Goal: Task Accomplishment & Management: Manage account settings

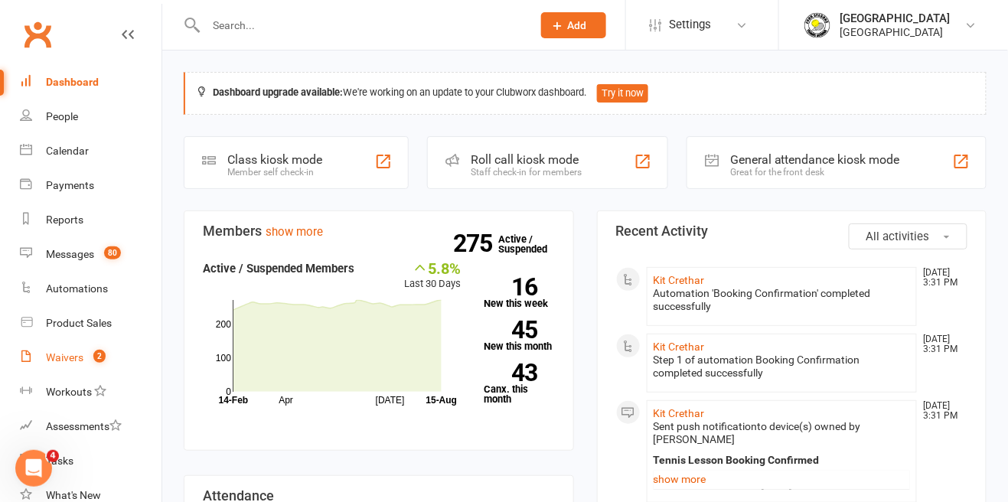
click at [83, 354] on link "Waivers 2" at bounding box center [91, 358] width 142 height 34
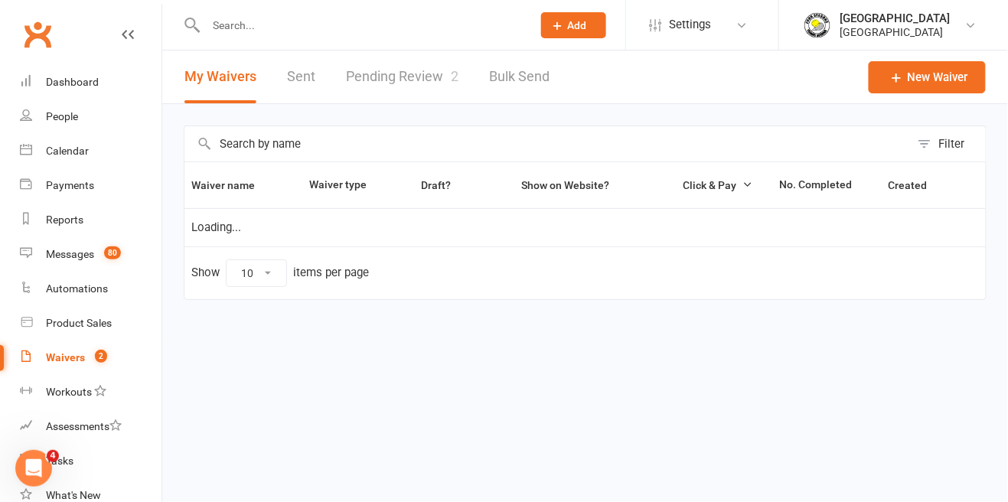
click at [419, 83] on link "Pending Review 2" at bounding box center [402, 77] width 112 height 53
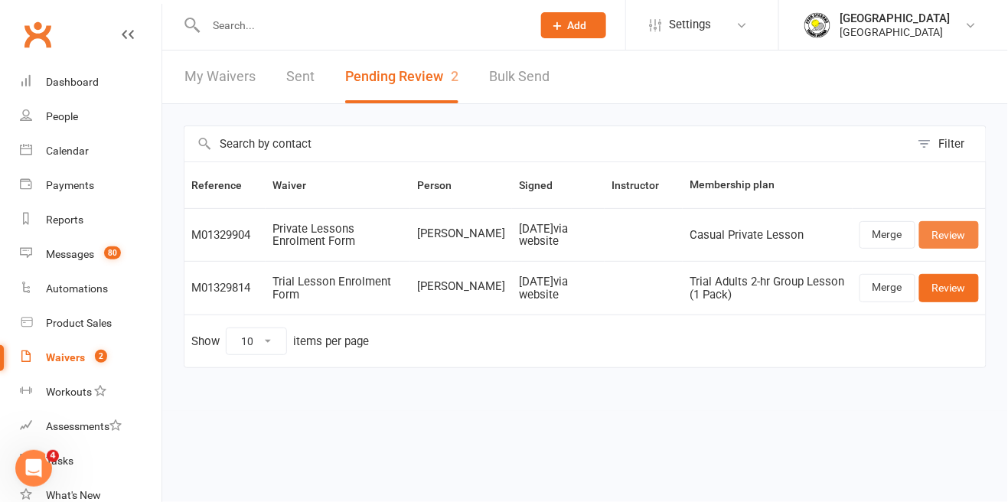
click at [950, 240] on link "Review" at bounding box center [949, 235] width 60 height 28
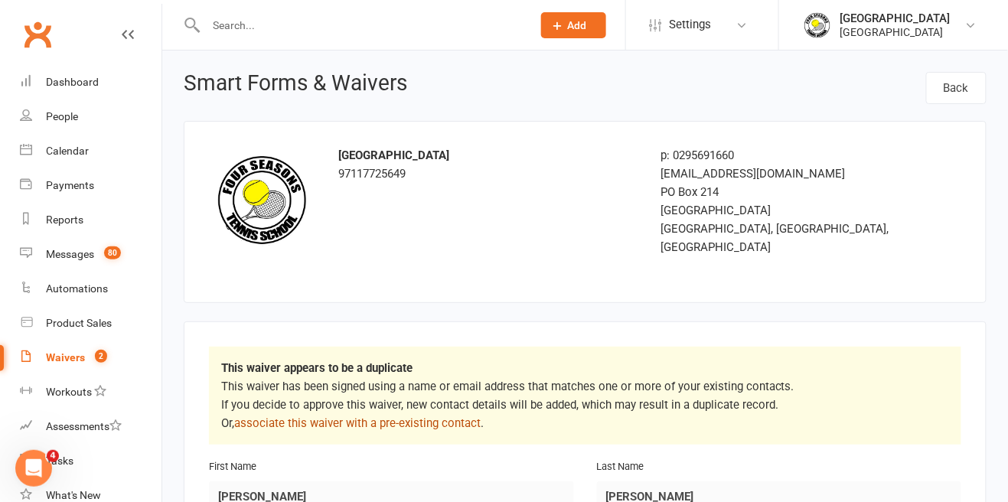
click at [451, 416] on link "associate this waiver with a pre-existing contact" at bounding box center [357, 423] width 246 height 14
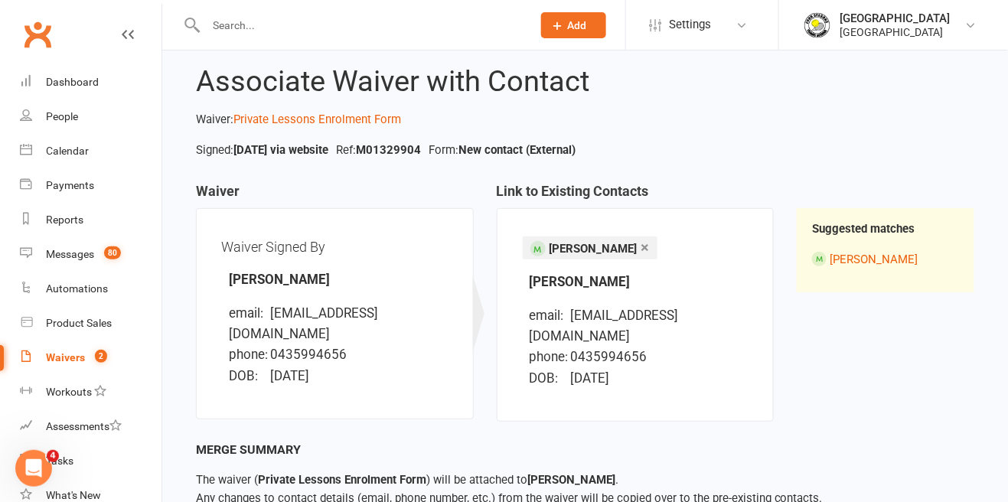
scroll to position [32, 0]
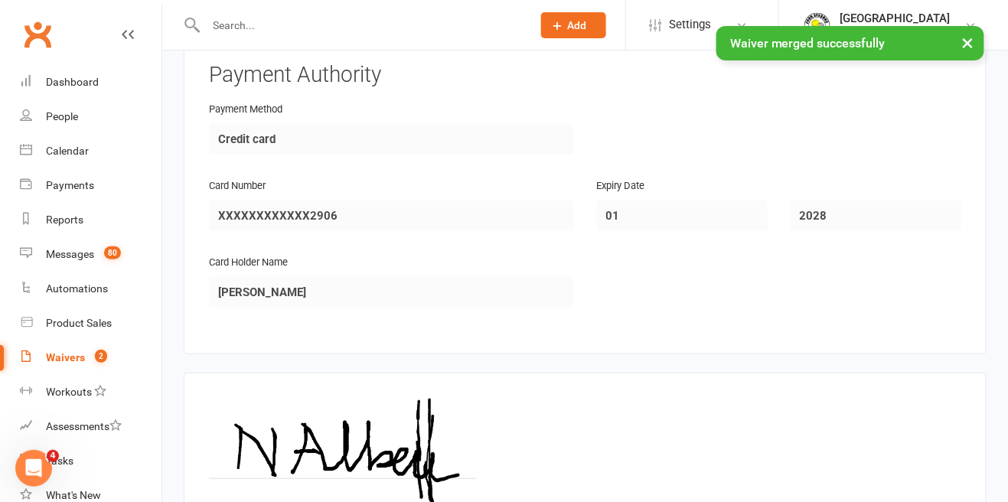
scroll to position [1736, 0]
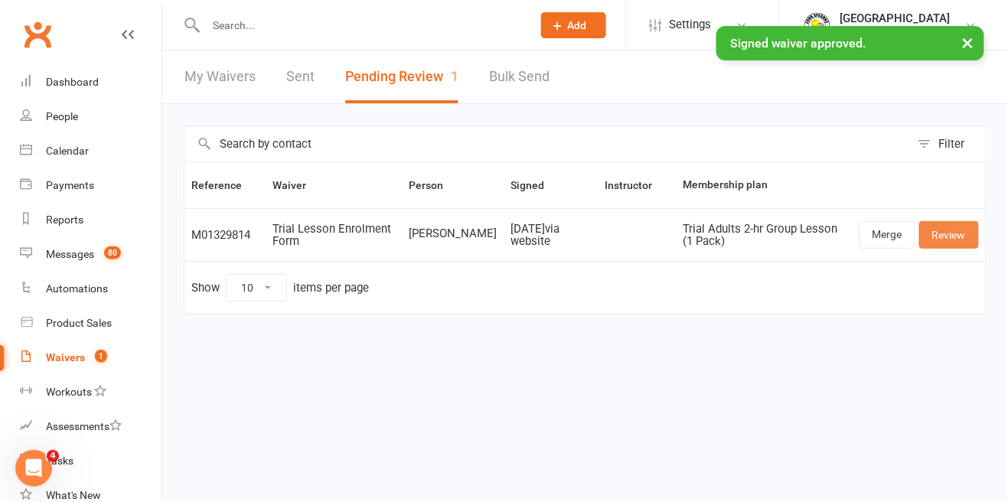
click at [961, 236] on link "Review" at bounding box center [949, 235] width 60 height 28
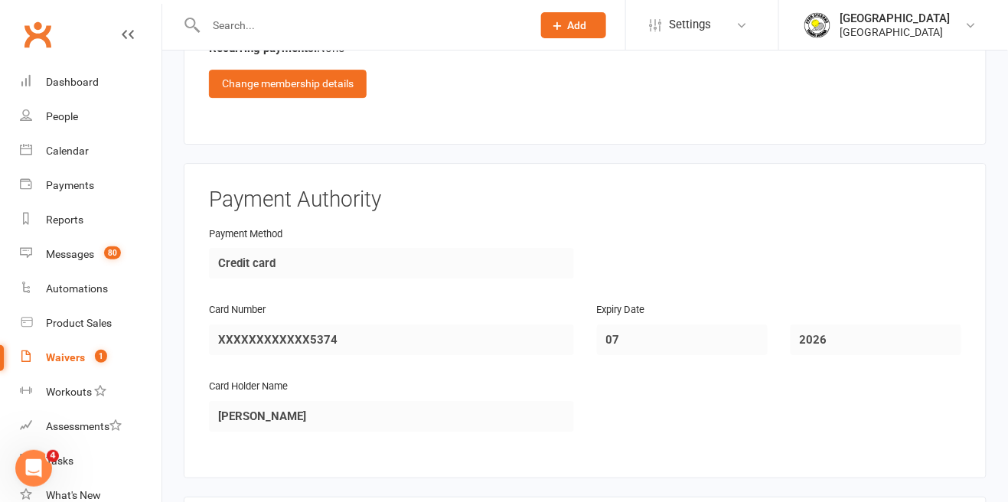
scroll to position [1474, 0]
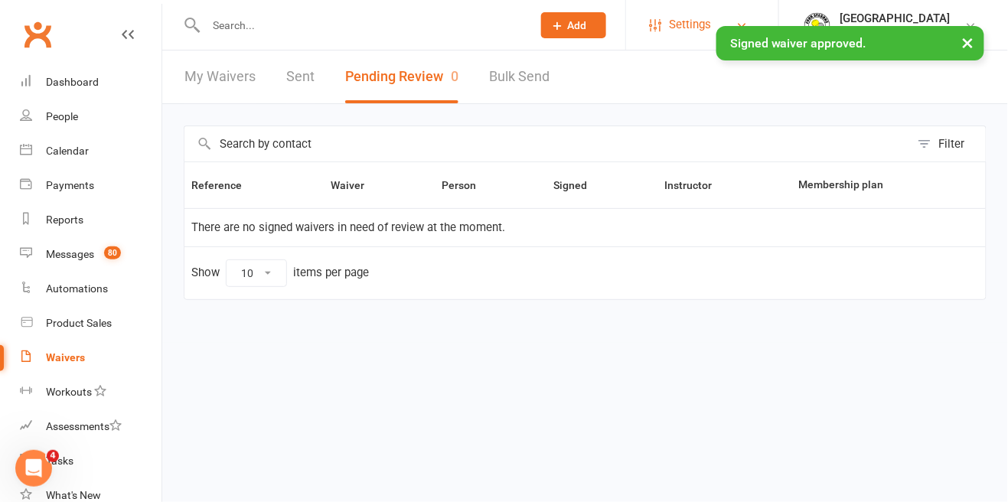
click at [681, 21] on span "Settings" at bounding box center [690, 25] width 42 height 34
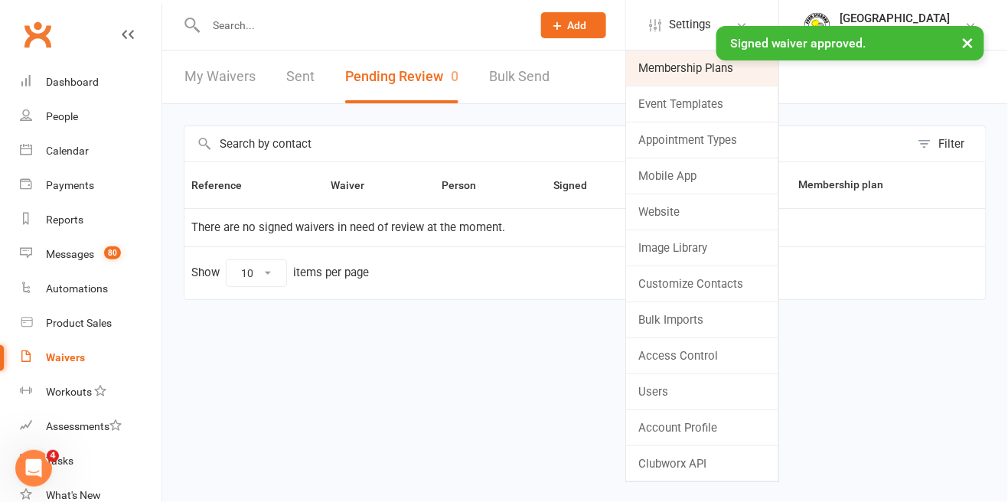
click at [687, 73] on link "Membership Plans" at bounding box center [702, 68] width 152 height 35
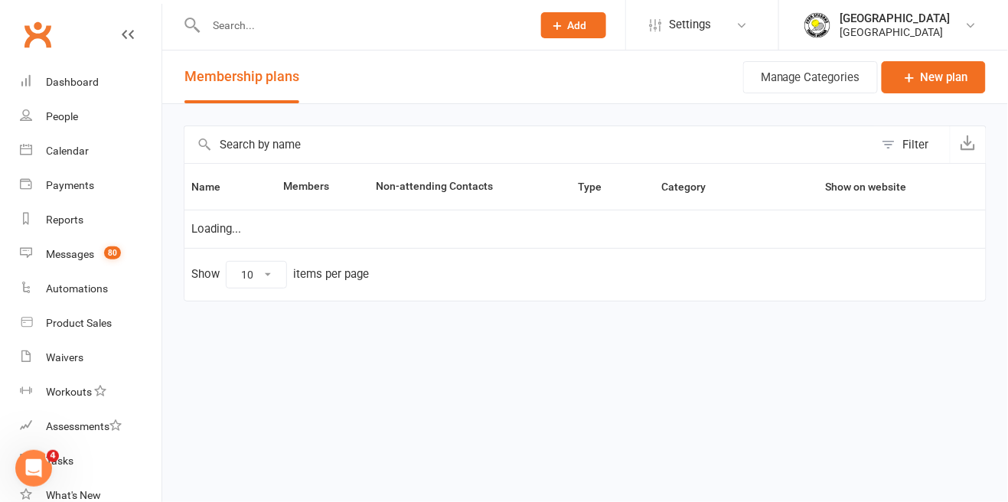
select select "50"
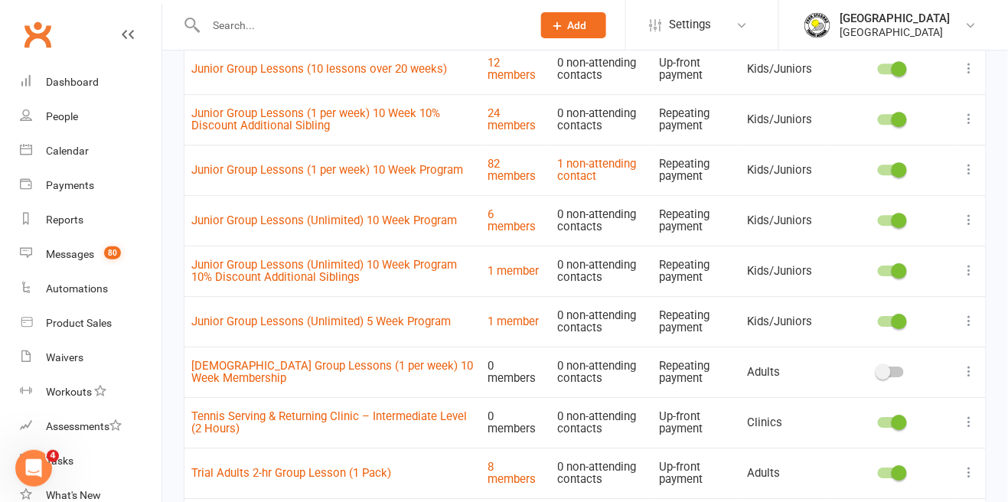
scroll to position [1130, 0]
click at [974, 376] on icon at bounding box center [969, 372] width 15 height 15
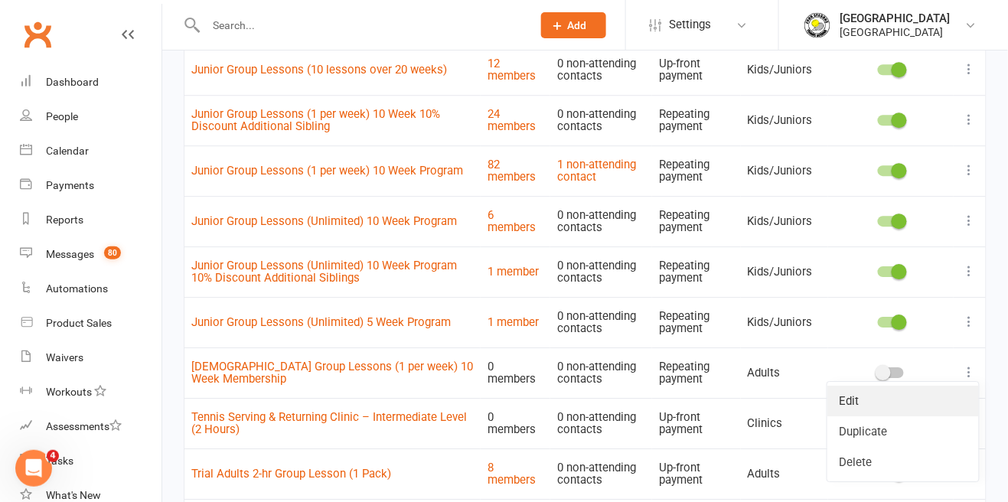
click at [863, 398] on link "Edit" at bounding box center [903, 401] width 152 height 31
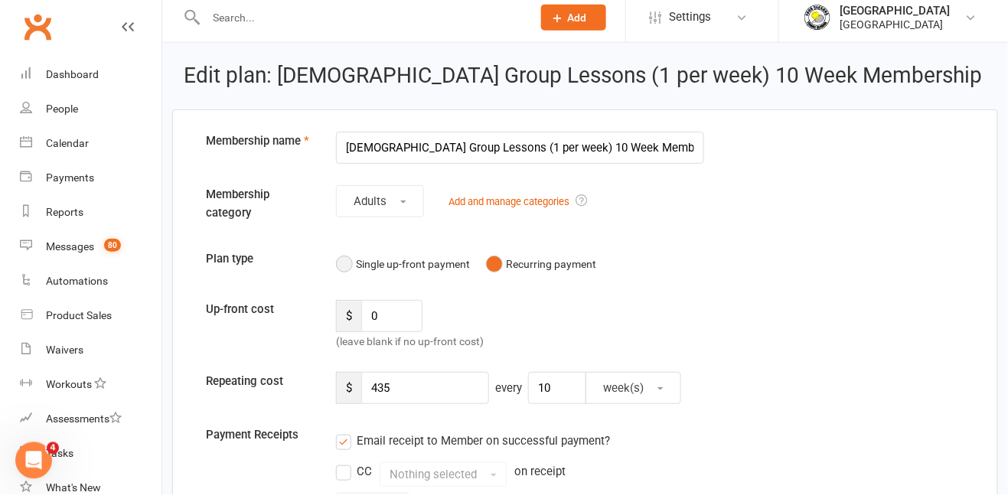
click at [352, 273] on button "Single up-front payment" at bounding box center [403, 271] width 134 height 29
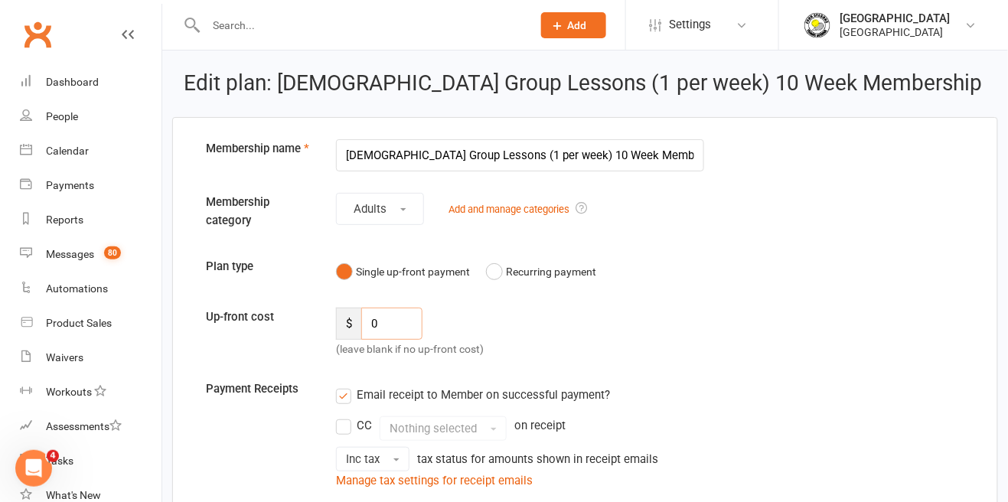
click at [393, 330] on input "0" at bounding box center [391, 324] width 61 height 32
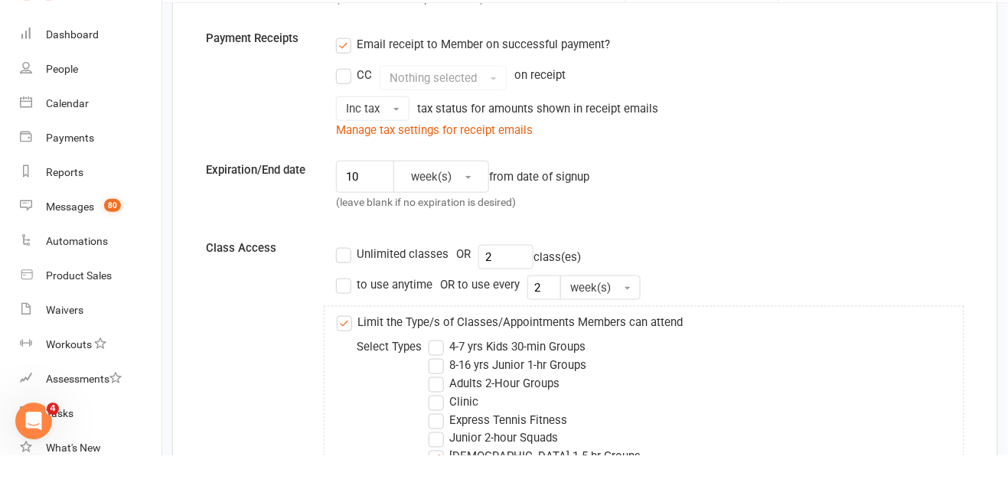
scroll to position [304, 0]
type input "520"
click at [361, 227] on input "10" at bounding box center [365, 223] width 58 height 32
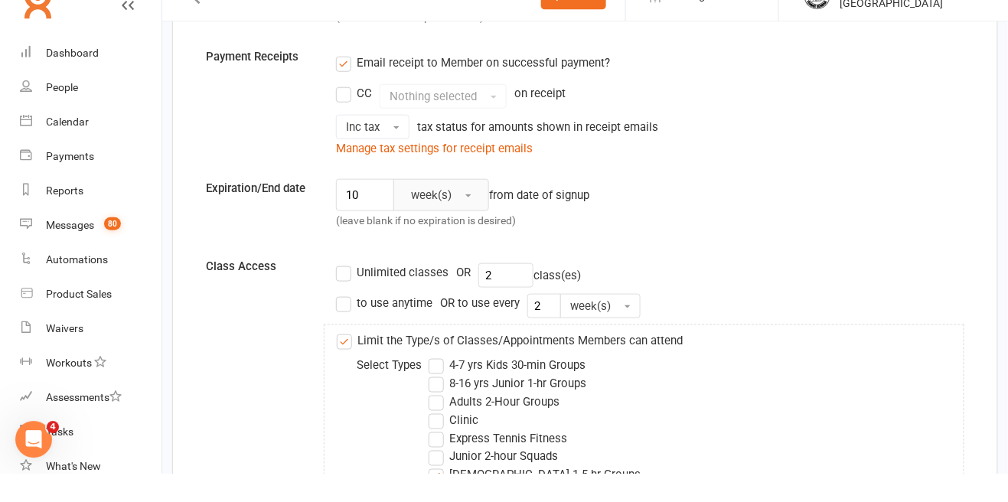
click at [471, 221] on button "week(s)" at bounding box center [441, 223] width 96 height 32
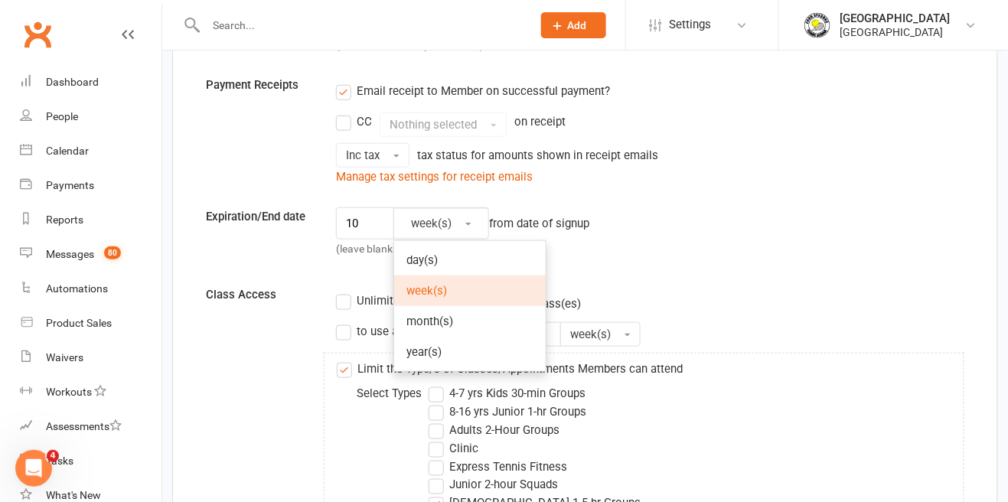
click at [637, 254] on div "10 week(s) day(s) week(s) month(s) year(s) from date of signup (leave blank if …" at bounding box center [519, 235] width 391 height 57
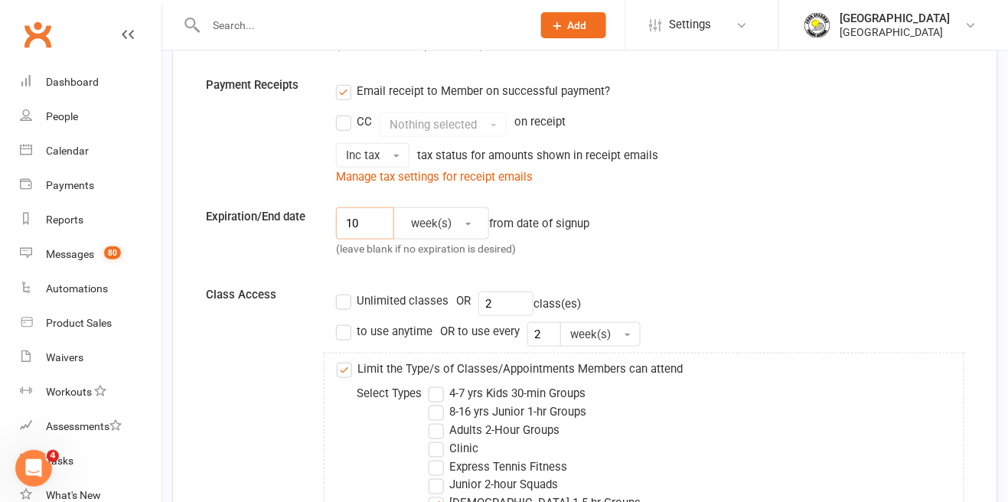
click at [376, 226] on input "10" at bounding box center [365, 223] width 58 height 32
type input "1"
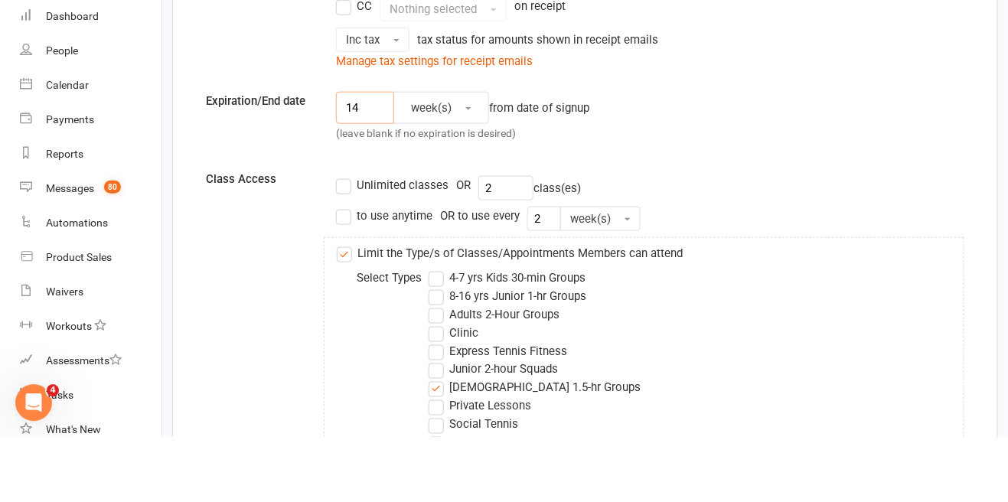
scroll to position [355, 0]
type input "14"
click at [487, 246] on input "2" at bounding box center [505, 252] width 55 height 24
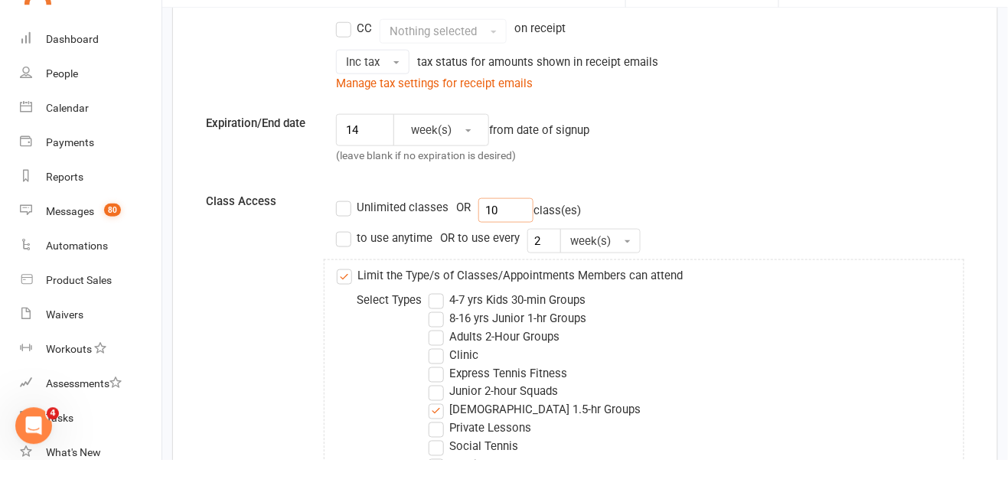
type input "10"
click at [538, 285] on input "2" at bounding box center [544, 283] width 34 height 24
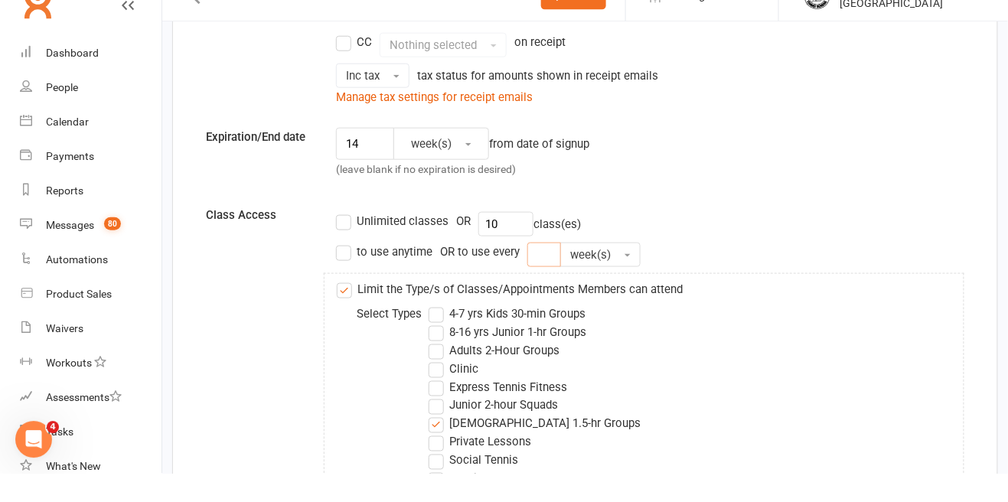
type input "0"
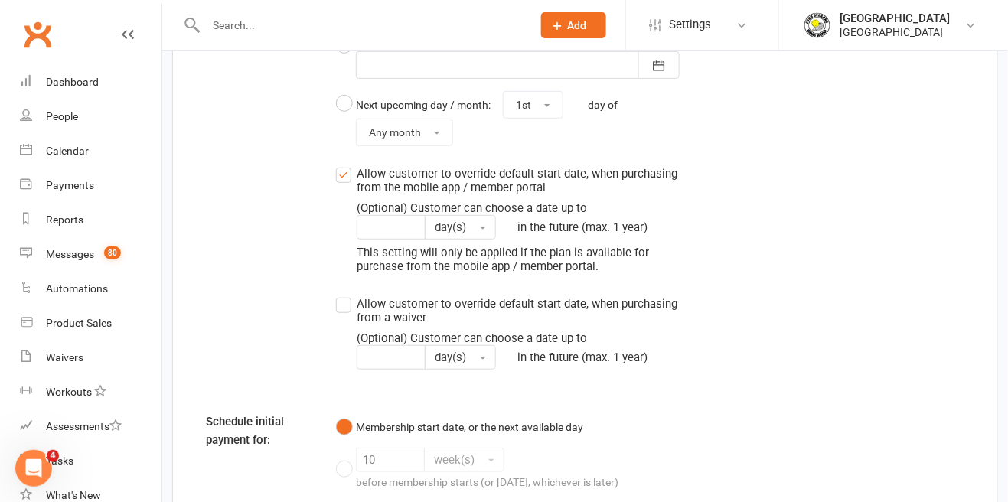
scroll to position [1690, 0]
type input "10"
click at [341, 176] on label "Allow customer to override default start date, when purchasing from the mobile …" at bounding box center [508, 219] width 344 height 109
click at [341, 165] on input "Allow customer to override default start date, when purchasing from the mobile …" at bounding box center [341, 165] width 10 height 0
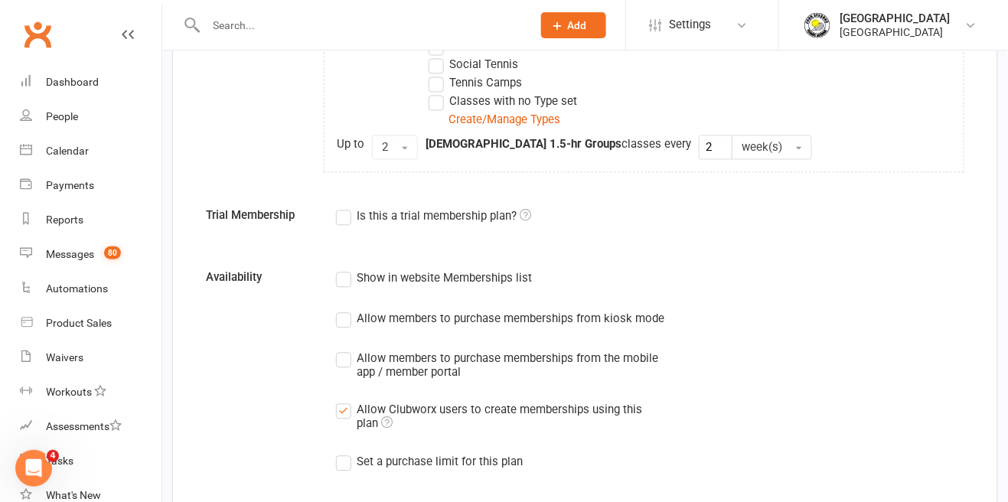
scroll to position [759, 0]
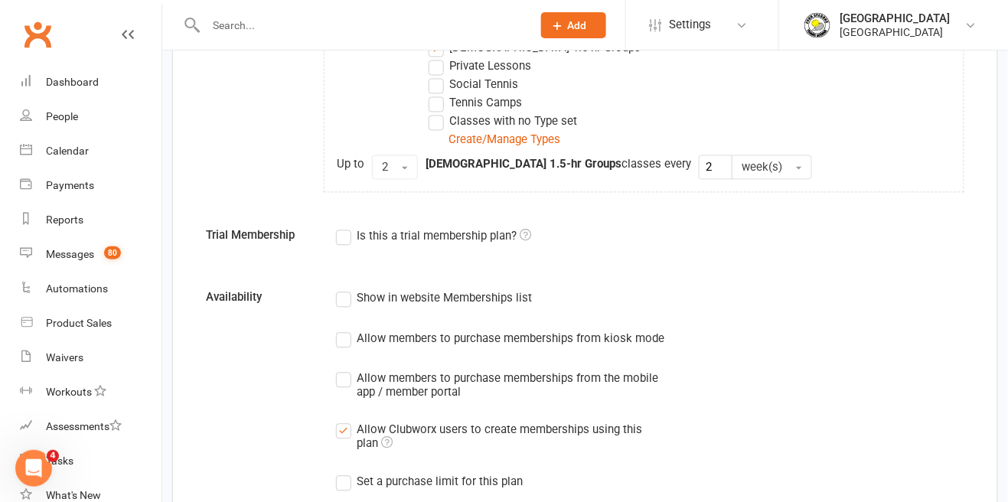
click at [359, 297] on div "Show in website Memberships list" at bounding box center [444, 297] width 175 height 16
click at [346, 289] on input "Show in website Memberships list" at bounding box center [341, 289] width 10 height 0
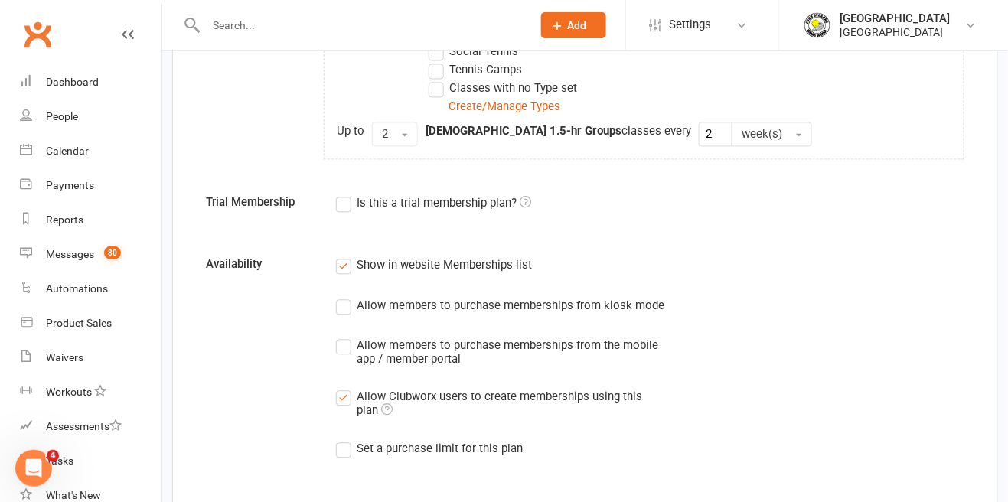
scroll to position [793, 0]
click at [342, 337] on label "Allow members to purchase memberships from the mobile app / member portal" at bounding box center [508, 351] width 344 height 30
click at [342, 336] on input "Allow members to purchase memberships from the mobile app / member portal" at bounding box center [341, 336] width 10 height 0
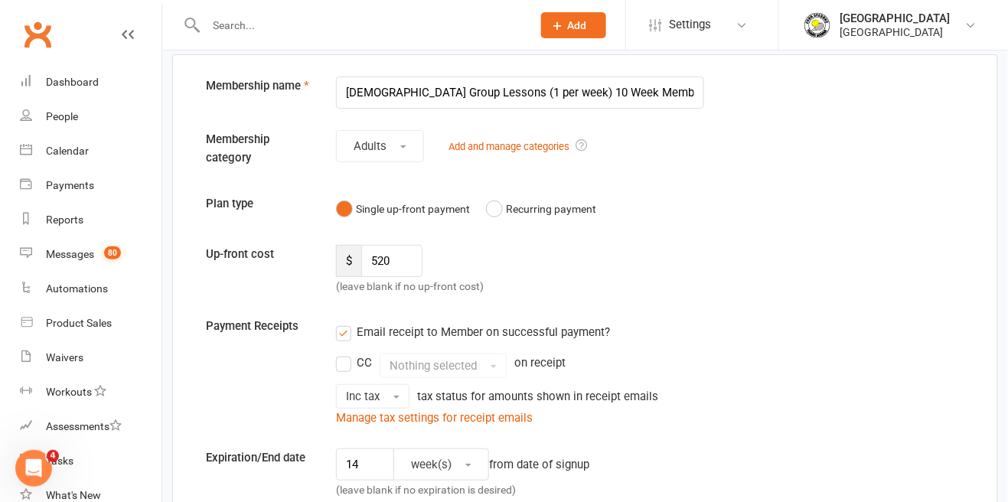
scroll to position [67, 0]
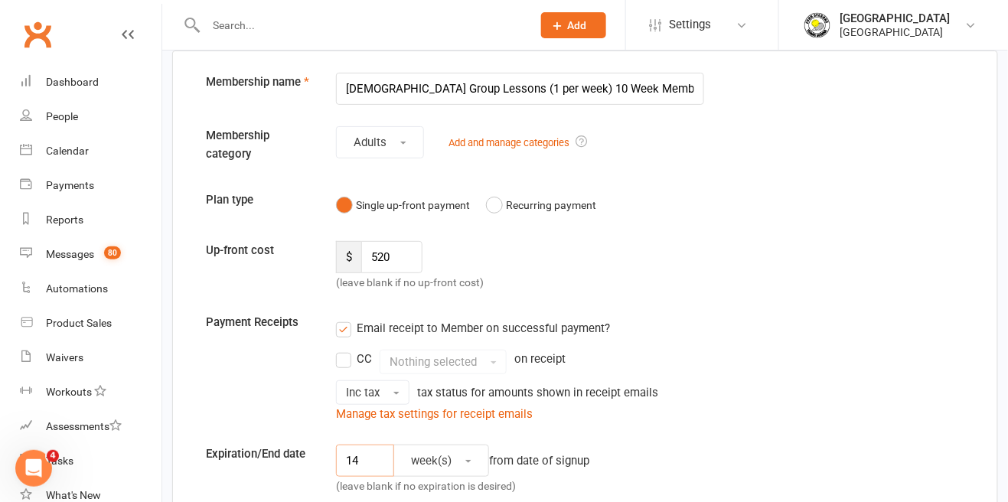
click at [363, 464] on input "14" at bounding box center [365, 461] width 58 height 32
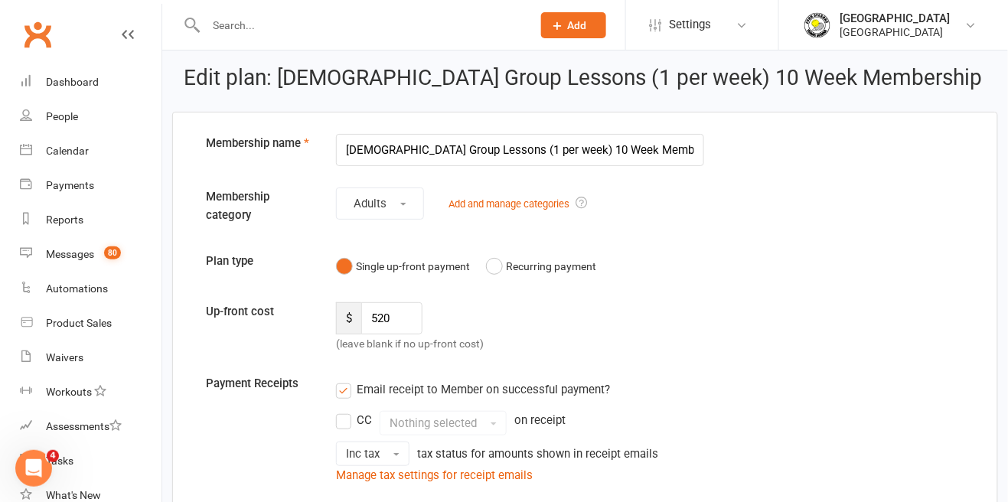
scroll to position [0, 0]
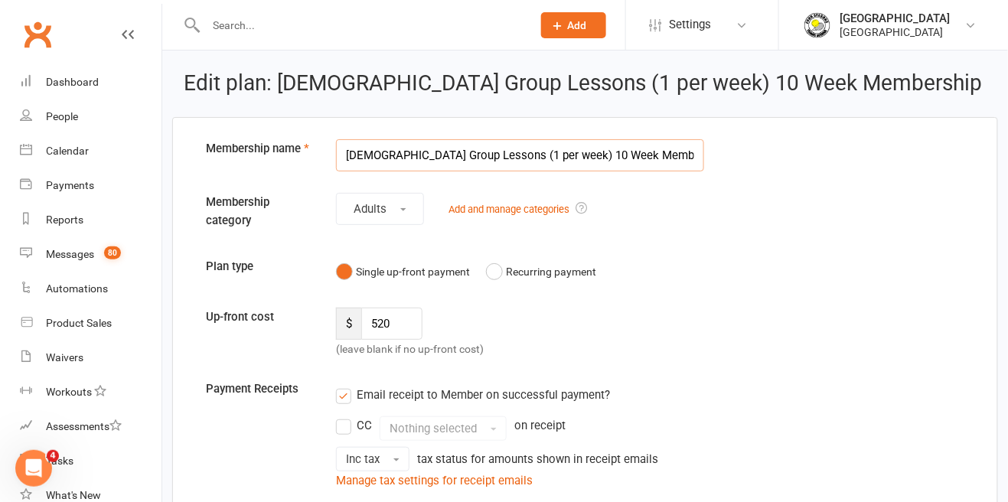
click at [657, 148] on input "[DEMOGRAPHIC_DATA] Group Lessons (1 per week) 10 Week Membership" at bounding box center [520, 155] width 368 height 32
click at [528, 161] on input "[DEMOGRAPHIC_DATA] Group Lessons (1 per week) 10 Week Program" at bounding box center [520, 155] width 368 height 32
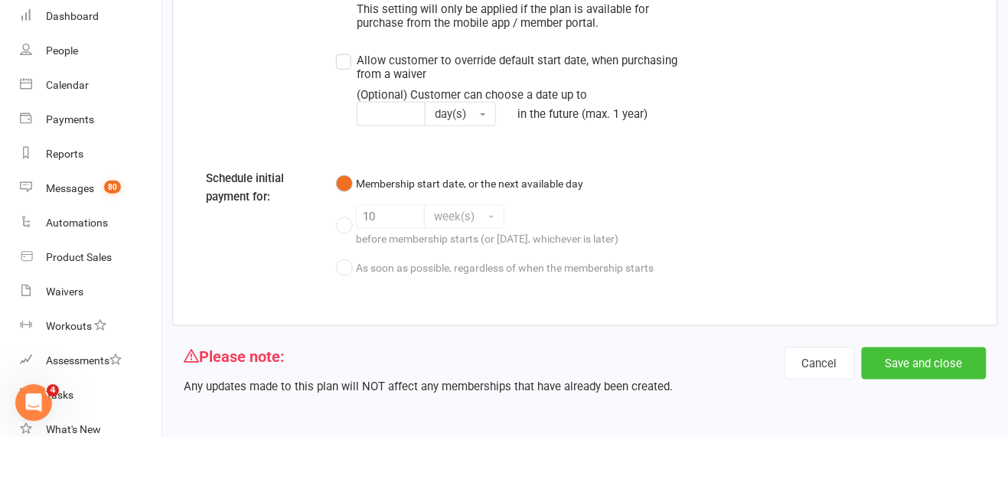
type input "[DEMOGRAPHIC_DATA] Group Lessons 10 Week Program"
click at [937, 438] on button "Save and close" at bounding box center [924, 428] width 125 height 32
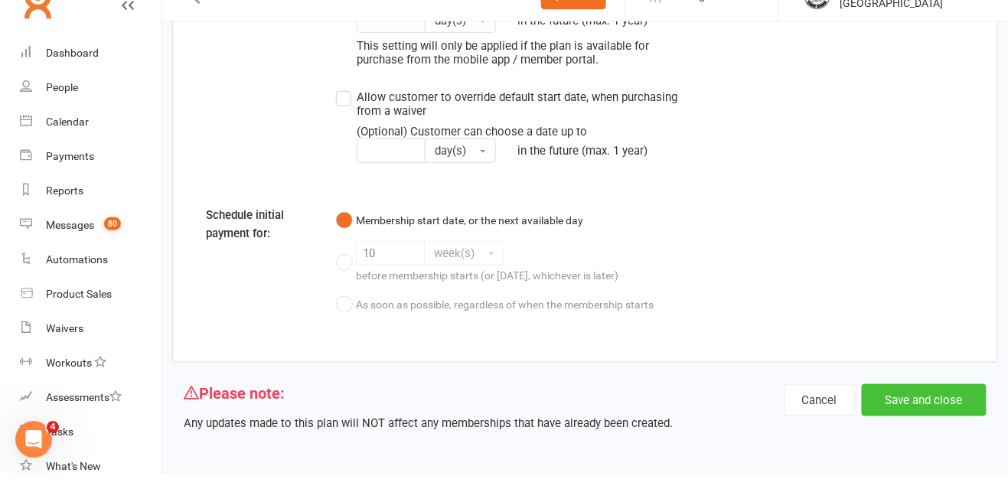
scroll to position [1869, 0]
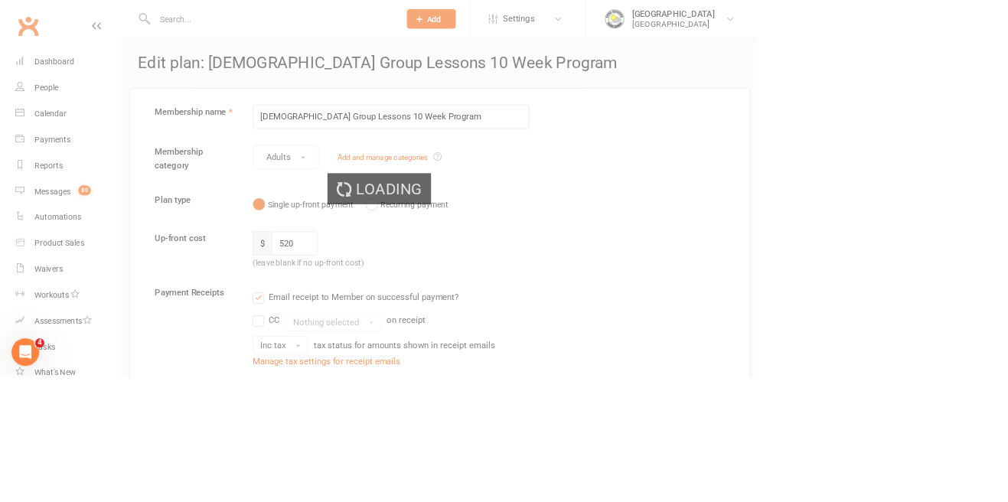
select select "50"
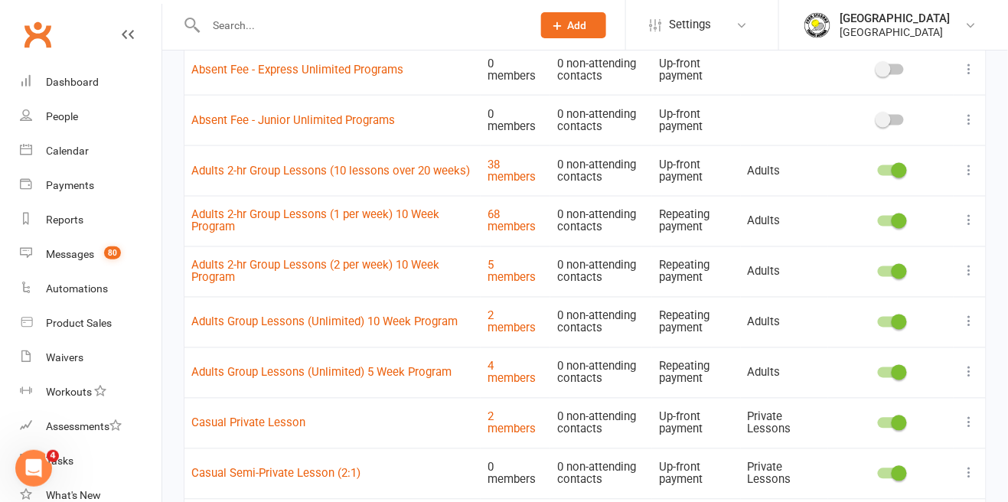
scroll to position [571, 0]
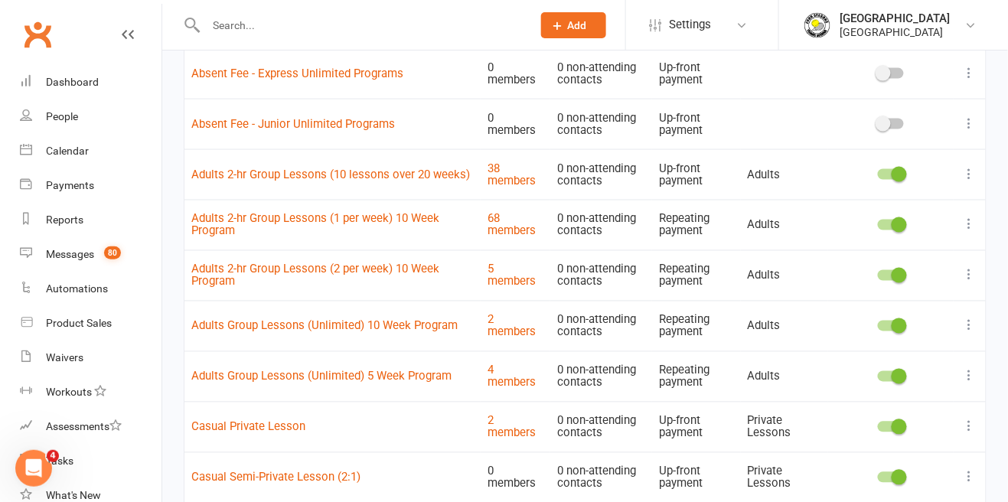
click at [970, 178] on icon at bounding box center [969, 174] width 15 height 15
click at [888, 236] on link "Duplicate" at bounding box center [903, 234] width 152 height 31
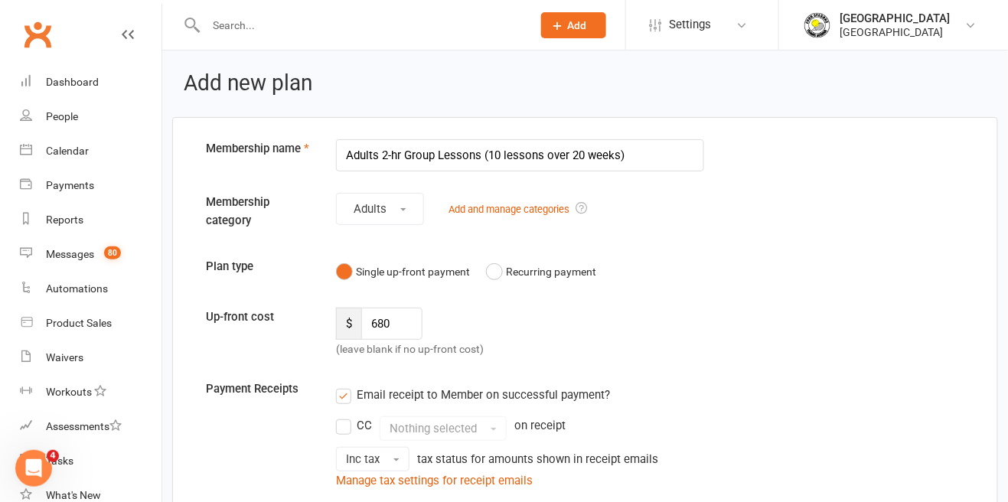
click at [634, 161] on input "Adults 2-hr Group Lessons (10 lessons over 20 weeks)" at bounding box center [520, 155] width 368 height 32
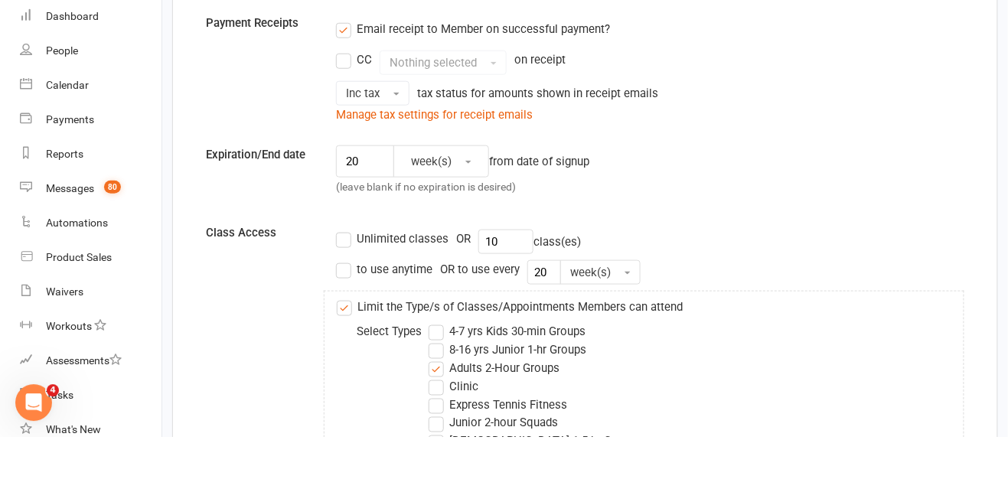
scroll to position [305, 0]
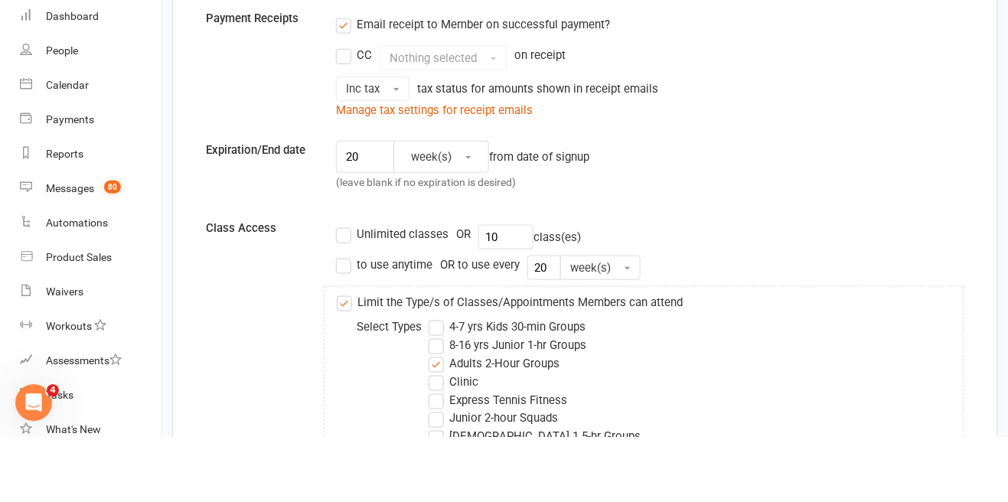
type input "Adults 2-hr Group Lessons (10-Pack)"
click at [366, 230] on input "20" at bounding box center [365, 222] width 58 height 32
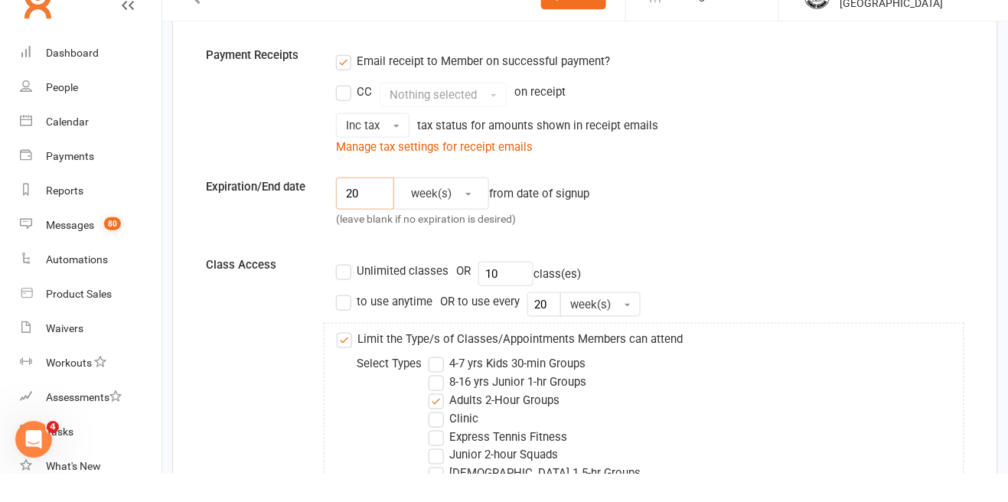
type input "2"
type input "3"
click at [456, 226] on button "week(s)" at bounding box center [441, 222] width 96 height 32
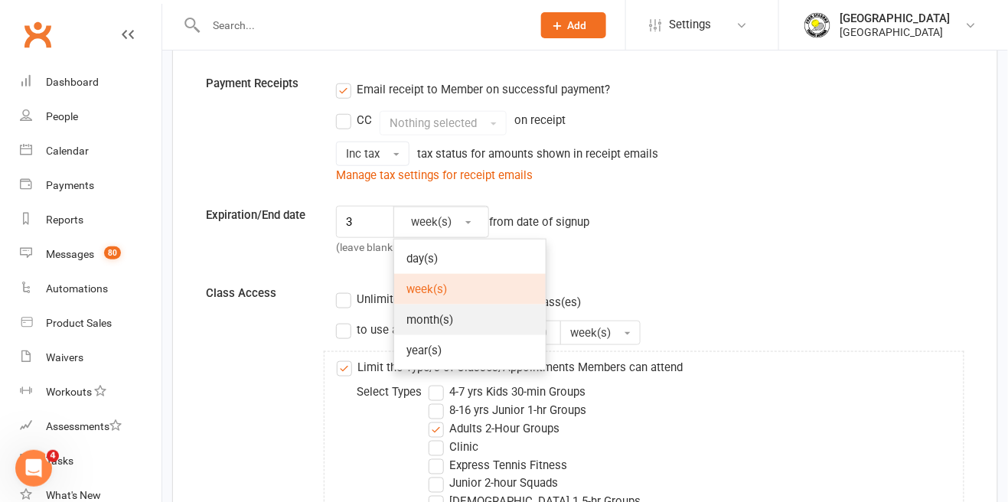
click at [455, 322] on link "month(s)" at bounding box center [470, 320] width 152 height 31
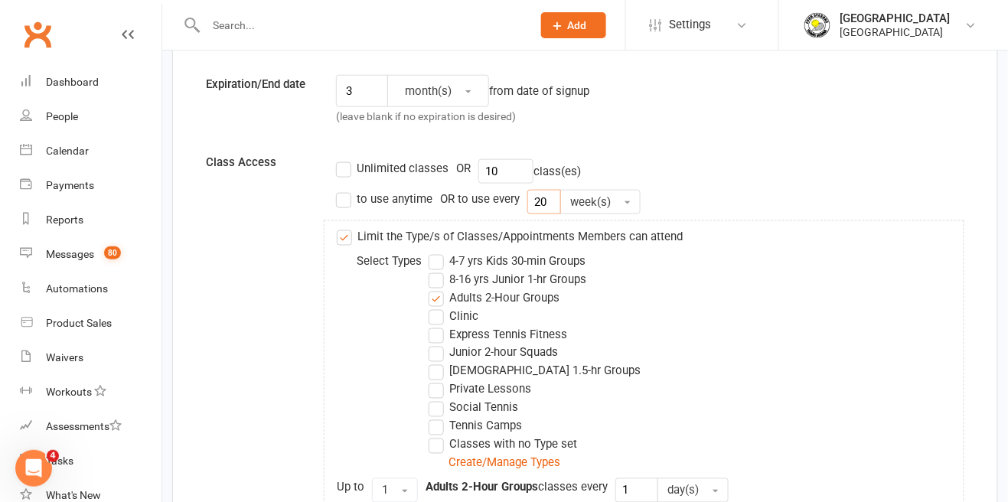
click at [539, 196] on input "20" at bounding box center [544, 202] width 34 height 24
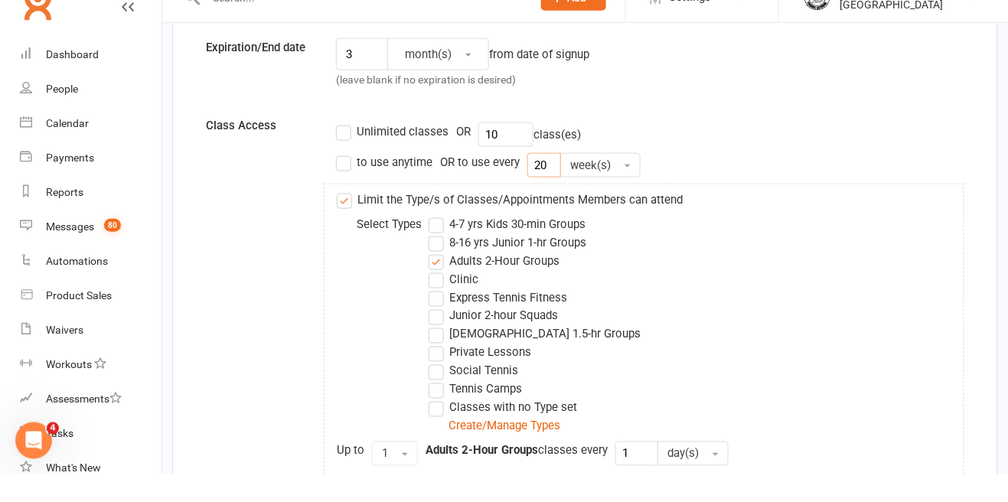
scroll to position [473, 0]
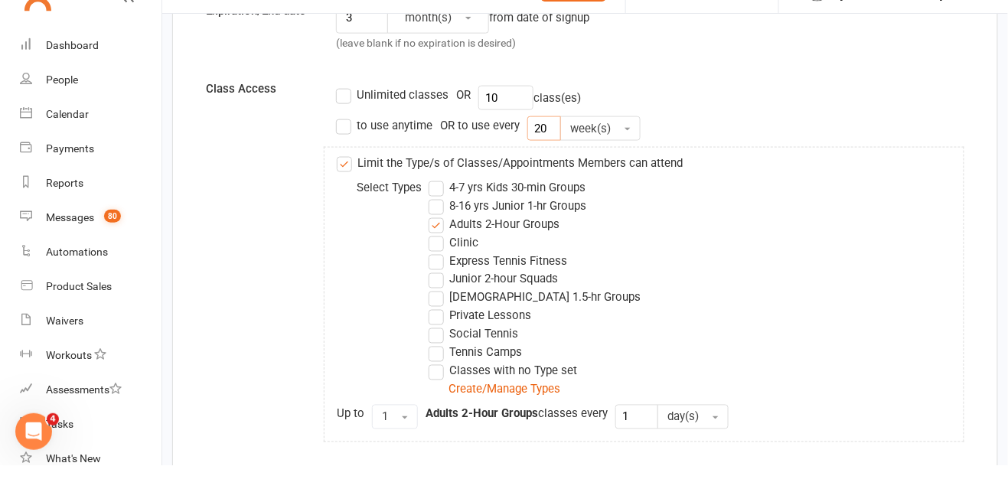
click at [547, 168] on input "20" at bounding box center [544, 165] width 34 height 24
type input "2"
click at [790, 125] on div "Unlimited classes OR 10 class(es)" at bounding box center [650, 134] width 628 height 24
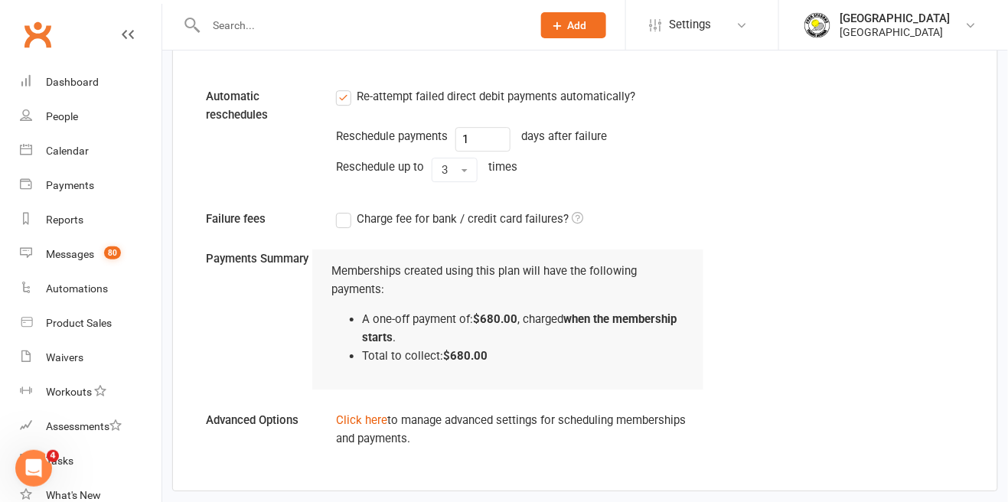
scroll to position [1217, 0]
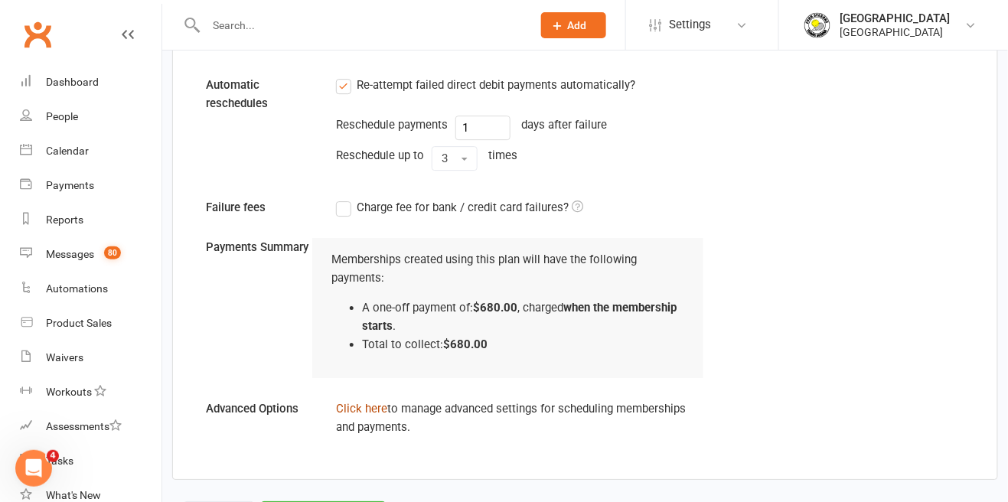
click at [343, 410] on link "Click here" at bounding box center [361, 409] width 51 height 14
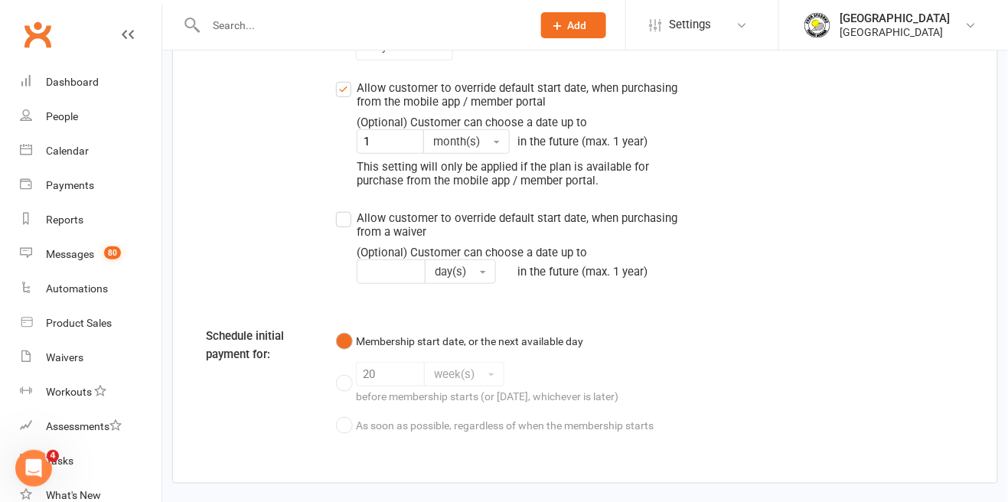
scroll to position [1778, 0]
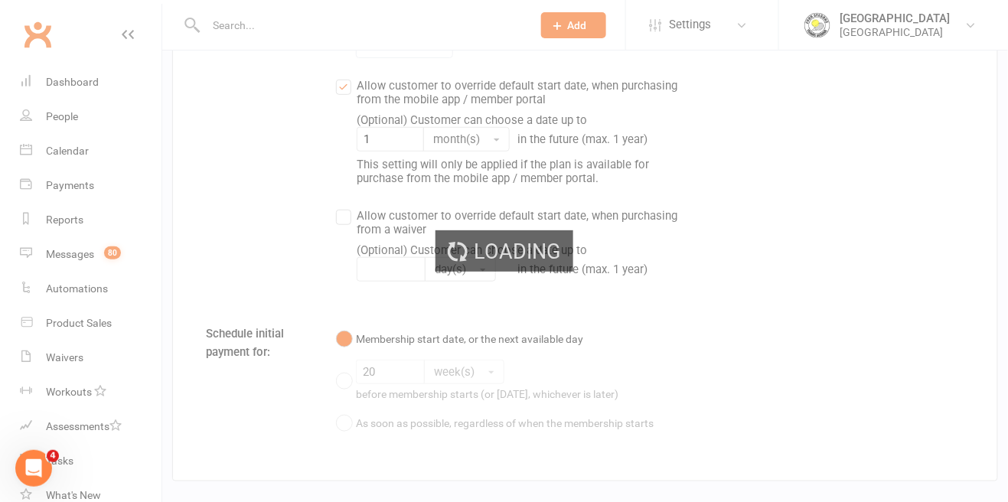
select select "50"
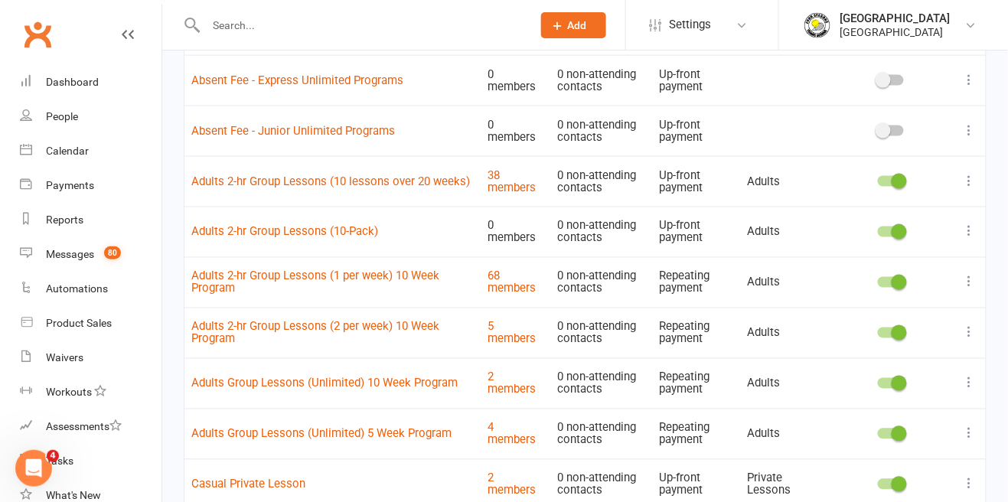
scroll to position [579, 0]
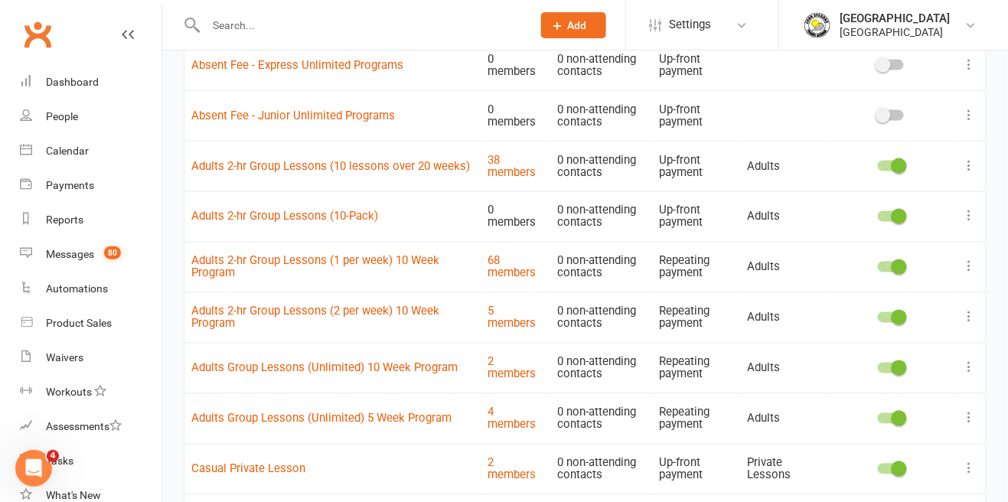
click at [888, 217] on div at bounding box center [891, 216] width 26 height 11
click at [878, 214] on input "checkbox" at bounding box center [878, 214] width 0 height 0
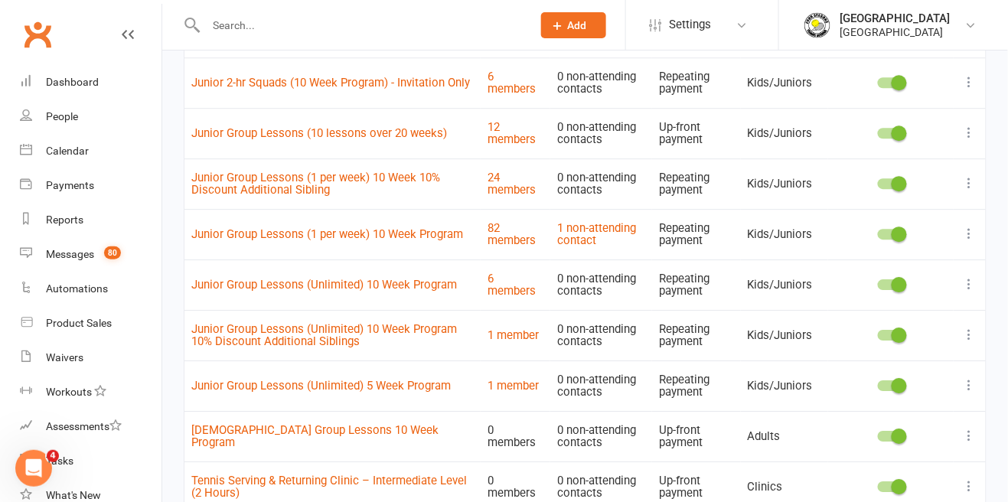
scroll to position [1121, 0]
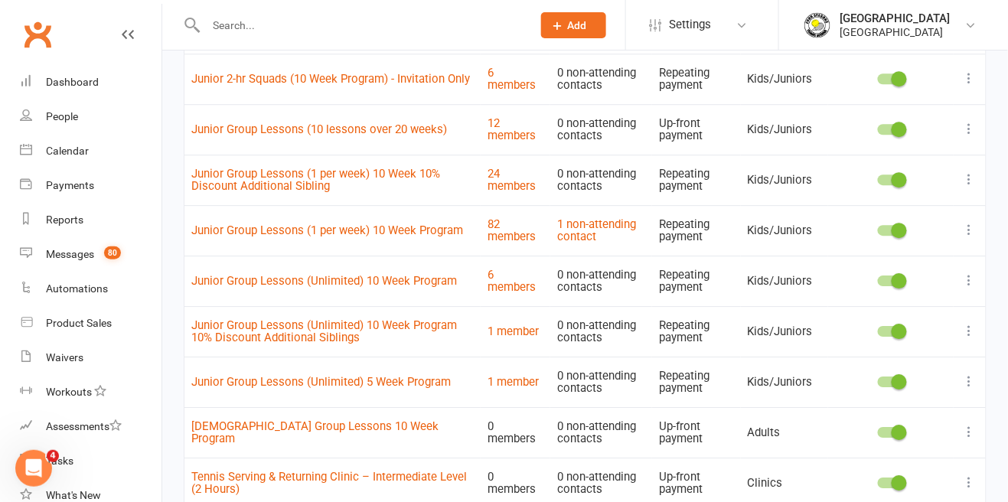
click at [968, 432] on icon at bounding box center [969, 432] width 15 height 15
click at [864, 455] on link "Edit" at bounding box center [903, 460] width 152 height 31
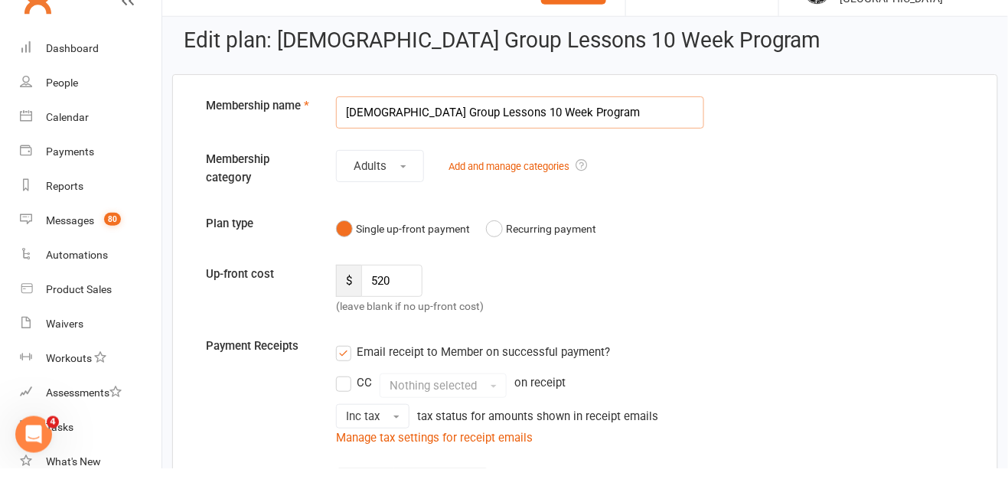
scroll to position [37, 0]
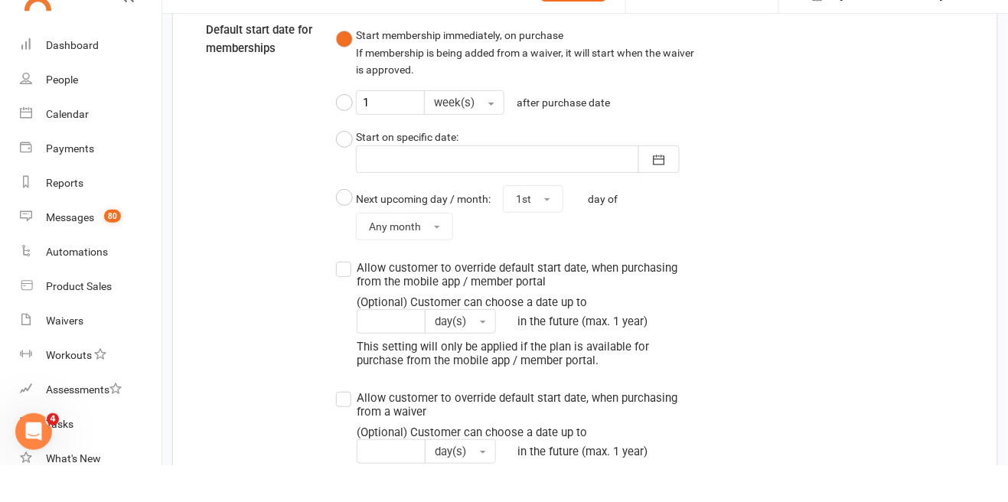
click at [341, 299] on label "Allow customer to override default start date, when purchasing from the mobile …" at bounding box center [508, 349] width 344 height 109
click at [341, 295] on input "Allow customer to override default start date, when purchasing from the mobile …" at bounding box center [341, 295] width 10 height 0
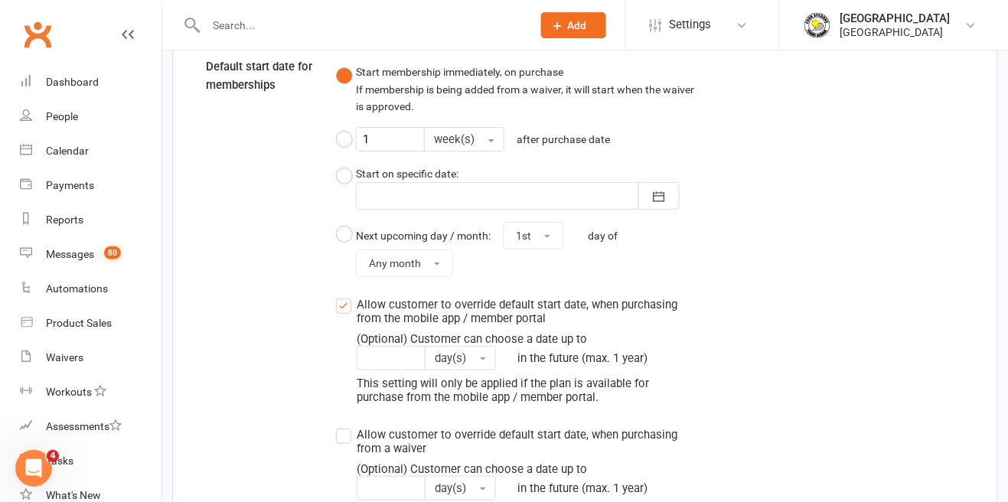
click at [343, 295] on label "Allow customer to override default start date, when purchasing from the mobile …" at bounding box center [508, 349] width 344 height 109
click at [343, 295] on input "Allow customer to override default start date, when purchasing from the mobile …" at bounding box center [341, 295] width 10 height 0
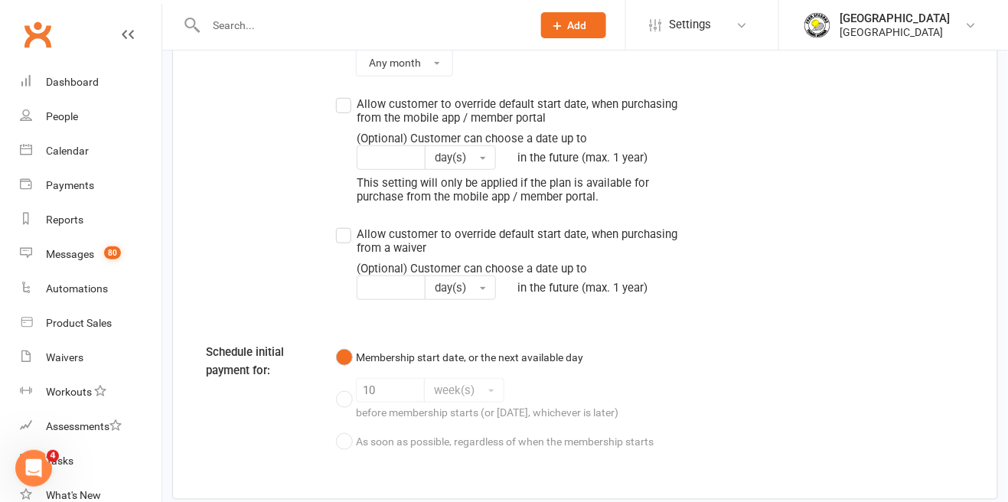
scroll to position [1795, 0]
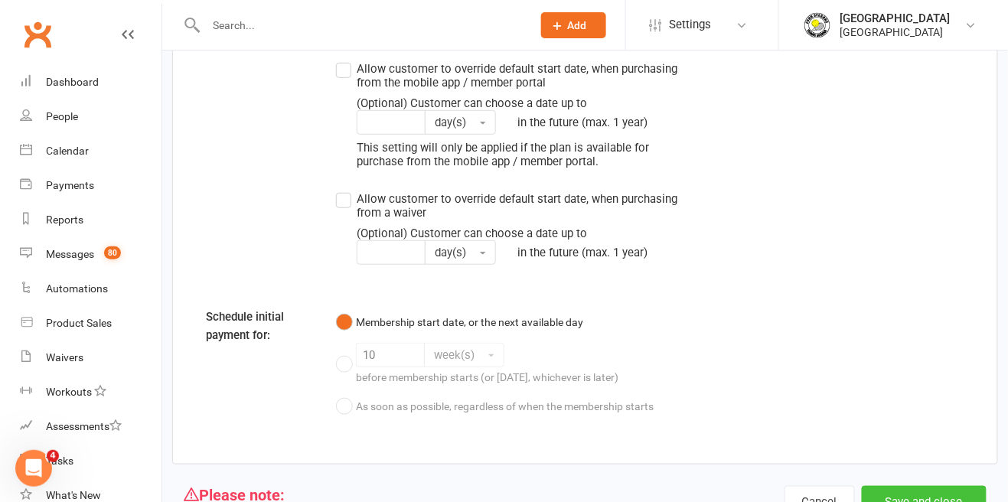
click at [916, 501] on button "Save and close" at bounding box center [924, 502] width 125 height 32
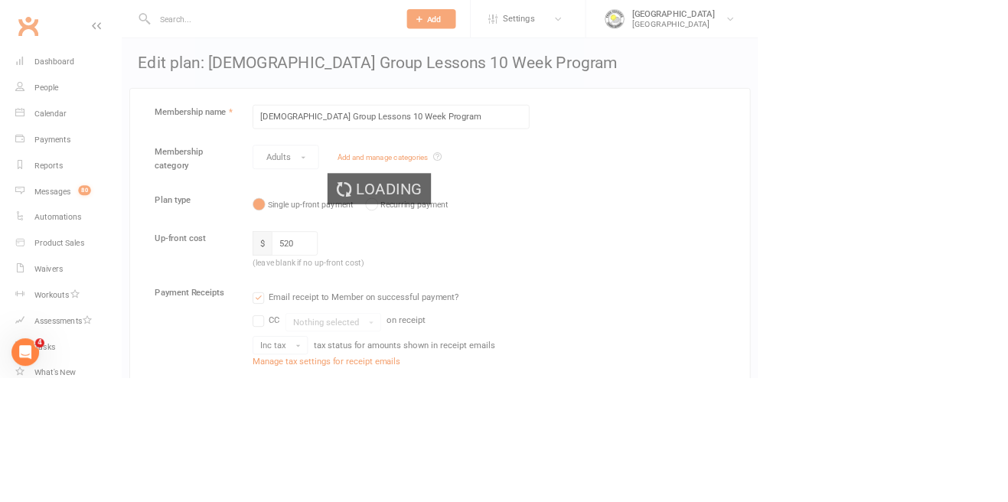
select select "50"
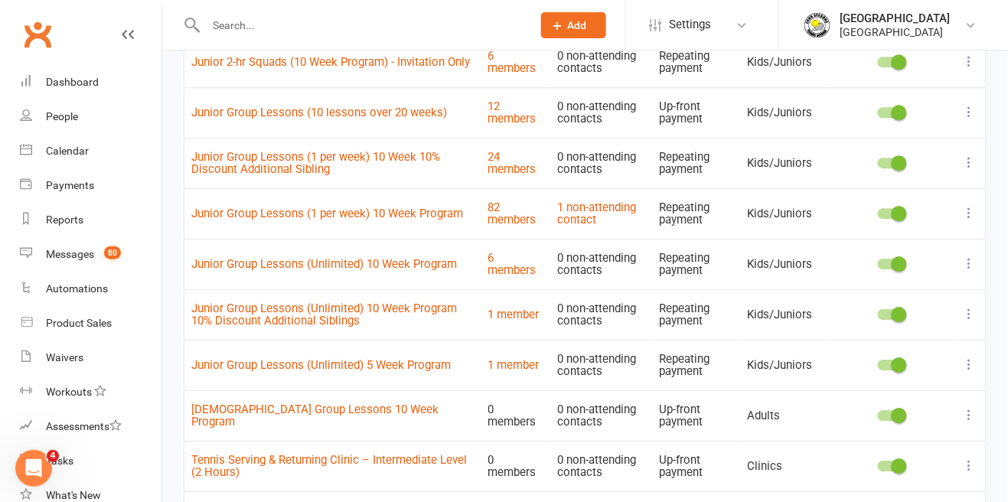
scroll to position [1145, 0]
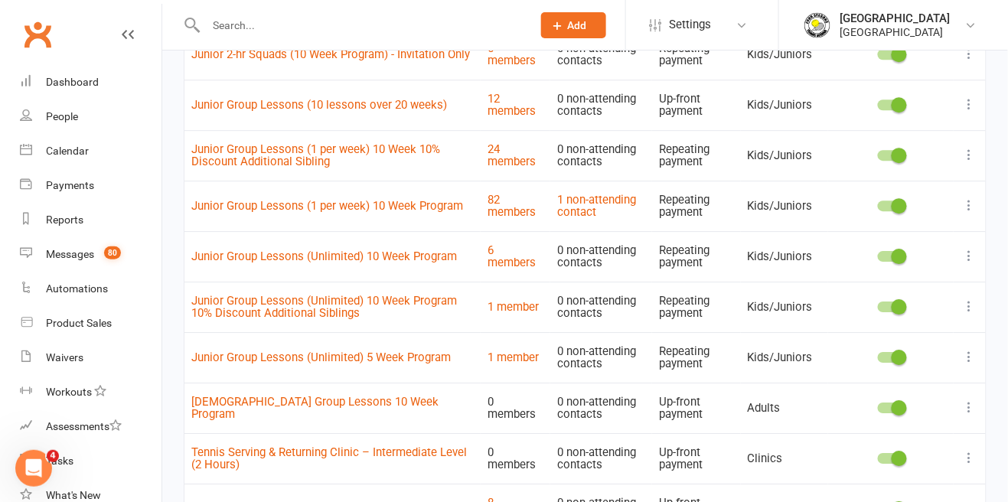
click at [970, 404] on icon at bounding box center [969, 407] width 15 height 15
click at [881, 462] on link "Duplicate" at bounding box center [903, 466] width 152 height 31
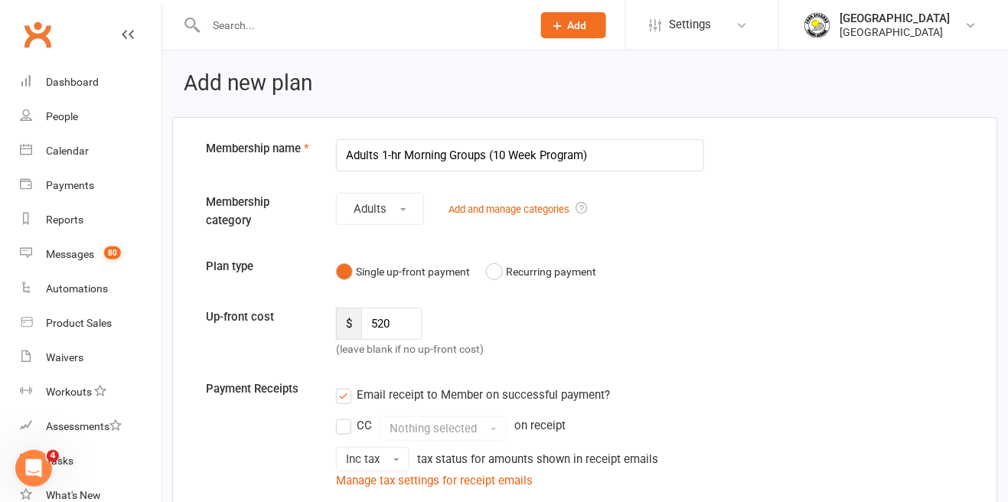
type input "Adults 1-hr Morning Groups (10 Week Program)"
click at [396, 319] on input "520" at bounding box center [391, 324] width 61 height 32
type input "5"
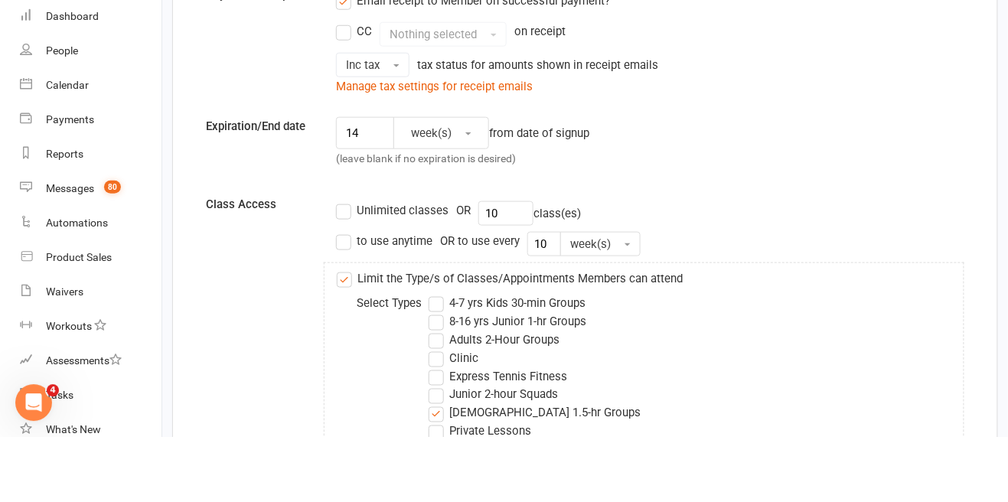
scroll to position [334, 0]
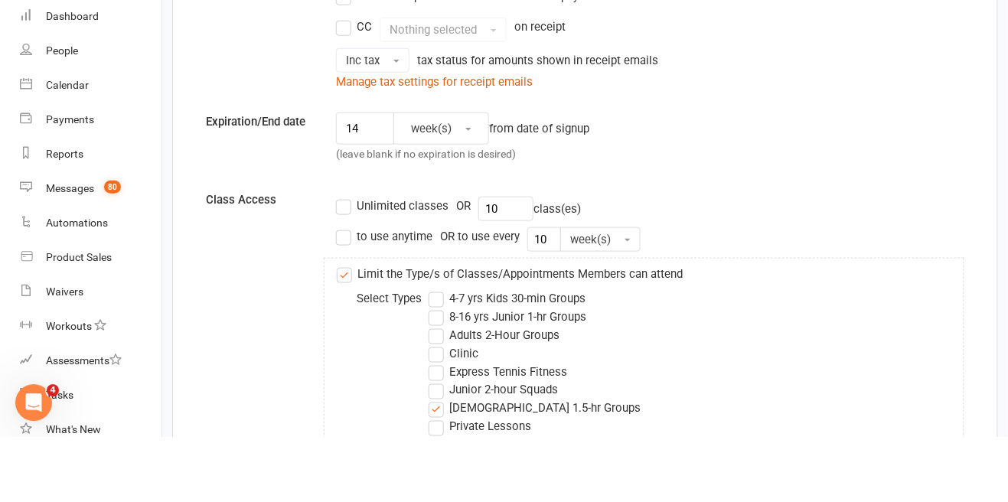
type input "350"
click at [362, 196] on input "14" at bounding box center [365, 194] width 58 height 32
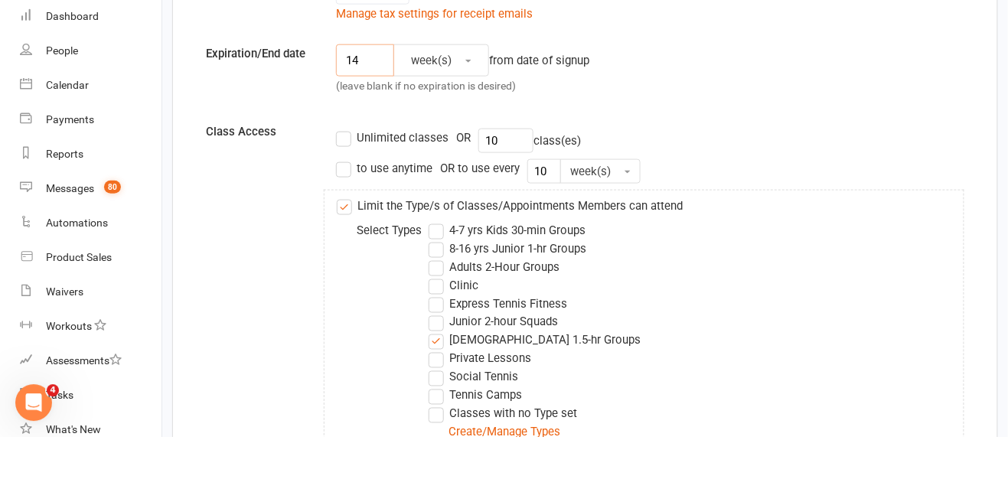
scroll to position [402, 0]
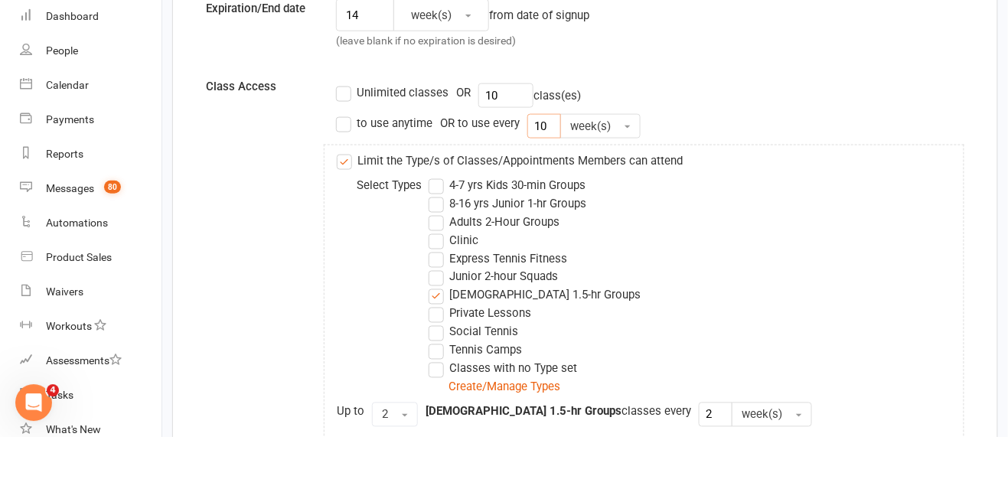
click at [549, 187] on input "10" at bounding box center [544, 191] width 34 height 24
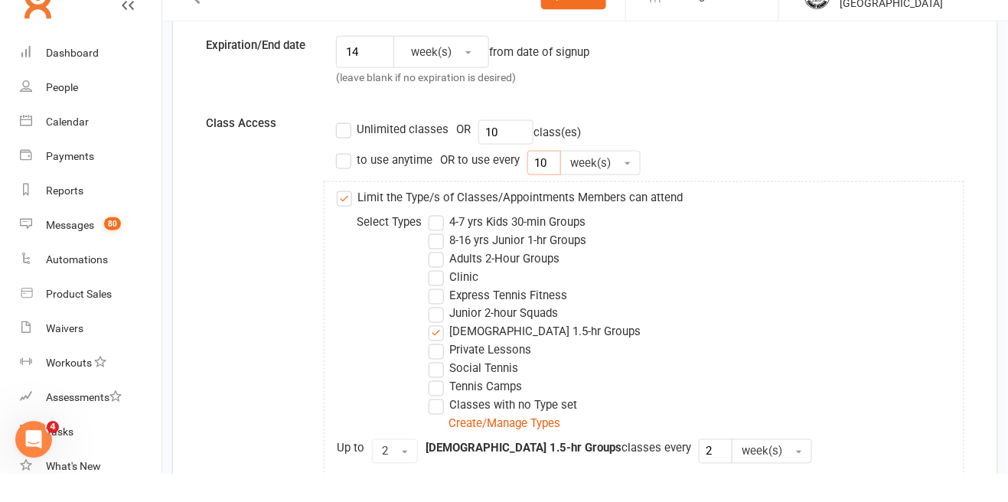
type input "1"
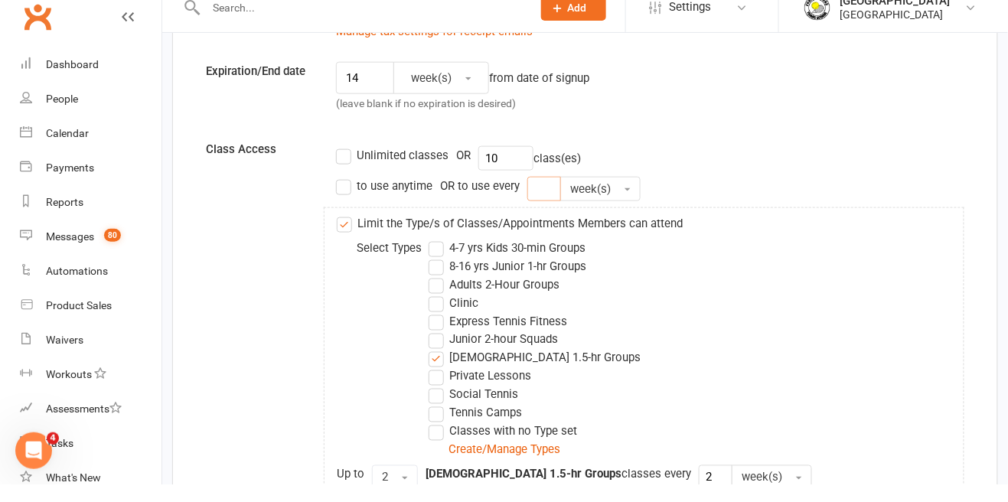
scroll to position [407, 0]
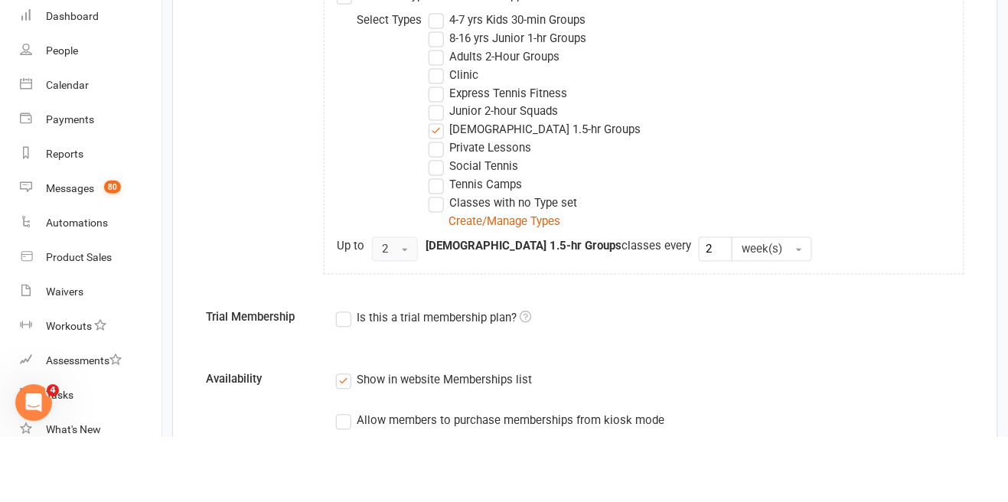
click at [385, 313] on span "2" at bounding box center [385, 315] width 6 height 14
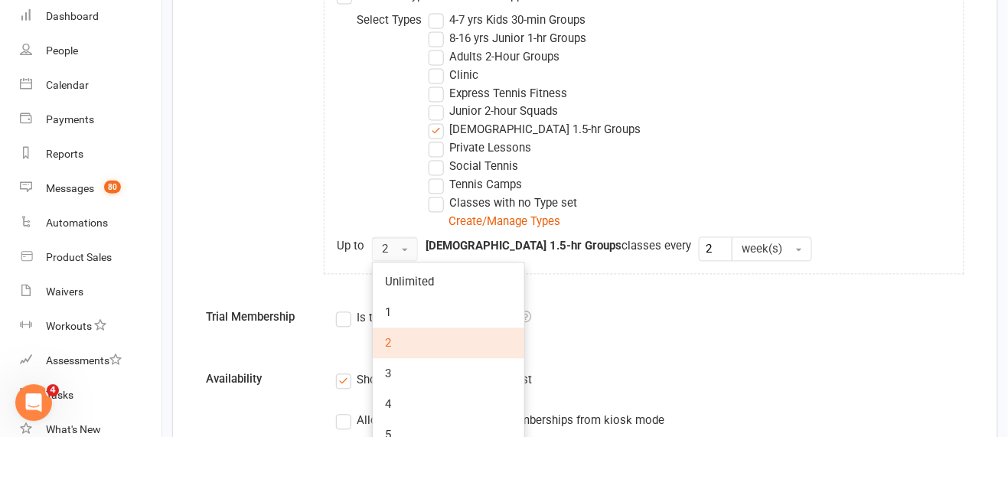
scroll to position [612, 0]
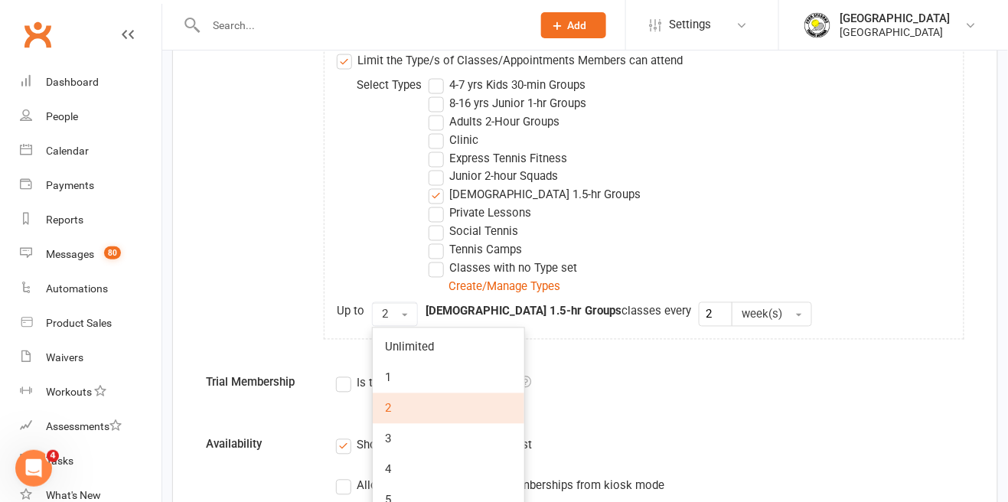
click at [438, 197] on label "[DEMOGRAPHIC_DATA] 1.5-hr Groups" at bounding box center [535, 195] width 212 height 18
click at [438, 186] on input "[DEMOGRAPHIC_DATA] 1.5-hr Groups" at bounding box center [434, 186] width 10 height 0
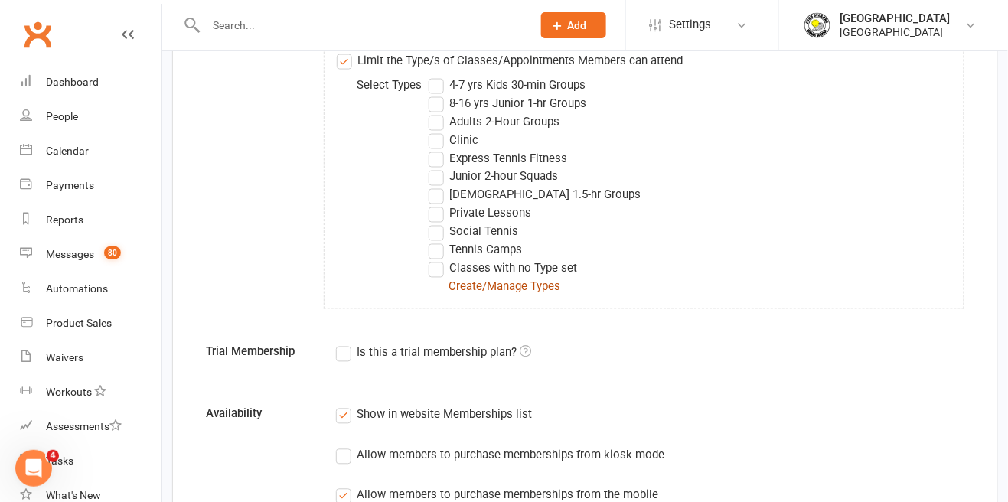
click at [494, 290] on link "Create/Manage Types" at bounding box center [504, 287] width 112 height 14
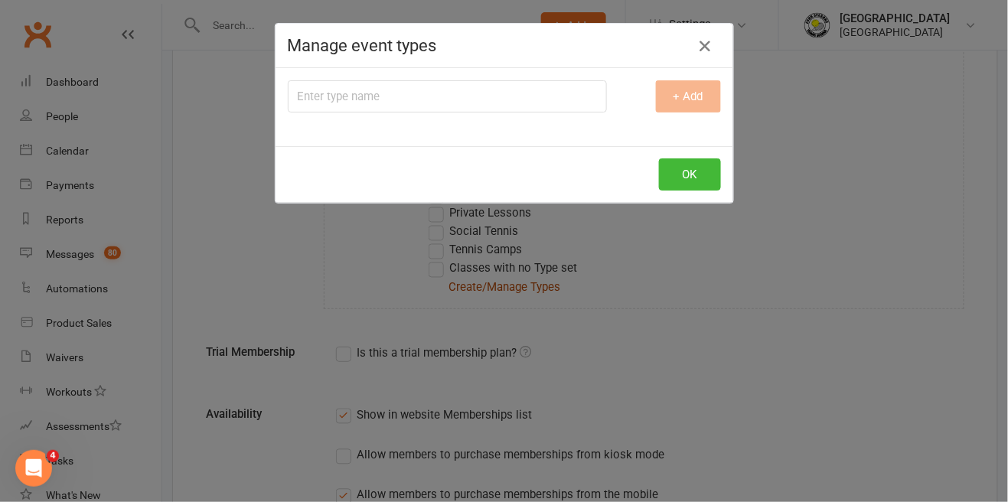
scroll to position [0, 0]
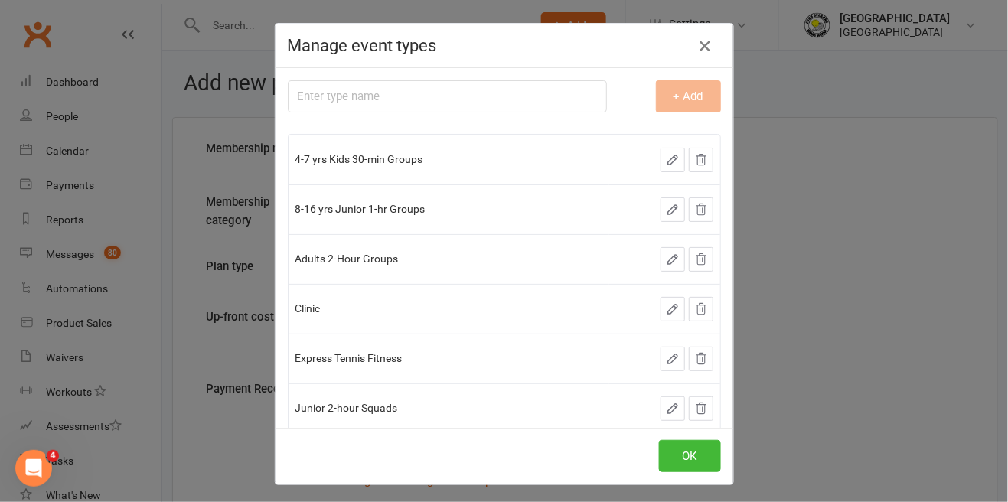
click at [503, 97] on input "text" at bounding box center [447, 96] width 319 height 32
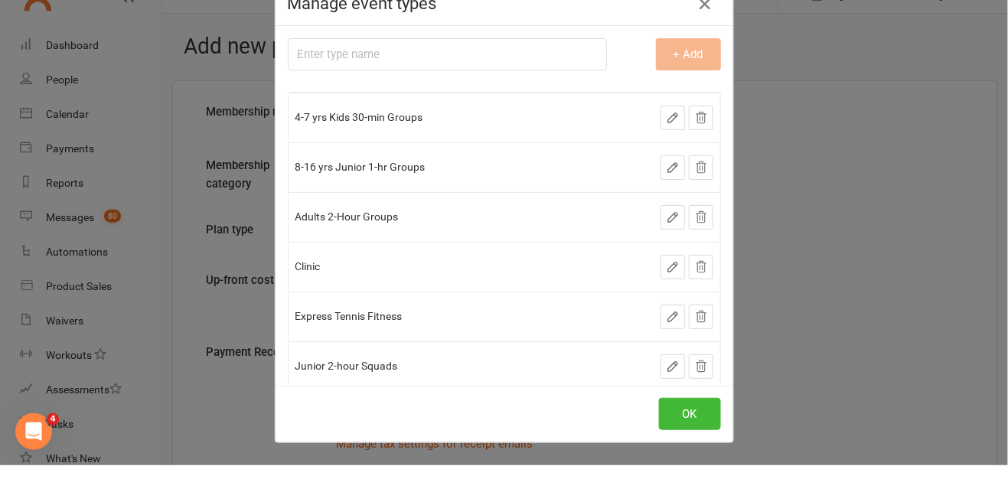
click at [692, 92] on div "+ Add" at bounding box center [675, 91] width 114 height 32
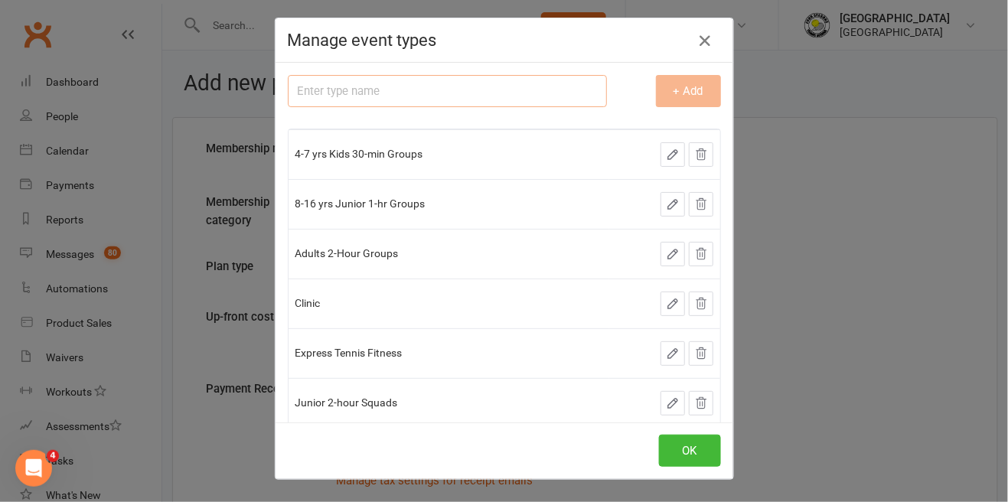
click at [530, 91] on input "text" at bounding box center [447, 91] width 319 height 32
type input "Adults 1-hr Morning Groups"
click at [687, 95] on button "+ Add" at bounding box center [688, 91] width 65 height 32
click at [696, 455] on button "OK" at bounding box center [690, 451] width 62 height 32
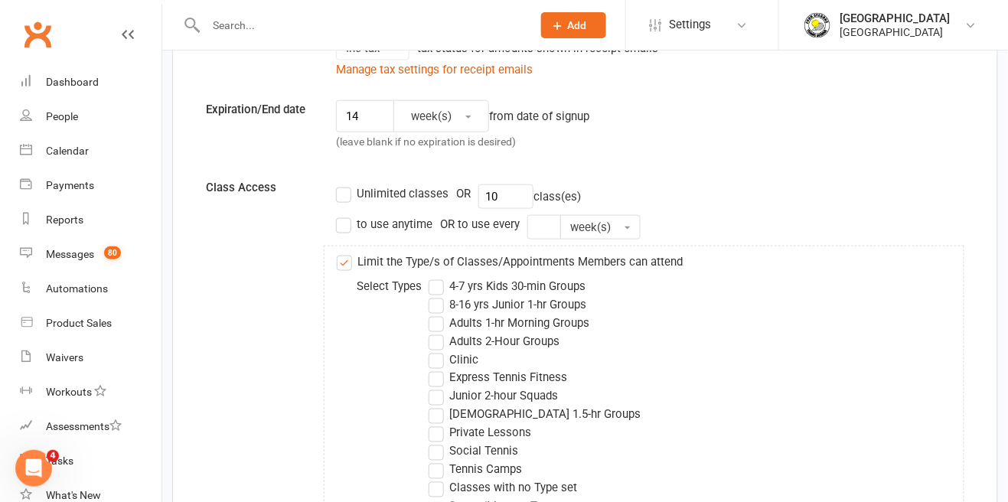
scroll to position [413, 0]
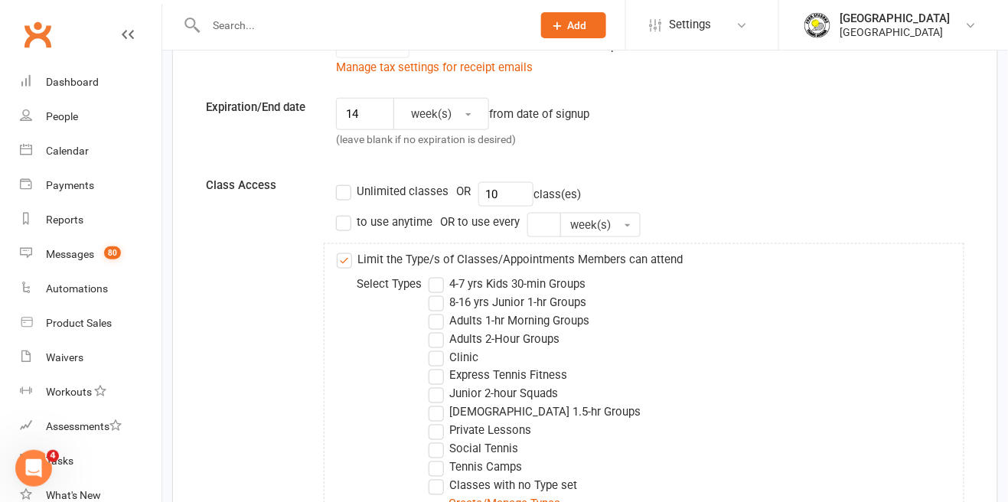
click at [442, 320] on label "Adults 1-hr Morning Groups" at bounding box center [509, 320] width 161 height 18
click at [438, 311] on input "Adults 1-hr Morning Groups" at bounding box center [434, 311] width 10 height 0
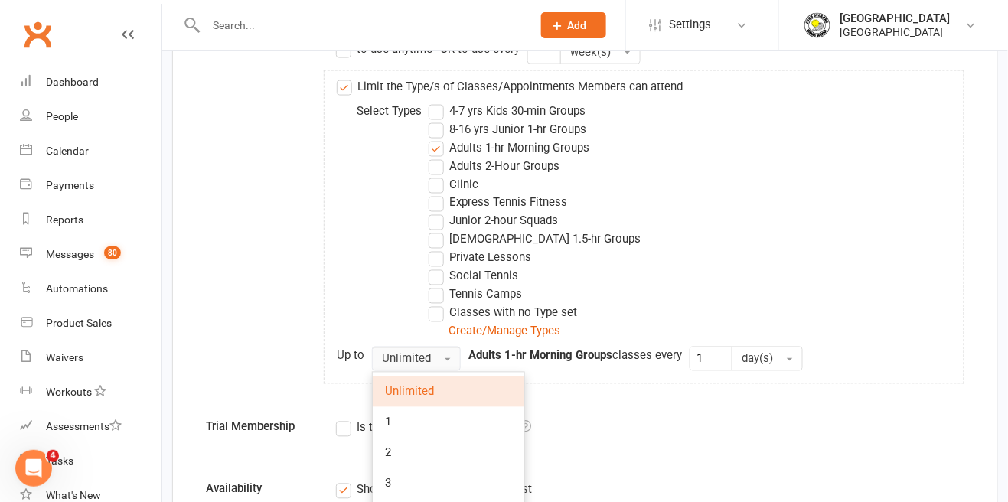
scroll to position [595, 0]
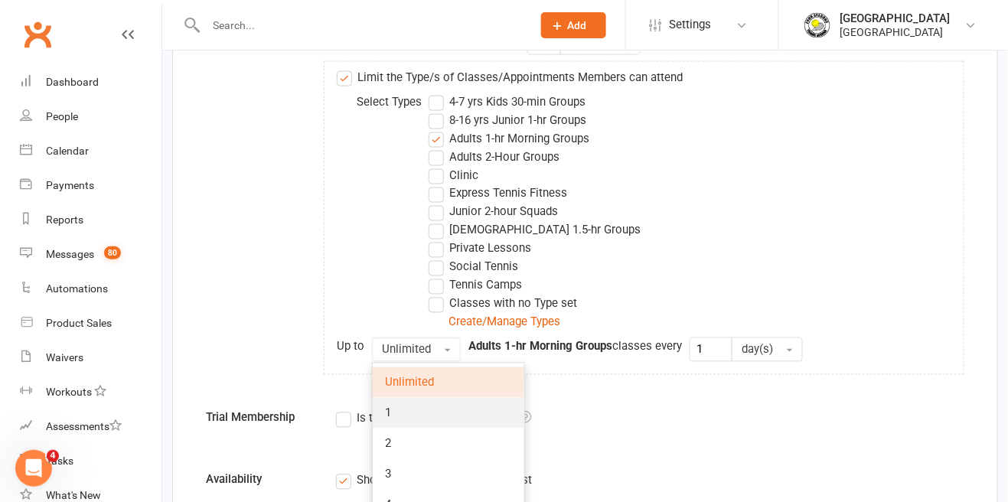
click at [402, 407] on link "1" at bounding box center [449, 413] width 152 height 31
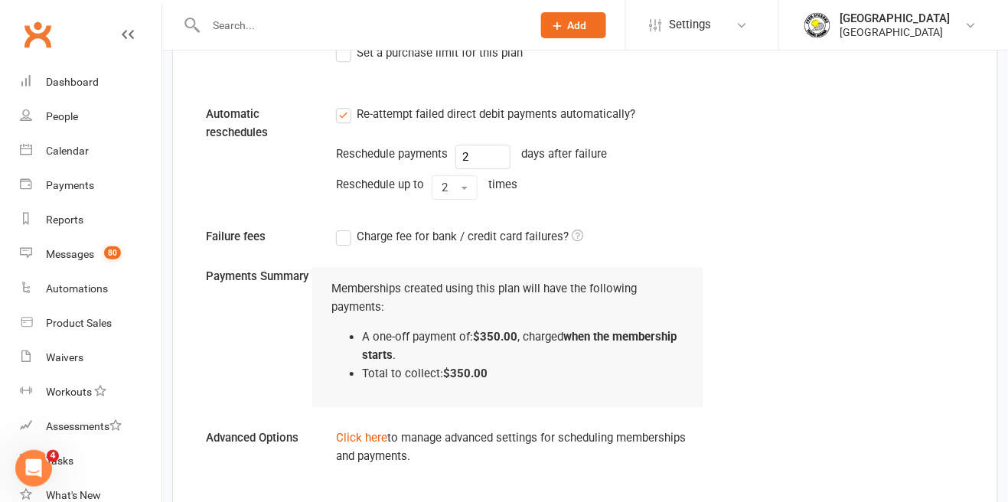
scroll to position [1236, 0]
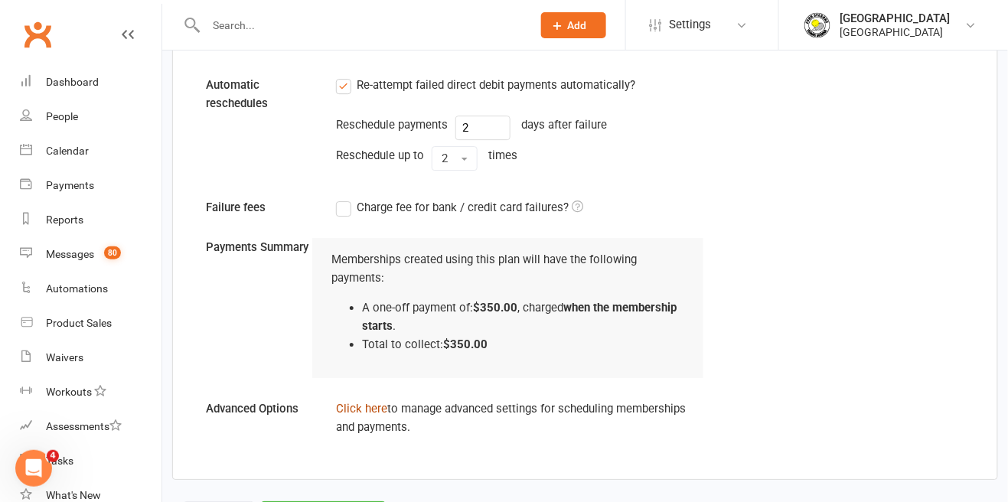
click at [372, 403] on link "Click here" at bounding box center [361, 409] width 51 height 14
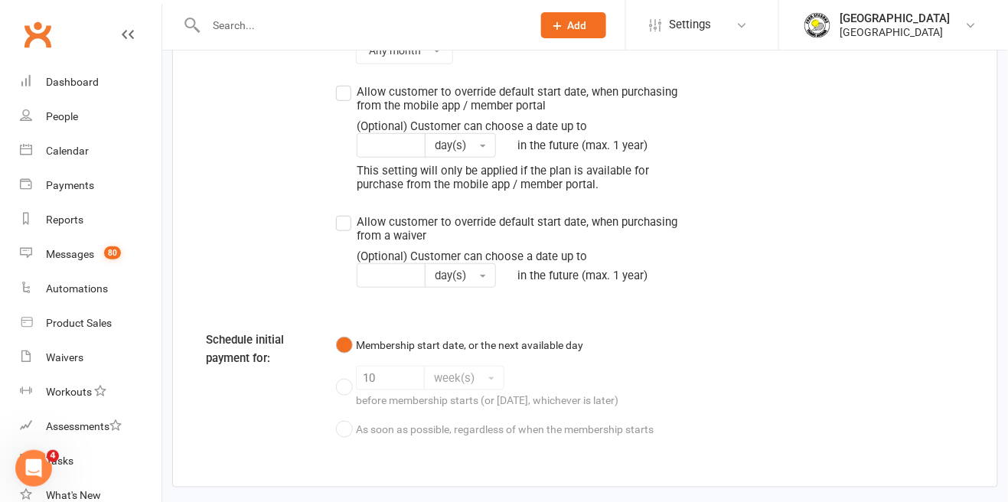
scroll to position [1797, 0]
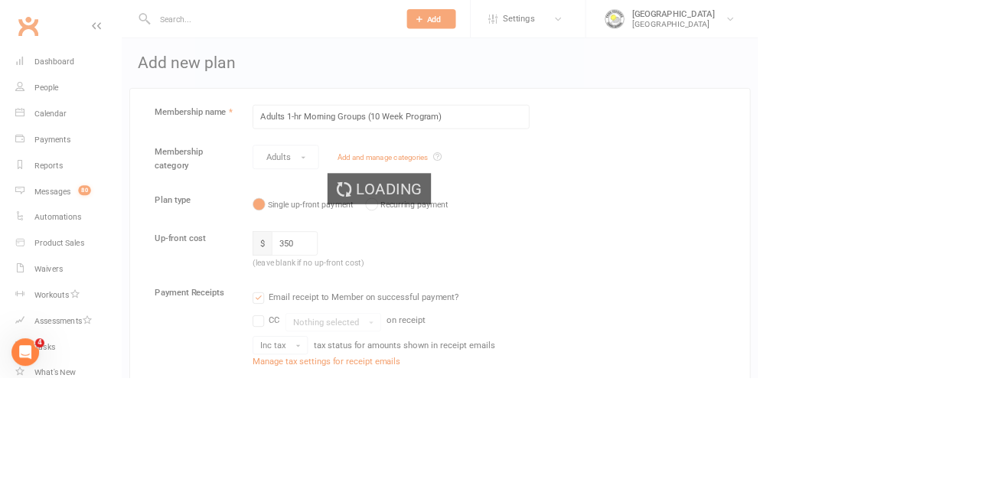
select select "50"
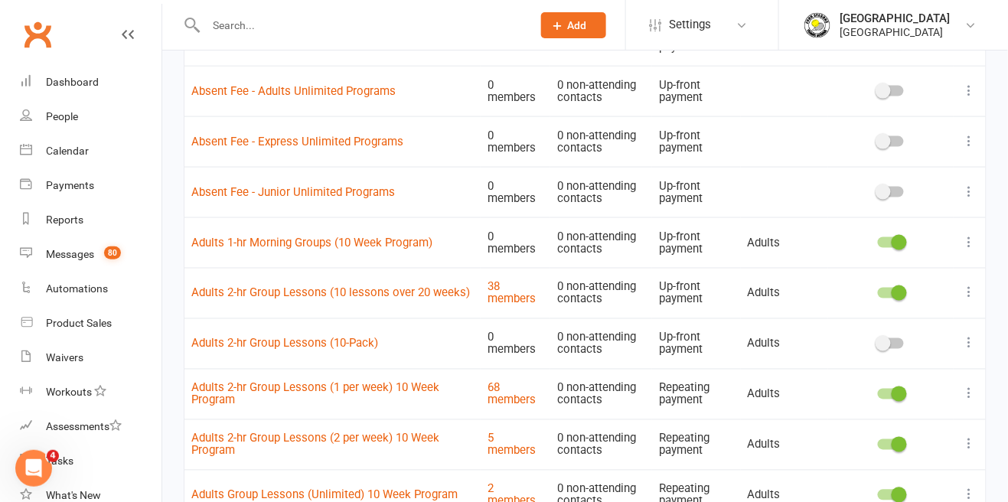
scroll to position [494, 0]
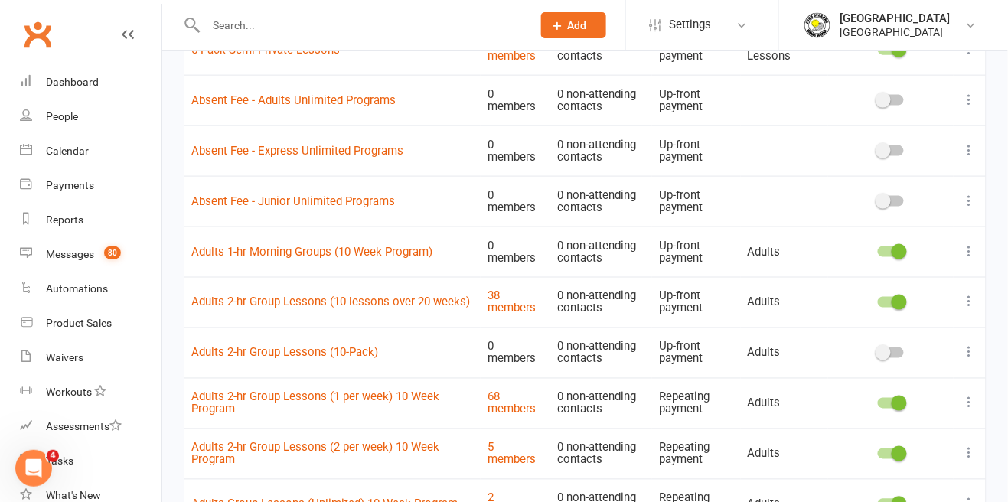
click at [891, 252] on div at bounding box center [891, 251] width 26 height 11
click at [878, 249] on input "checkbox" at bounding box center [878, 249] width 0 height 0
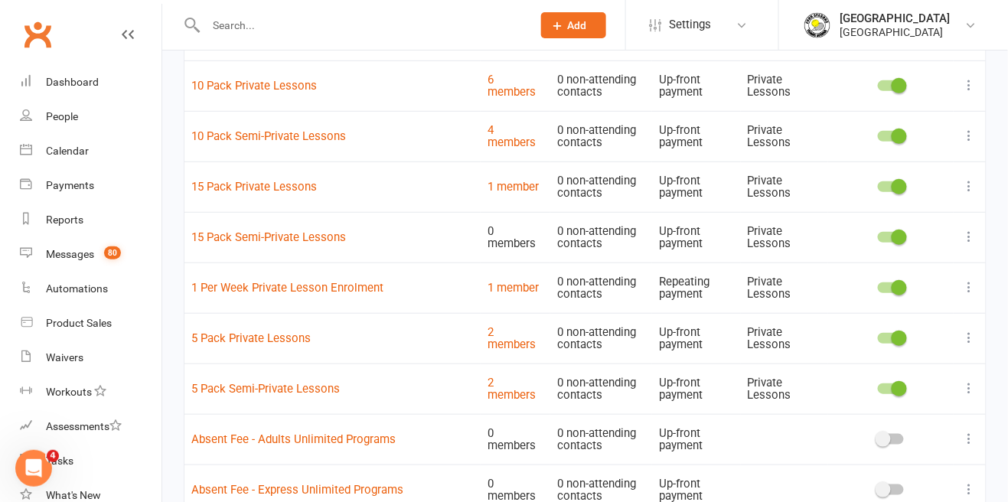
scroll to position [0, 0]
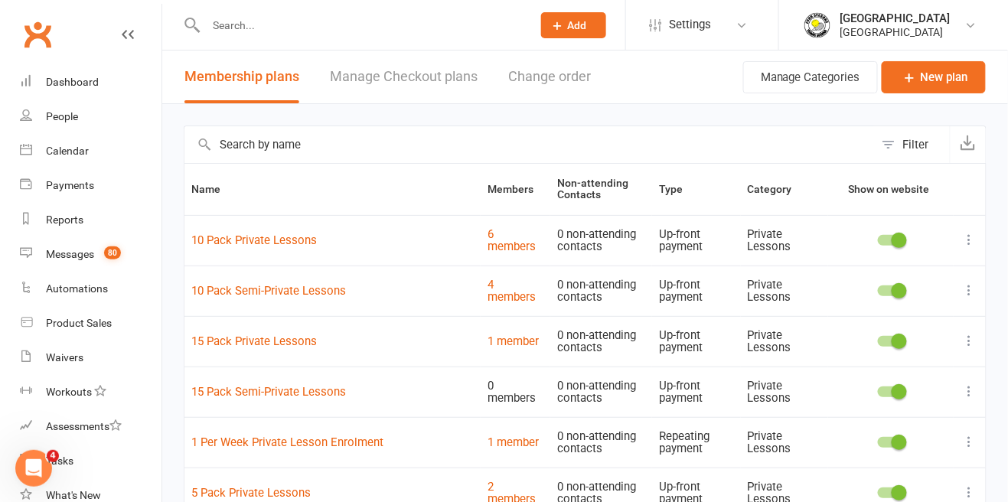
click at [563, 74] on button "Change order" at bounding box center [549, 77] width 83 height 53
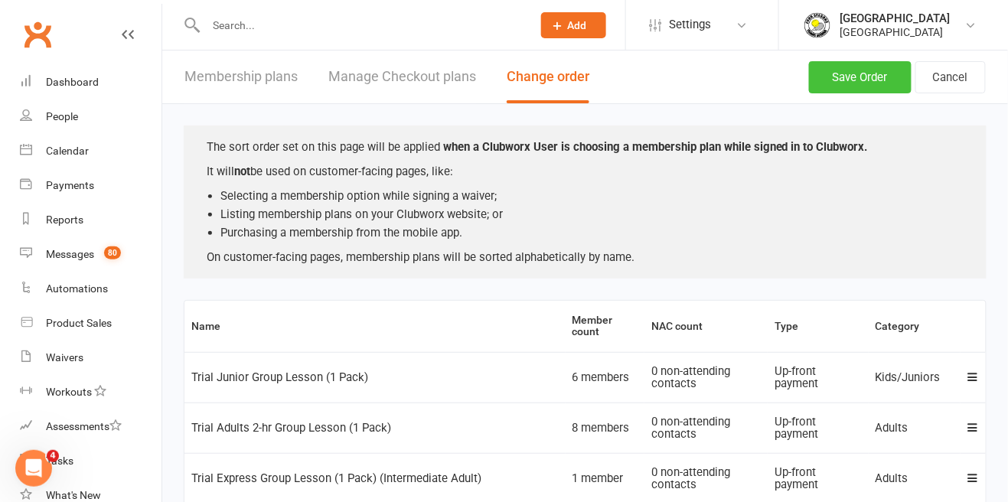
click at [871, 61] on button "Save Order" at bounding box center [860, 77] width 103 height 32
click at [869, 85] on button "Save Order" at bounding box center [860, 77] width 103 height 32
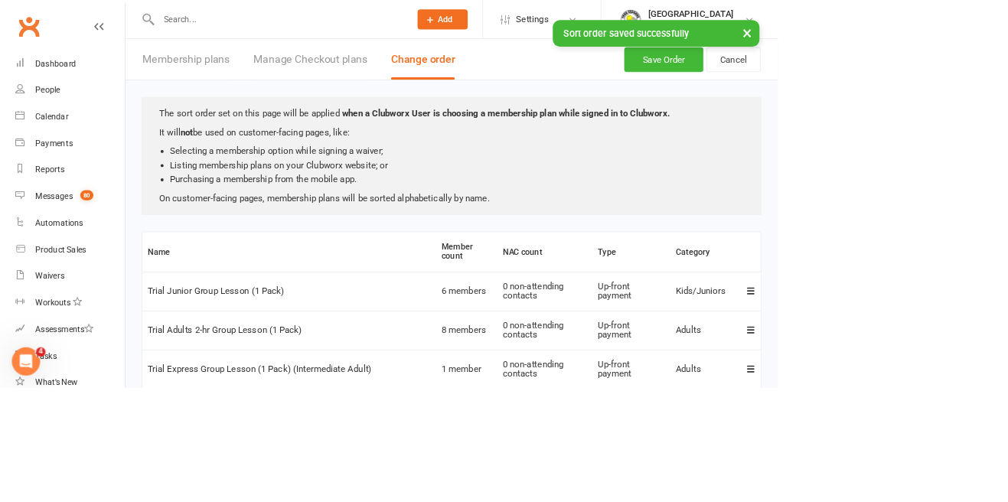
click at [263, 70] on button "Membership plans" at bounding box center [240, 77] width 113 height 53
select select "50"
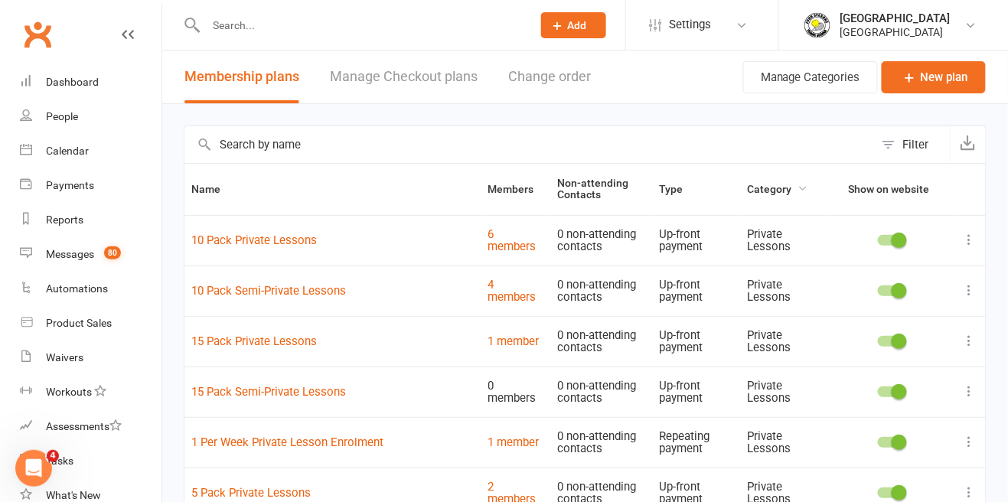
click at [771, 185] on span "Category" at bounding box center [778, 189] width 61 height 12
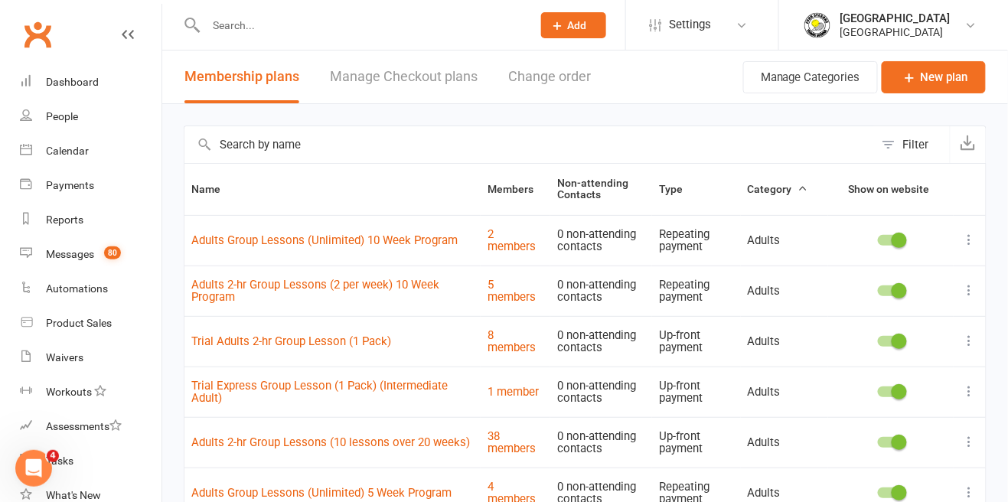
click at [323, 184] on th "Name" at bounding box center [332, 189] width 296 height 51
click at [263, 197] on th "Name" at bounding box center [332, 189] width 296 height 51
click at [207, 195] on span "Name" at bounding box center [214, 189] width 46 height 12
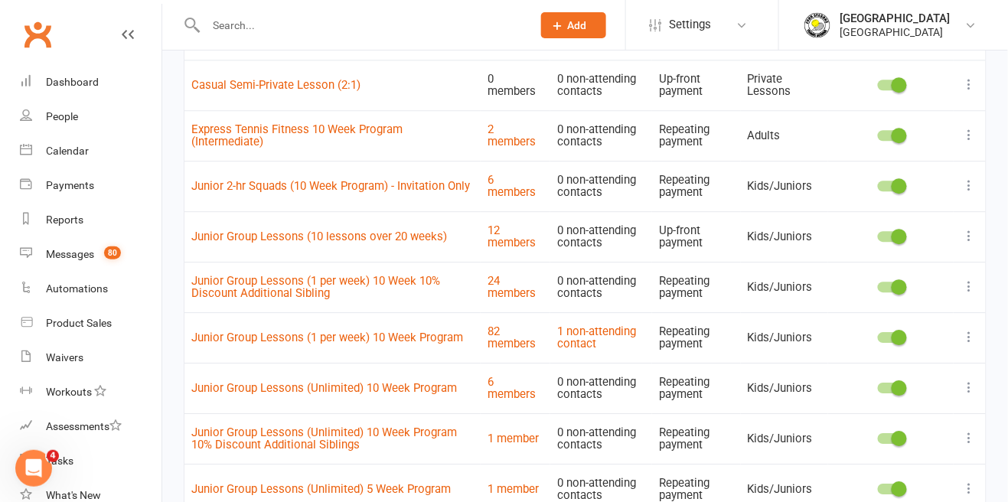
scroll to position [1065, 0]
click at [971, 240] on icon at bounding box center [969, 235] width 15 height 15
click at [882, 296] on link "Duplicate" at bounding box center [903, 294] width 152 height 31
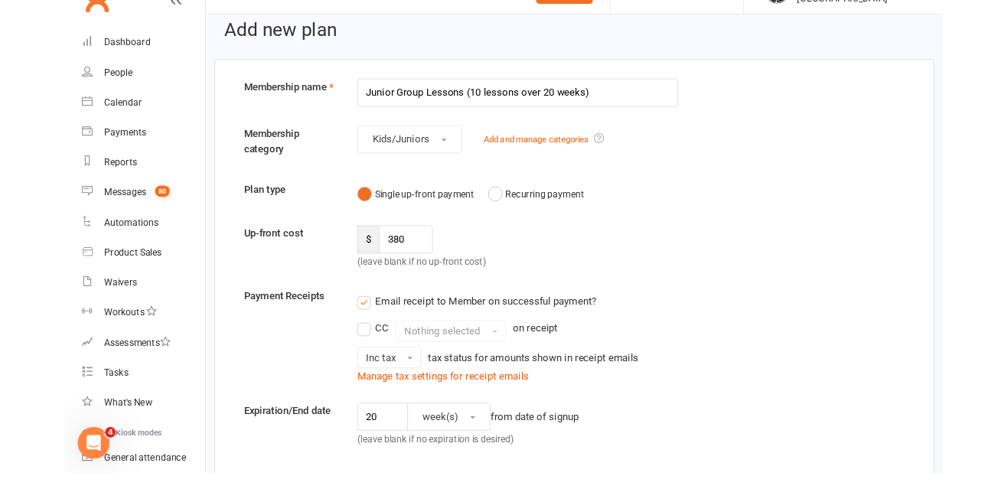
scroll to position [37, 0]
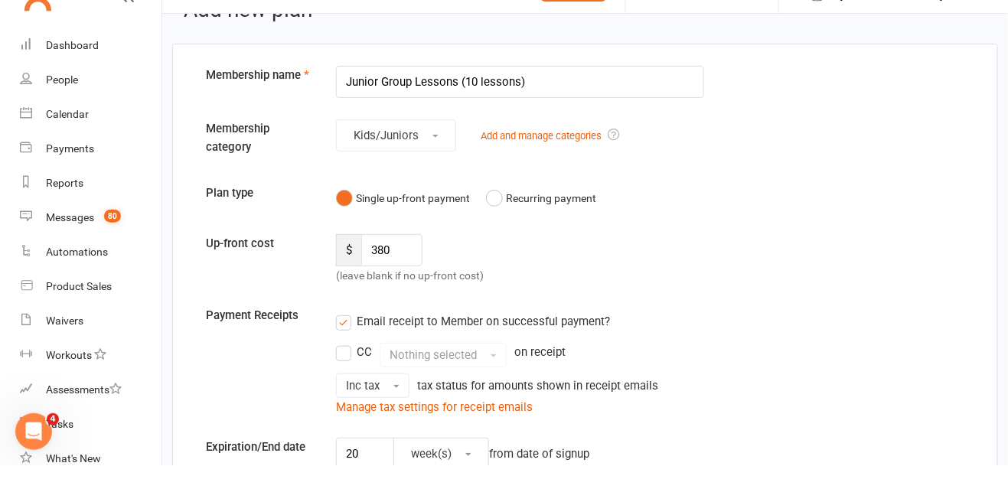
click at [467, 122] on input "Junior Group Lessons (10 lessons)" at bounding box center [520, 119] width 368 height 32
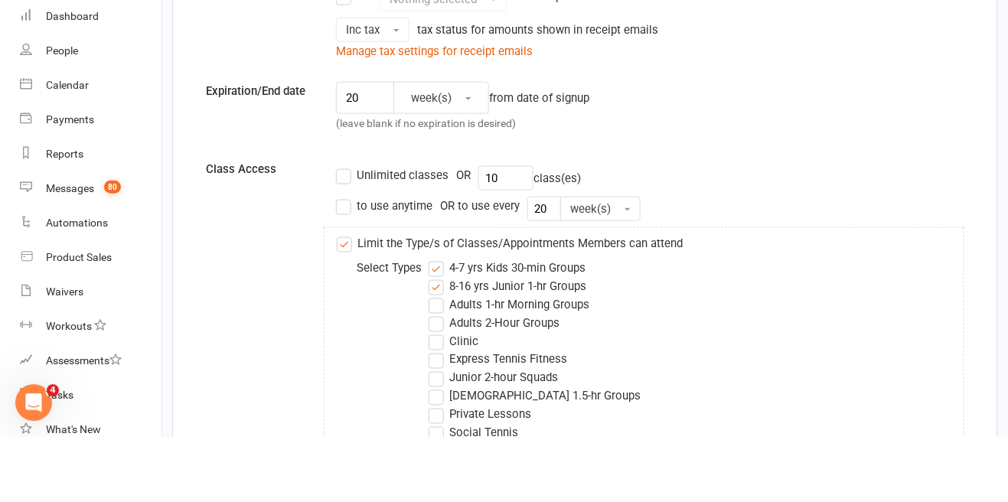
type input "Junior Group Lessons (10 Pack)"
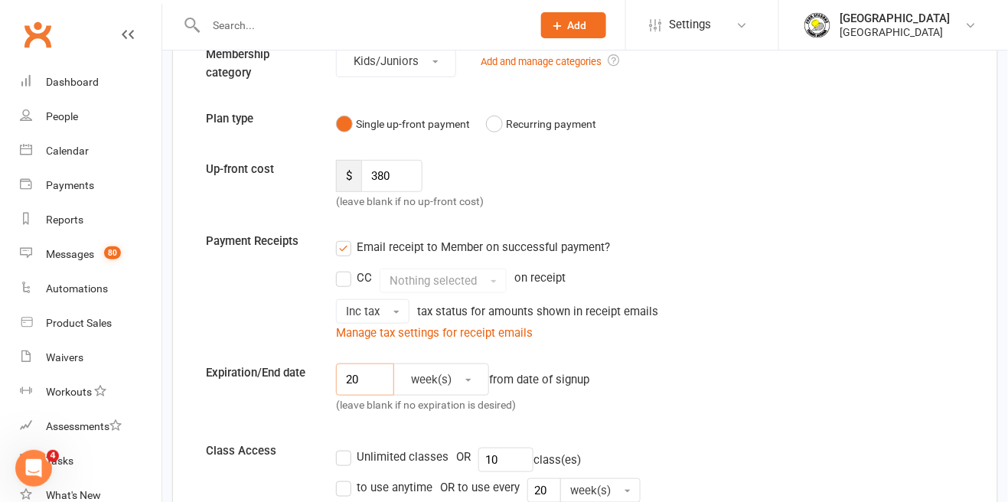
type input "2"
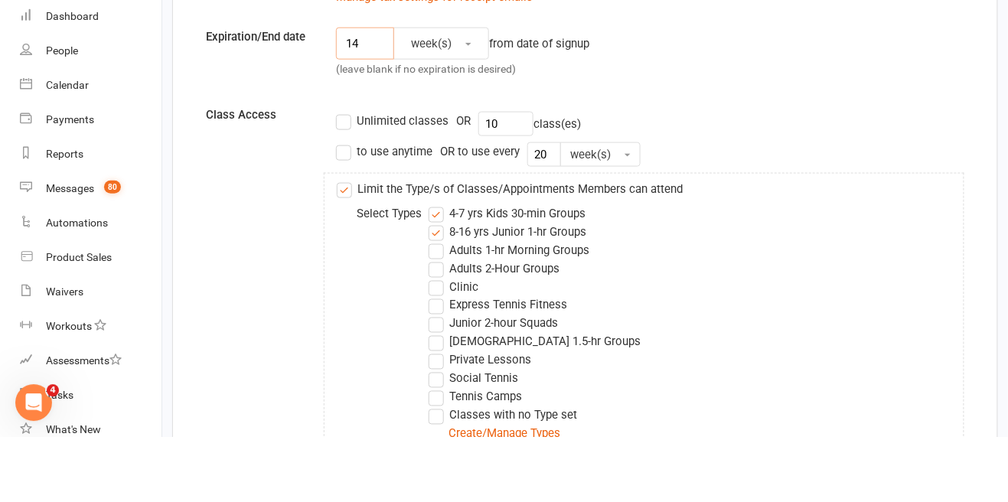
type input "14"
click at [546, 220] on input "20" at bounding box center [544, 219] width 34 height 24
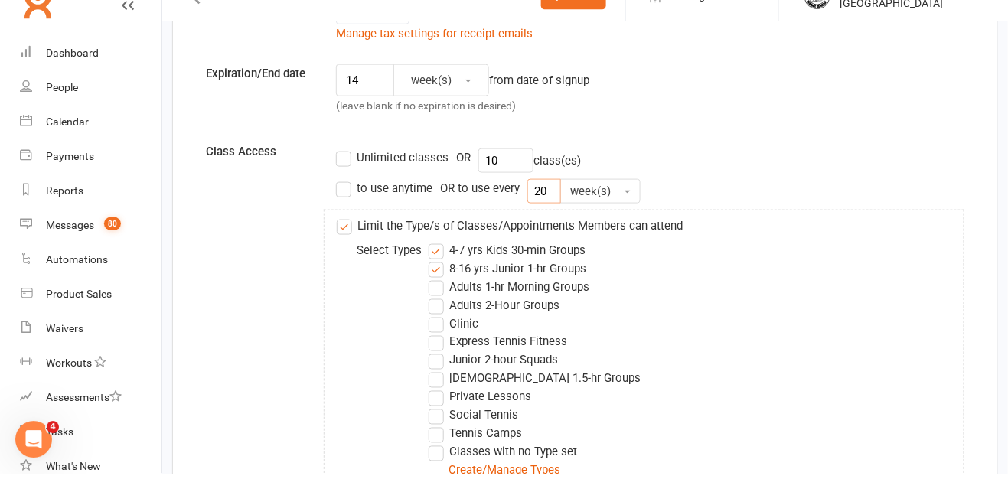
type input "2"
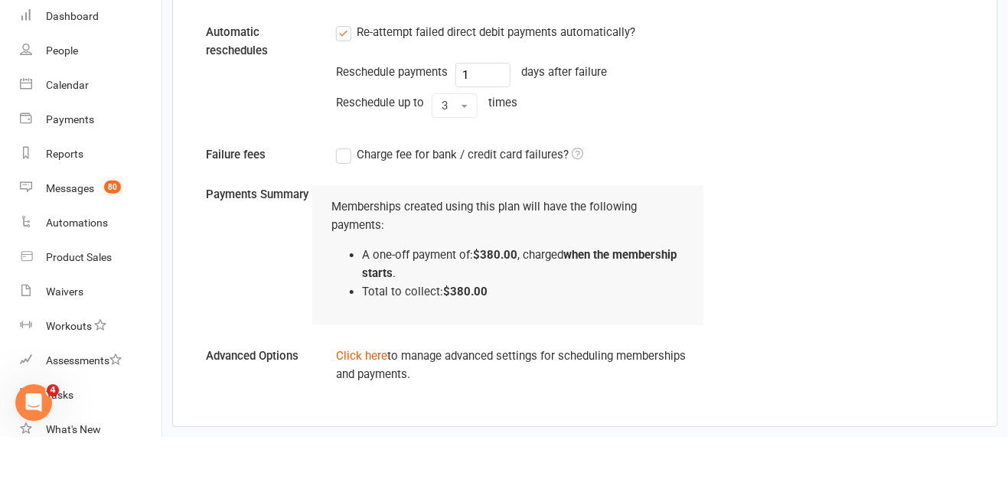
scroll to position [1340, 0]
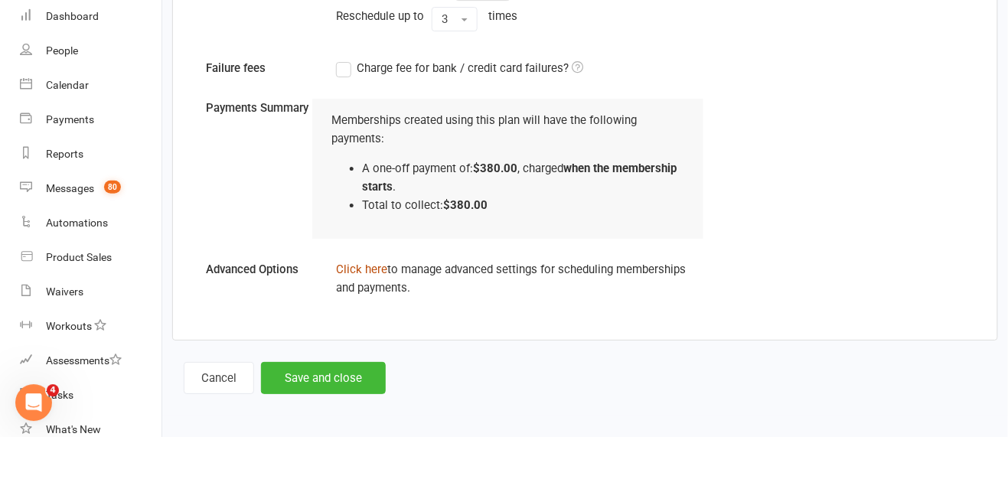
click at [357, 337] on link "Click here" at bounding box center [361, 335] width 51 height 14
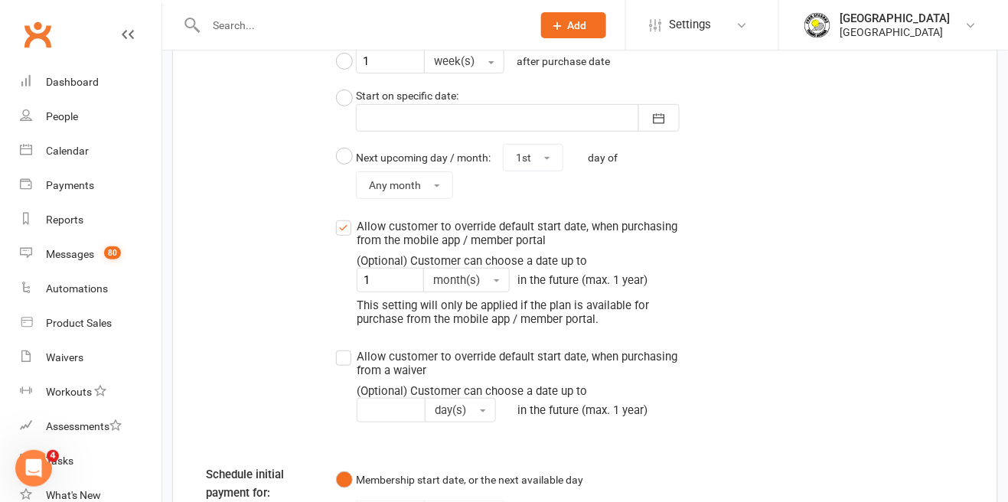
scroll to position [1827, 0]
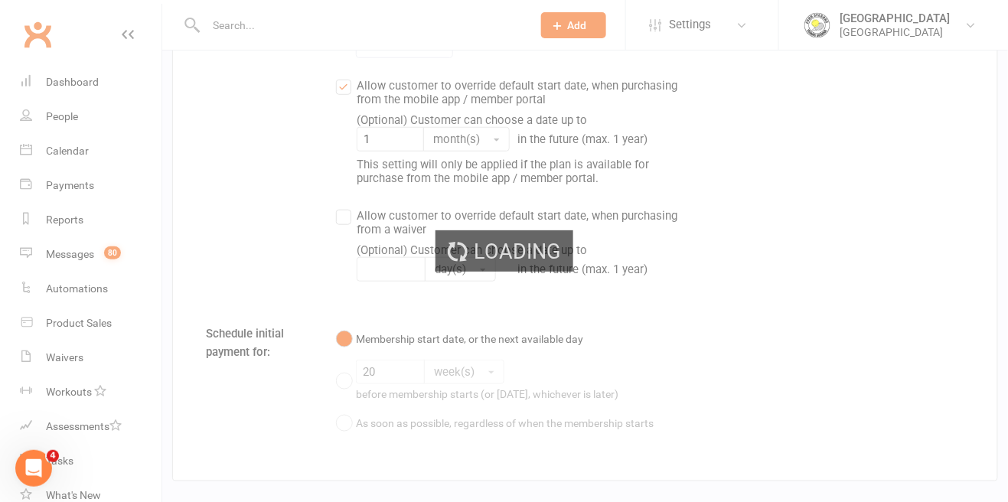
select select "50"
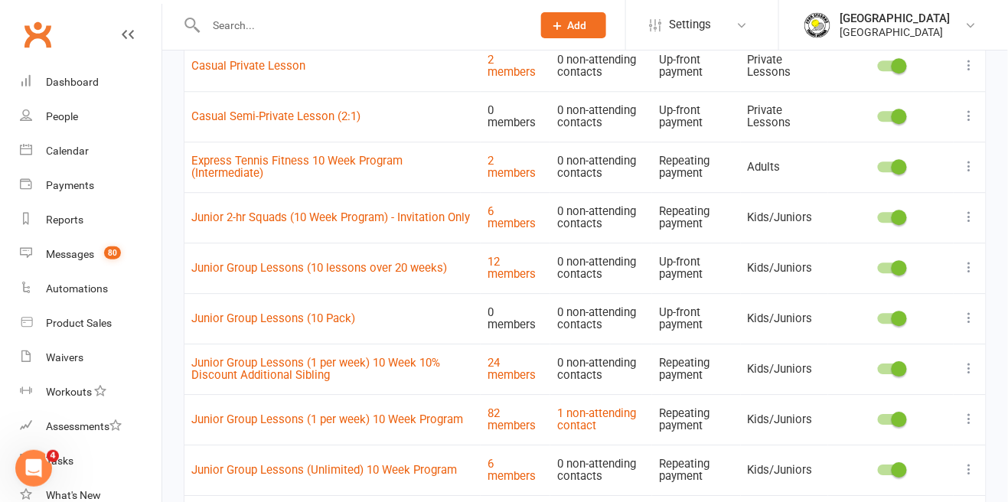
scroll to position [1032, 0]
click at [887, 321] on div at bounding box center [891, 319] width 26 height 11
click at [878, 317] on input "checkbox" at bounding box center [878, 317] width 0 height 0
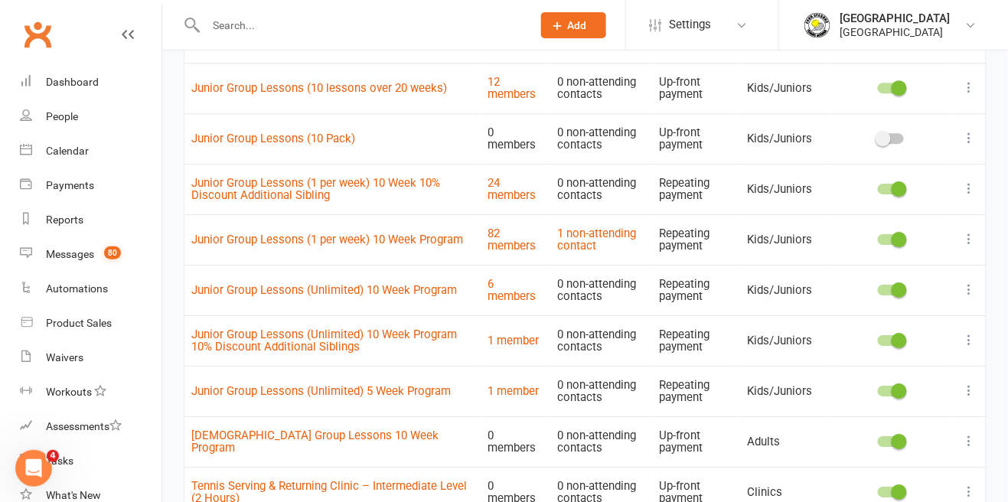
scroll to position [1214, 0]
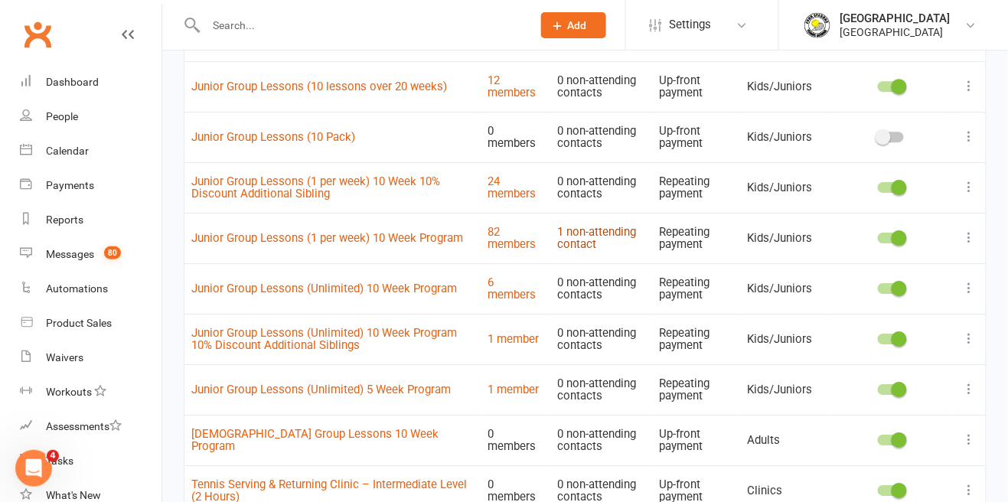
click at [587, 230] on link "1 non-attending contact" at bounding box center [596, 238] width 79 height 27
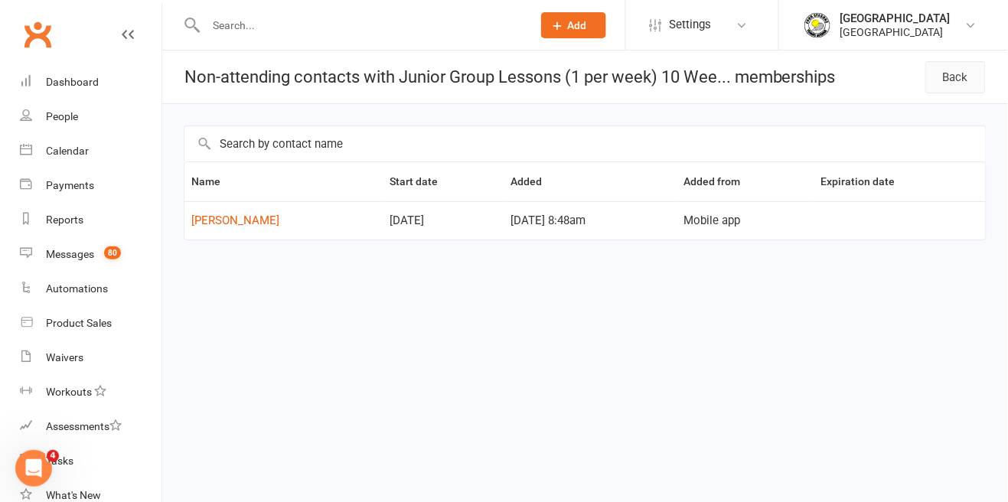
click at [960, 83] on link "Back" at bounding box center [955, 77] width 60 height 32
select select "50"
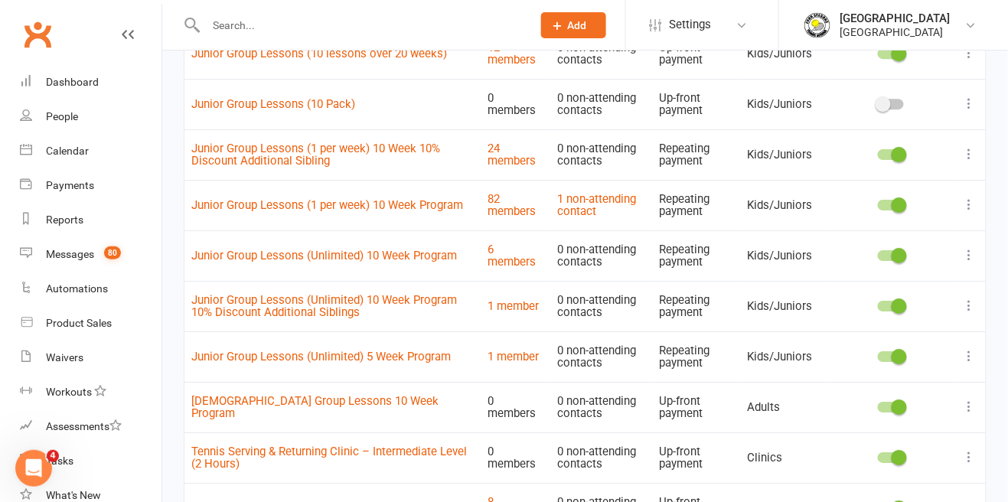
scroll to position [1248, 0]
click at [963, 207] on icon at bounding box center [969, 204] width 15 height 15
click at [875, 263] on link "Duplicate" at bounding box center [903, 263] width 152 height 31
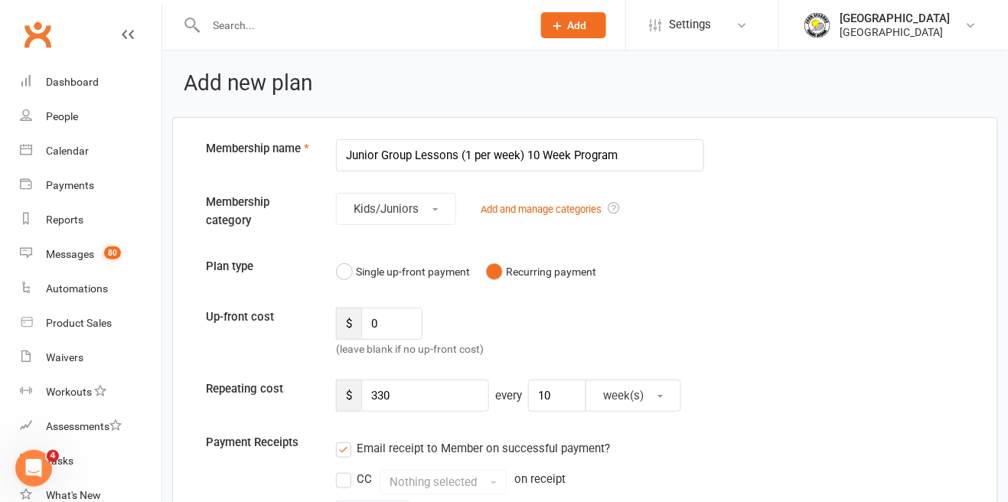
click at [624, 158] on input "Junior Group Lessons (1 per week) 10 Week Program" at bounding box center [520, 155] width 368 height 32
click at [461, 155] on input "Junior Group Lessons (1 per week)" at bounding box center [520, 155] width 368 height 32
click at [574, 156] on input "Junior Group Lessons (1 per week)" at bounding box center [520, 155] width 368 height 32
click at [461, 155] on input "Junior Group Lessons (1 per week)" at bounding box center [520, 155] width 368 height 32
click at [594, 152] on input "Junior Group Lessons (1 per week)" at bounding box center [520, 155] width 368 height 32
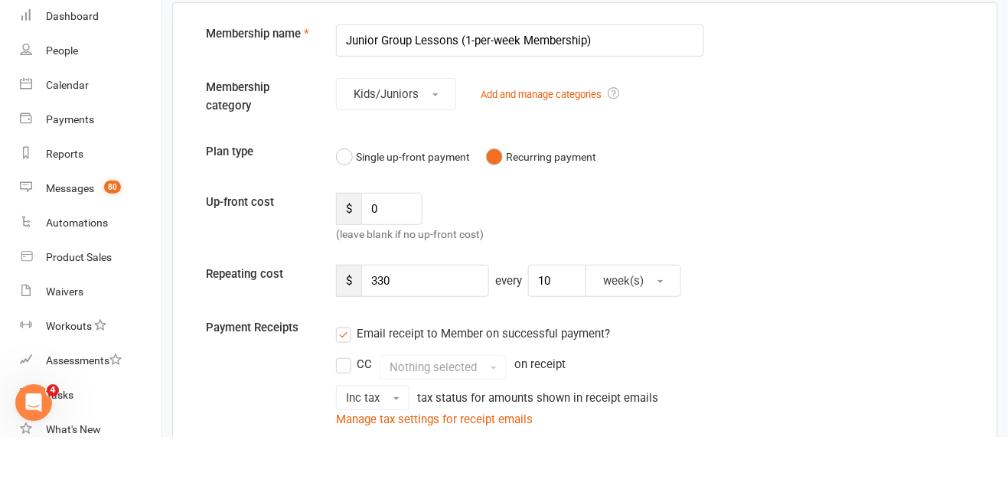
scroll to position [75, 0]
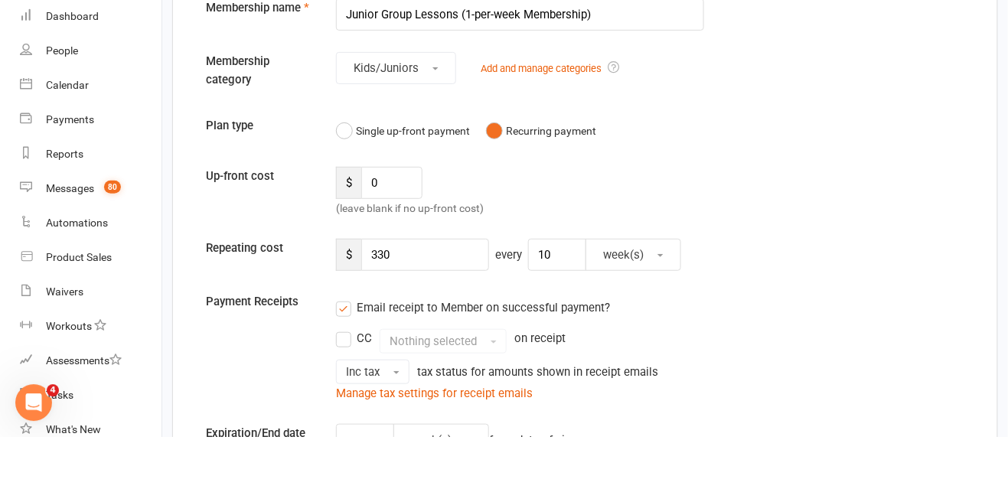
type input "Junior Group Lessons (1-per-week Membership)"
click at [415, 318] on input "330" at bounding box center [425, 321] width 128 height 32
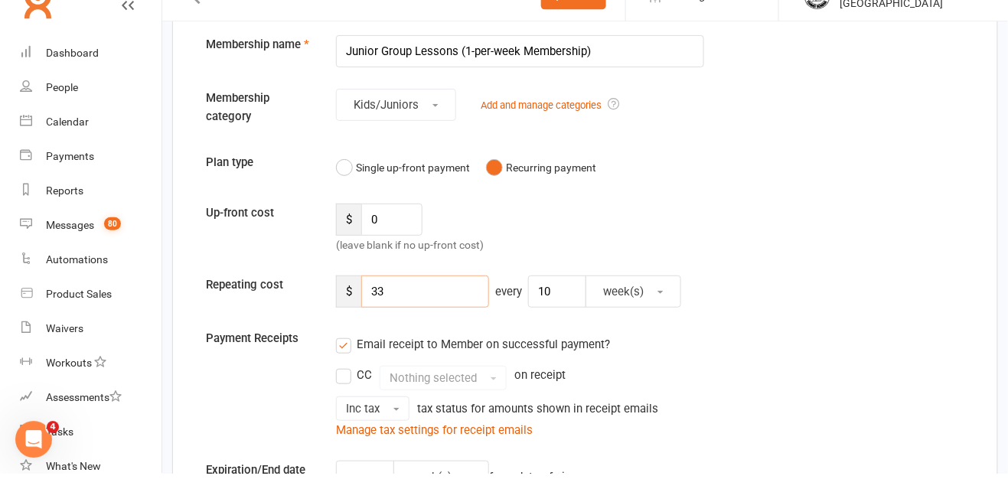
type input "3"
type input "70"
click at [552, 318] on input "10" at bounding box center [557, 321] width 58 height 32
type input "1"
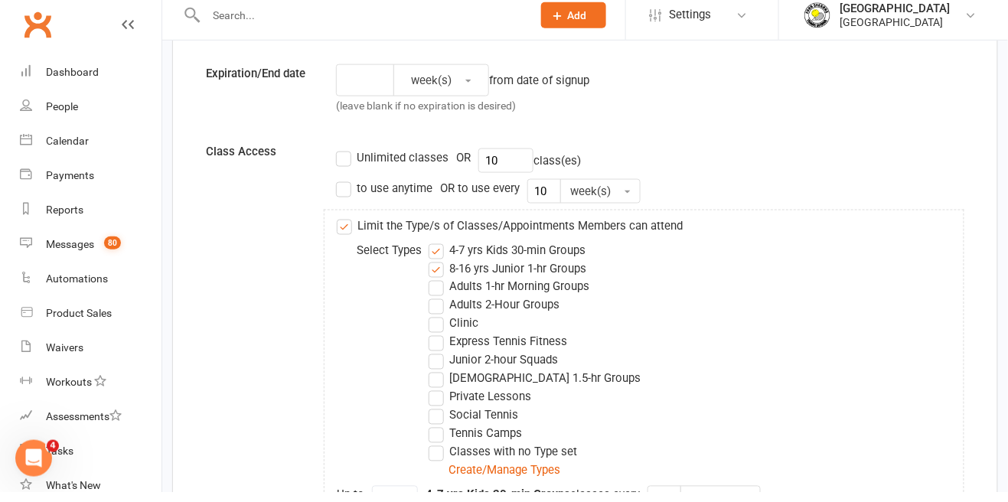
scroll to position [483, 0]
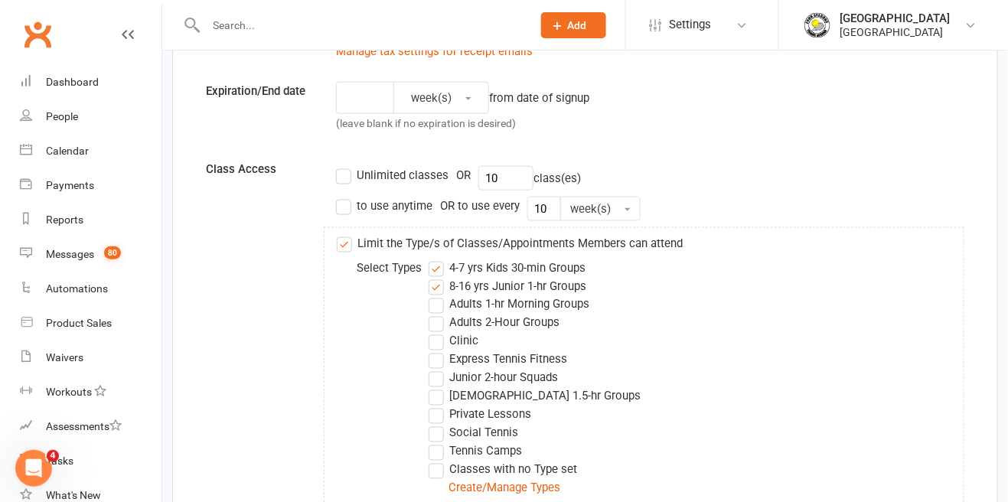
type input "2"
click at [496, 174] on input "10" at bounding box center [505, 178] width 55 height 24
type input "1"
type input "2"
click at [549, 208] on input "10" at bounding box center [544, 209] width 34 height 24
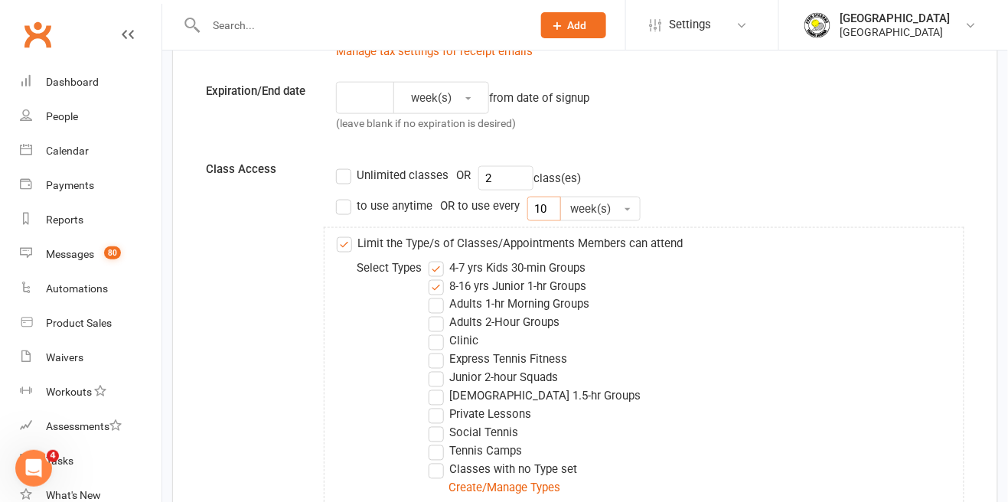
type input "1"
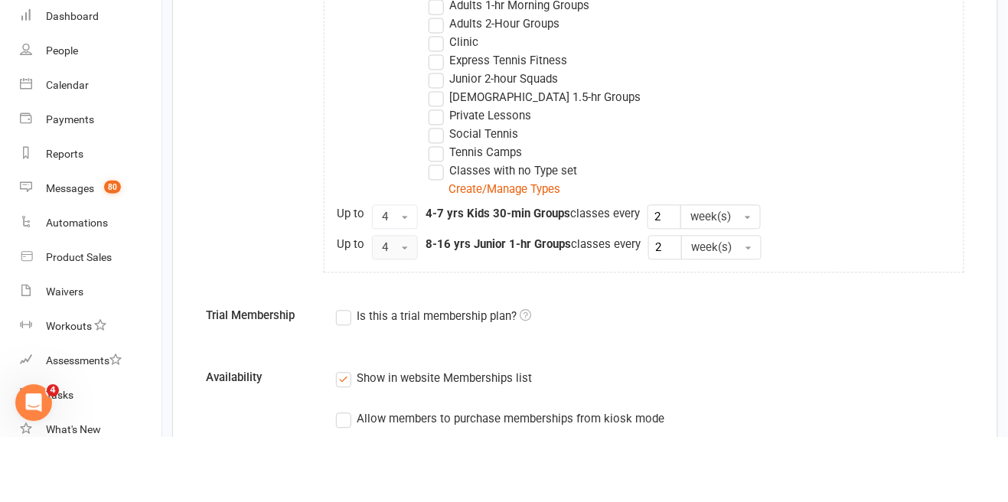
type input "2"
click at [402, 301] on button "4" at bounding box center [395, 313] width 46 height 24
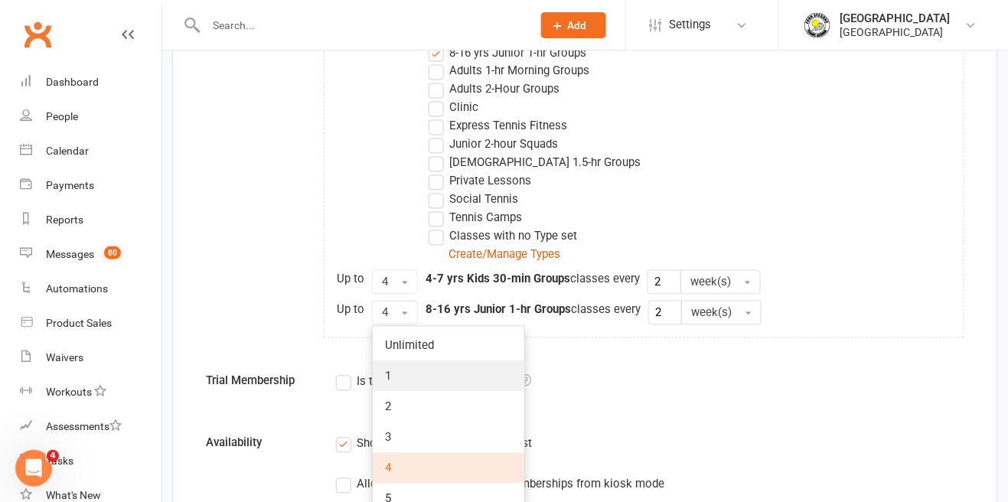
click at [399, 371] on link "1" at bounding box center [449, 376] width 152 height 31
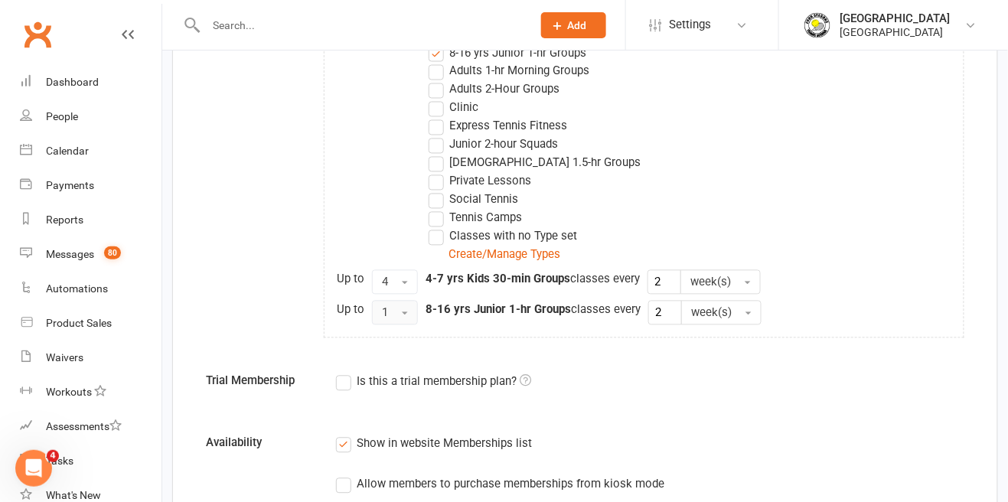
click at [397, 312] on button "1" at bounding box center [395, 313] width 46 height 24
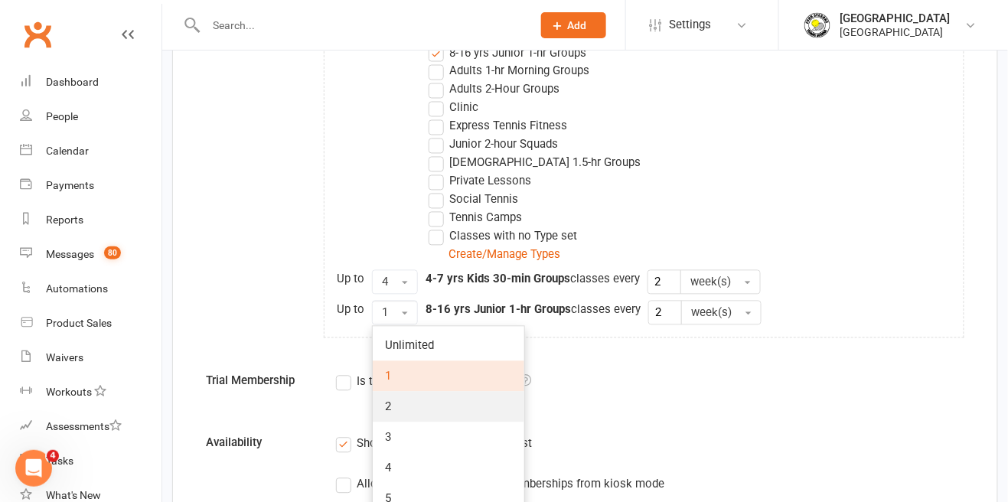
click at [409, 410] on link "2" at bounding box center [449, 407] width 152 height 31
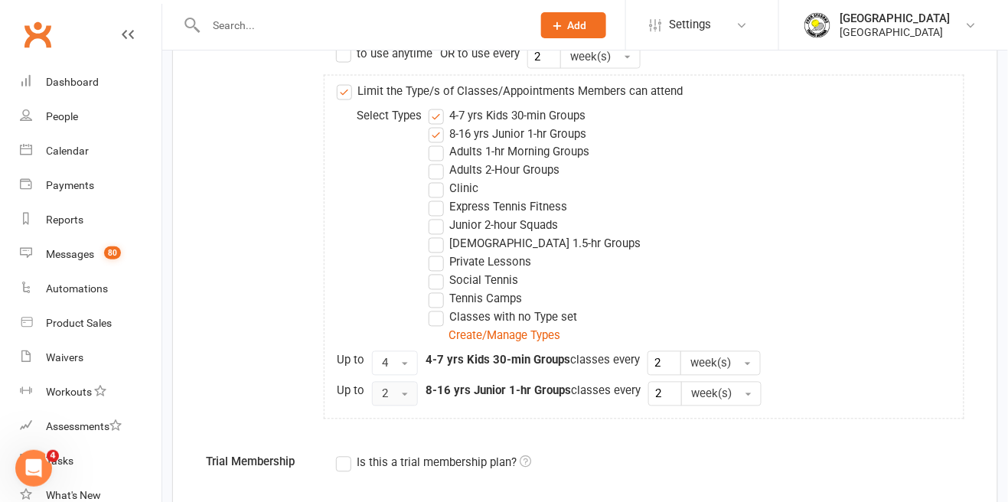
scroll to position [639, 0]
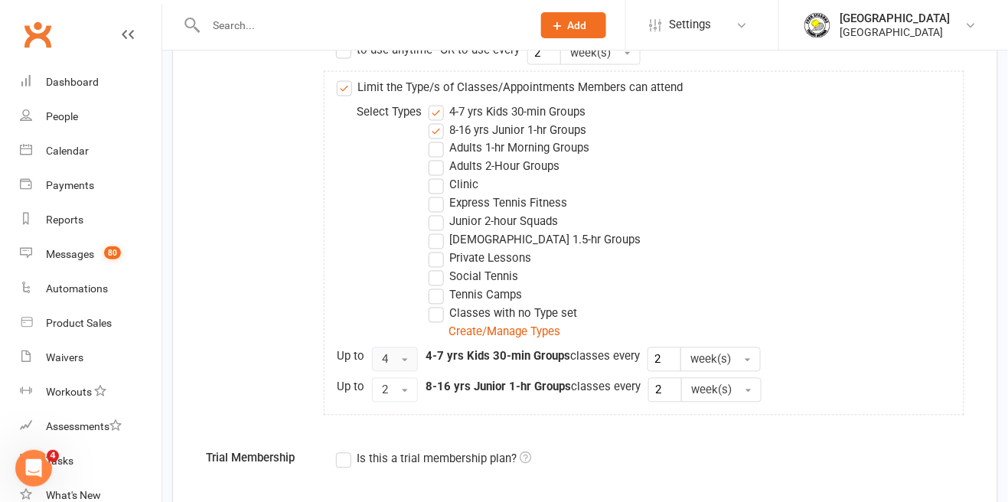
click at [399, 360] on button "4" at bounding box center [395, 359] width 46 height 24
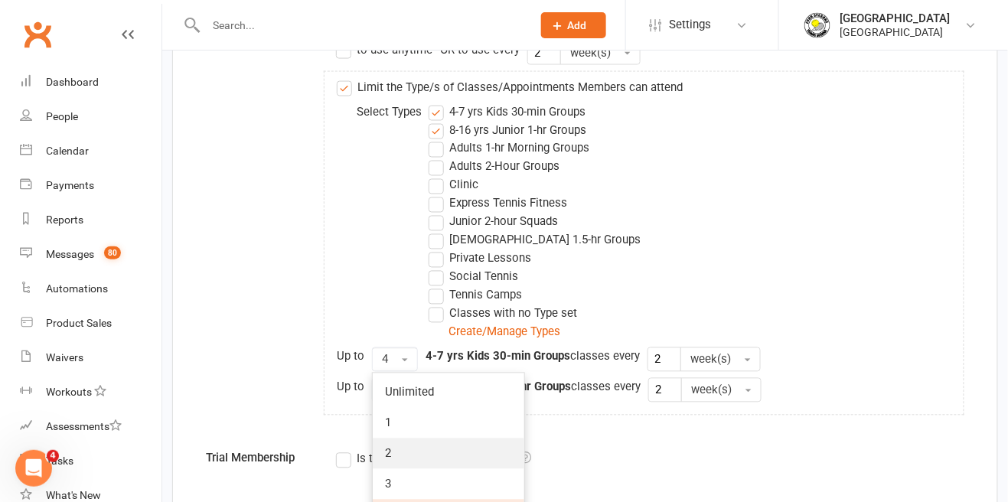
click at [419, 453] on link "2" at bounding box center [449, 453] width 152 height 31
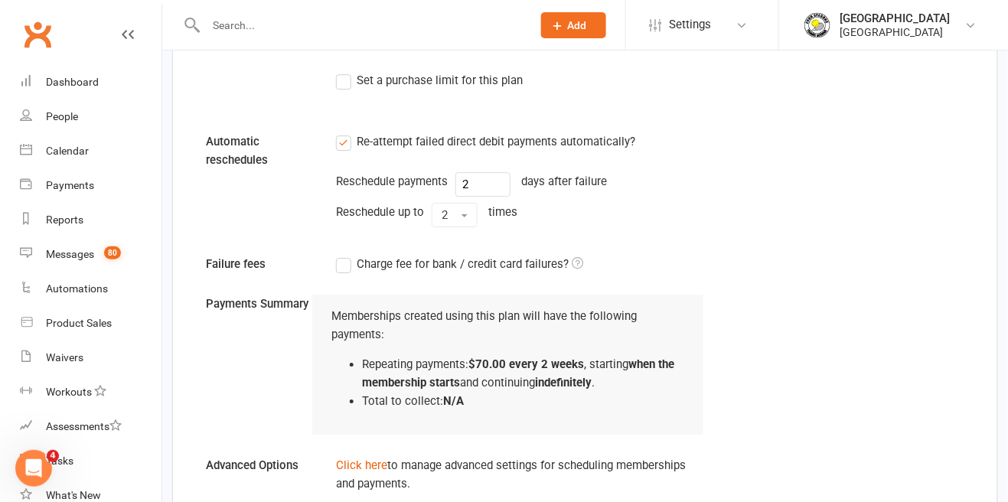
scroll to position [1320, 0]
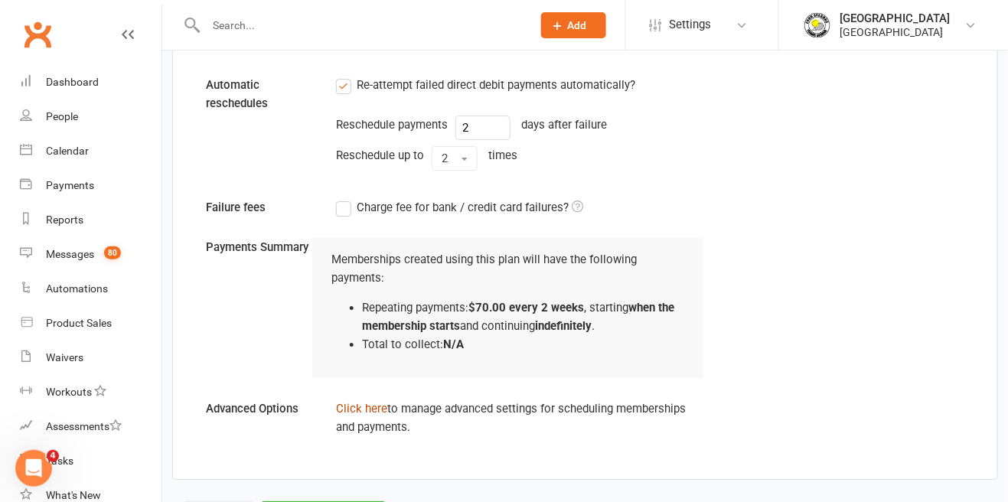
click at [364, 402] on link "Click here" at bounding box center [361, 409] width 51 height 14
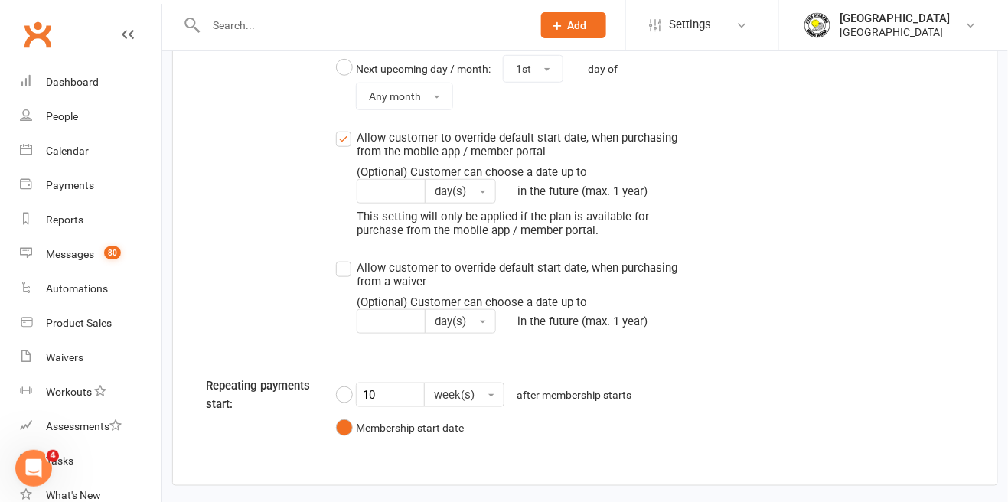
scroll to position [1834, 0]
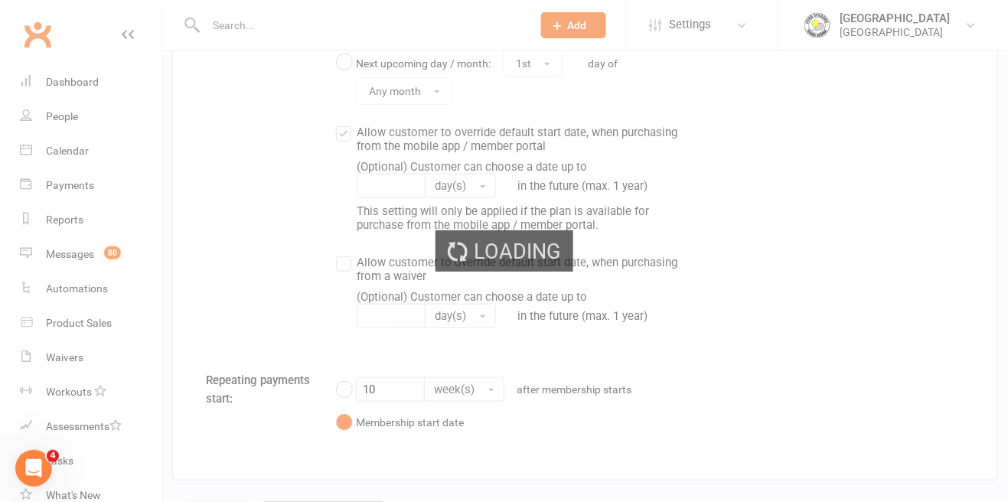
select select "50"
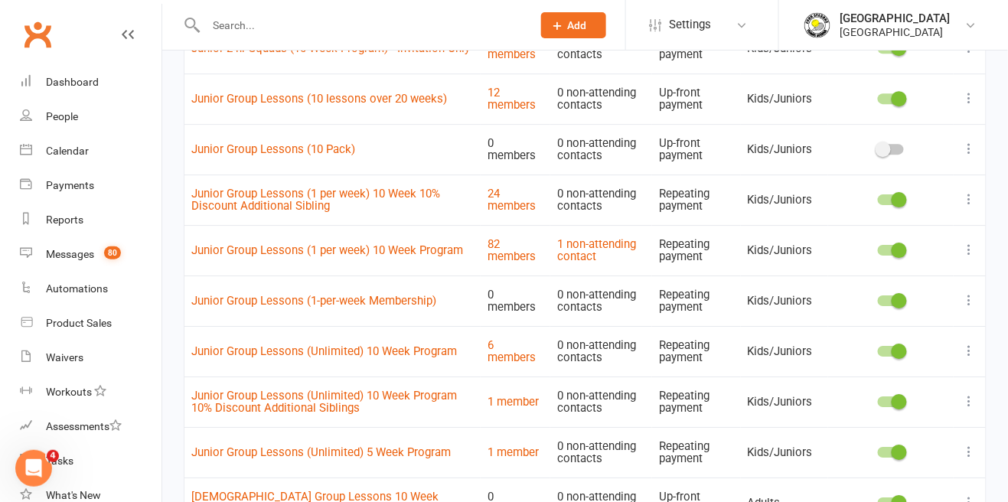
scroll to position [1202, 0]
click at [888, 298] on div at bounding box center [891, 300] width 26 height 11
click at [878, 298] on input "checkbox" at bounding box center [878, 298] width 0 height 0
click at [966, 300] on icon at bounding box center [969, 300] width 15 height 15
click at [881, 360] on link "Duplicate" at bounding box center [903, 359] width 152 height 31
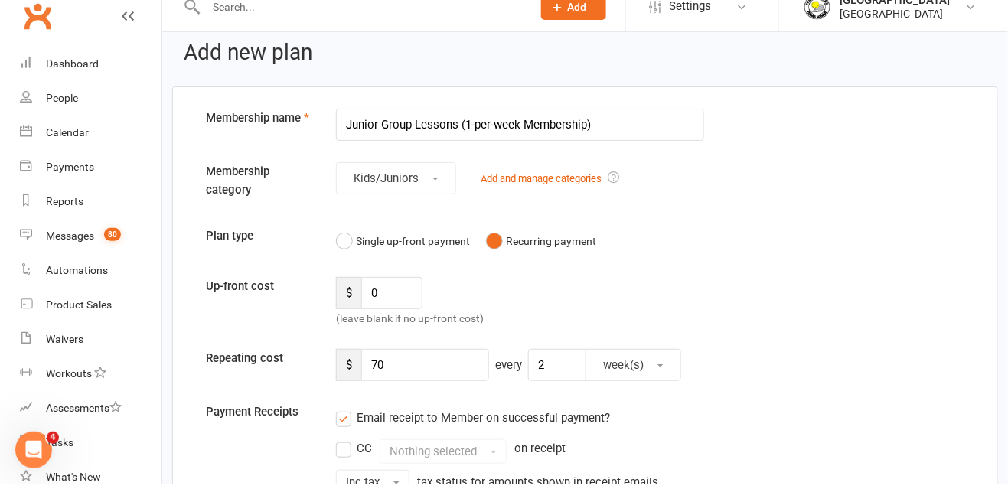
scroll to position [37, 0]
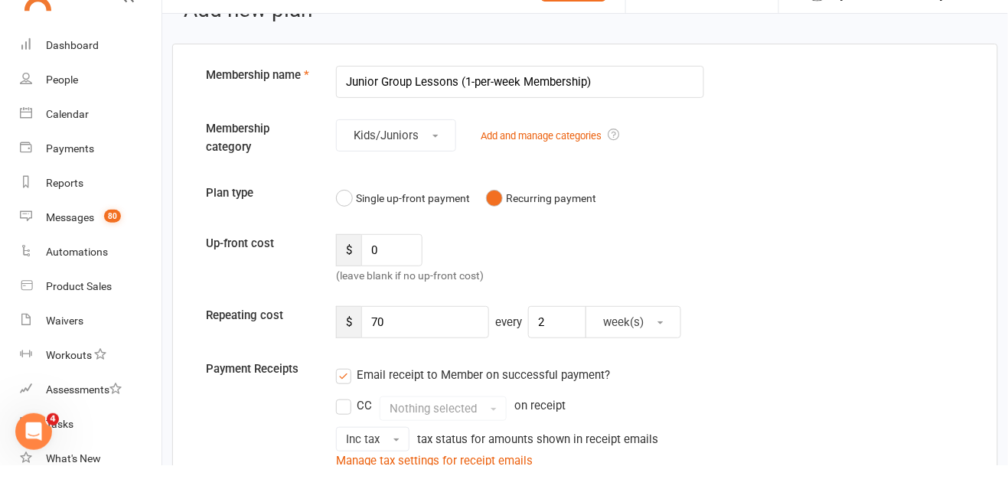
click at [473, 115] on input "Junior Group Lessons (1-per-week Membership)" at bounding box center [520, 119] width 368 height 32
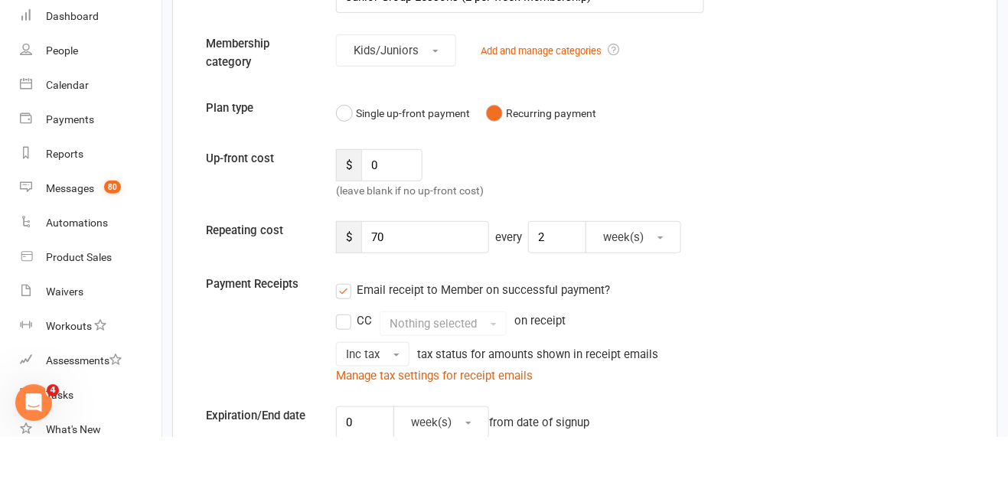
type input "Junior Group Lessons (2-per-week Membership)"
click at [423, 295] on input "70" at bounding box center [425, 303] width 128 height 32
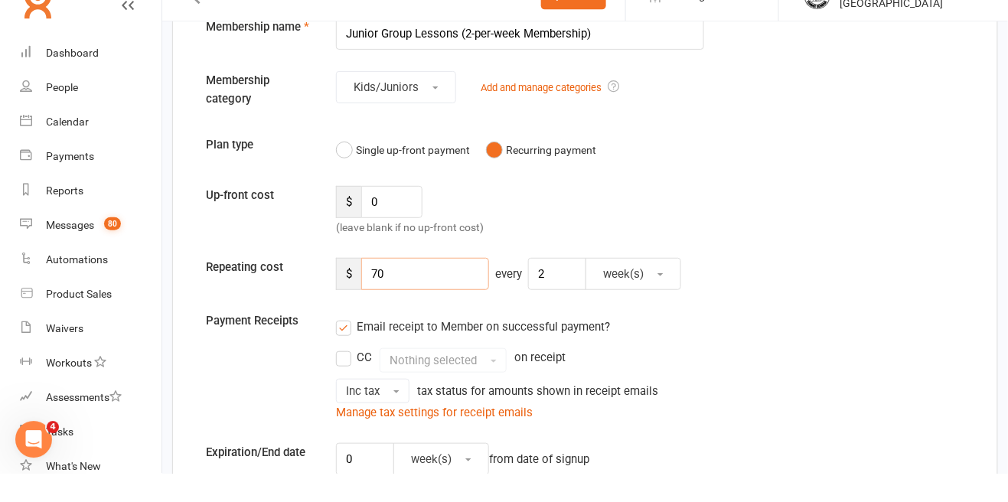
type input "7"
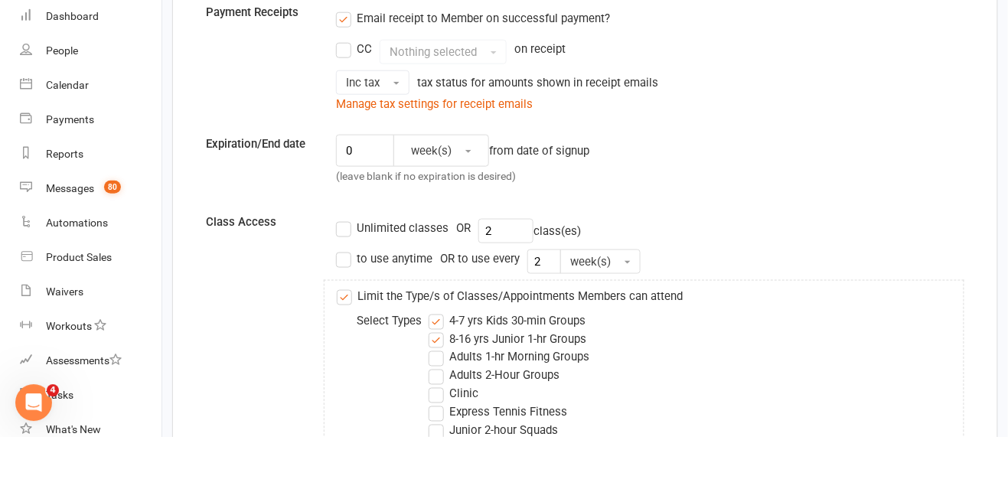
scroll to position [366, 0]
type input "130"
click at [510, 296] on input "2" at bounding box center [505, 295] width 55 height 24
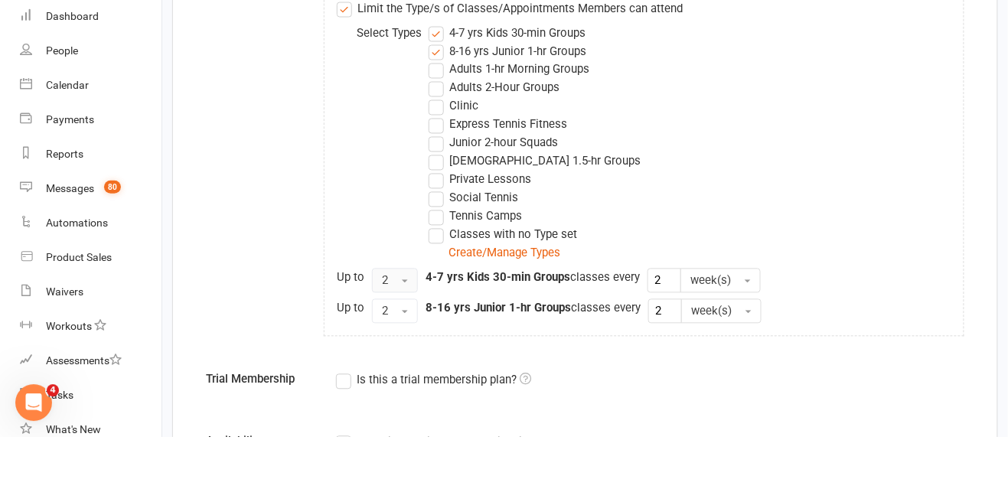
type input "4"
click at [393, 346] on button "2" at bounding box center [395, 346] width 46 height 24
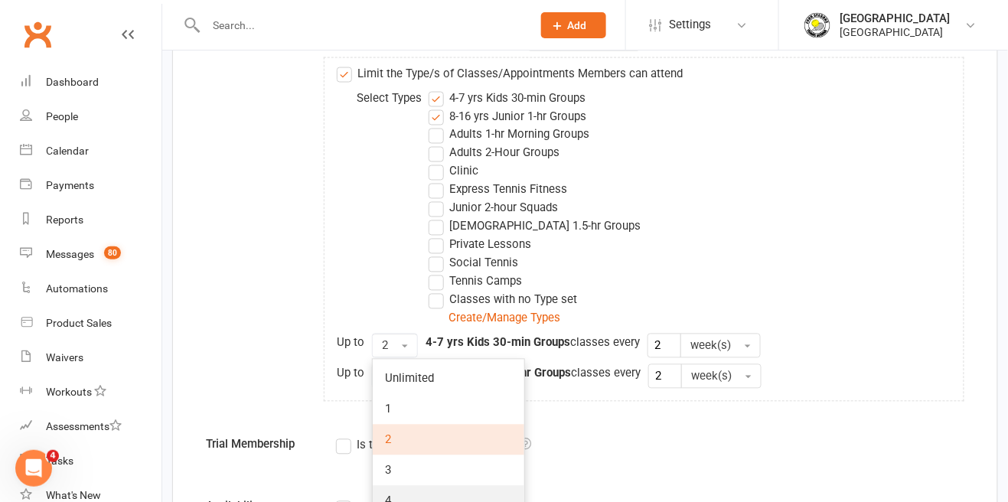
click at [407, 490] on link "4" at bounding box center [449, 501] width 152 height 31
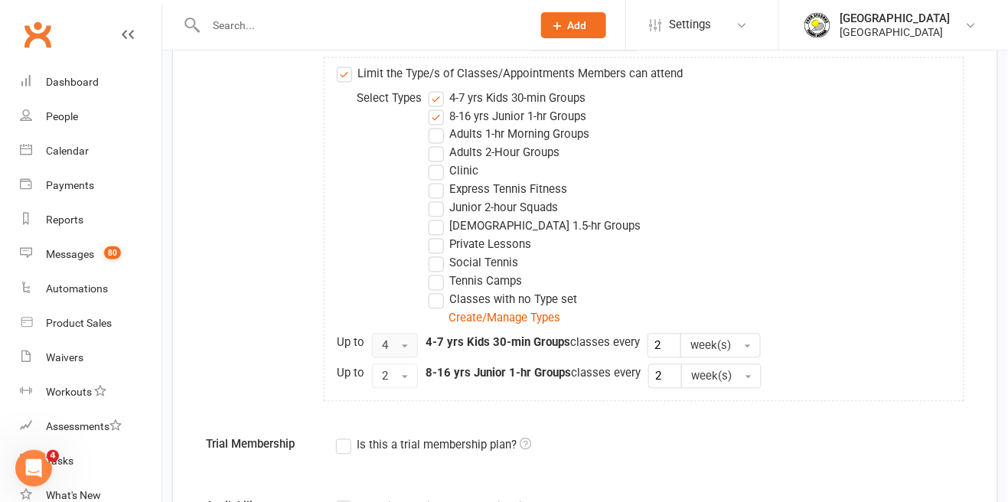
scroll to position [641, 0]
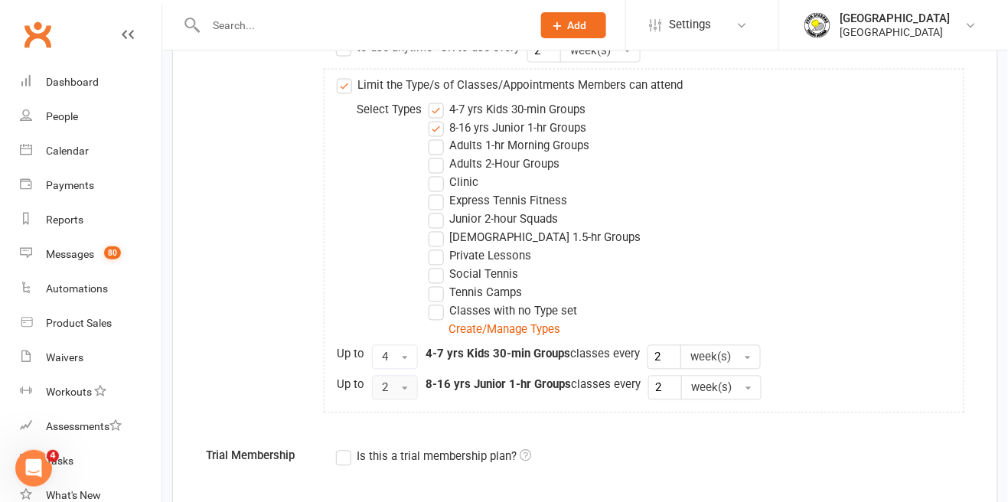
click at [394, 386] on button "2" at bounding box center [395, 388] width 46 height 24
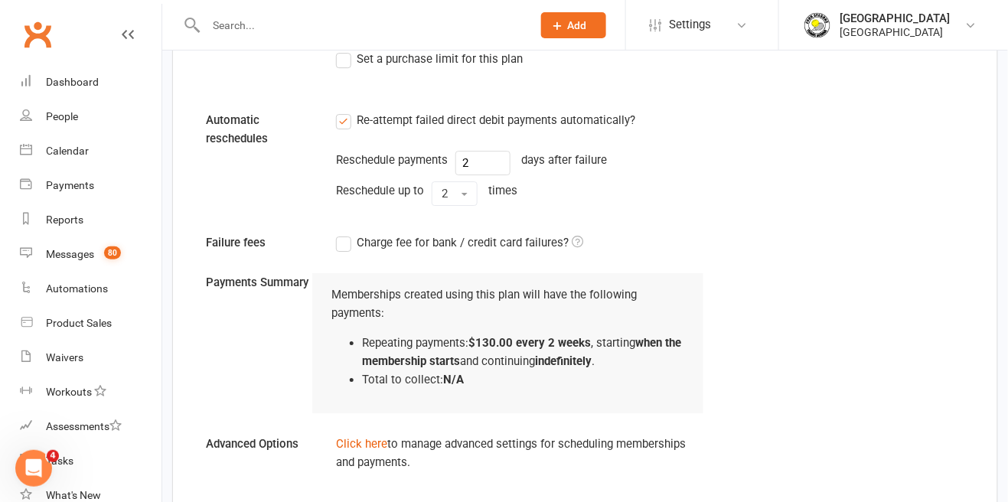
scroll to position [1297, 0]
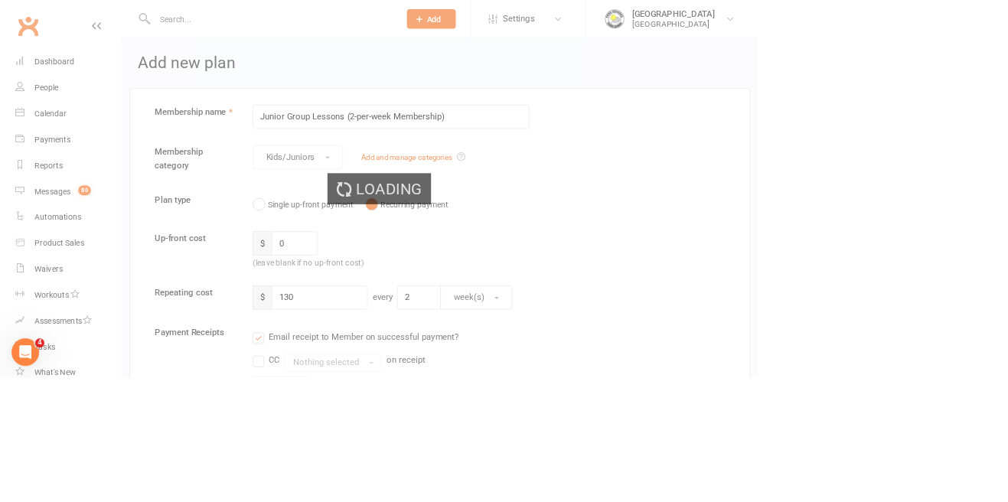
select select "50"
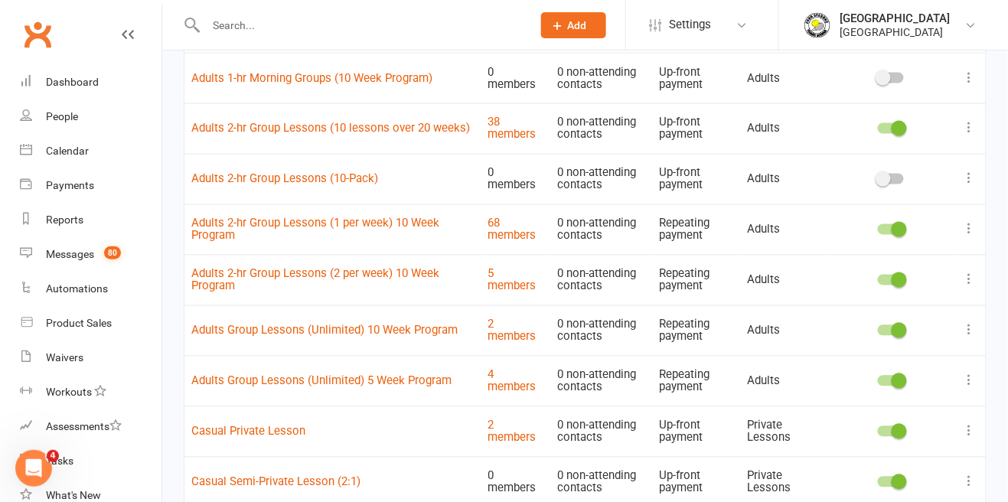
scroll to position [670, 0]
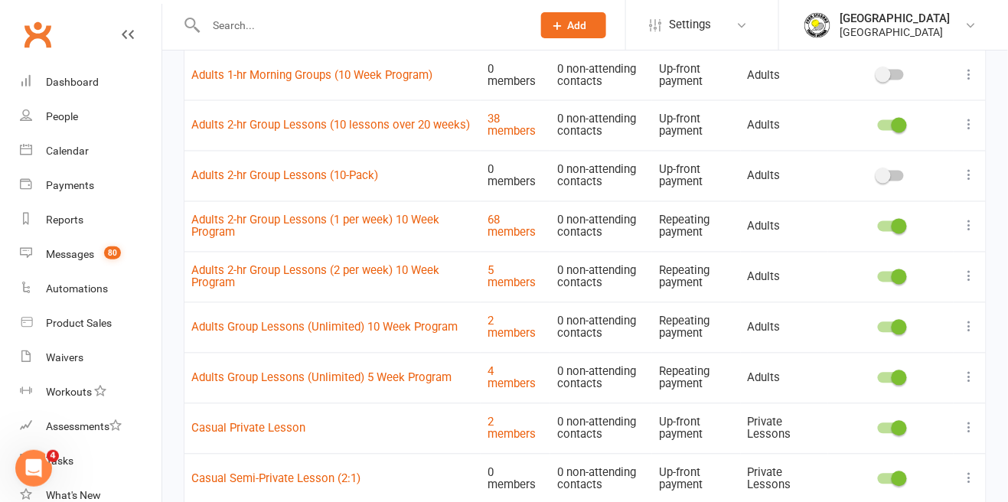
click at [963, 328] on icon at bounding box center [969, 327] width 15 height 15
click at [868, 393] on link "Duplicate" at bounding box center [903, 387] width 152 height 31
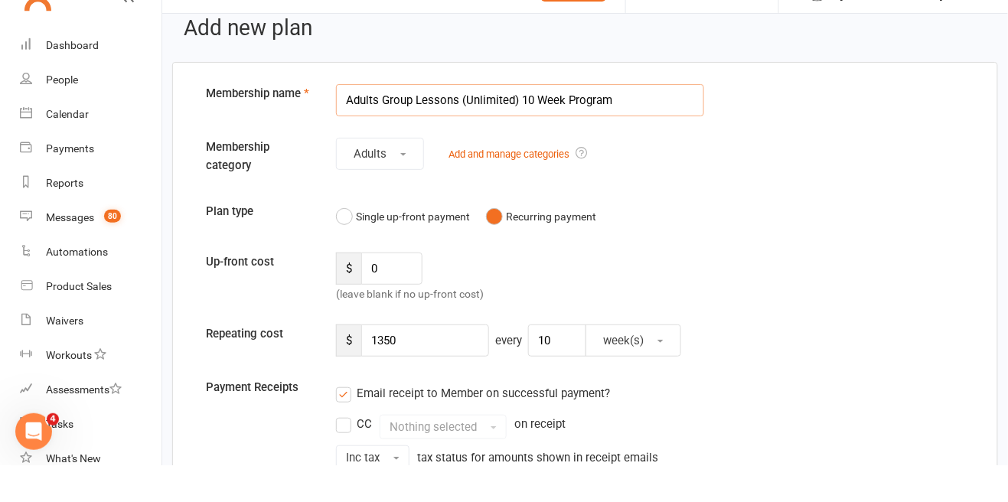
scroll to position [22, 0]
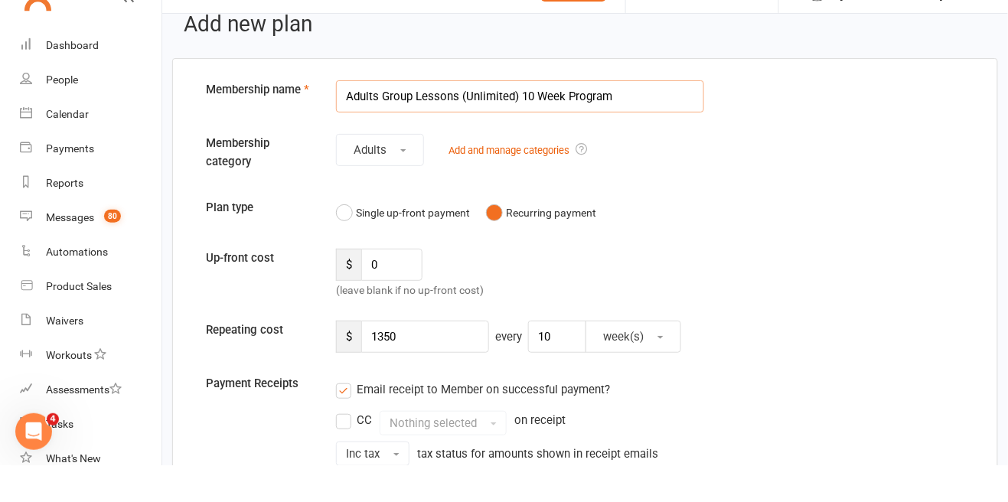
click at [500, 125] on input "Adults Group Lessons (Unlimited) 10 Week Program" at bounding box center [520, 133] width 368 height 32
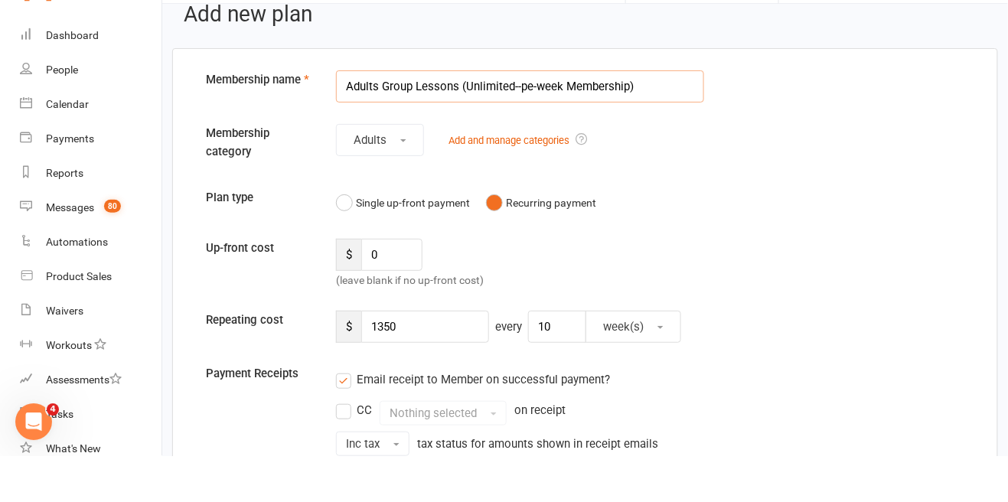
click at [536, 138] on input "Adults Group Lessons (Unlimited--pe-week Membership)" at bounding box center [520, 133] width 368 height 32
click at [367, 135] on input "Adults Group Lessons (Unlimited Membership)" at bounding box center [520, 133] width 368 height 32
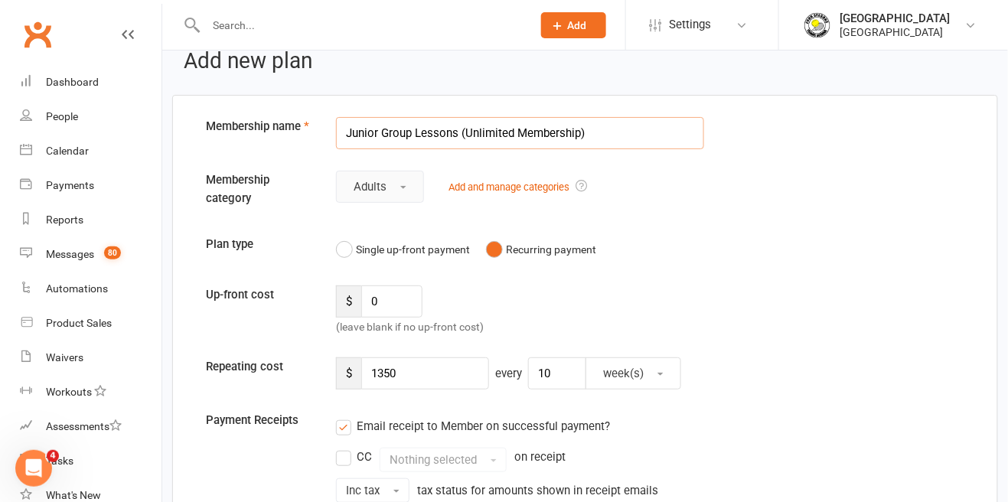
type input "Junior Group Lessons (Unlimited Membership)"
click at [383, 190] on span "Adults" at bounding box center [370, 187] width 33 height 14
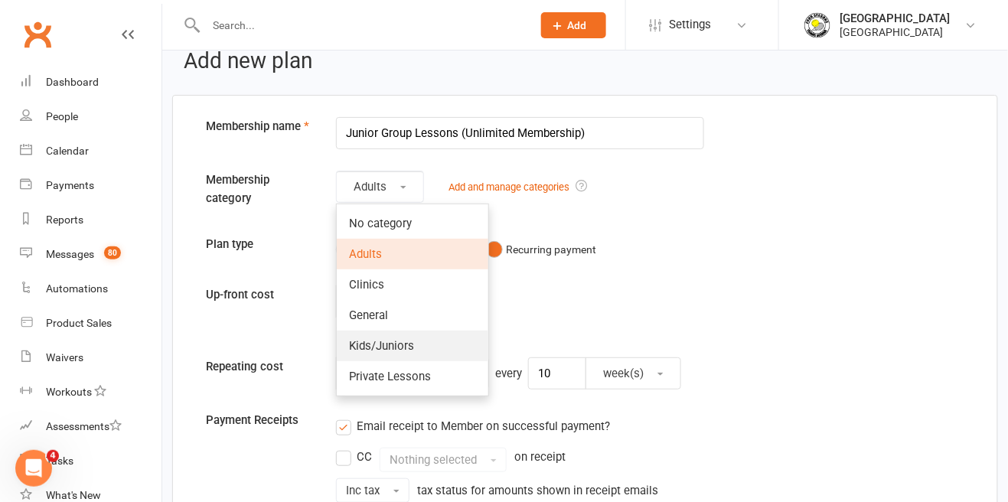
click at [410, 347] on span "Kids/Juniors" at bounding box center [381, 346] width 65 height 14
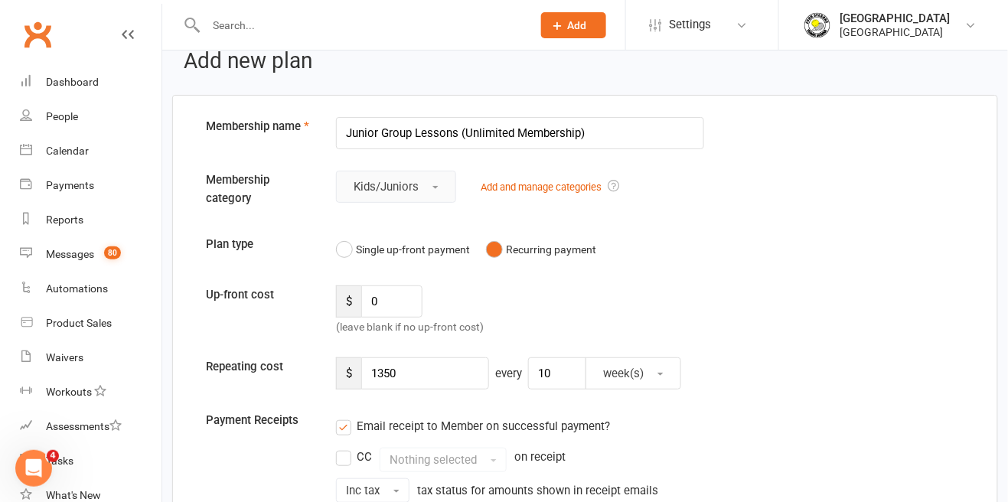
scroll to position [24, 0]
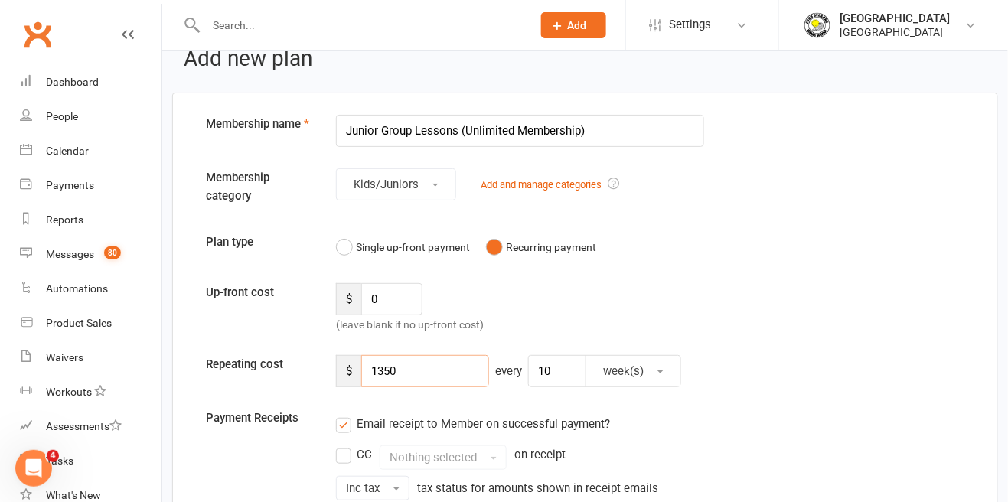
click at [412, 372] on input "1350" at bounding box center [425, 371] width 128 height 32
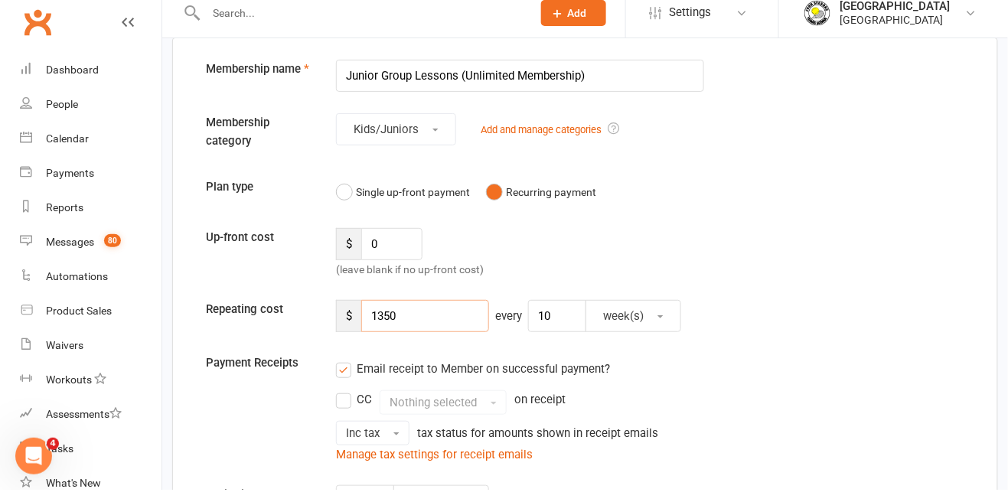
scroll to position [67, 0]
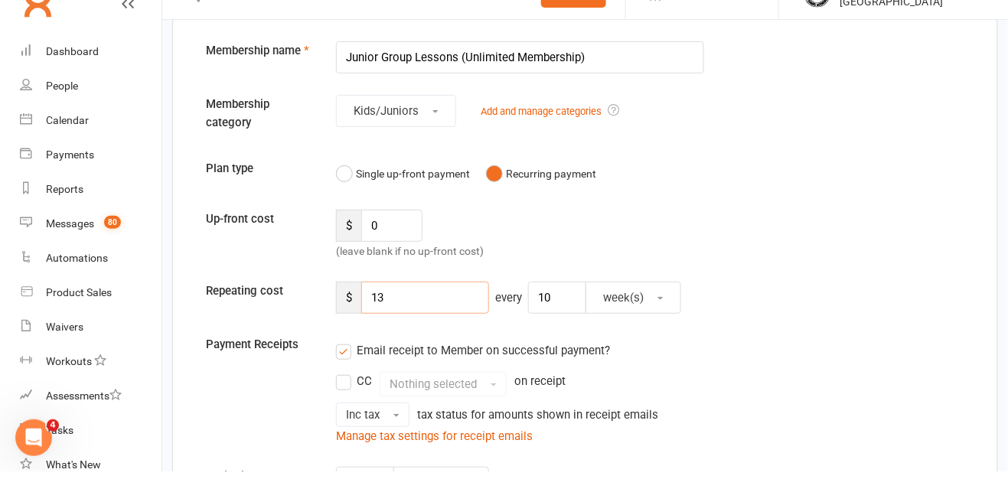
type input "1"
type input "160"
click at [552, 323] on input "10" at bounding box center [557, 328] width 58 height 32
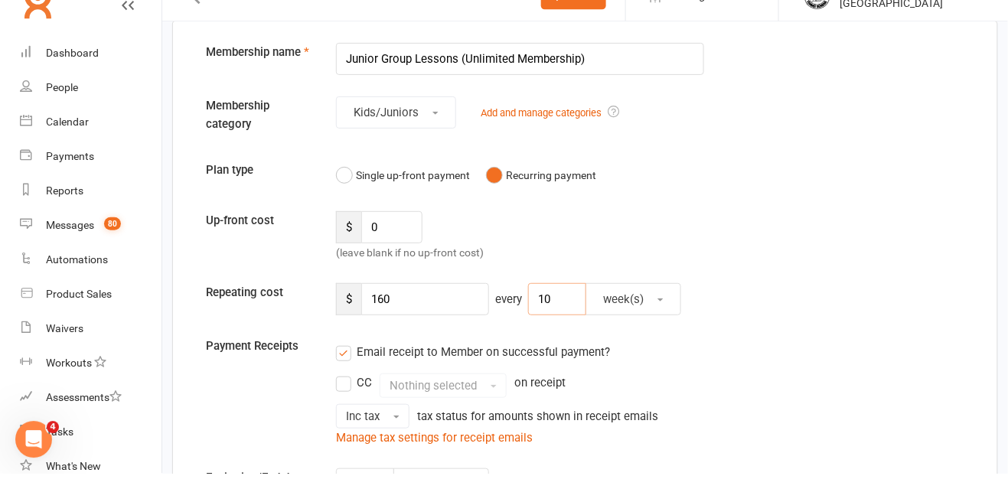
type input "1"
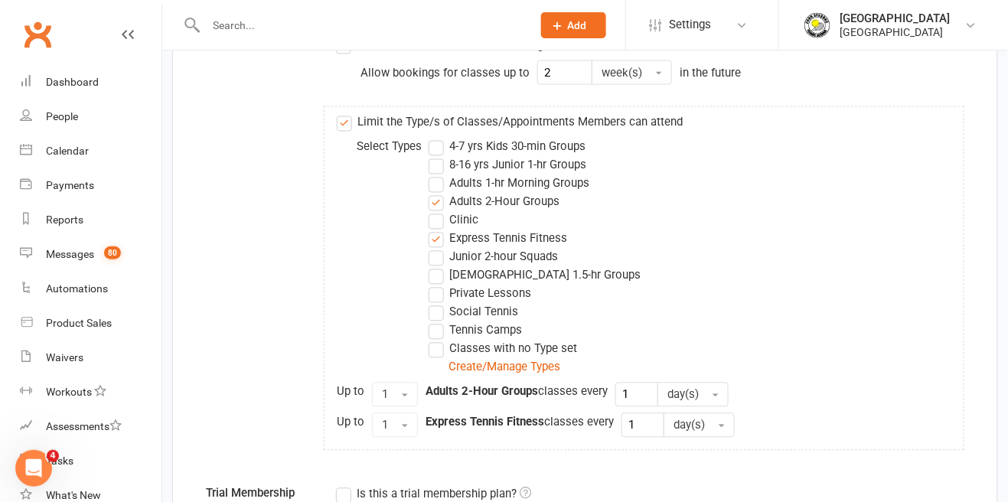
scroll to position [679, 0]
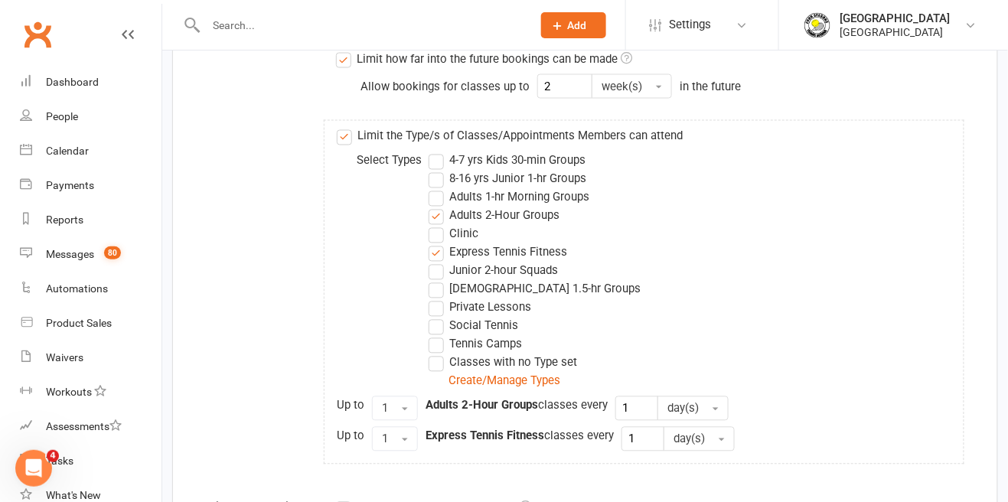
type input "2"
click at [443, 225] on label "Clinic" at bounding box center [454, 234] width 50 height 18
click at [438, 225] on input "Clinic" at bounding box center [434, 225] width 10 height 0
click at [441, 259] on label "Express Tennis Fitness" at bounding box center [498, 252] width 138 height 18
click at [438, 243] on input "Express Tennis Fitness" at bounding box center [434, 243] width 10 height 0
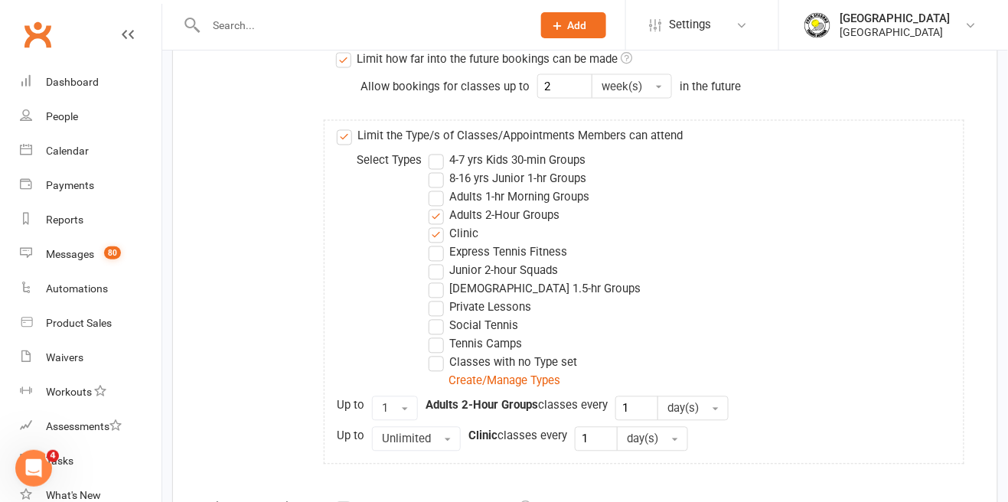
click at [441, 233] on label "Clinic" at bounding box center [454, 234] width 50 height 18
click at [438, 225] on input "Clinic" at bounding box center [434, 225] width 10 height 0
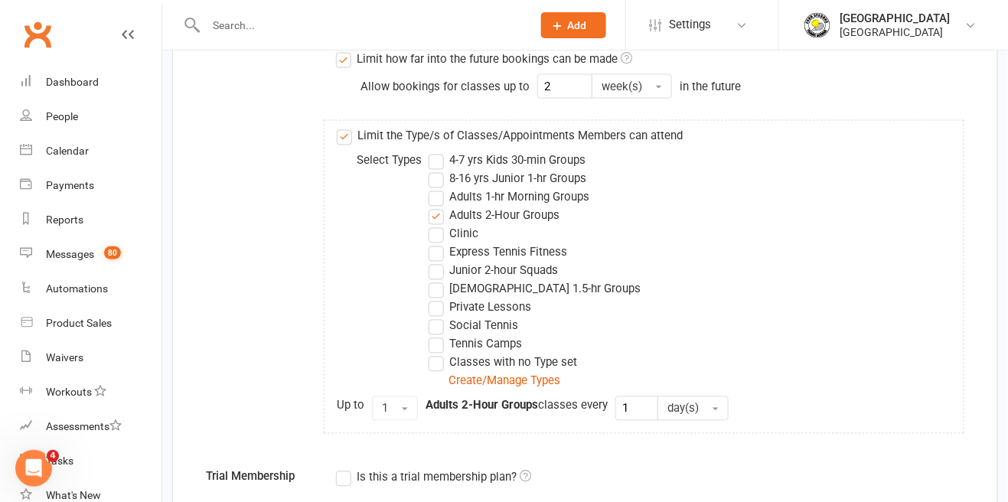
click at [437, 218] on label "Adults 2-Hour Groups" at bounding box center [494, 216] width 131 height 18
click at [437, 207] on input "Adults 2-Hour Groups" at bounding box center [434, 207] width 10 height 0
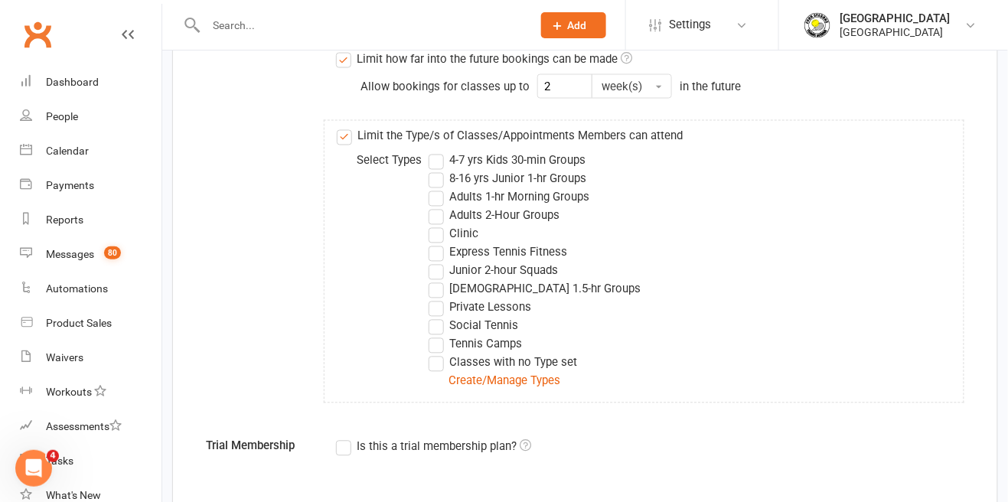
click at [432, 158] on label "4-7 yrs Kids 30-min Groups" at bounding box center [507, 161] width 157 height 18
click at [432, 152] on input "4-7 yrs Kids 30-min Groups" at bounding box center [434, 152] width 10 height 0
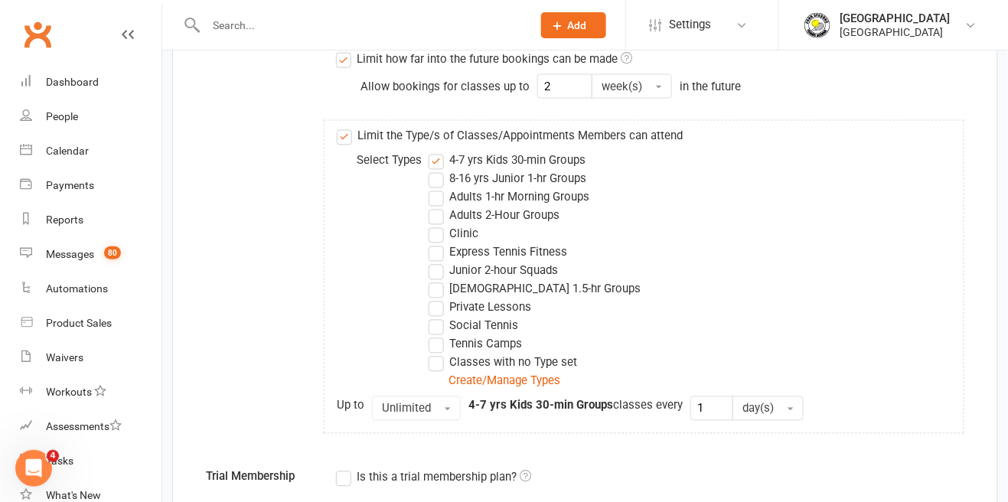
click at [438, 178] on label "8-16 yrs Junior 1-hr Groups" at bounding box center [508, 179] width 158 height 18
click at [438, 170] on input "8-16 yrs Junior 1-hr Groups" at bounding box center [434, 170] width 10 height 0
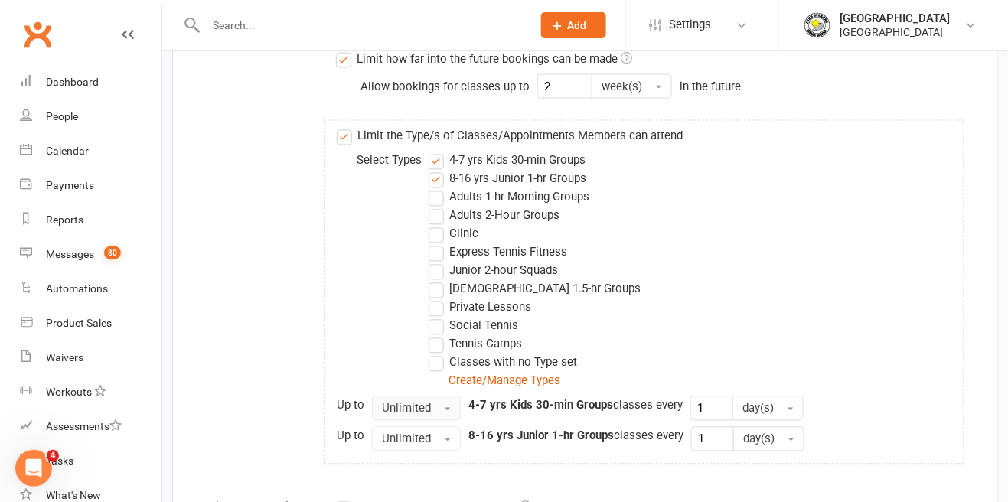
click at [430, 406] on button "Unlimited" at bounding box center [416, 408] width 89 height 24
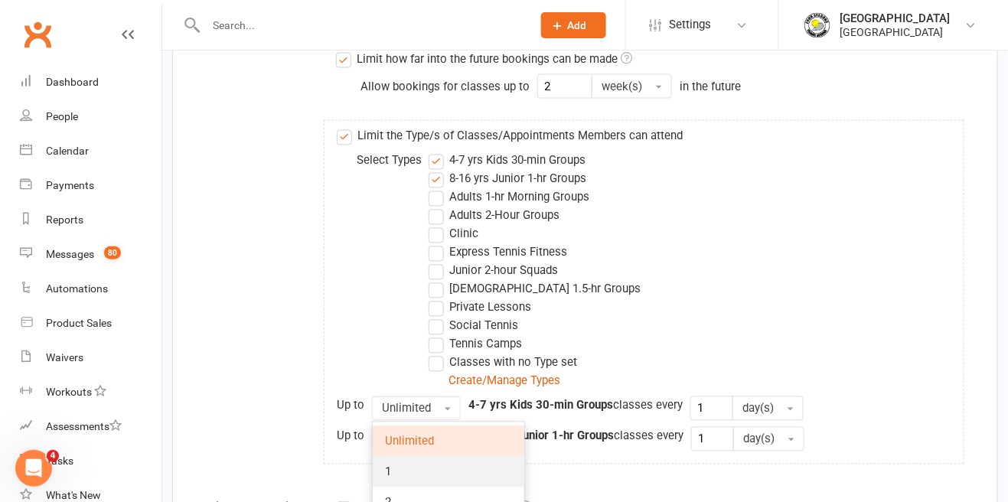
click at [412, 464] on link "1" at bounding box center [449, 472] width 152 height 31
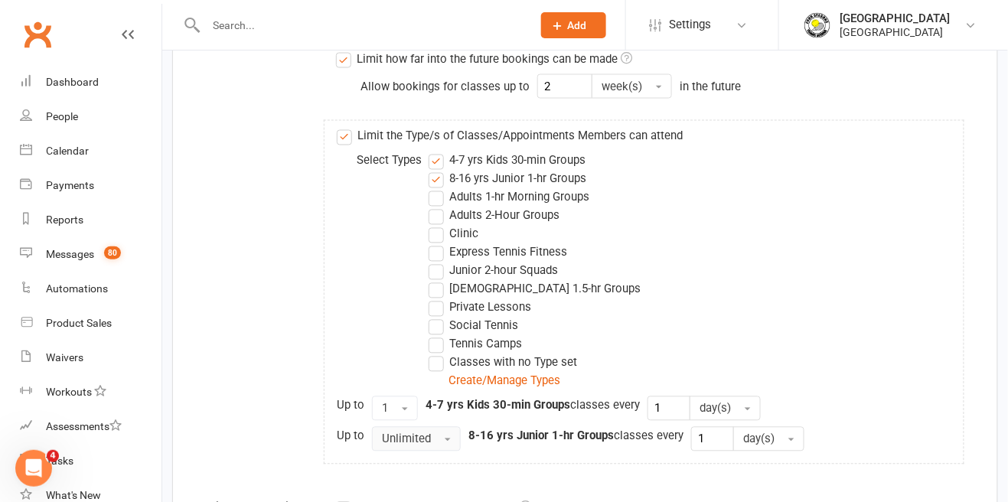
click at [433, 440] on button "Unlimited" at bounding box center [416, 439] width 89 height 24
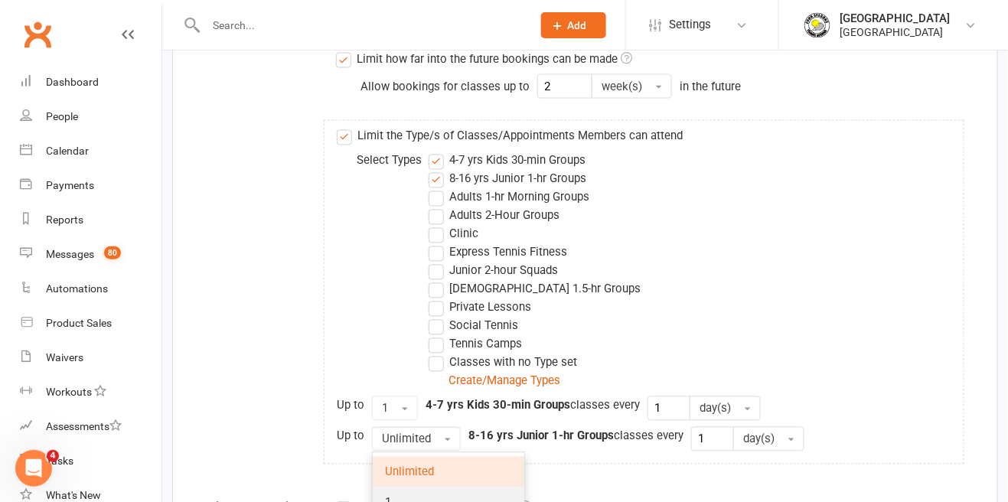
click at [415, 499] on link "1" at bounding box center [449, 502] width 152 height 31
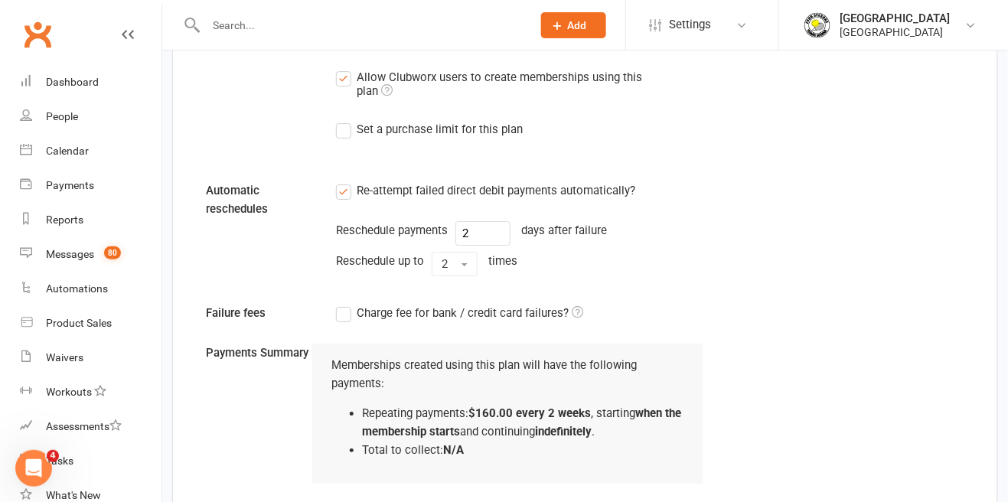
scroll to position [1408, 0]
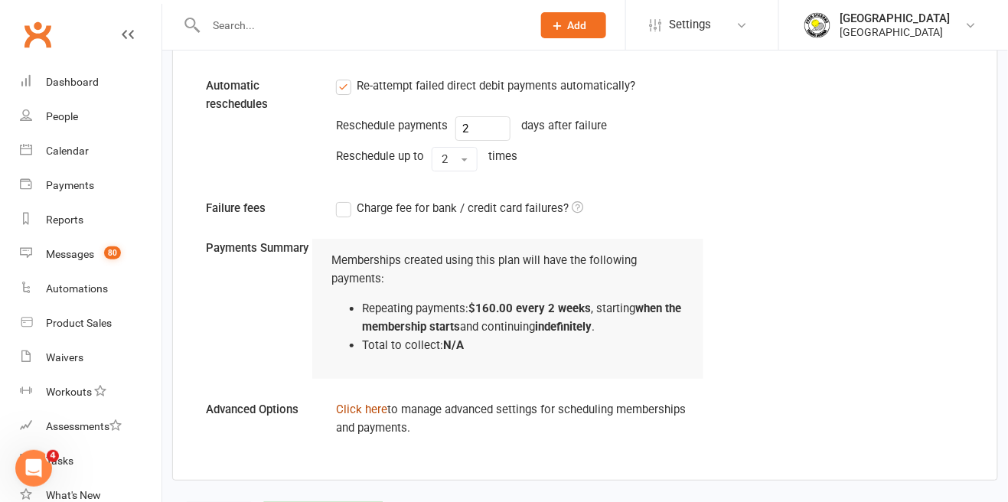
click at [362, 414] on link "Click here" at bounding box center [361, 409] width 51 height 14
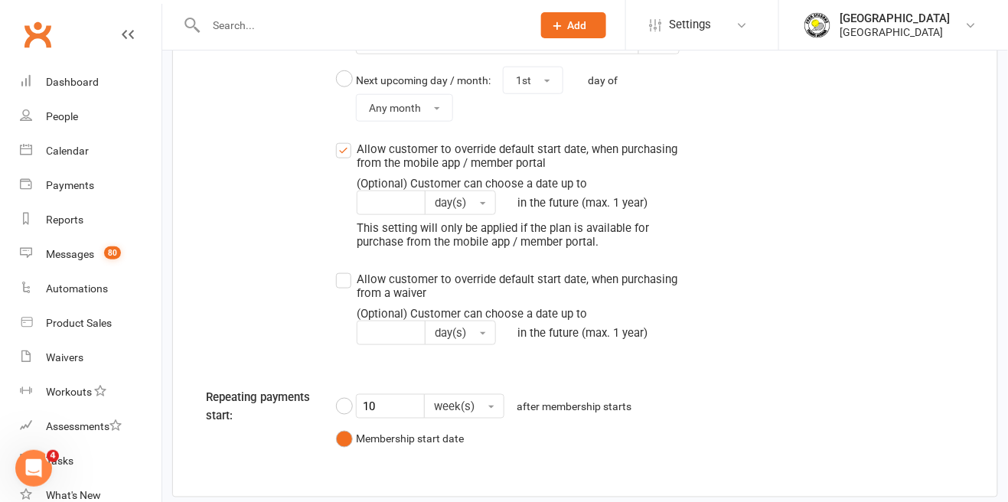
scroll to position [1910, 0]
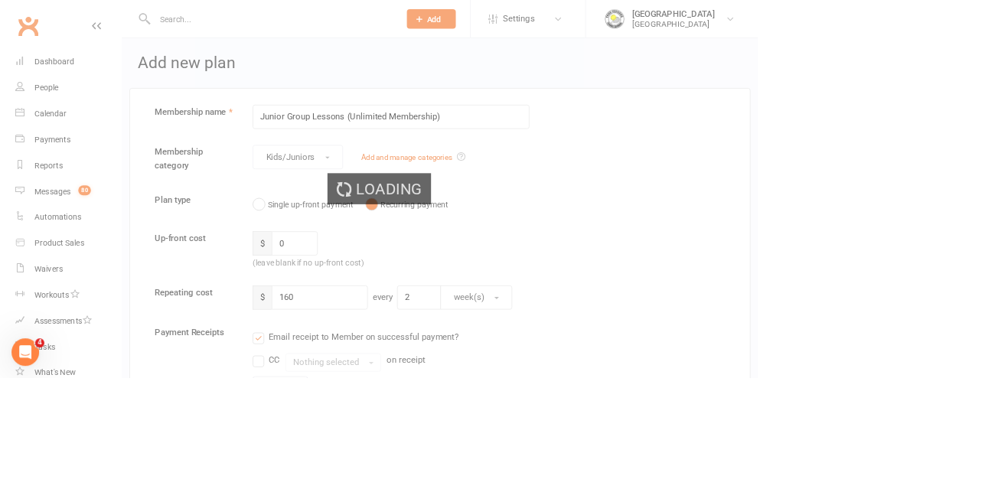
select select "50"
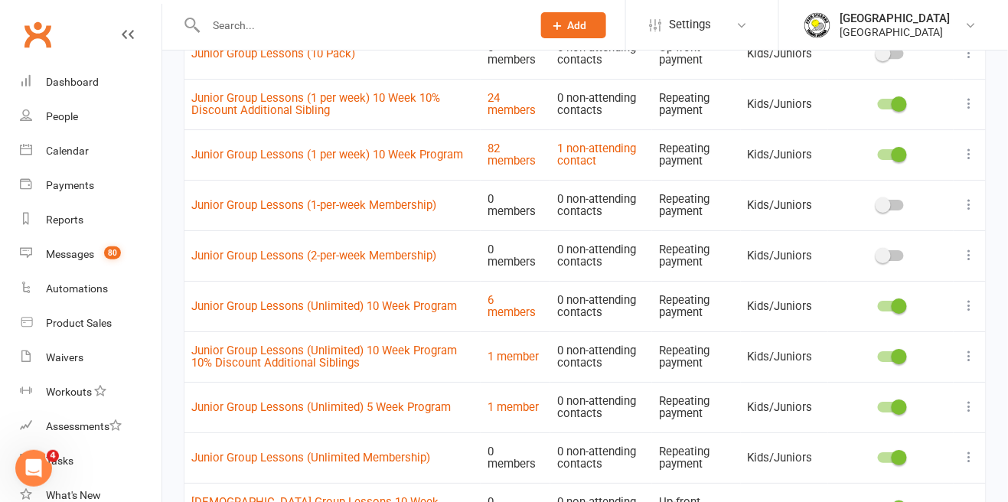
scroll to position [1328, 0]
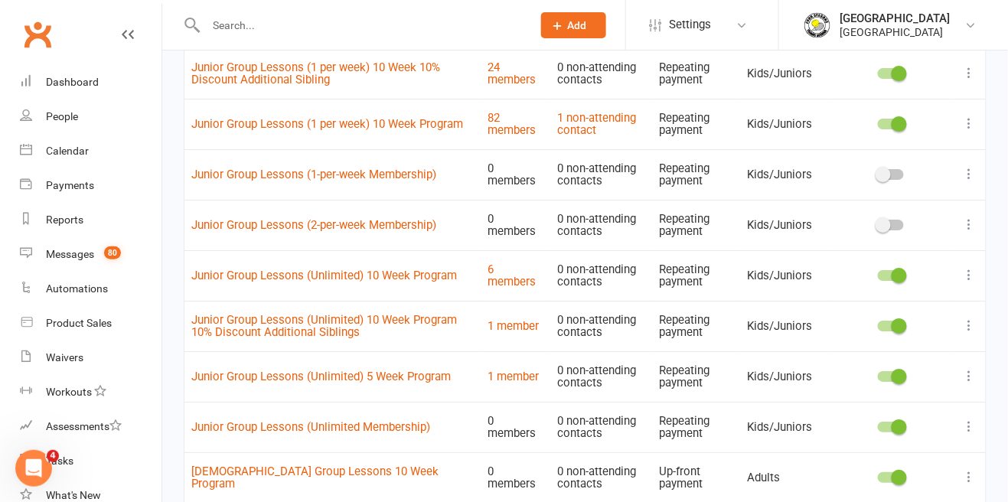
click at [886, 426] on div at bounding box center [891, 427] width 26 height 11
click at [878, 425] on input "checkbox" at bounding box center [878, 425] width 0 height 0
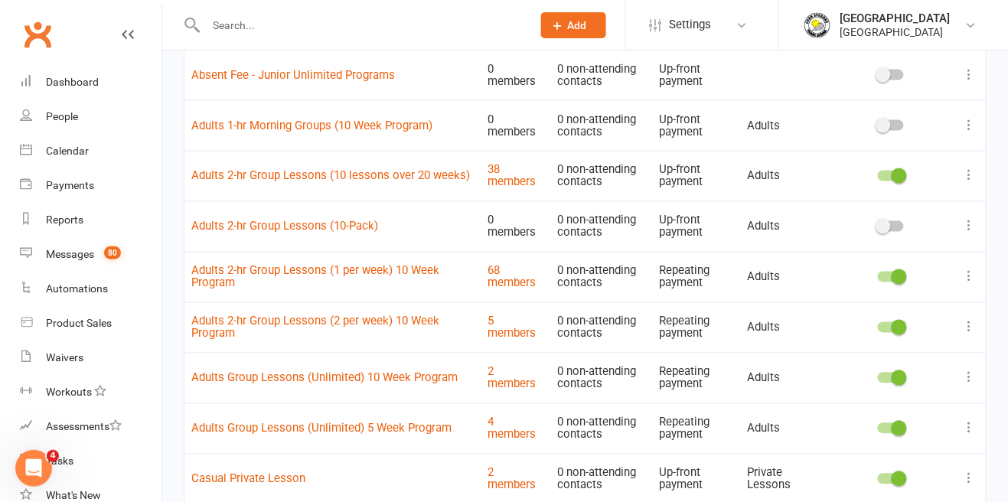
scroll to position [618, 0]
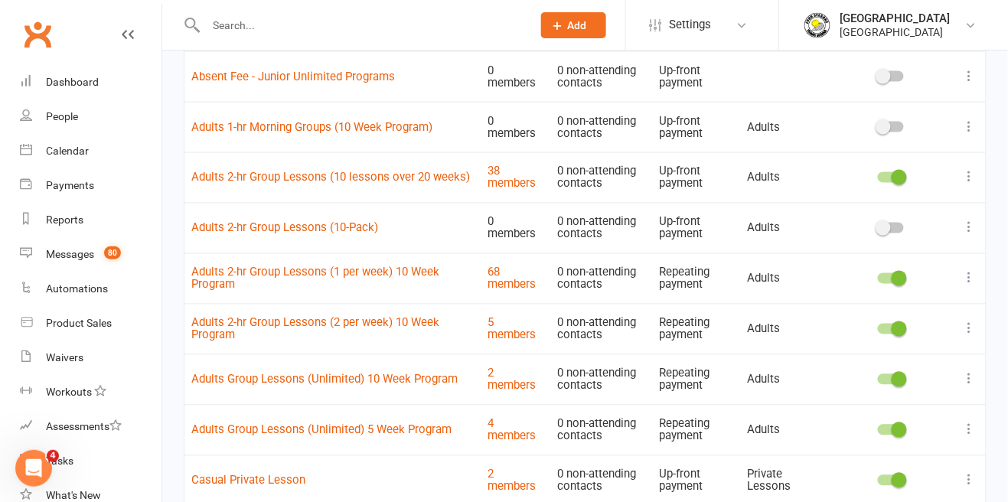
click at [975, 285] on button at bounding box center [969, 278] width 18 height 18
click at [895, 340] on link "Duplicate" at bounding box center [903, 338] width 152 height 31
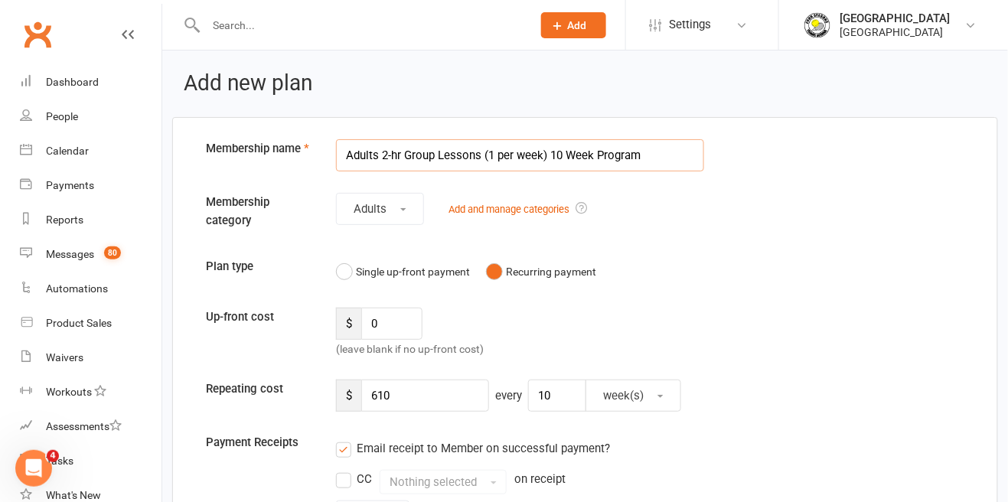
click at [483, 158] on input "Adults 2-hr Group Lessons (1 per week) 10 Week Program" at bounding box center [520, 155] width 368 height 32
click at [495, 163] on input "Adults 2-hr Group Lessons (1 per week) 10 Week Program" at bounding box center [520, 155] width 368 height 32
click at [545, 160] on input "Adults 2-hr Group Lessons (1 per week) 10 Week Program" at bounding box center [520, 155] width 368 height 32
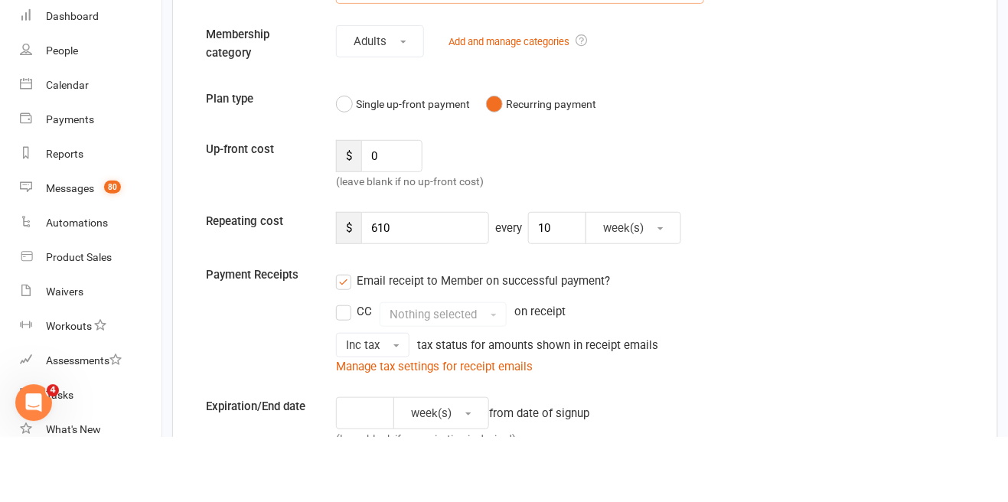
type input "Adults 2-hr Group Lessons (1-per-week Membership)"
click at [433, 292] on input "610" at bounding box center [425, 294] width 128 height 32
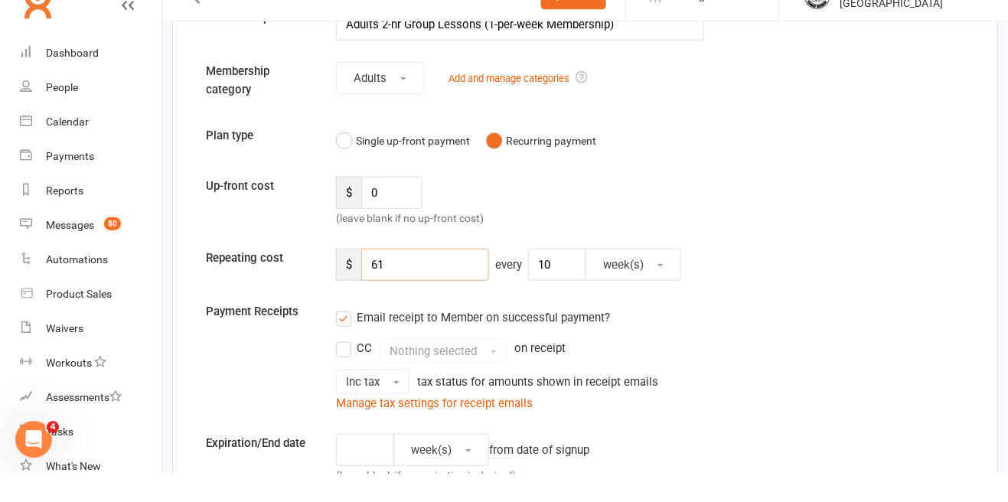
type input "6"
type input "130"
click at [556, 292] on input "10" at bounding box center [557, 294] width 58 height 32
type input "1"
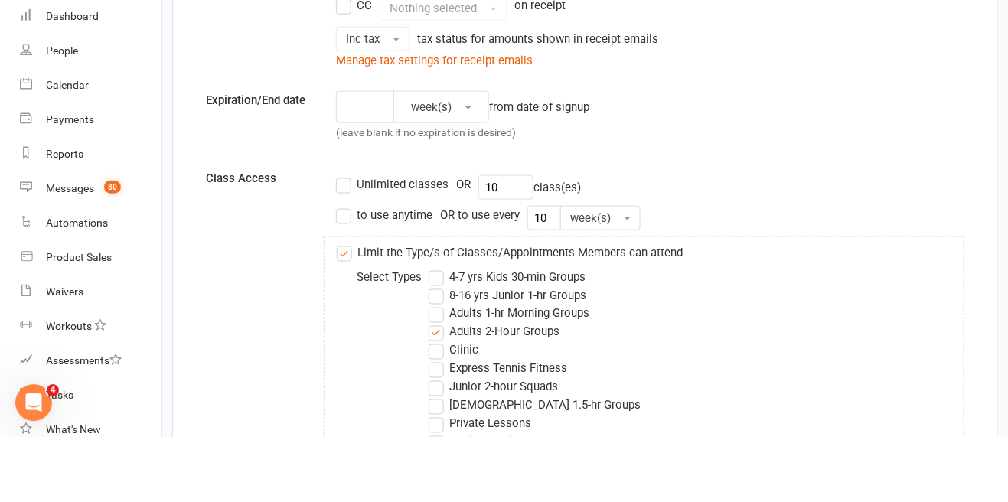
type input "2"
click at [502, 251] on input "10" at bounding box center [505, 252] width 55 height 24
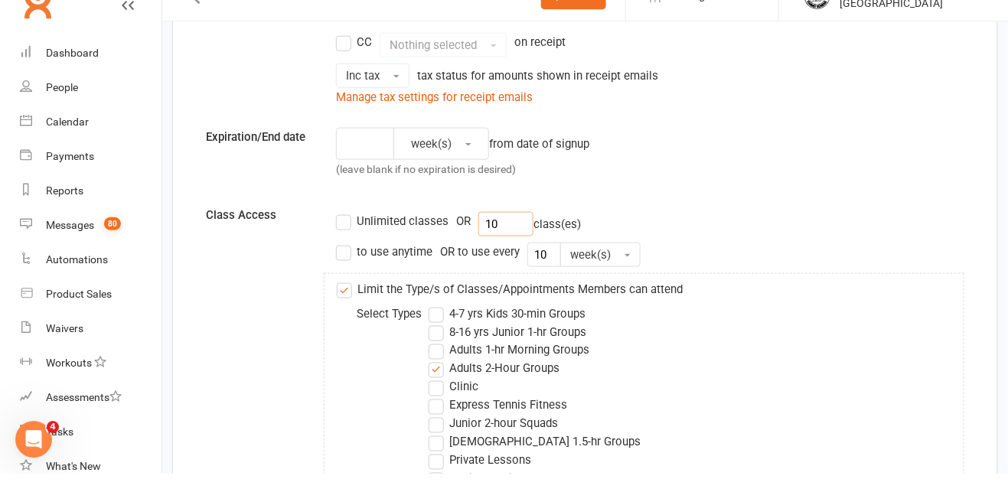
type input "1"
type input "2"
click at [548, 277] on input "10" at bounding box center [544, 283] width 34 height 24
type input "1"
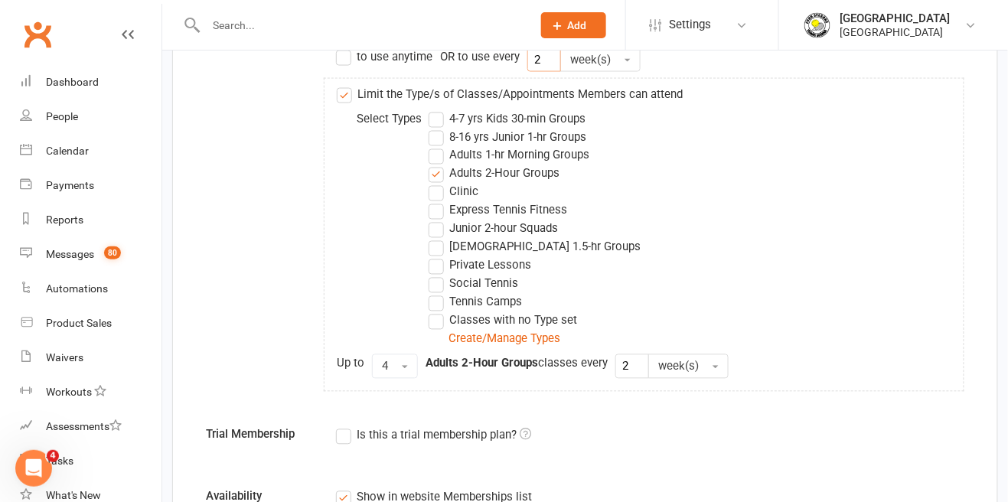
scroll to position [631, 0]
type input "2"
click at [396, 375] on button "4" at bounding box center [395, 367] width 46 height 24
click at [422, 432] on link "1" at bounding box center [449, 430] width 152 height 31
click at [630, 369] on input "2" at bounding box center [632, 367] width 34 height 24
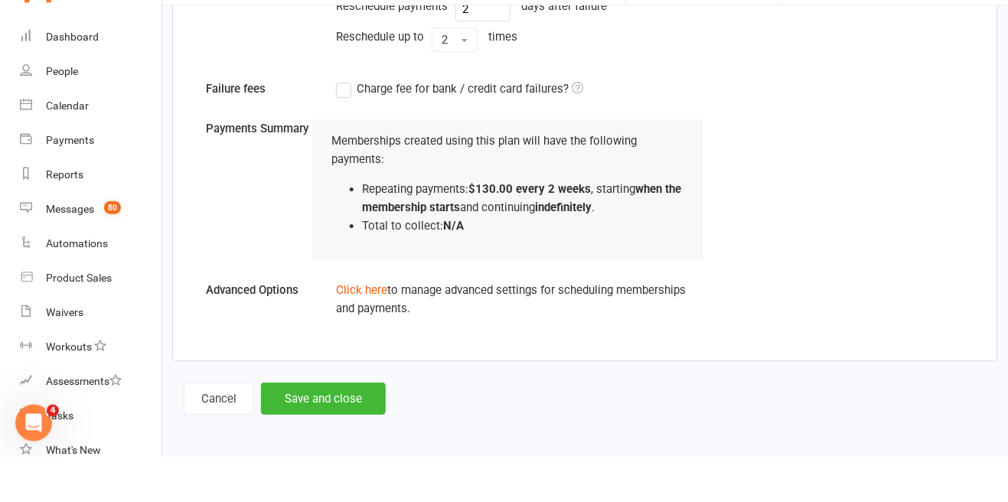
scroll to position [1363, 0]
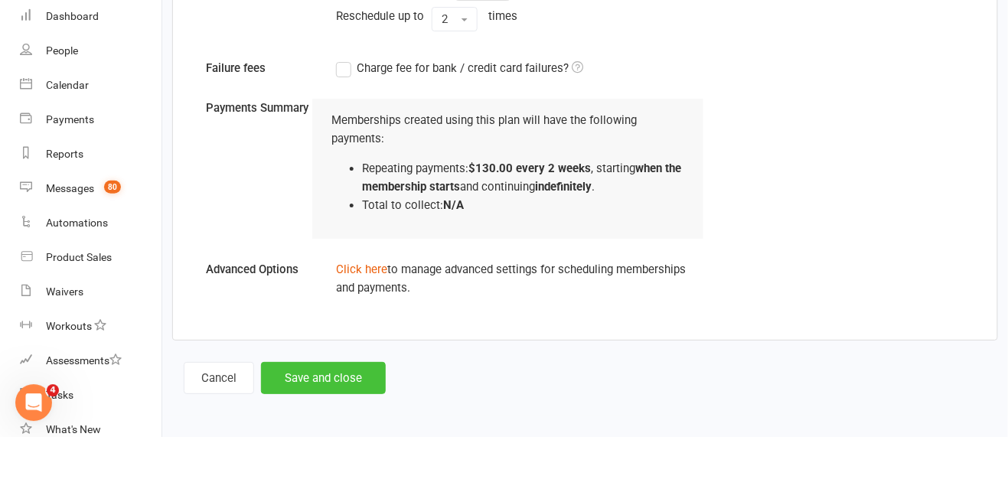
type input "1"
click at [342, 455] on button "Save and close" at bounding box center [323, 444] width 125 height 32
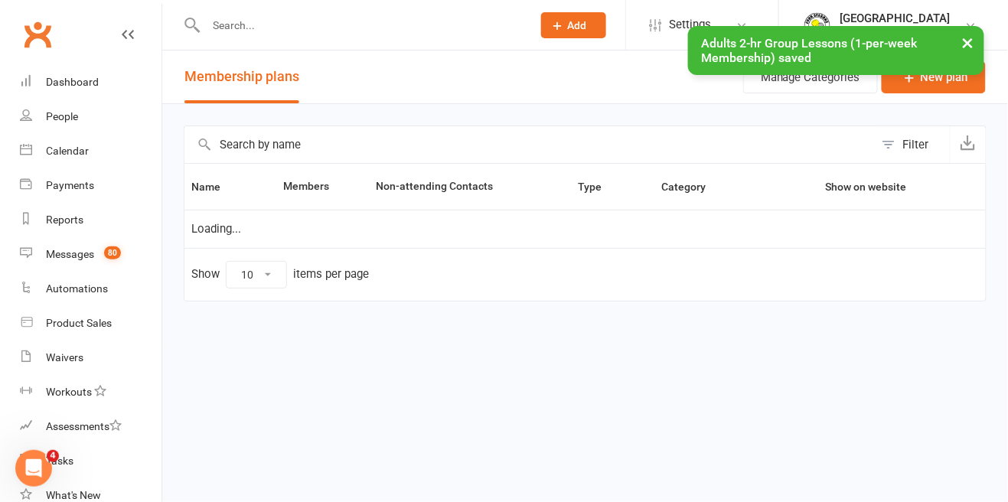
select select "50"
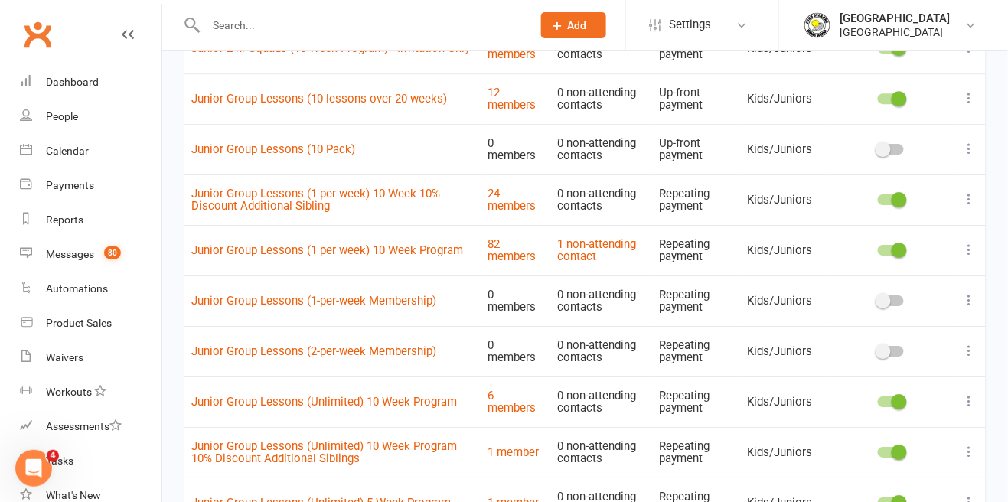
scroll to position [1248, 0]
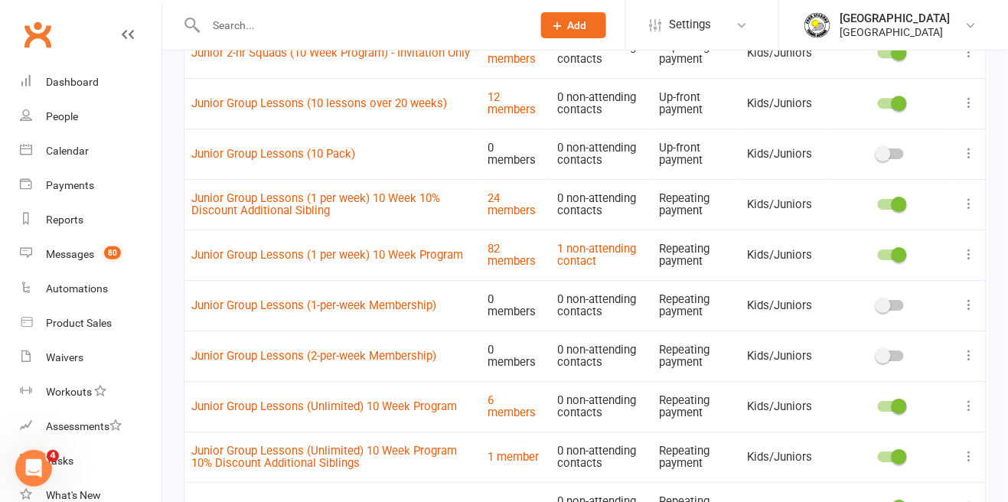
click at [963, 311] on button at bounding box center [969, 305] width 18 height 18
click at [656, 401] on td "Repeating payment" at bounding box center [696, 406] width 88 height 51
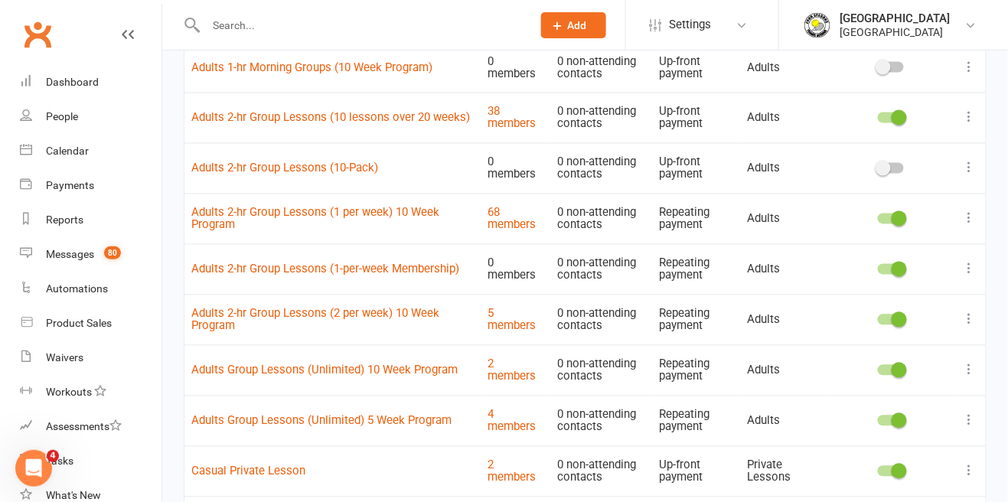
scroll to position [658, 0]
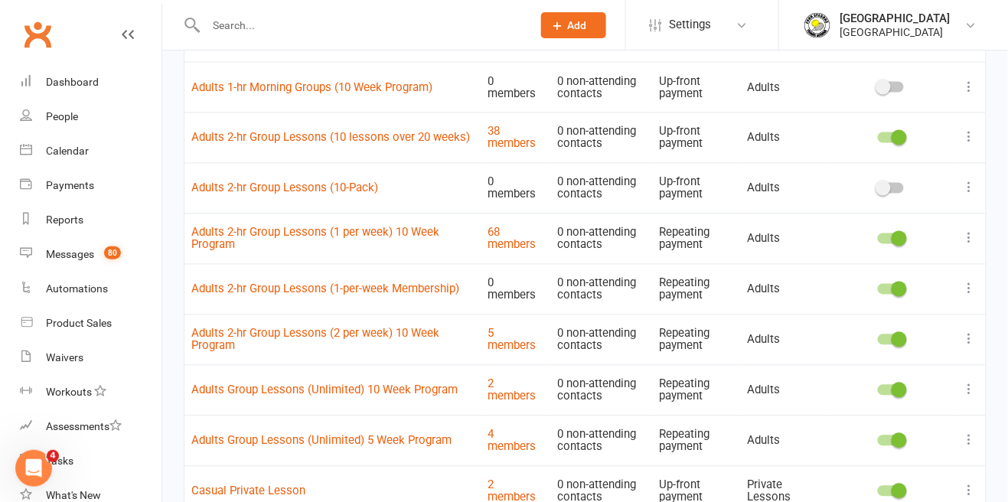
click at [894, 290] on span at bounding box center [898, 289] width 15 height 15
click at [878, 287] on input "checkbox" at bounding box center [878, 287] width 0 height 0
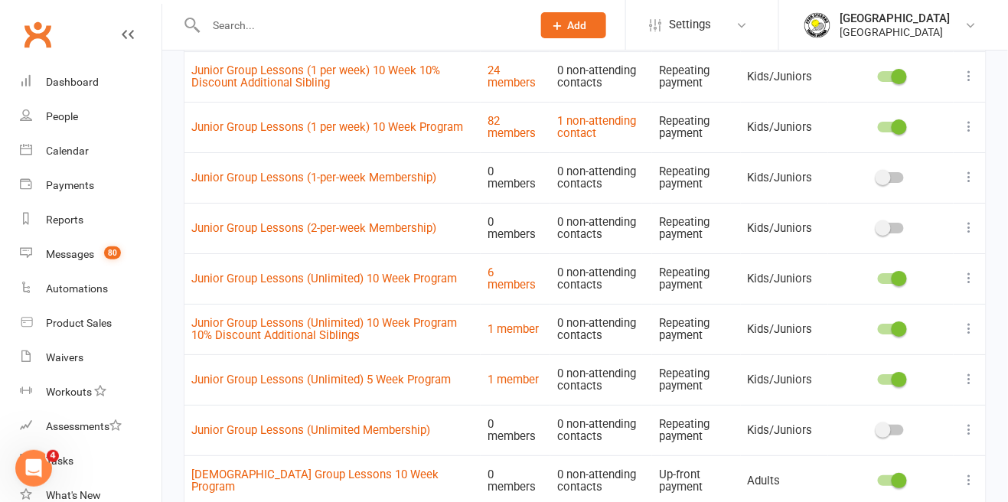
scroll to position [1375, 0]
click at [963, 183] on icon at bounding box center [969, 178] width 15 height 15
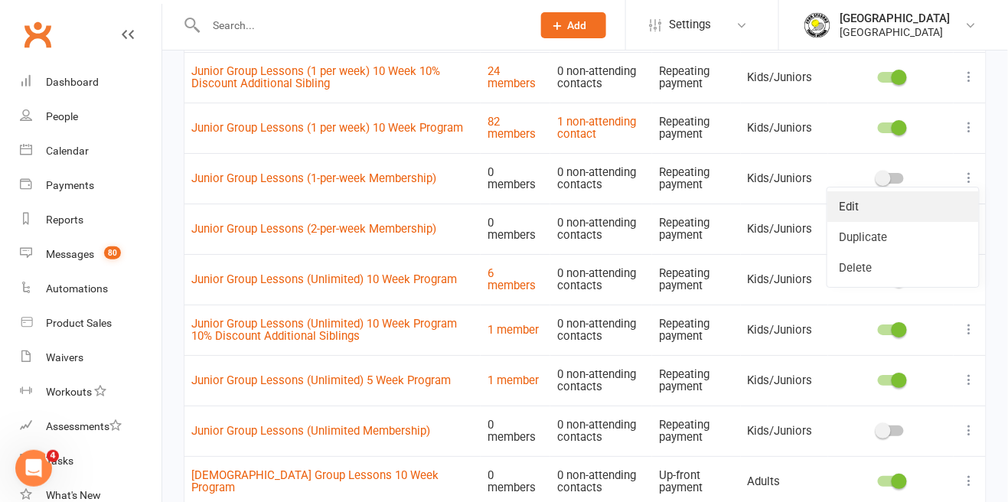
click at [873, 201] on link "Edit" at bounding box center [903, 206] width 152 height 31
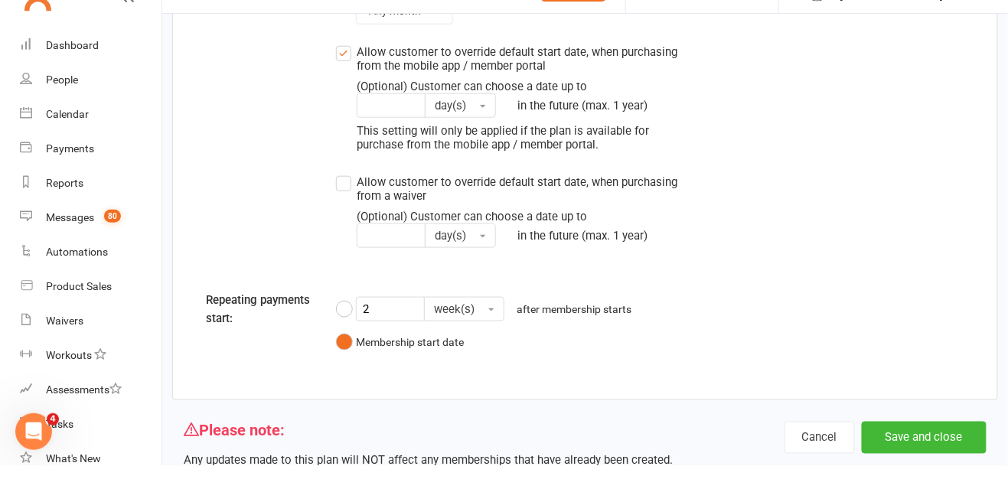
scroll to position [1924, 0]
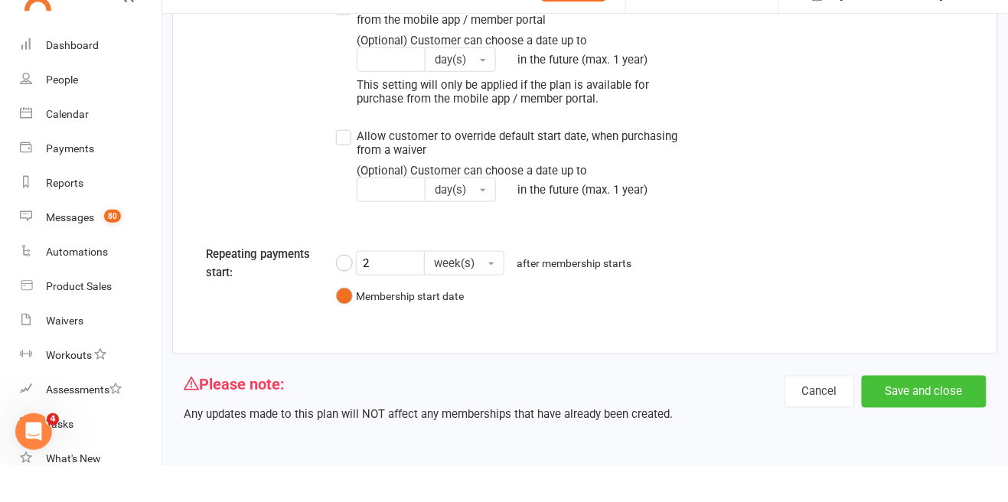
click at [937, 423] on button "Save and close" at bounding box center [924, 428] width 125 height 32
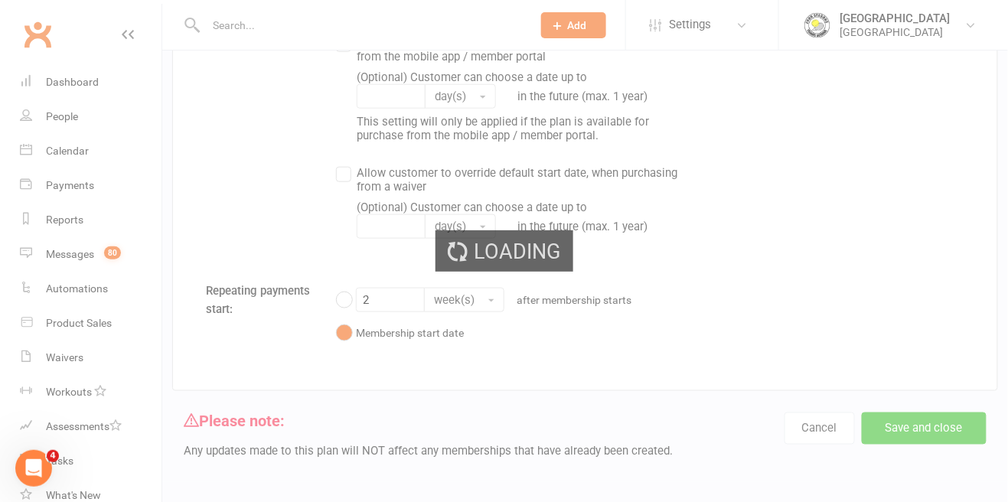
select select "50"
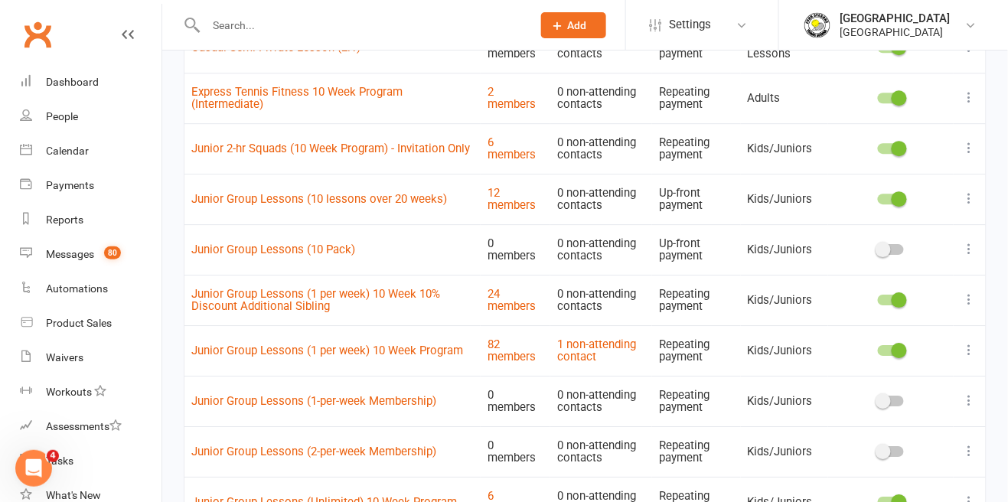
scroll to position [1161, 0]
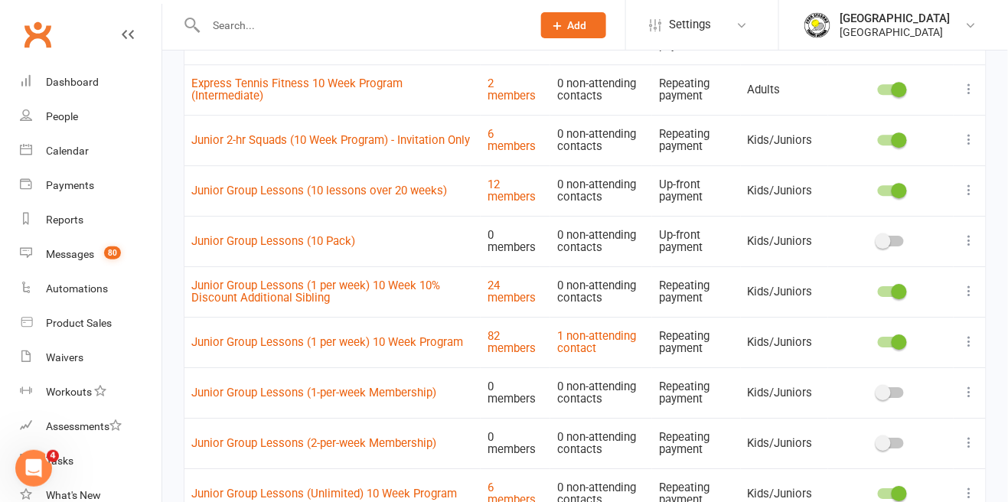
click at [973, 445] on icon at bounding box center [969, 442] width 15 height 15
click at [912, 474] on link "Edit" at bounding box center [903, 471] width 152 height 31
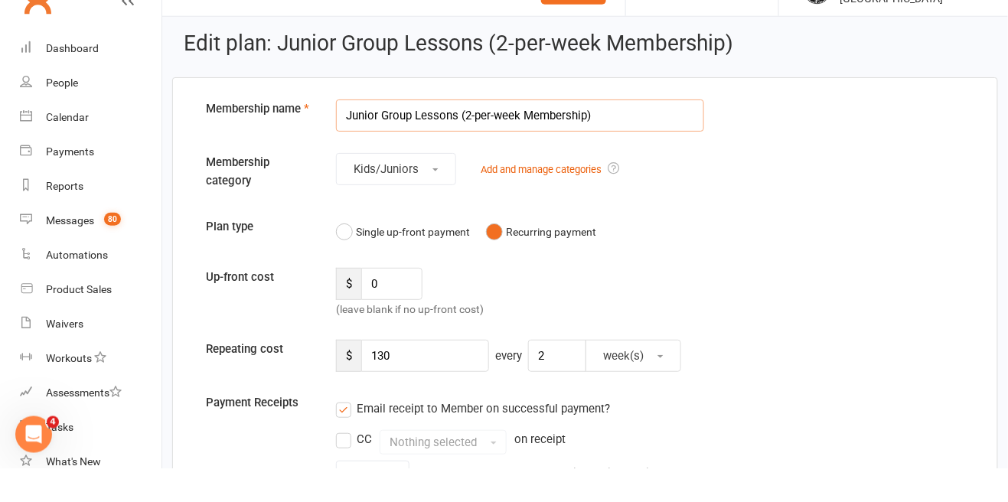
scroll to position [37, 0]
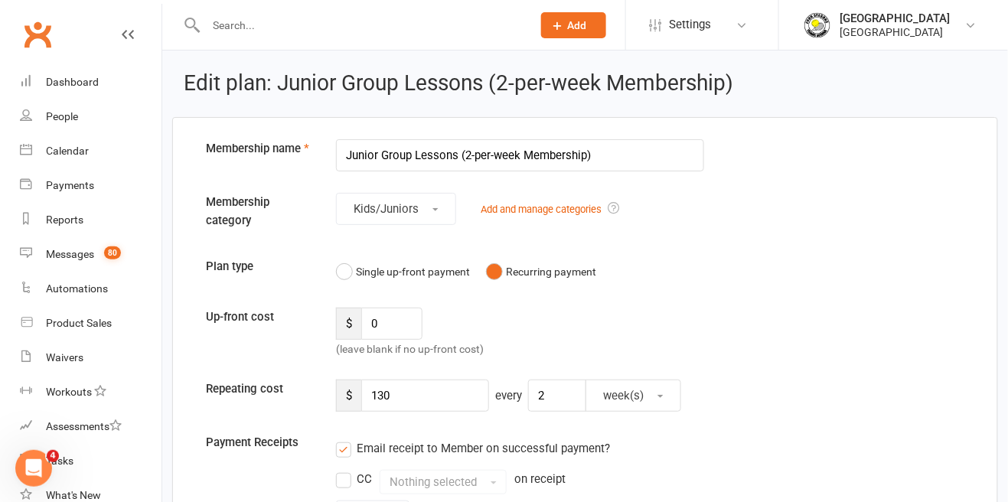
select select "50"
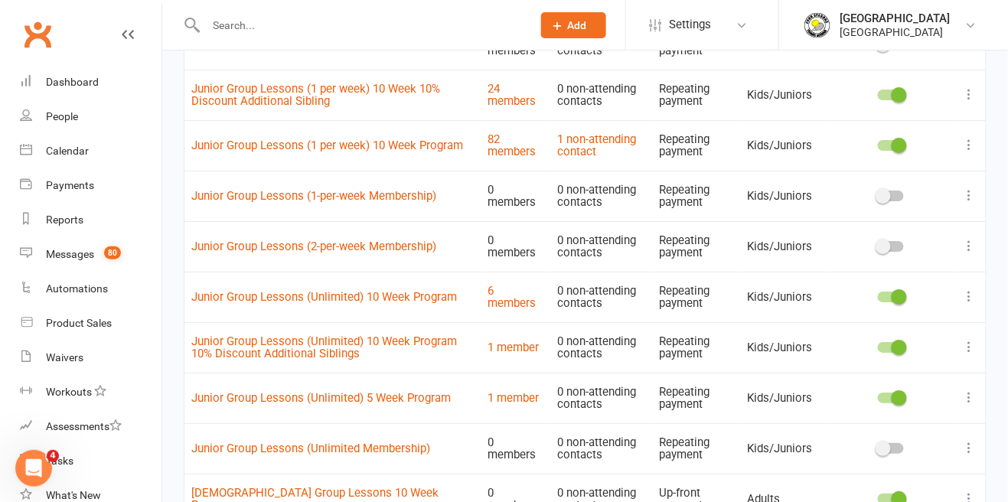
scroll to position [1357, 0]
click at [973, 451] on icon at bounding box center [969, 448] width 15 height 15
click at [885, 479] on link "Edit" at bounding box center [903, 476] width 152 height 31
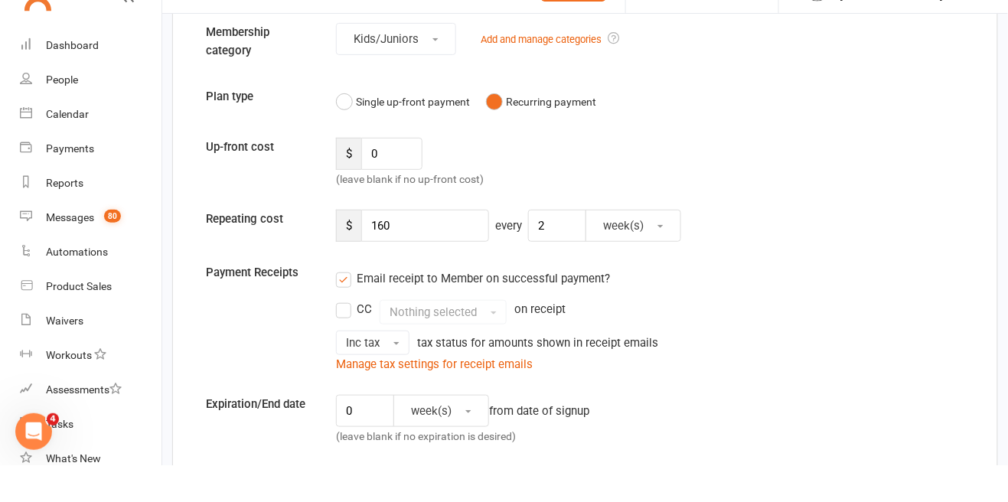
scroll to position [135, 0]
click at [422, 260] on input "160" at bounding box center [425, 261] width 128 height 32
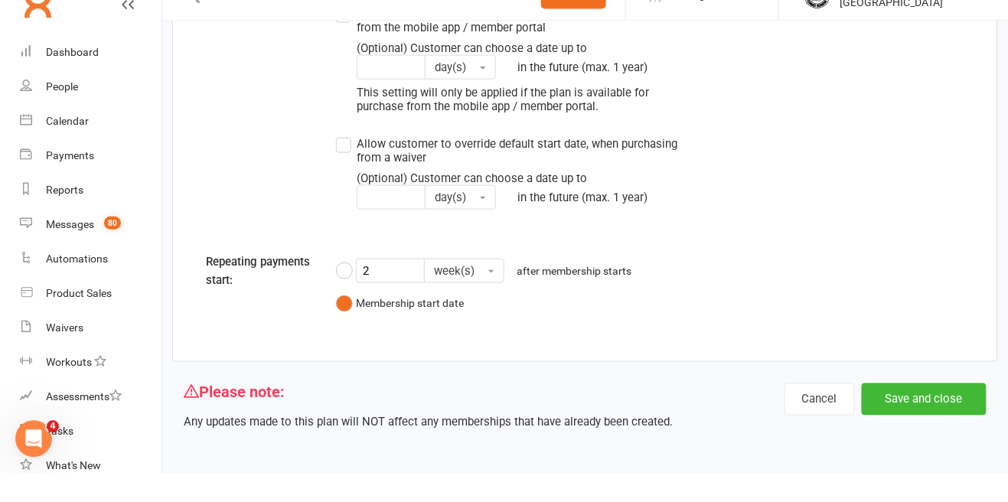
scroll to position [2012, 0]
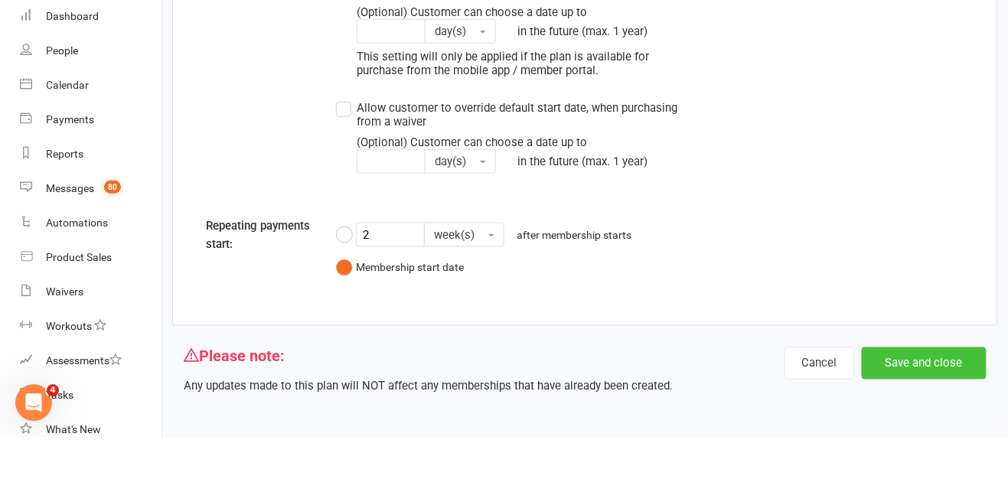
type input "170"
click at [943, 425] on button "Save and close" at bounding box center [924, 428] width 125 height 32
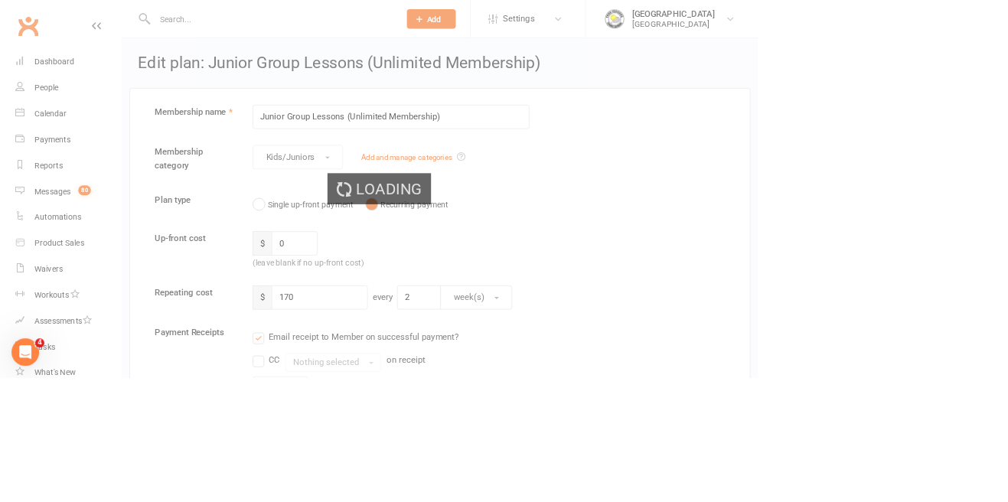
select select "50"
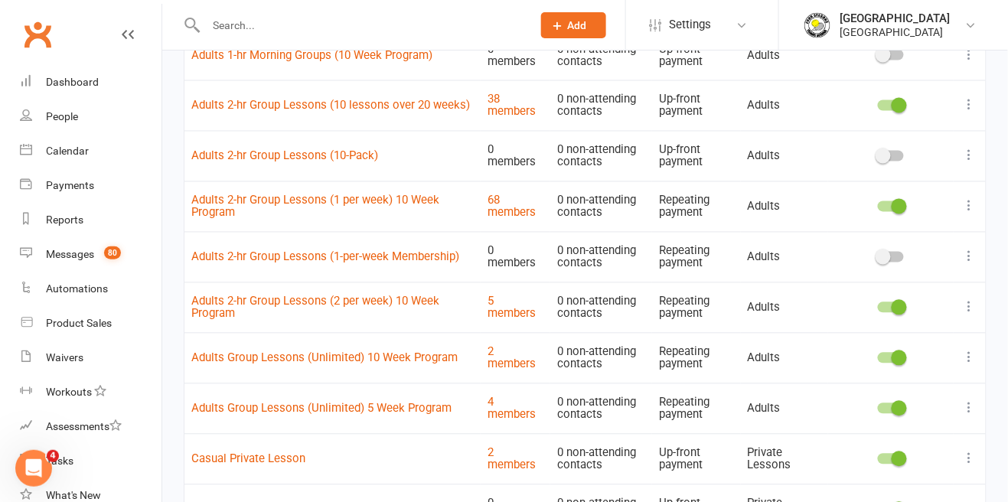
scroll to position [705, 0]
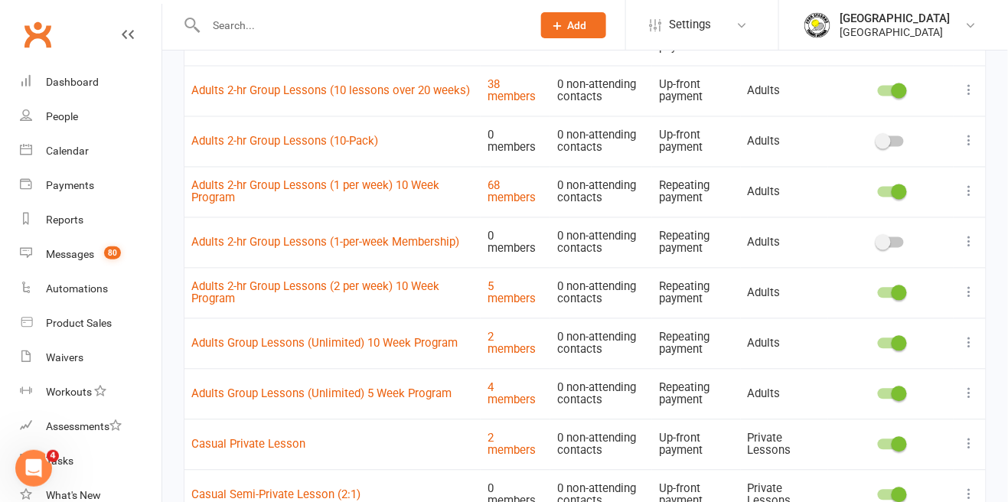
click at [972, 247] on icon at bounding box center [969, 242] width 15 height 15
click at [883, 302] on link "Duplicate" at bounding box center [903, 302] width 152 height 31
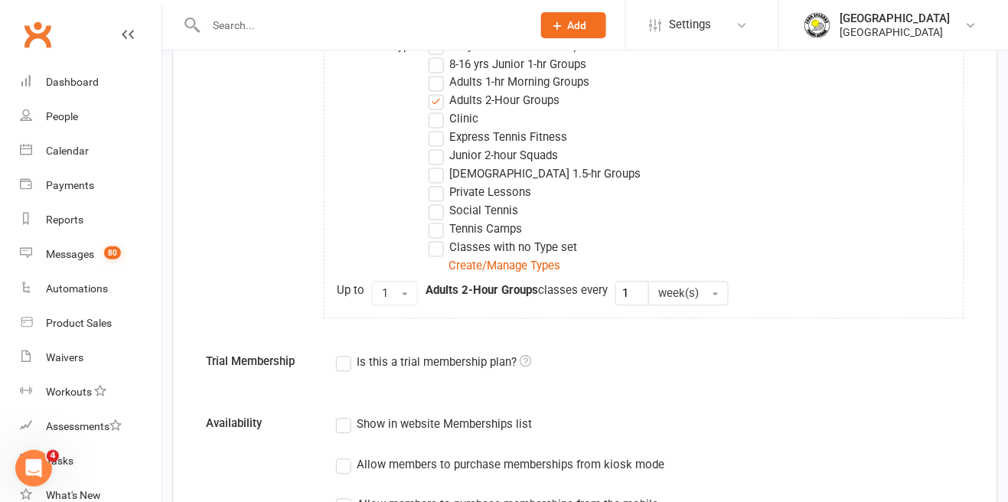
scroll to position [37, 0]
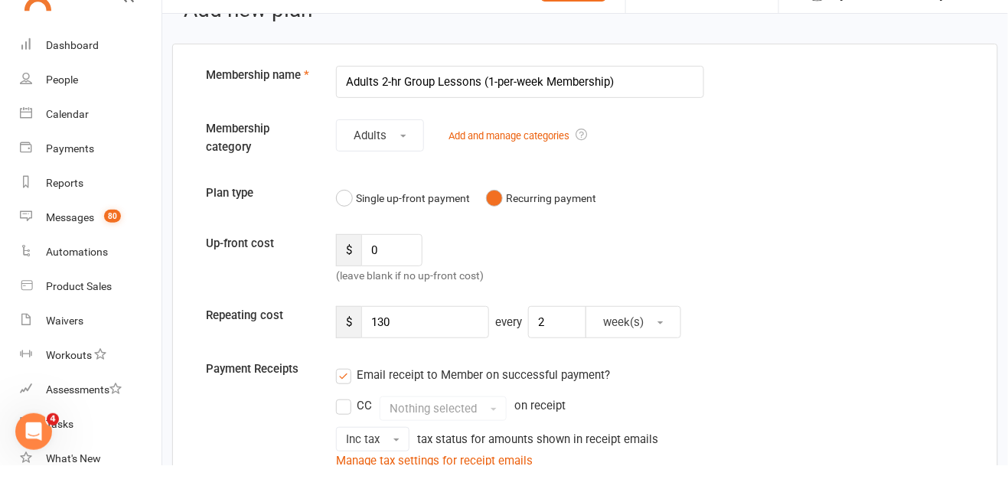
click at [494, 120] on input "Adults 2-hr Group Lessons (1-per-week Membership)" at bounding box center [520, 119] width 368 height 32
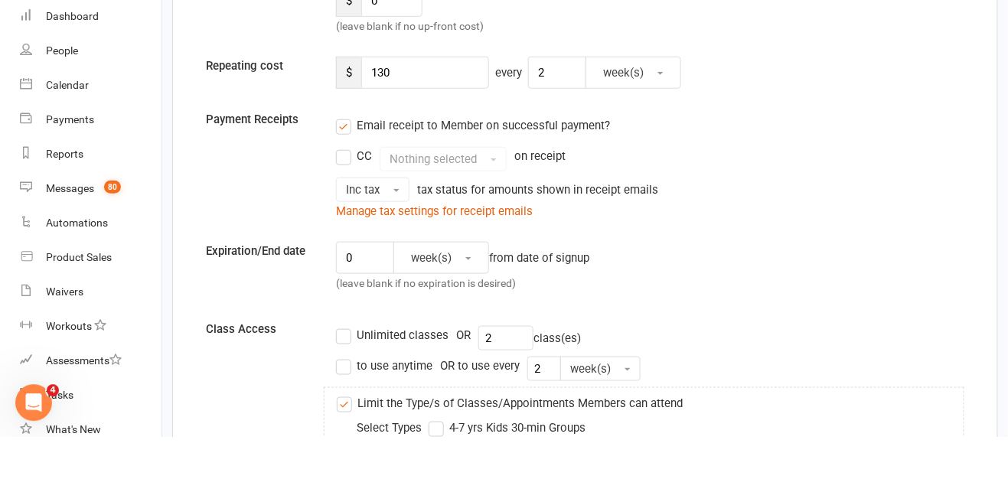
type input "Adults 2-hr Group Lessons (2-per-week Membership)"
click at [423, 145] on input "130" at bounding box center [425, 138] width 128 height 32
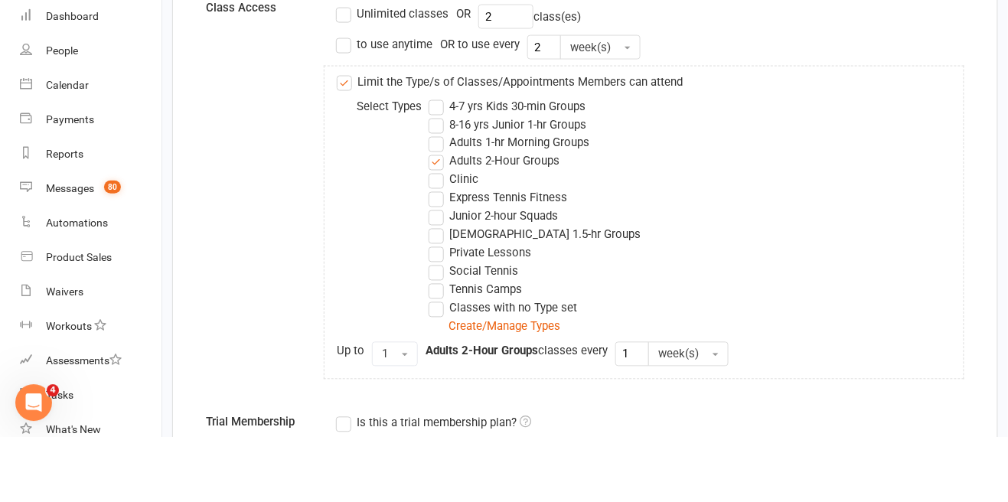
scroll to position [595, 0]
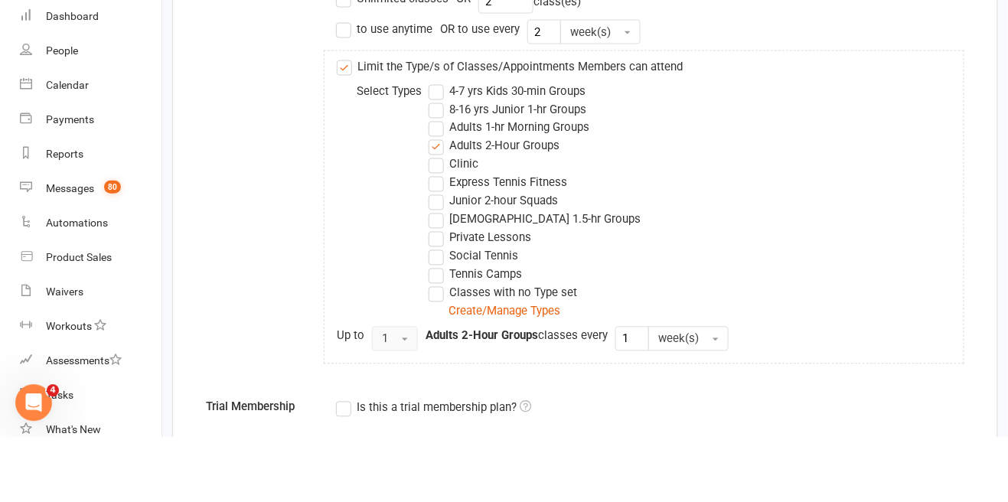
type input "150"
click at [402, 410] on button "1" at bounding box center [395, 404] width 46 height 24
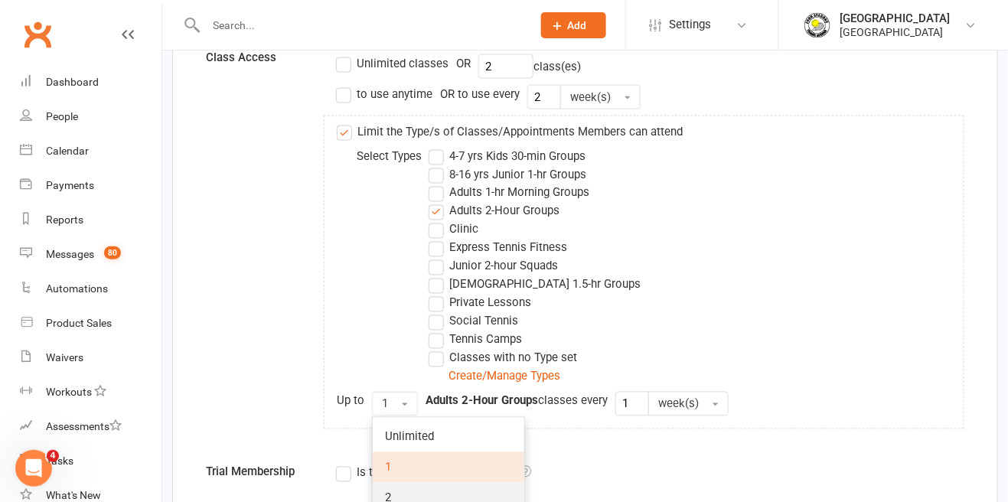
click at [415, 496] on link "2" at bounding box center [449, 498] width 152 height 31
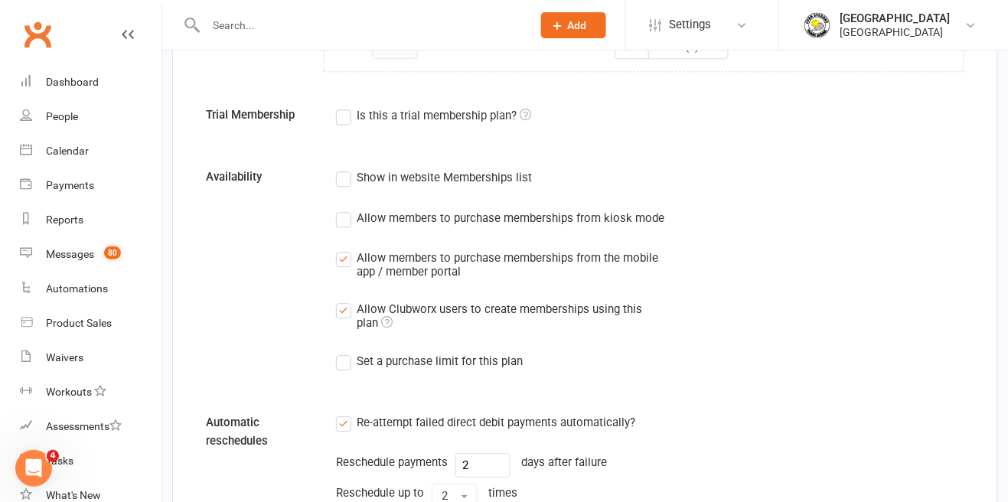
scroll to position [957, 0]
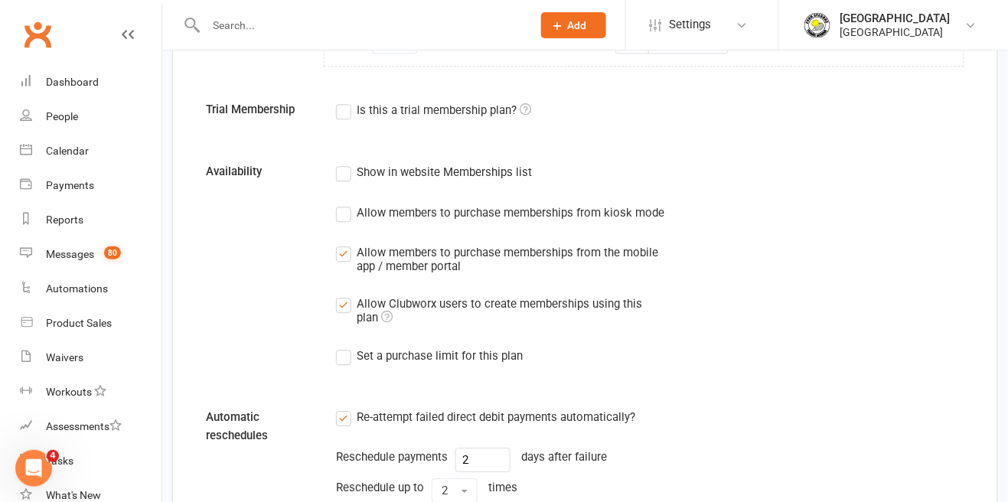
click at [348, 178] on label "Show in website Memberships list" at bounding box center [434, 172] width 196 height 18
click at [346, 163] on input "Show in website Memberships list" at bounding box center [341, 163] width 10 height 0
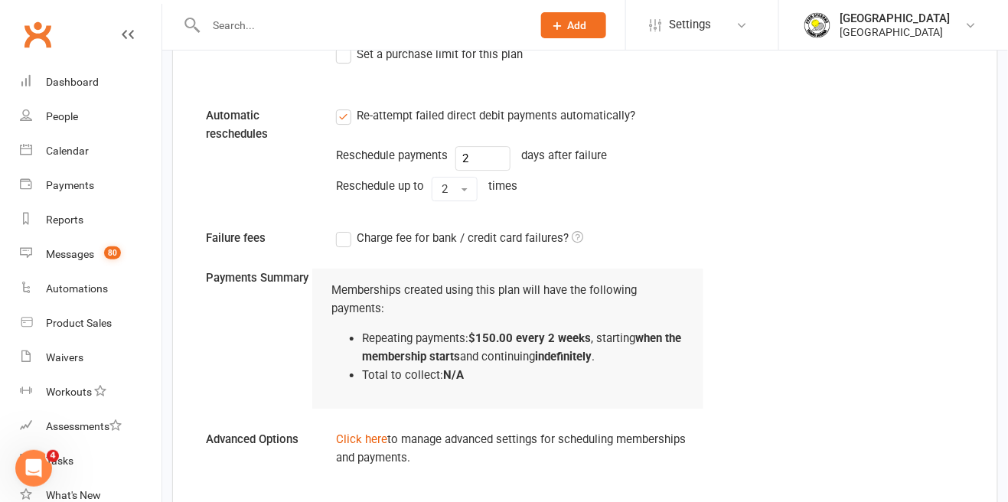
scroll to position [1289, 0]
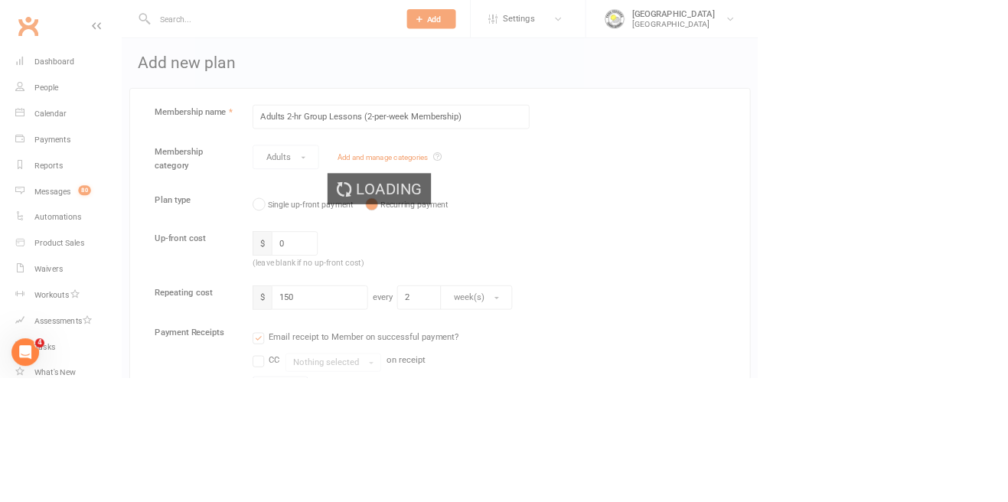
select select "50"
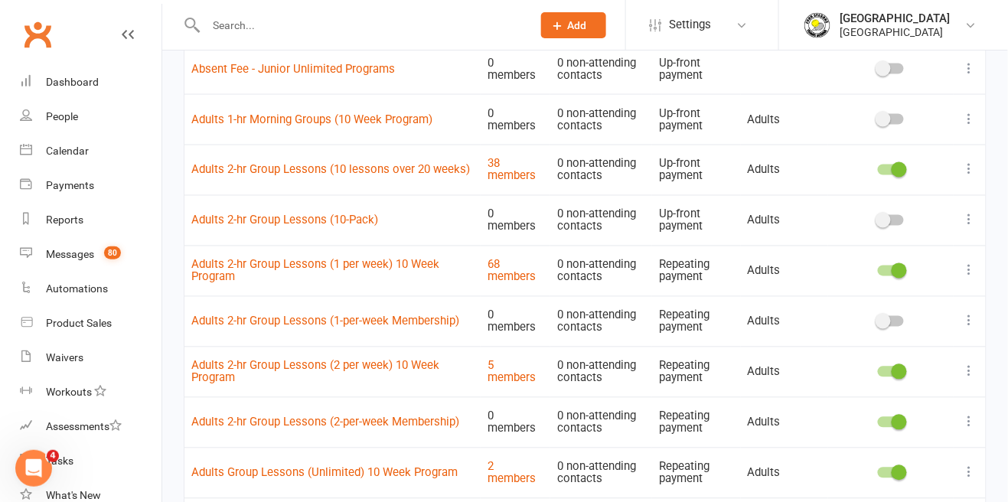
scroll to position [630, 0]
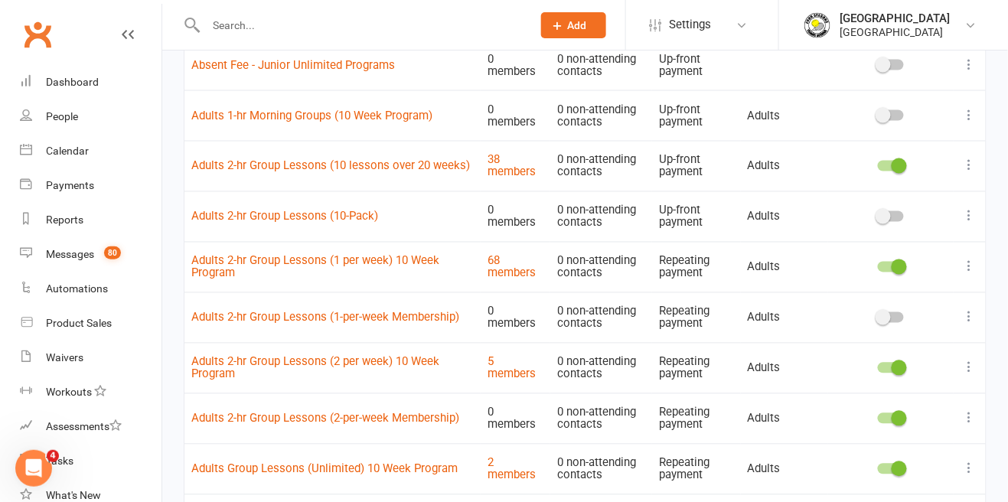
click at [974, 320] on icon at bounding box center [969, 317] width 15 height 15
click at [921, 340] on link "Edit" at bounding box center [903, 346] width 152 height 31
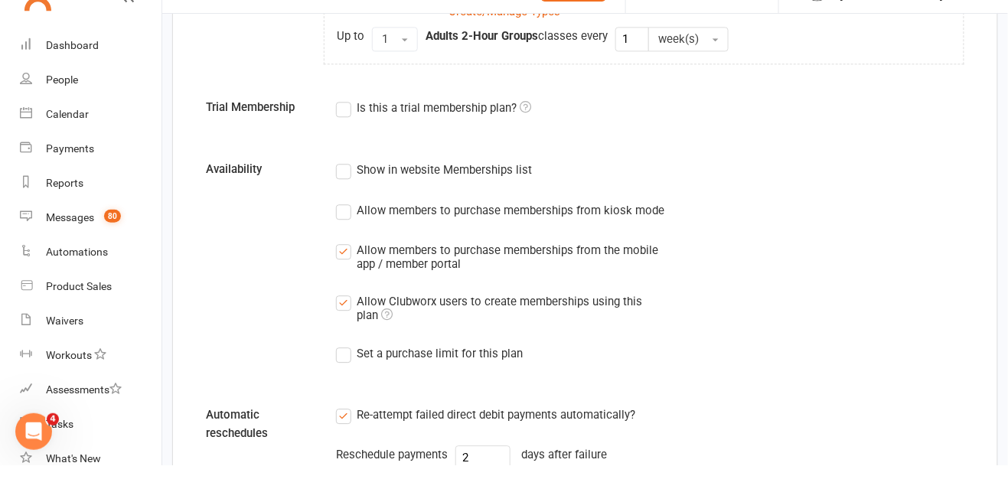
scroll to position [924, 0]
click at [354, 206] on label "Show in website Memberships list" at bounding box center [434, 205] width 196 height 18
click at [346, 196] on input "Show in website Memberships list" at bounding box center [341, 196] width 10 height 0
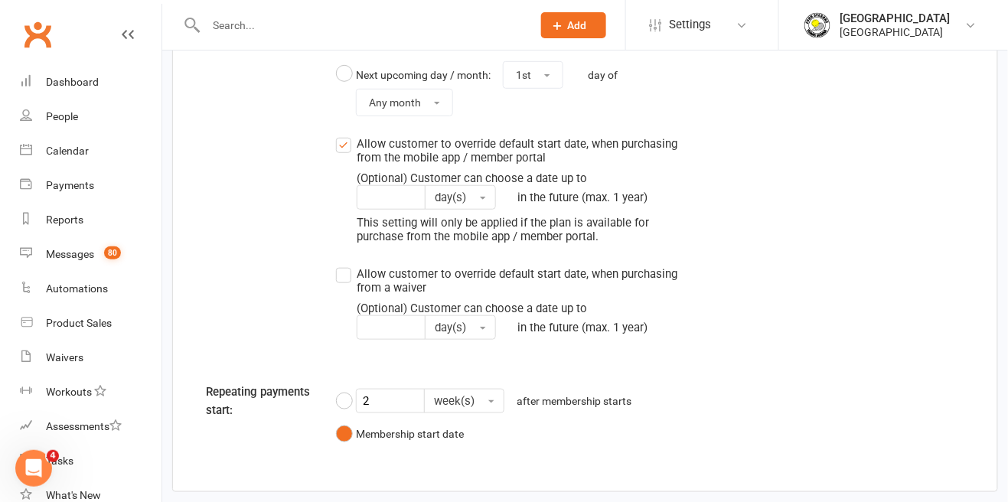
scroll to position [1820, 0]
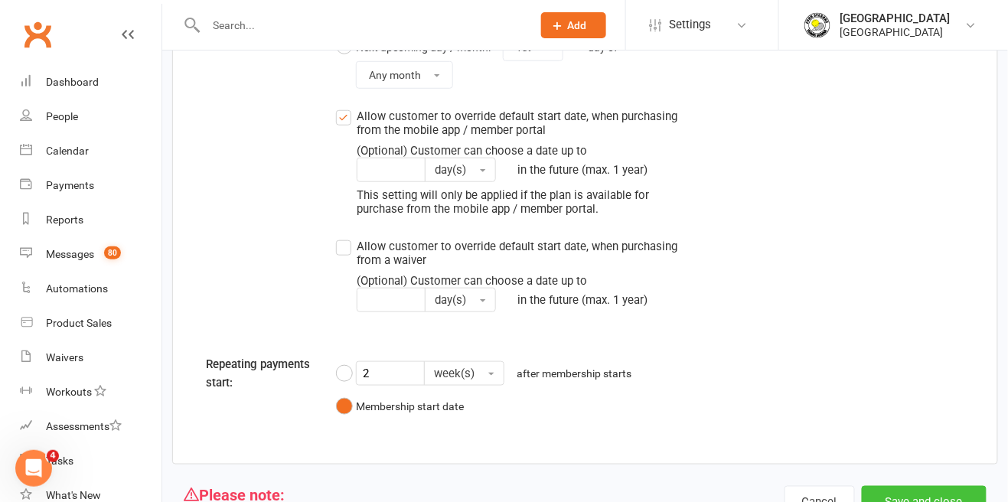
click at [943, 501] on button "Save and close" at bounding box center [924, 502] width 125 height 32
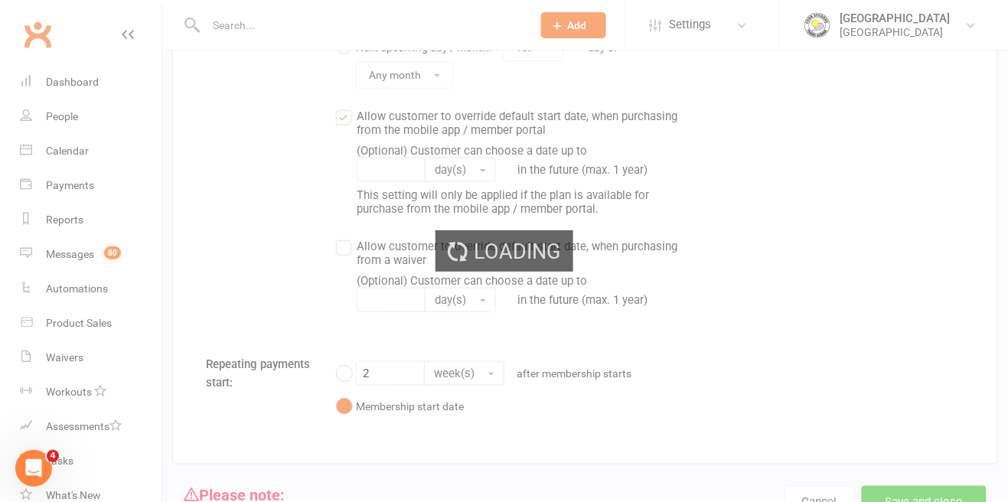
select select "50"
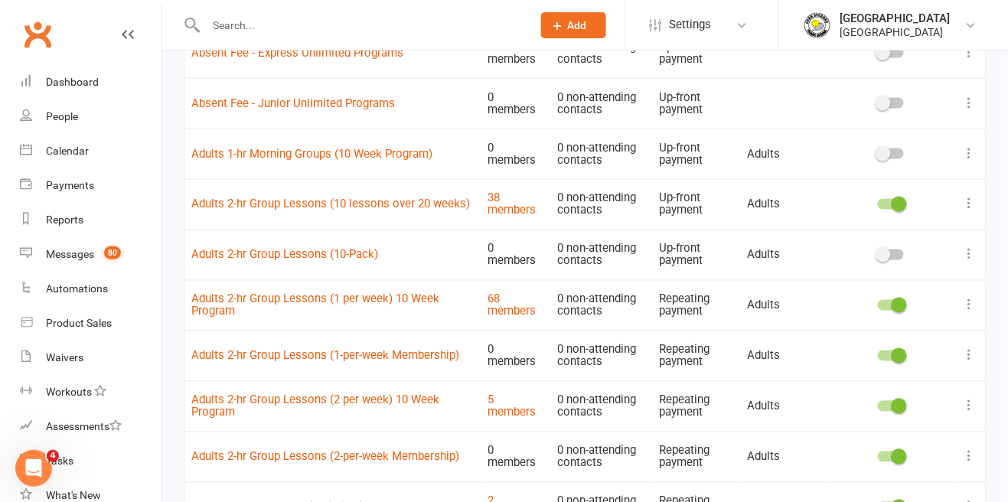
scroll to position [584, 0]
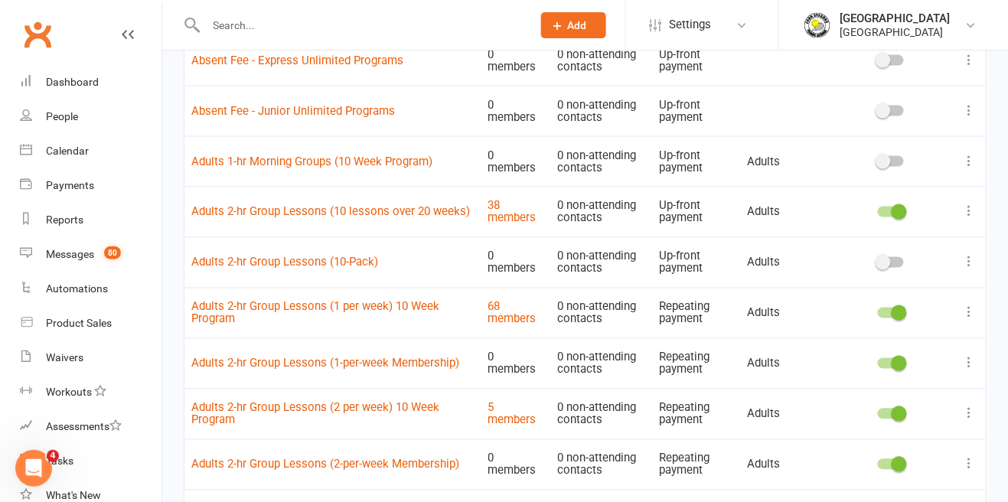
click at [903, 464] on span at bounding box center [898, 464] width 15 height 15
click at [878, 462] on input "checkbox" at bounding box center [878, 462] width 0 height 0
click at [893, 361] on span at bounding box center [898, 363] width 15 height 15
click at [878, 361] on input "checkbox" at bounding box center [878, 361] width 0 height 0
click at [973, 468] on icon at bounding box center [969, 464] width 15 height 15
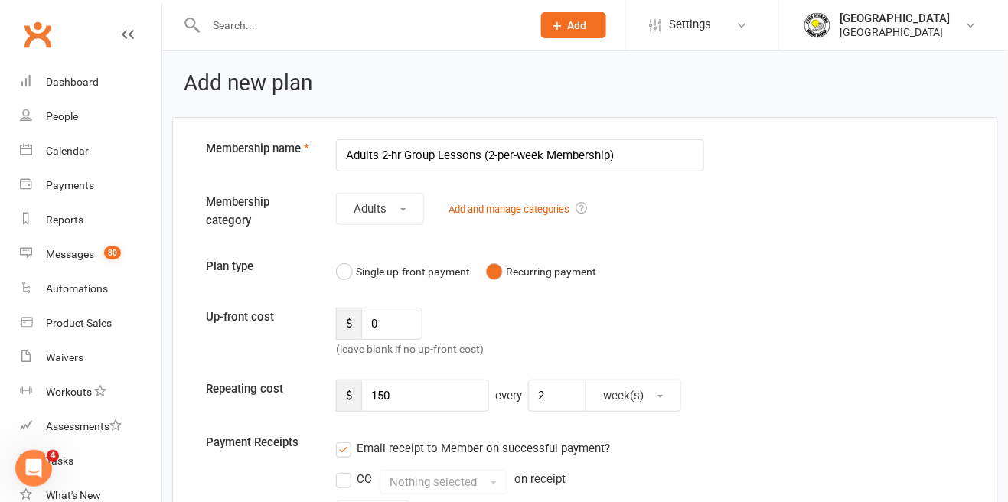
click at [494, 153] on input "Adults 2-hr Group Lessons (2-per-week Membership)" at bounding box center [520, 155] width 368 height 32
click at [536, 161] on input "Adults 2-hr Group Lessons (2-per-week Membership)" at bounding box center [520, 155] width 368 height 32
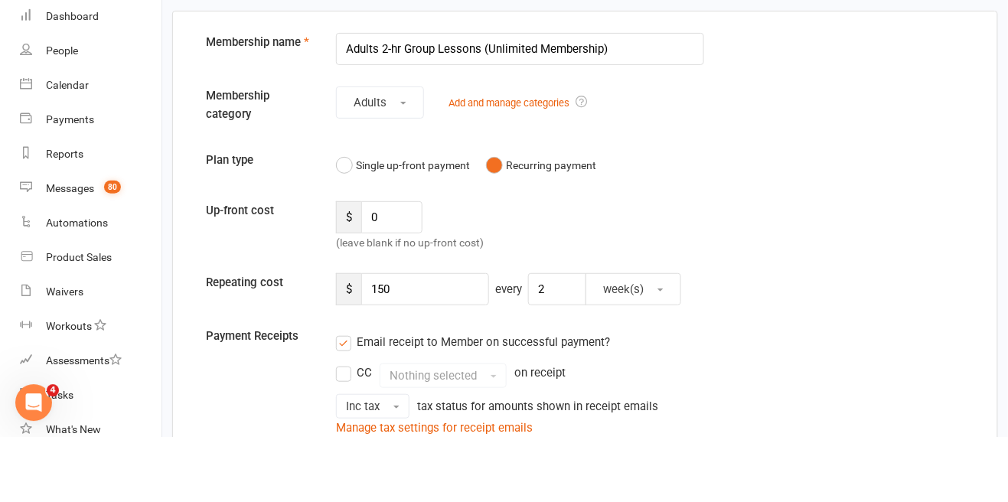
type input "Adults 2-hr Group Lessons (Unlimited Membership)"
click at [448, 356] on input "150" at bounding box center [425, 355] width 128 height 32
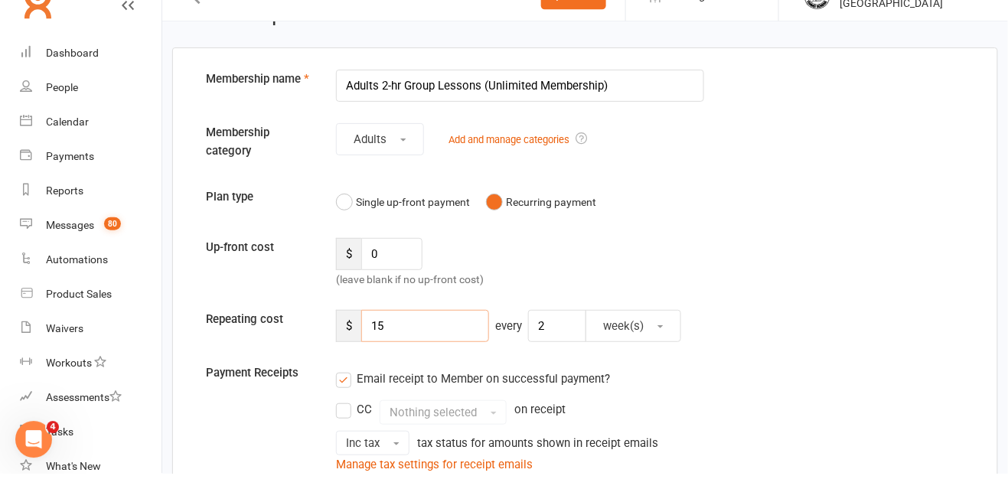
type input "1"
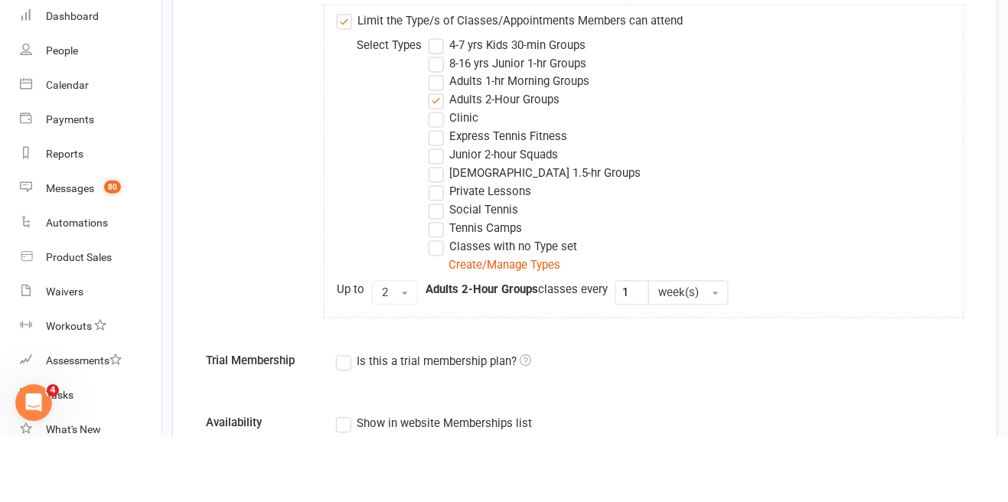
scroll to position [641, 0]
type input "330"
click at [406, 362] on button "2" at bounding box center [395, 357] width 46 height 24
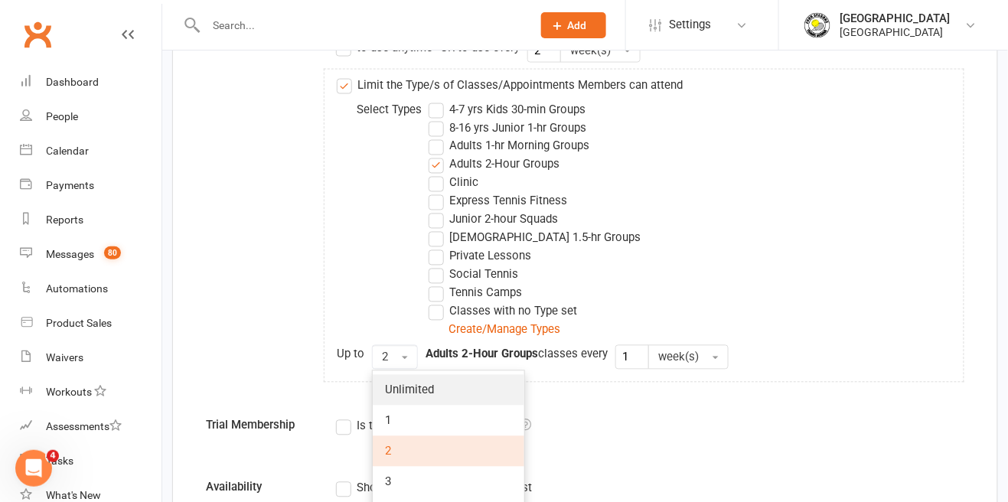
click at [455, 396] on link "Unlimited" at bounding box center [449, 390] width 152 height 31
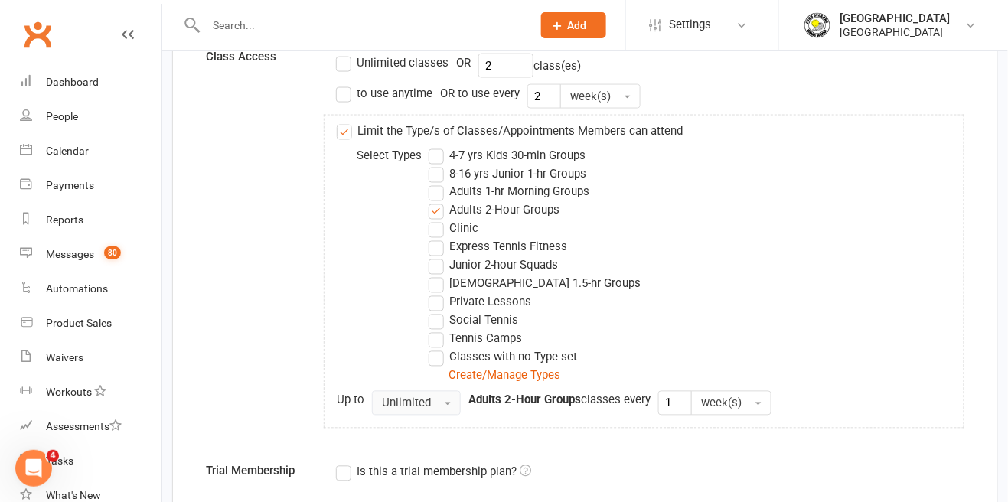
scroll to position [592, 0]
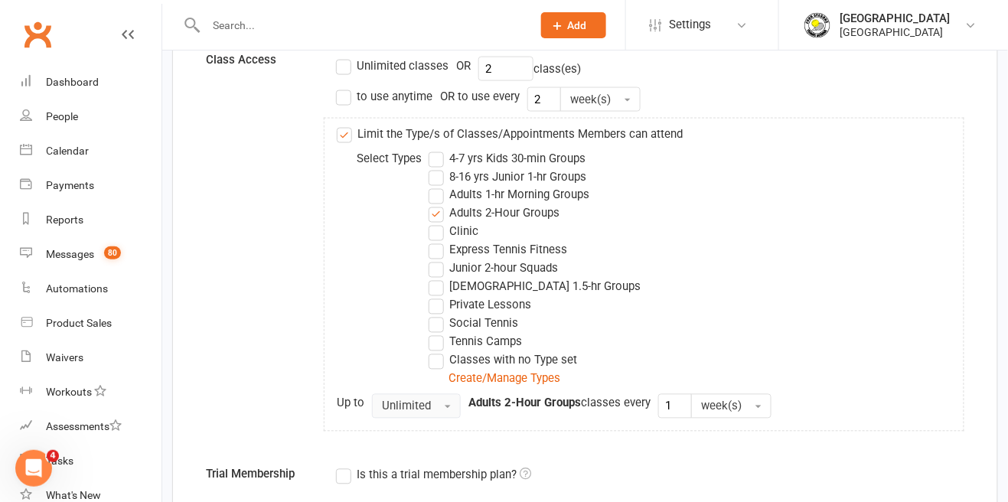
click at [431, 408] on button "Unlimited" at bounding box center [416, 406] width 89 height 24
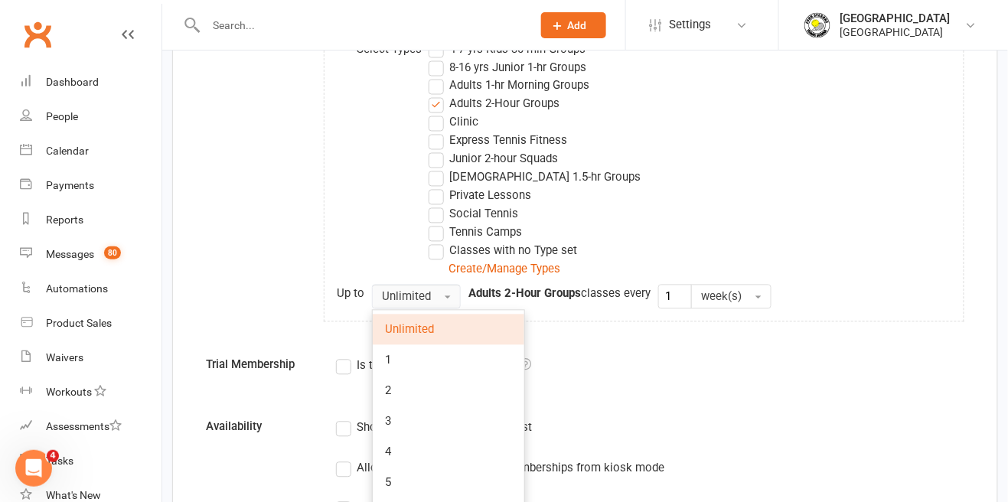
scroll to position [702, 0]
click at [443, 367] on link "1" at bounding box center [449, 359] width 152 height 31
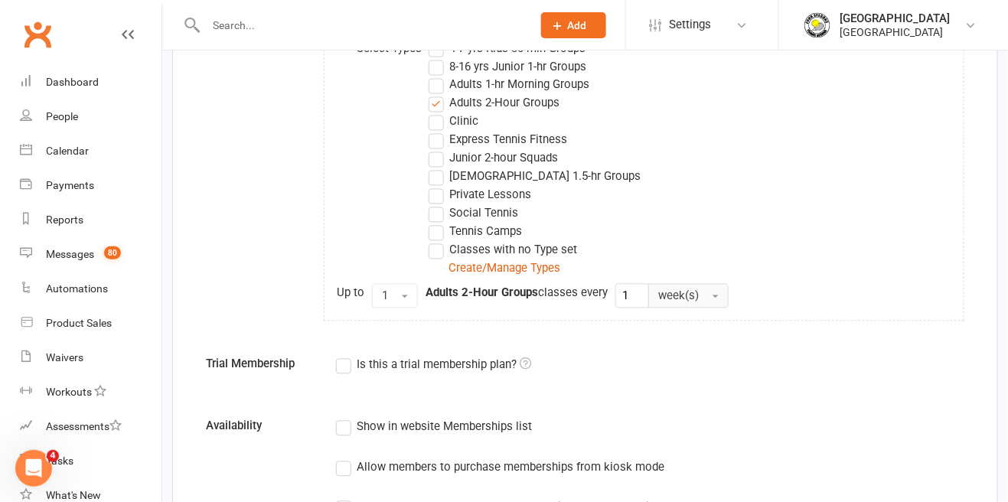
click at [719, 297] on span "button" at bounding box center [715, 296] width 6 height 3
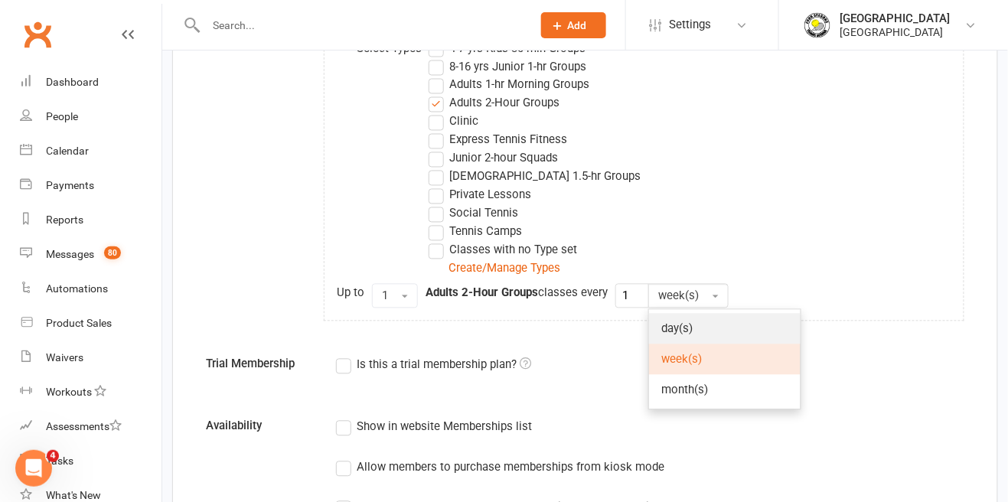
click at [705, 337] on link "day(s)" at bounding box center [725, 329] width 152 height 31
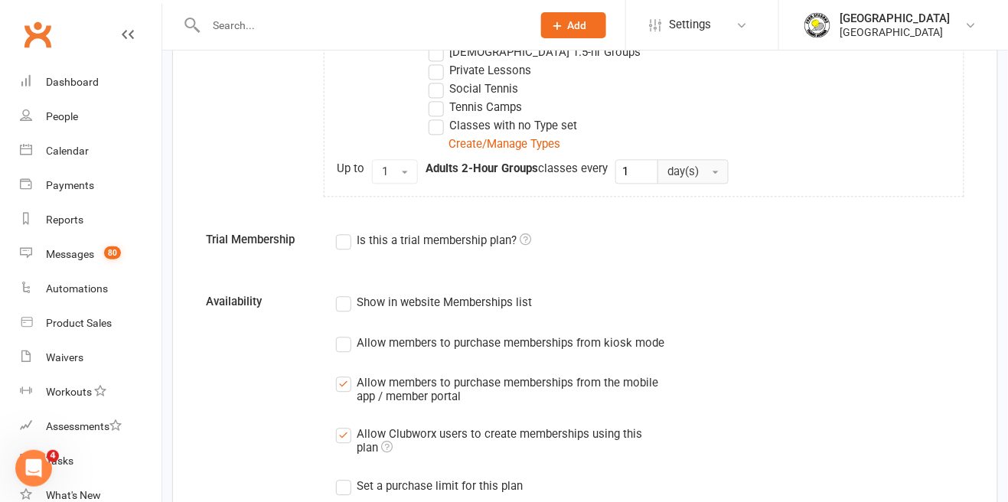
scroll to position [828, 0]
click at [354, 306] on label "Show in website Memberships list" at bounding box center [434, 301] width 196 height 18
click at [346, 292] on input "Show in website Memberships list" at bounding box center [341, 292] width 10 height 0
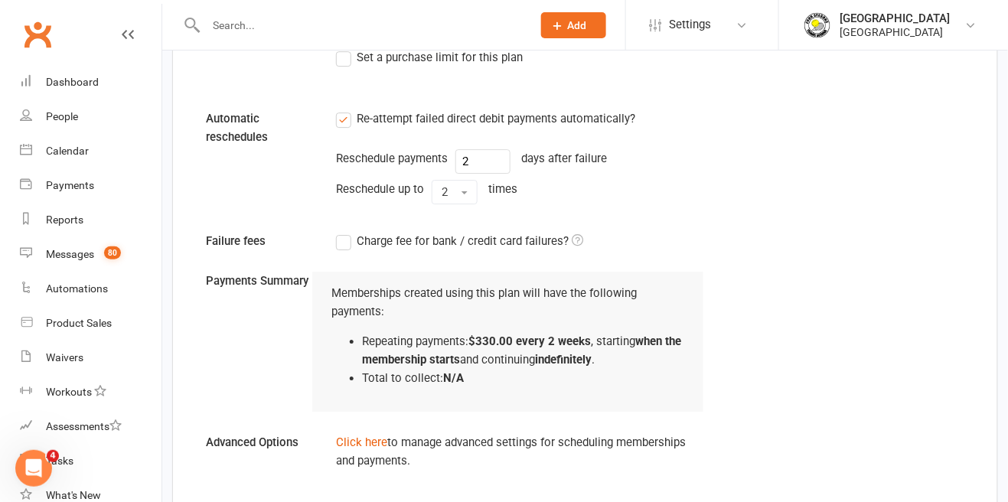
scroll to position [1289, 0]
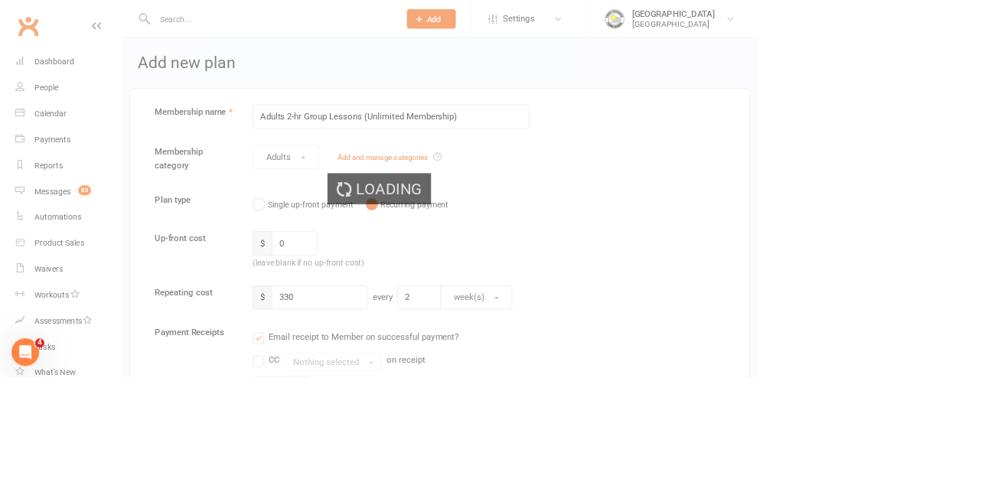
select select "50"
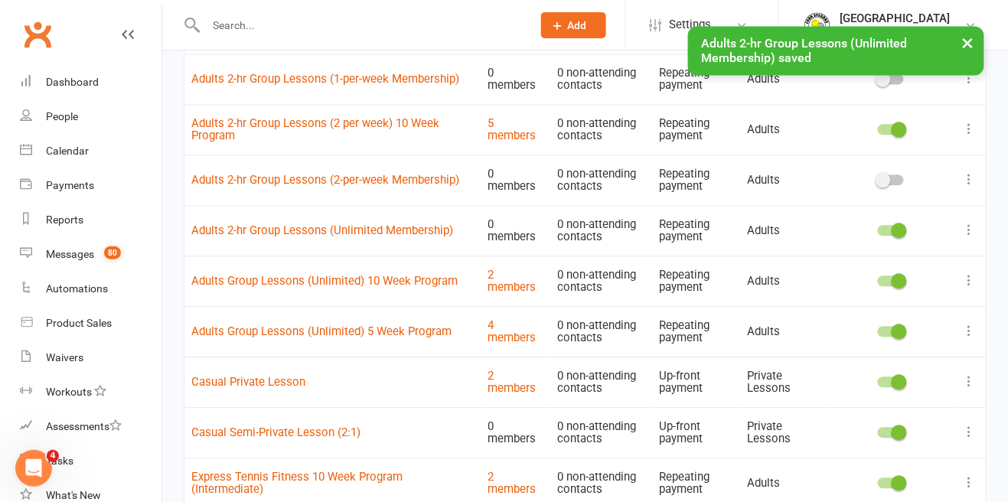
scroll to position [853, 0]
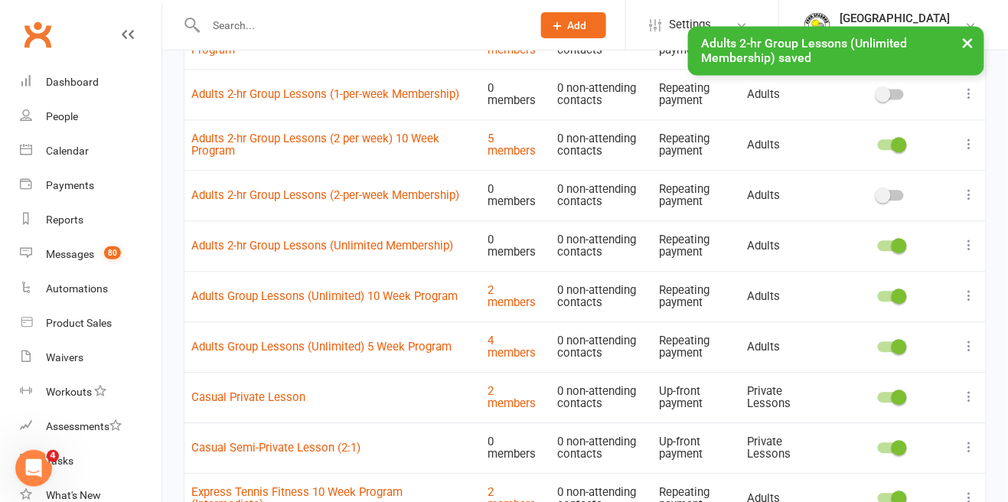
click at [905, 246] on span at bounding box center [898, 245] width 15 height 15
click at [878, 243] on input "checkbox" at bounding box center [878, 243] width 0 height 0
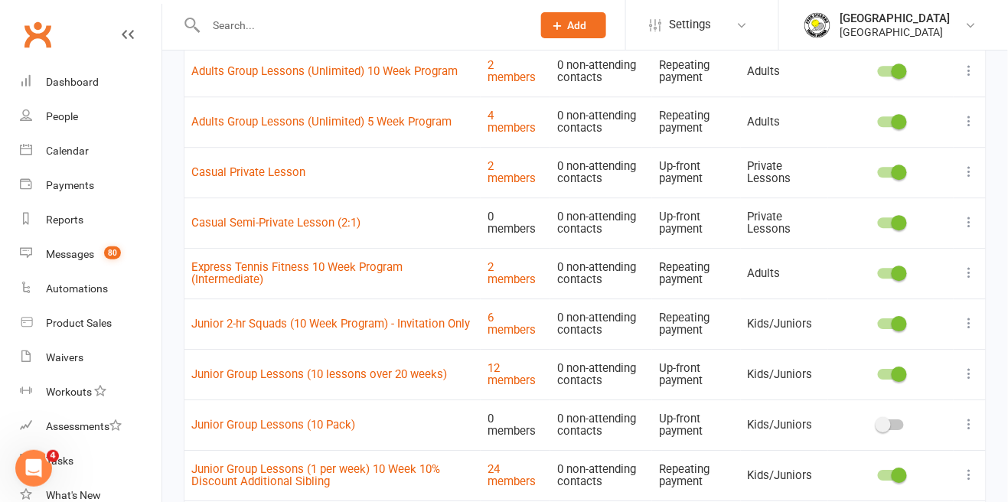
scroll to position [1080, 0]
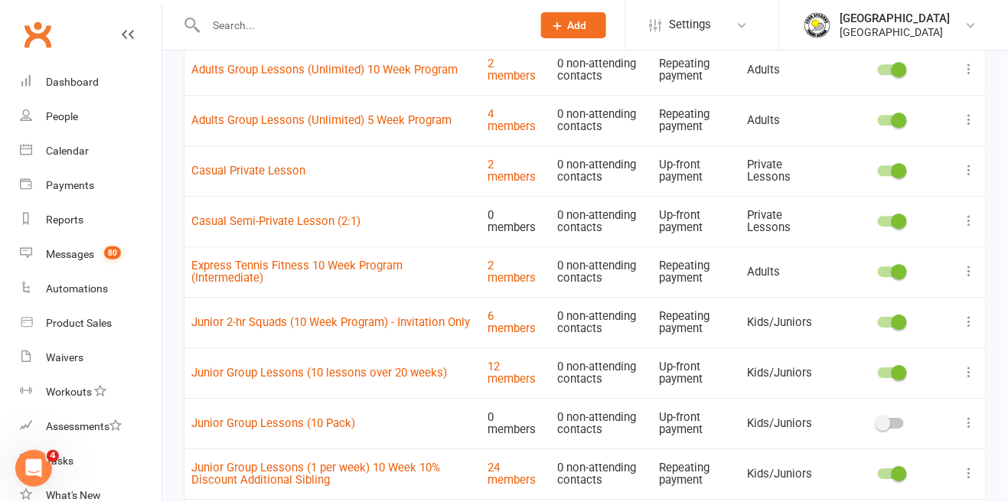
click at [969, 273] on icon at bounding box center [969, 271] width 15 height 15
click at [859, 300] on link "Edit" at bounding box center [903, 300] width 152 height 31
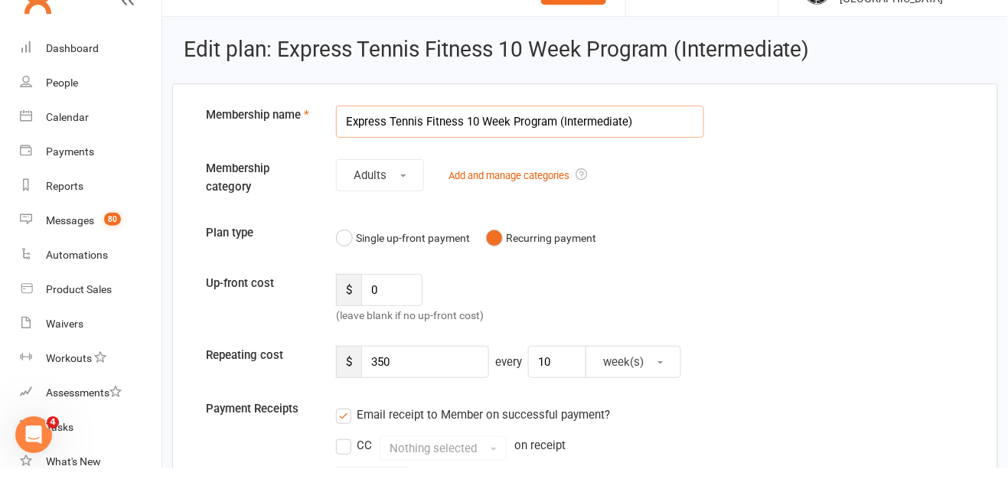
click at [518, 154] on input "Express Tennis Fitness 10 Week Program (Intermediate)" at bounding box center [520, 155] width 368 height 32
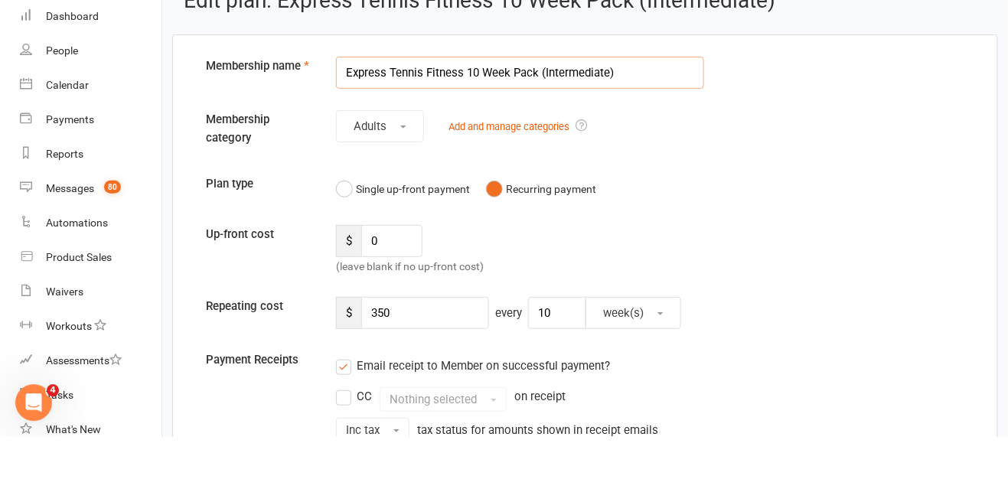
type input "Express Tennis Fitness 10 Week Pack (Intermediate)"
click at [419, 380] on input "350" at bounding box center [425, 379] width 128 height 32
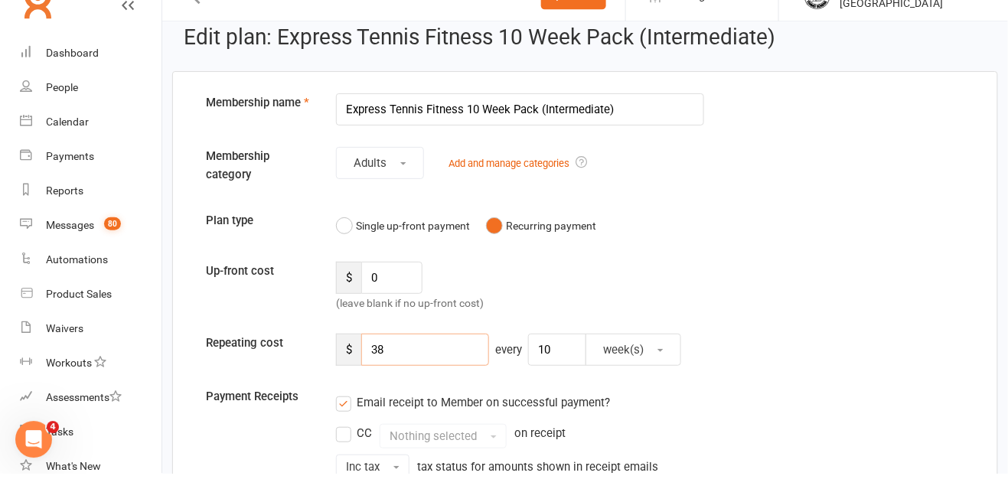
type input "380"
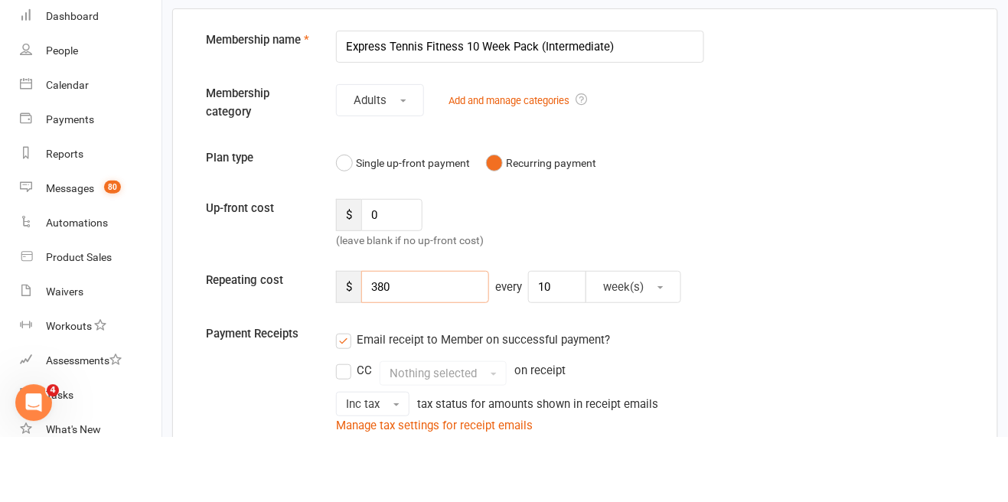
scroll to position [47, 0]
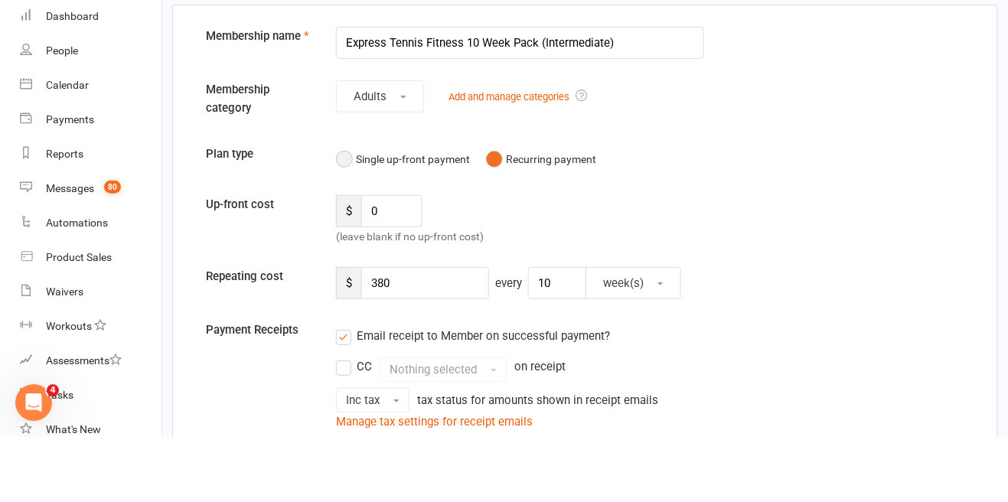
click at [336, 226] on button "Single up-front payment" at bounding box center [403, 224] width 134 height 29
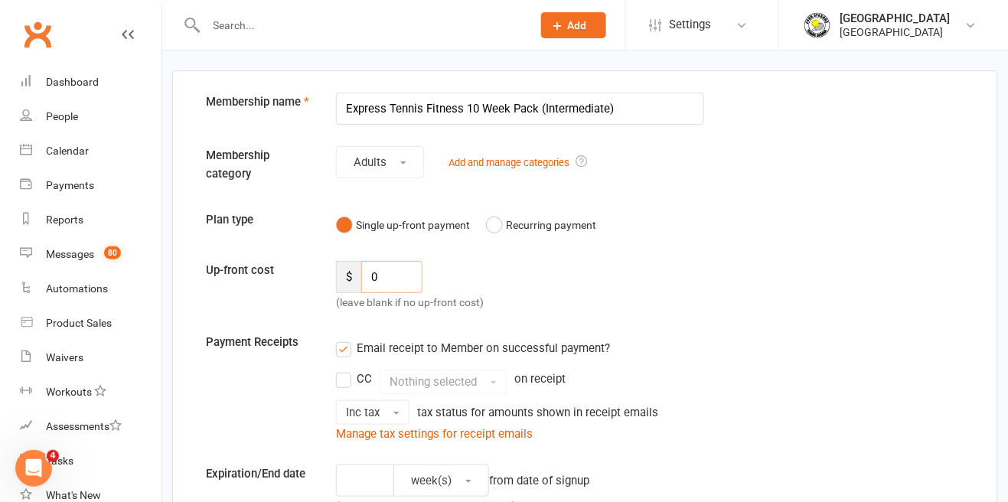
click at [412, 280] on input "0" at bounding box center [391, 277] width 61 height 32
type input "380"
click at [543, 112] on input "Express Tennis Fitness 10 Week Pack (Intermediate)" at bounding box center [520, 109] width 368 height 32
click at [535, 112] on input "Express Tennis Fitness 10 Week Pack (Intermediate)" at bounding box center [520, 109] width 368 height 32
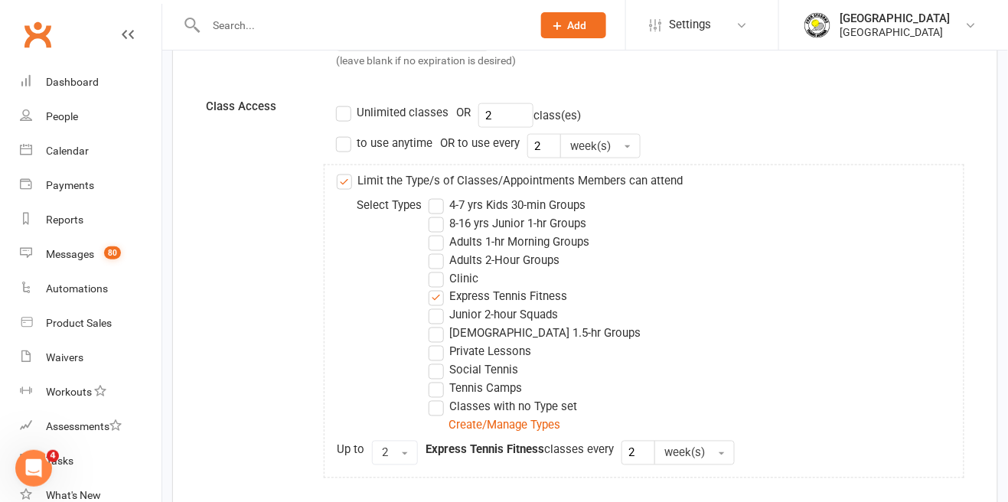
scroll to position [486, 0]
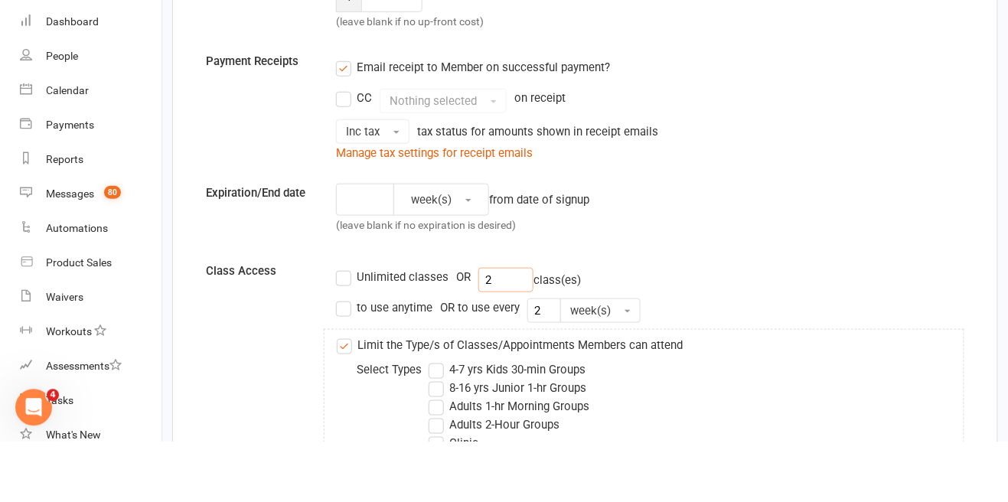
click at [503, 343] on input "2" at bounding box center [505, 340] width 55 height 24
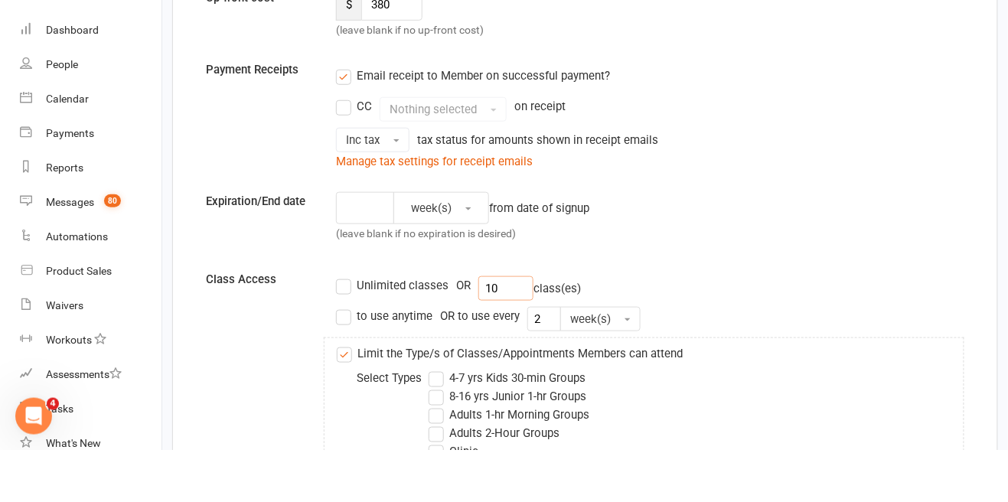
type input "10"
click at [546, 370] on input "2" at bounding box center [544, 371] width 34 height 24
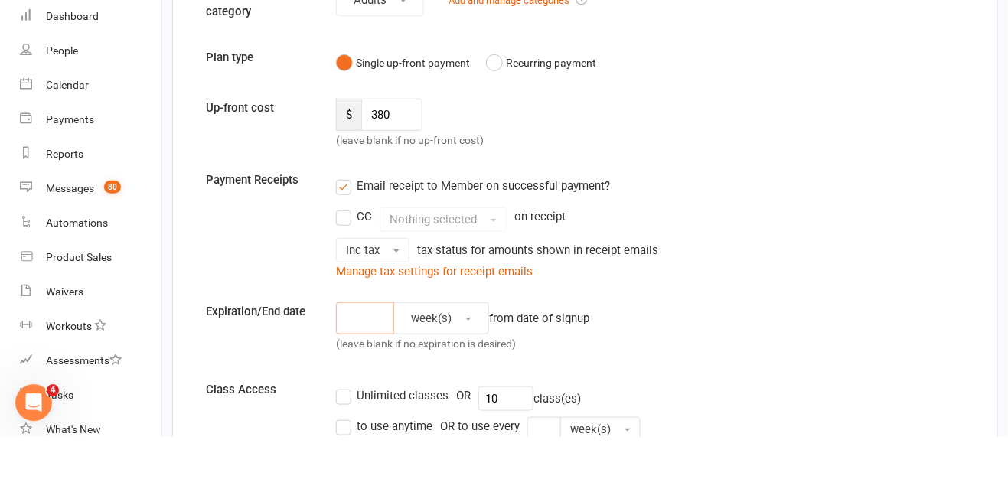
click at [348, 382] on input "number" at bounding box center [365, 384] width 58 height 32
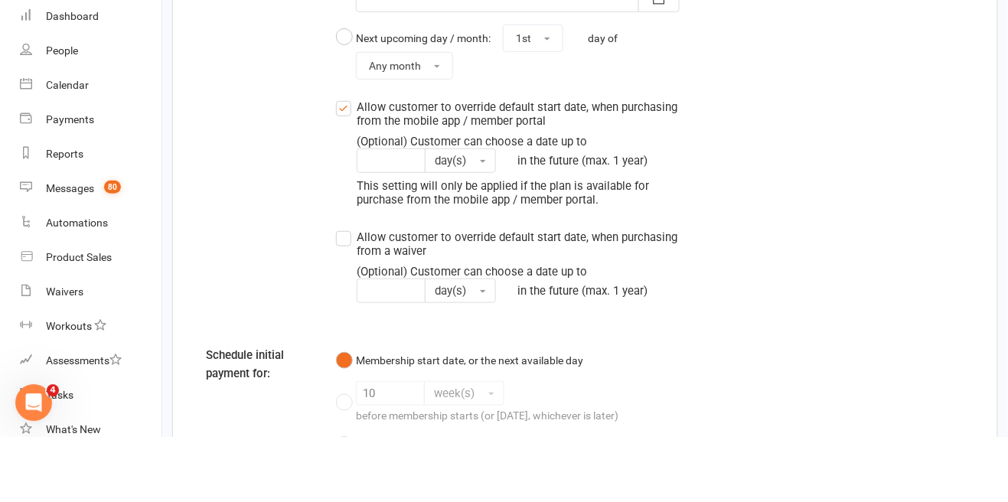
scroll to position [1887, 0]
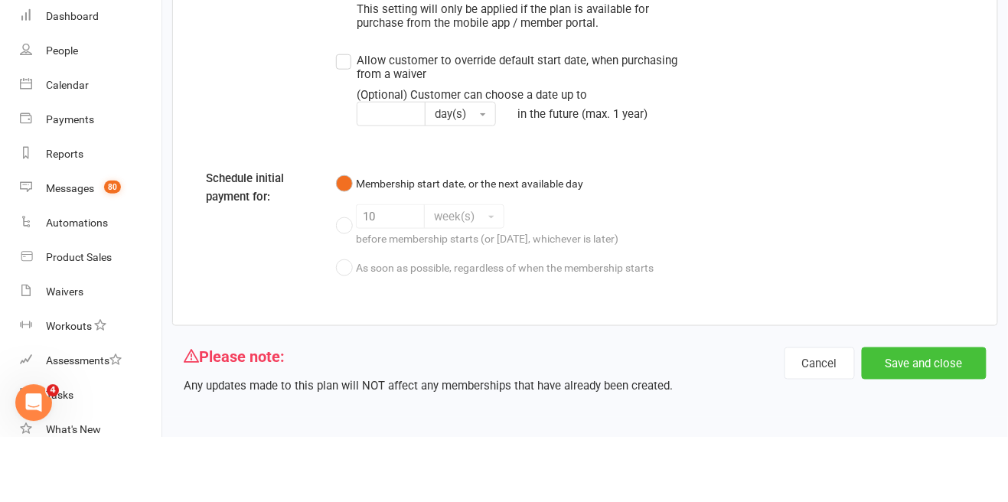
type input "12"
click at [936, 435] on button "Save and close" at bounding box center [924, 428] width 125 height 32
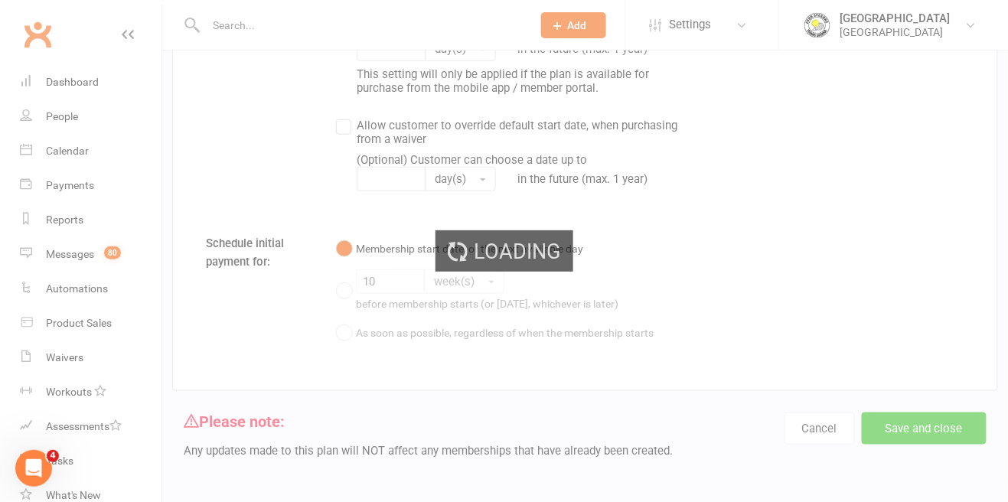
select select "50"
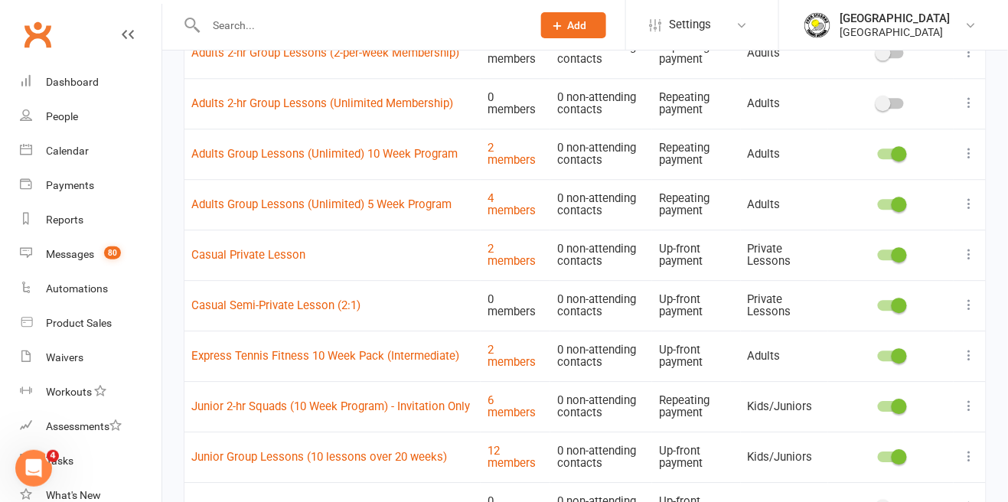
scroll to position [1002, 0]
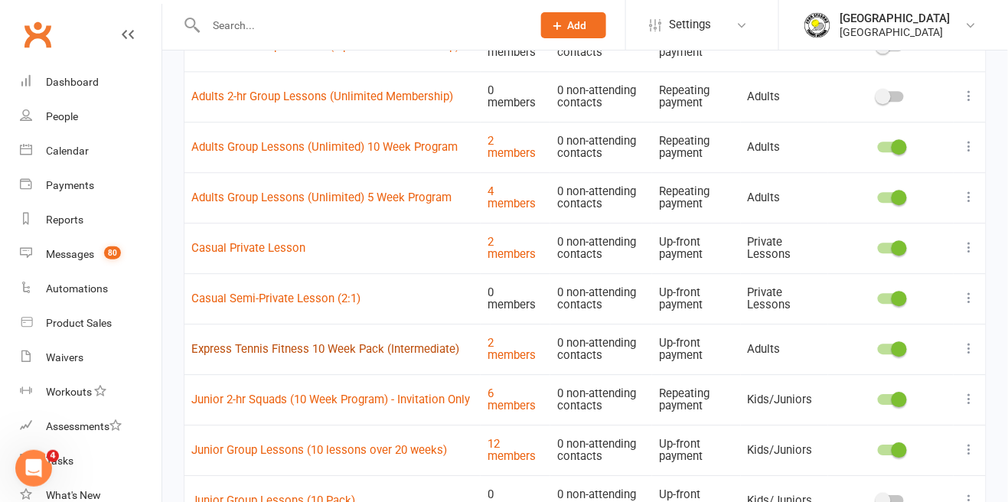
click at [409, 354] on link "Express Tennis Fitness 10 Week Pack (Intermediate)" at bounding box center [325, 349] width 268 height 14
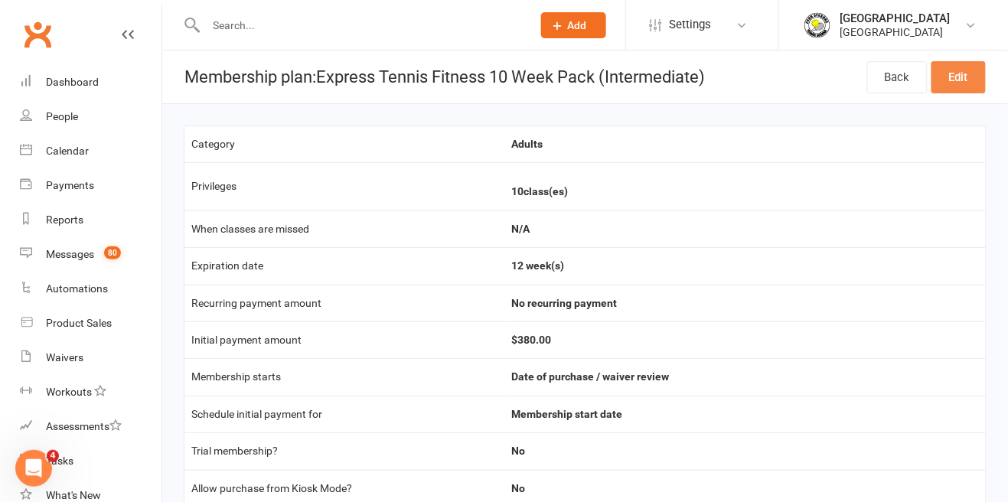
click at [969, 82] on link "Edit" at bounding box center [958, 77] width 54 height 32
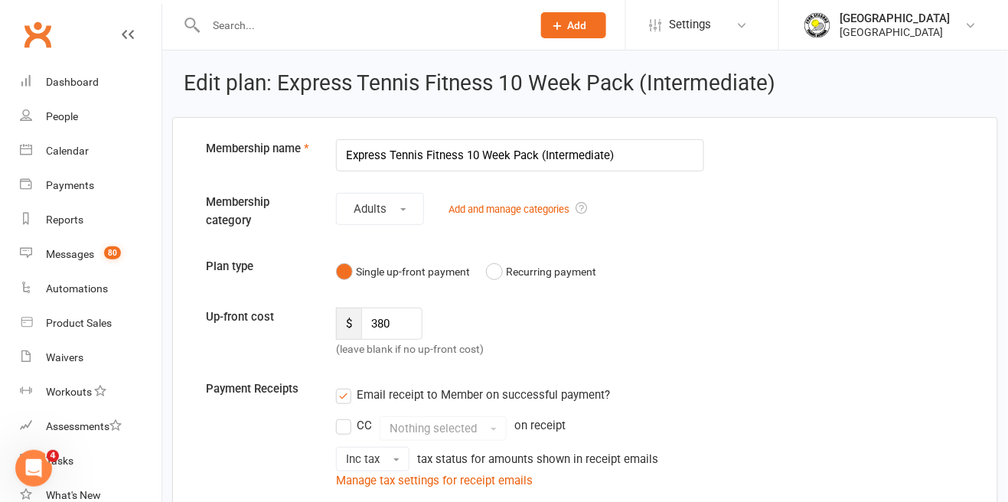
click at [533, 158] on input "Express Tennis Fitness 10 Week Pack (Intermediate)" at bounding box center [520, 155] width 368 height 32
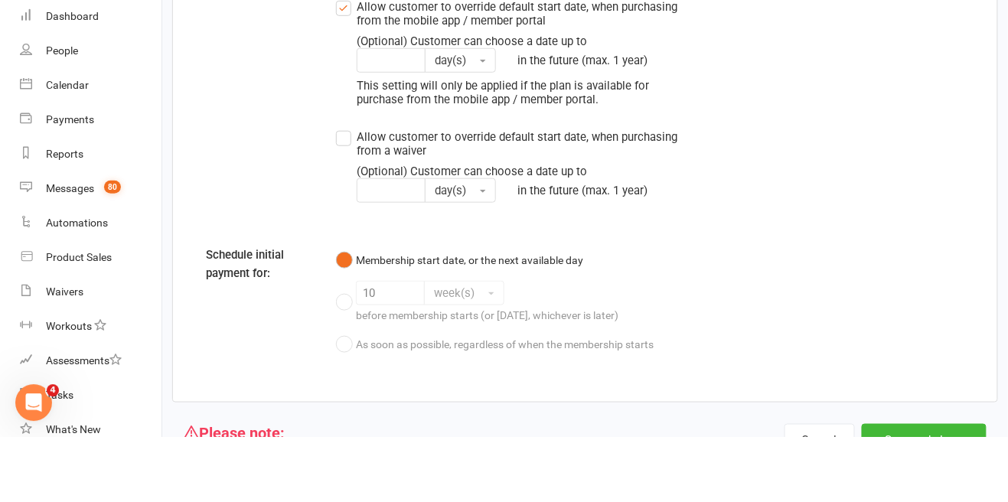
scroll to position [1887, 0]
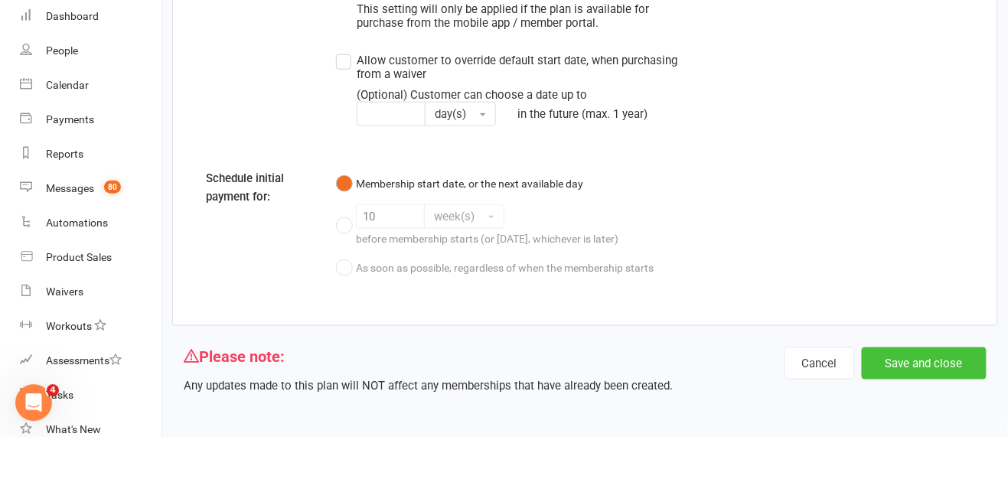
type input "Express Tennis Fitness 10 Week Program (Intermediate)"
click at [943, 435] on button "Save and close" at bounding box center [924, 428] width 125 height 32
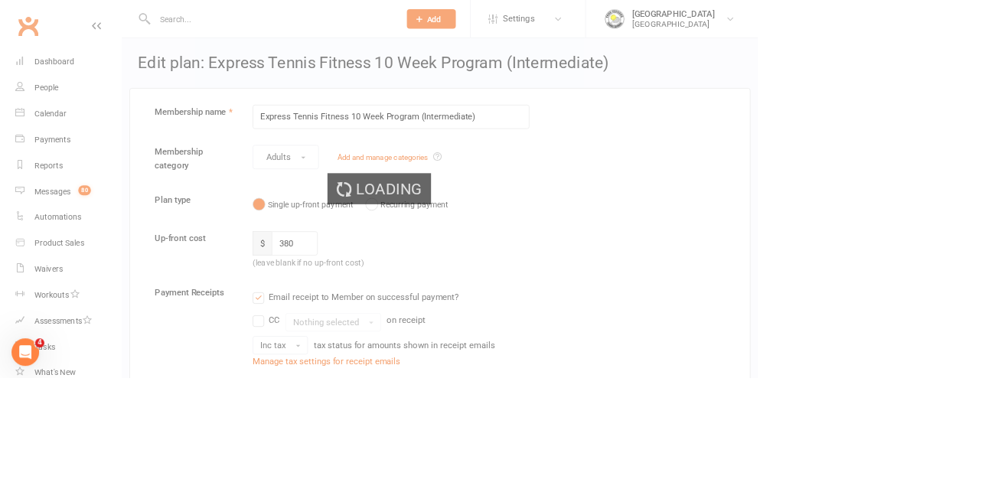
select select "50"
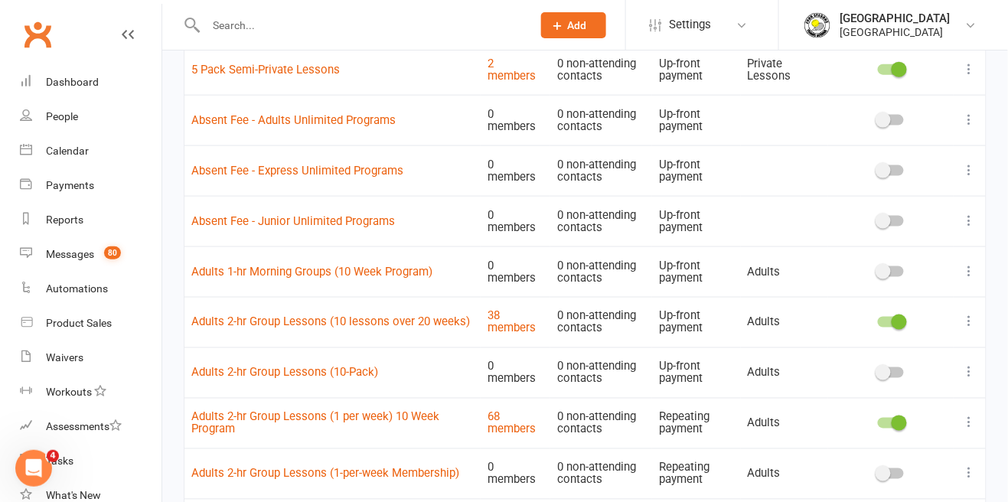
scroll to position [447, 0]
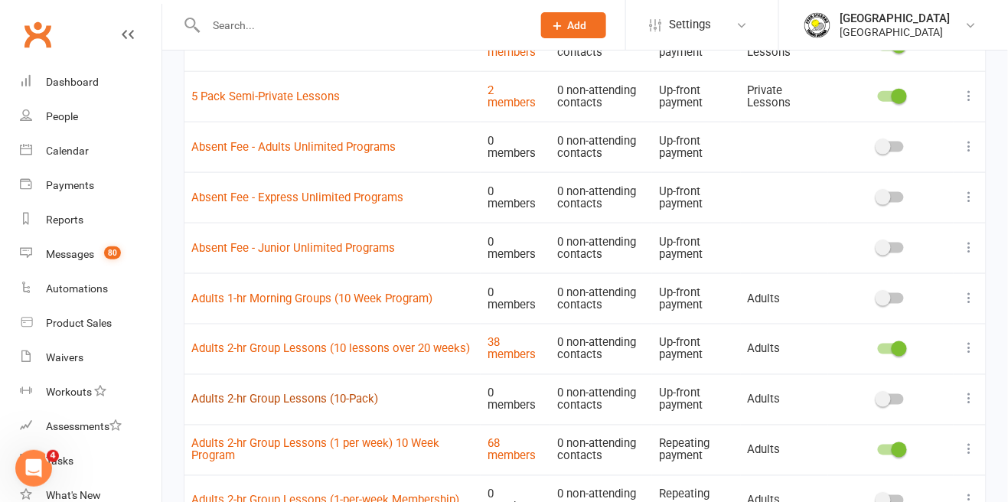
click at [354, 403] on link "Adults 2-hr Group Lessons (10-Pack)" at bounding box center [284, 400] width 187 height 14
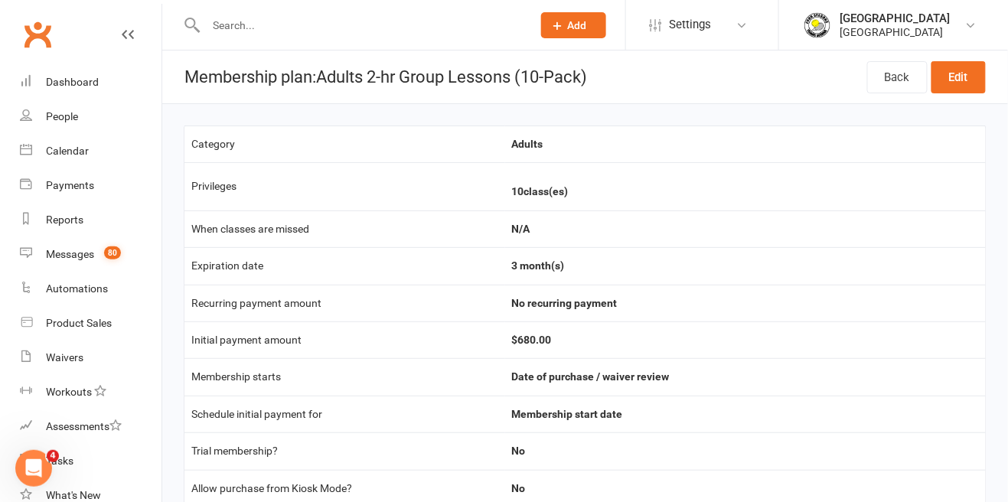
select select "50"
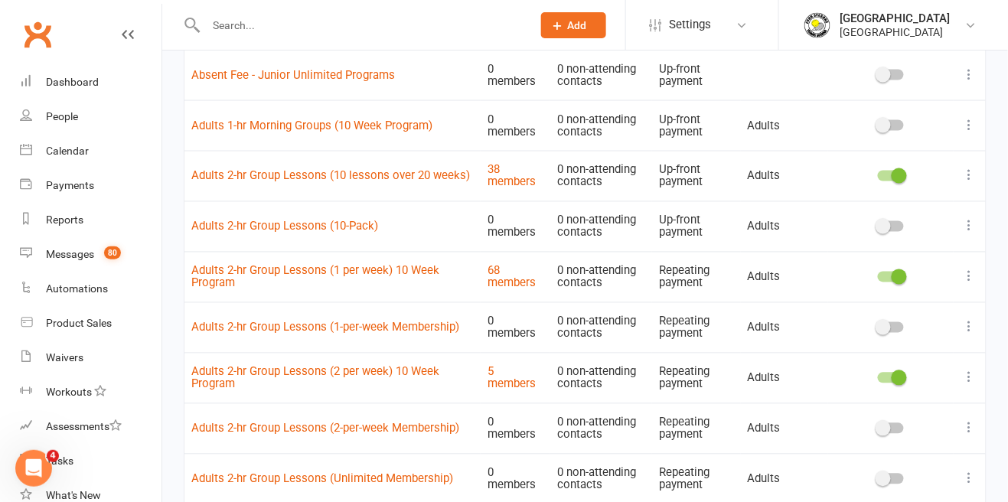
scroll to position [588, 0]
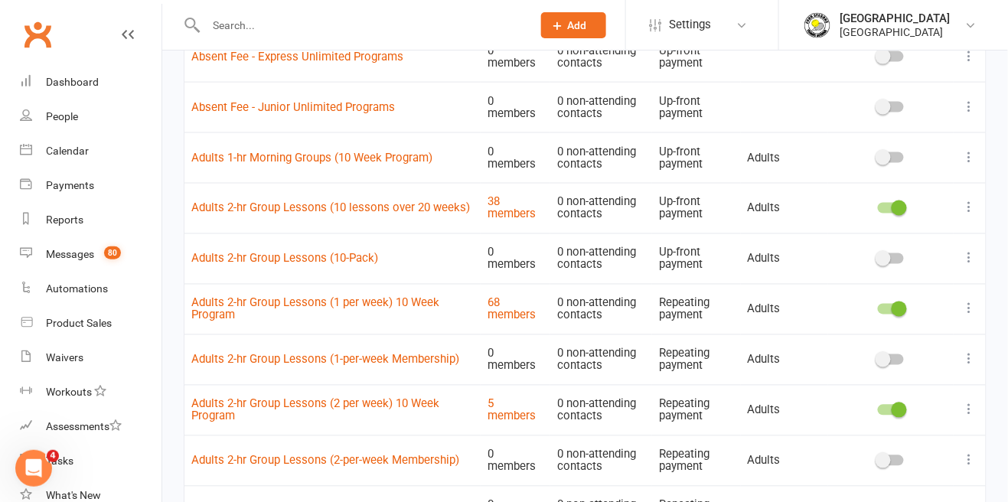
click at [973, 275] on td at bounding box center [969, 258] width 32 height 51
click at [975, 261] on icon at bounding box center [969, 258] width 15 height 15
click at [912, 321] on link "Duplicate" at bounding box center [903, 318] width 152 height 31
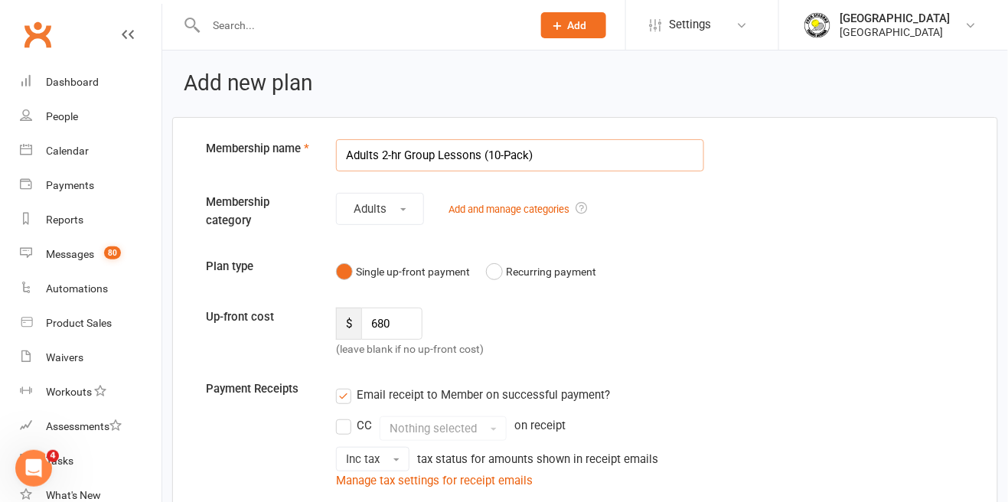
click at [536, 157] on input "Adults 2-hr Group Lessons (10-Pack)" at bounding box center [520, 155] width 368 height 32
type input "Adults 2-hr Group Lessons (Casual)"
click at [407, 322] on input "680" at bounding box center [391, 324] width 61 height 32
type input "6"
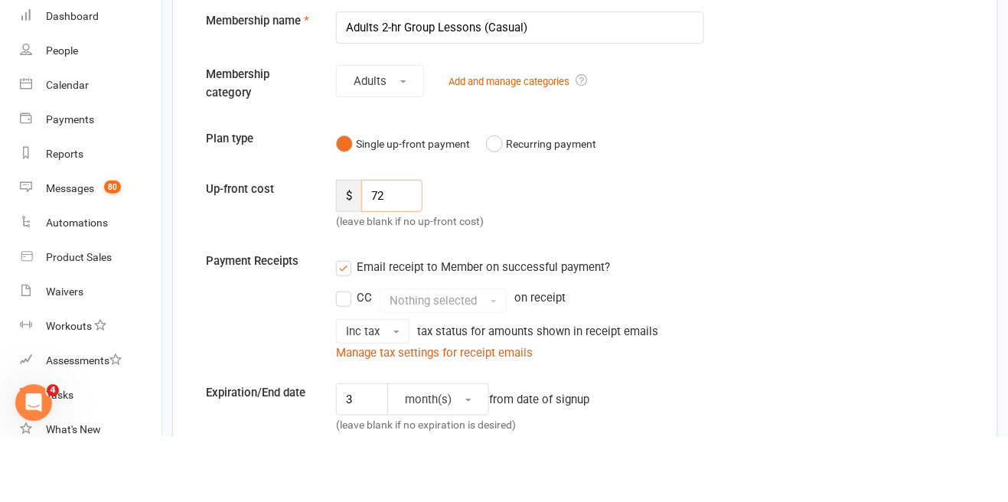
scroll to position [70, 0]
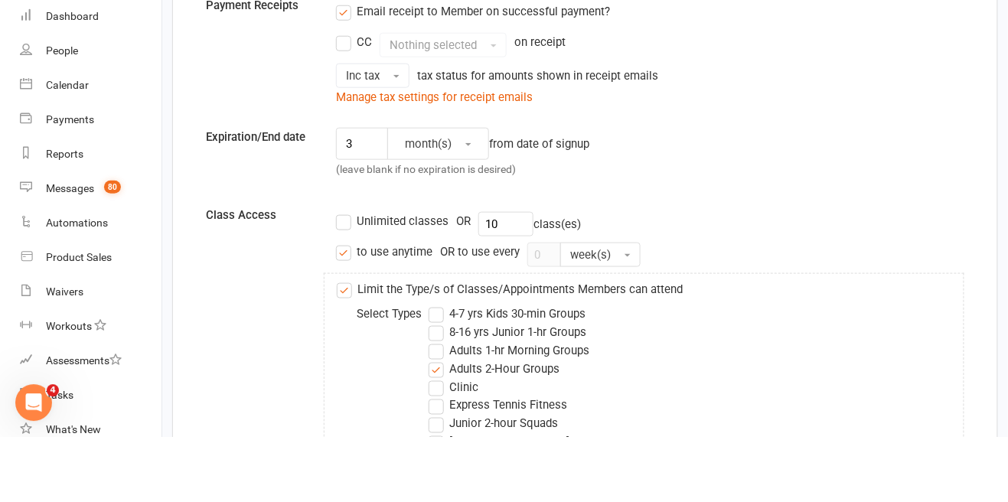
type input "72"
click at [360, 210] on input "3" at bounding box center [362, 209] width 52 height 32
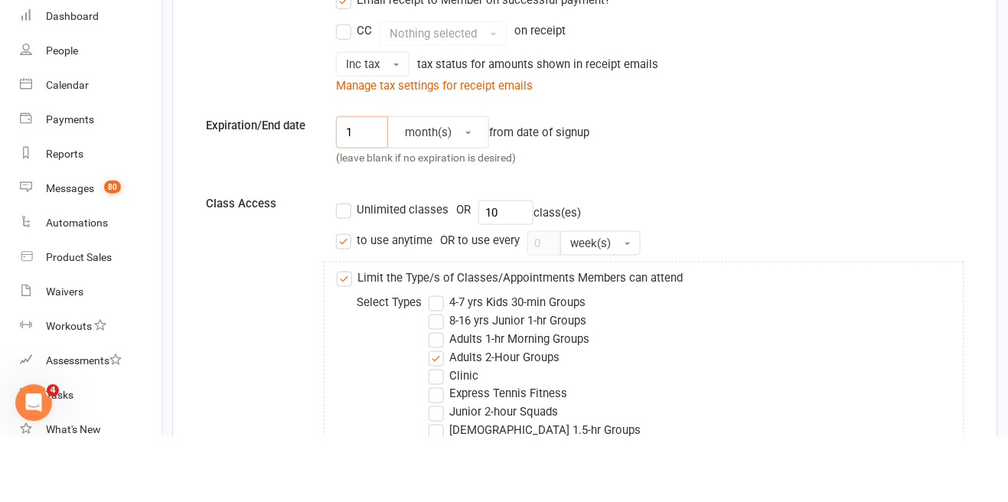
type input "1"
click at [337, 273] on label "Unlimited classes" at bounding box center [392, 275] width 112 height 18
click at [337, 266] on input "Unlimited classes" at bounding box center [341, 266] width 10 height 0
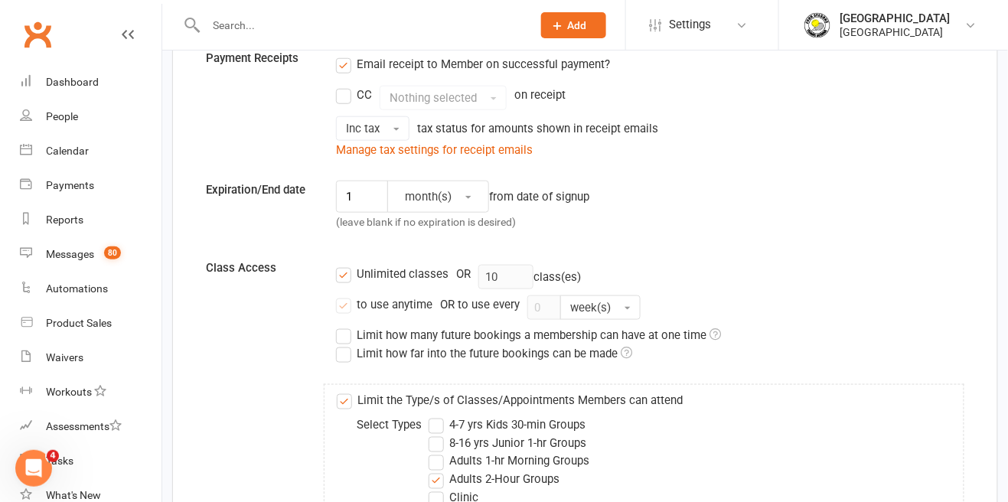
click at [353, 279] on label "Unlimited classes" at bounding box center [392, 274] width 112 height 18
click at [346, 265] on input "Unlimited classes" at bounding box center [341, 265] width 10 height 0
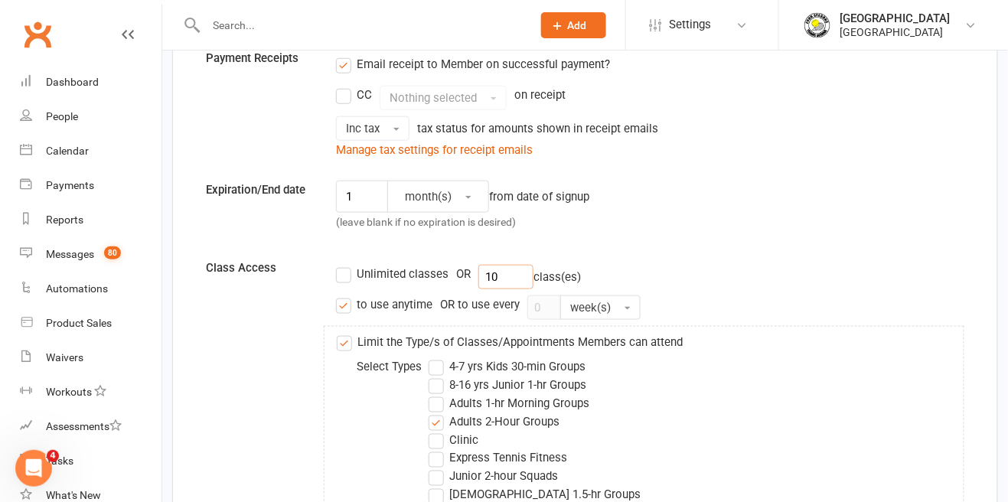
click at [513, 282] on input "10" at bounding box center [505, 277] width 55 height 24
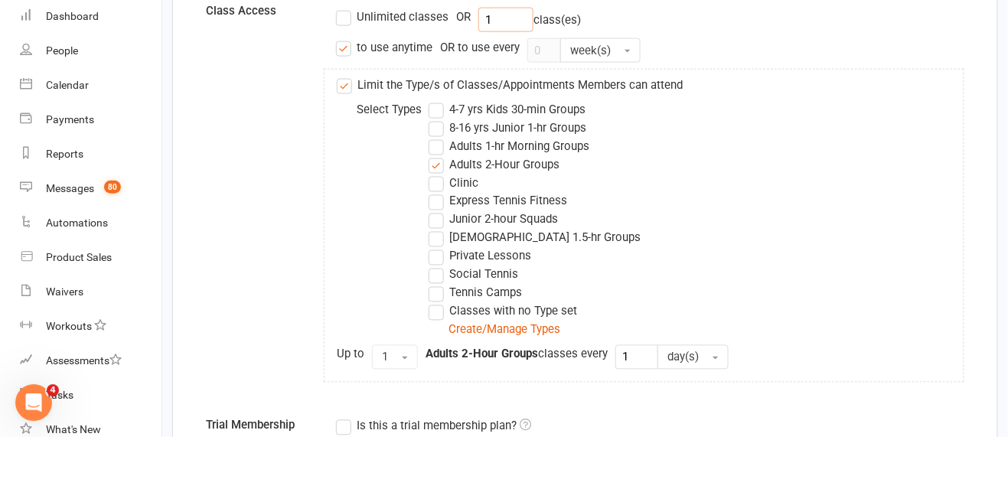
scroll to position [523, 0]
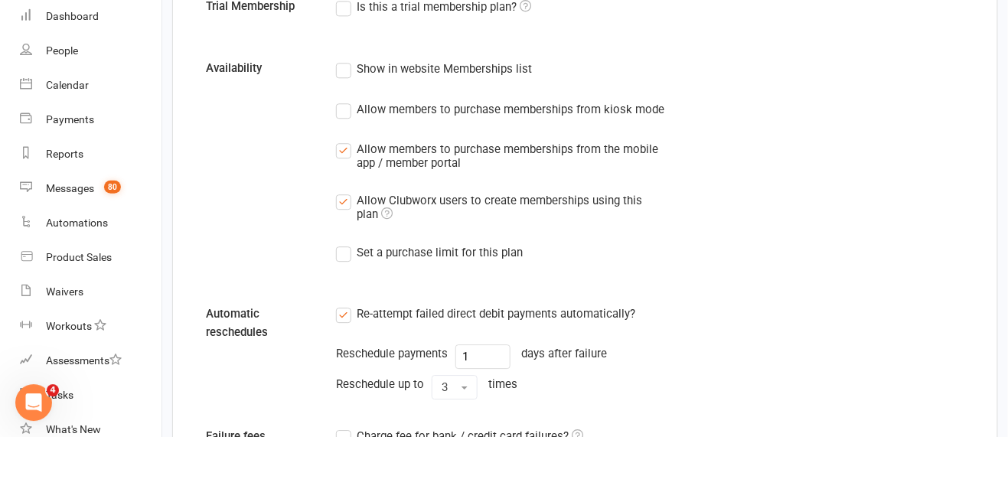
type input "1"
click at [348, 135] on label "Show in website Memberships list" at bounding box center [434, 134] width 196 height 18
click at [346, 125] on input "Show in website Memberships list" at bounding box center [341, 125] width 10 height 0
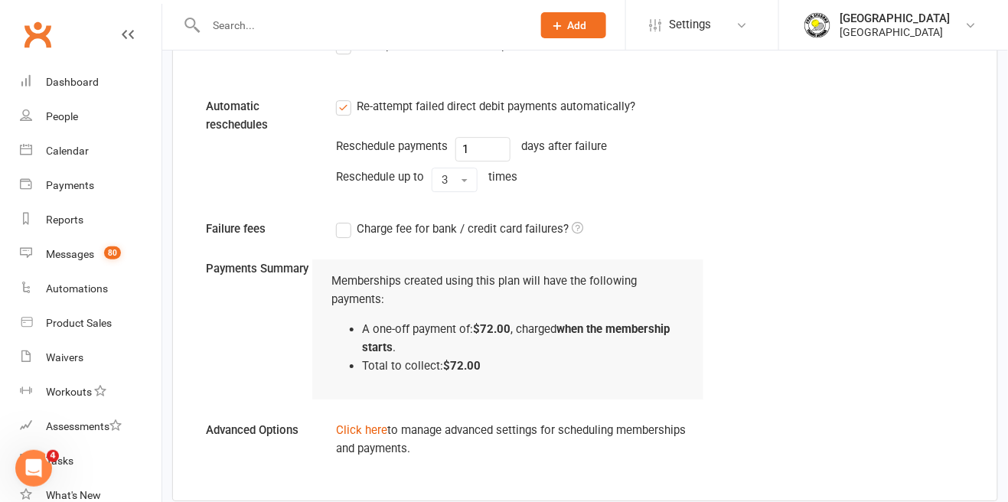
scroll to position [1236, 0]
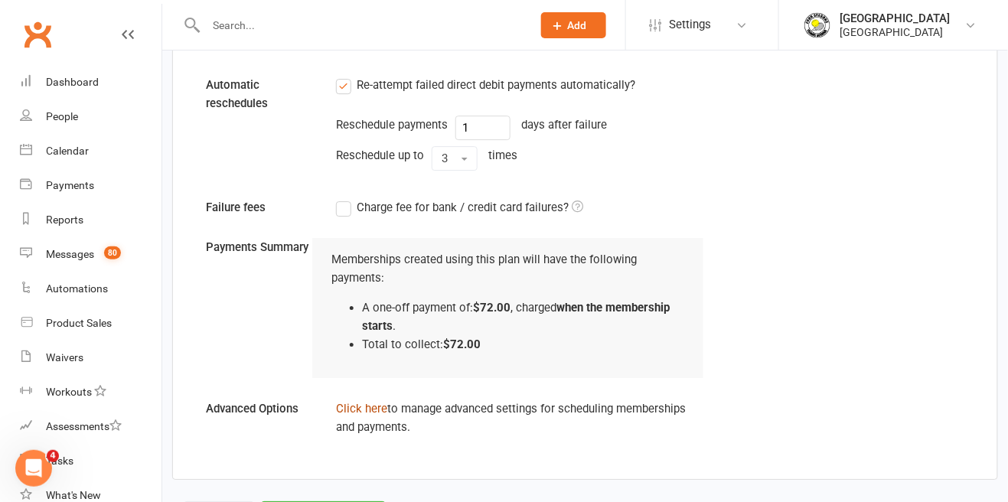
click at [364, 402] on link "Click here" at bounding box center [361, 409] width 51 height 14
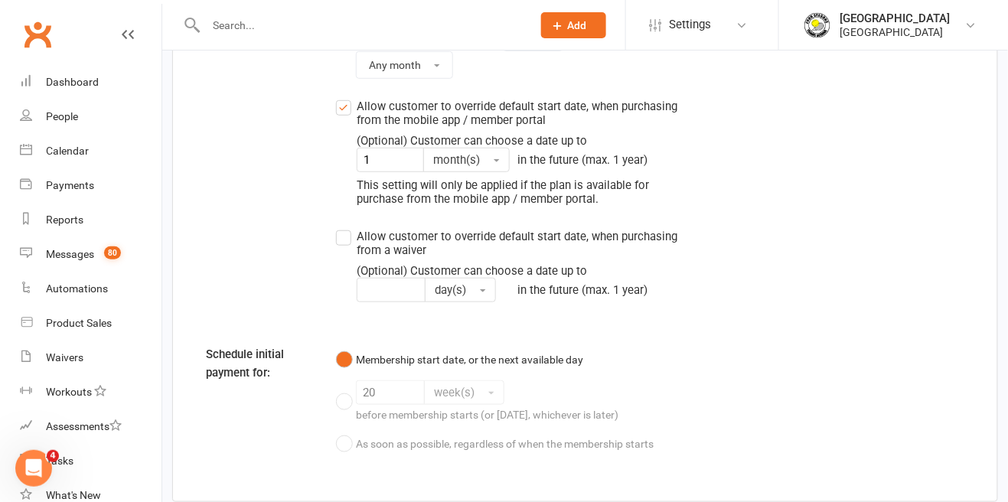
scroll to position [1782, 0]
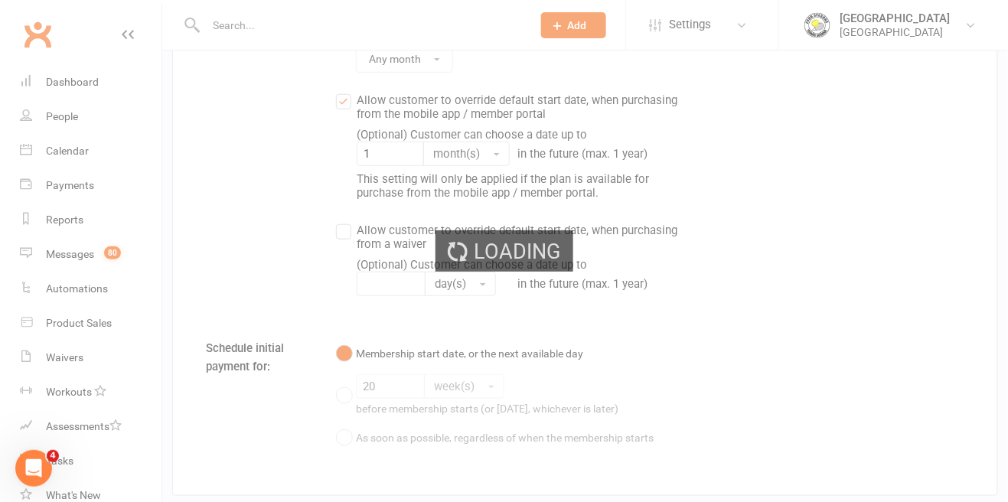
select select "50"
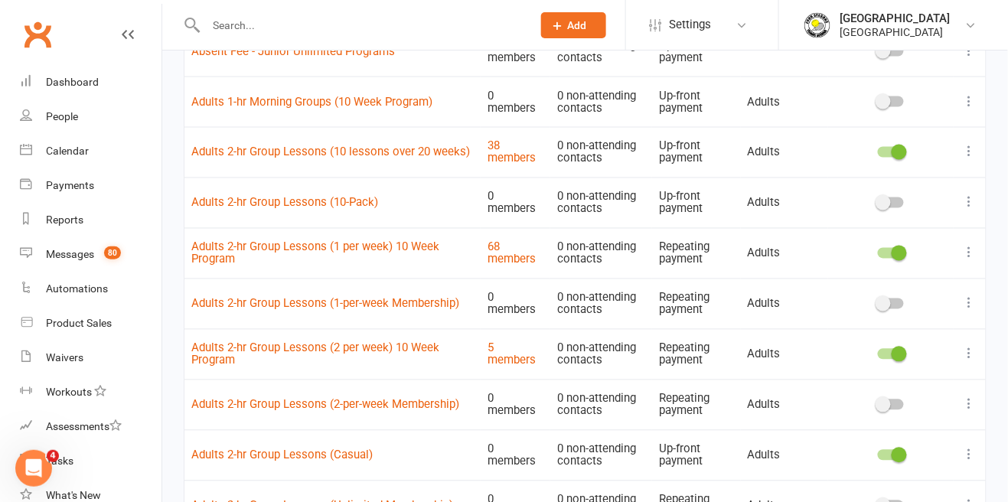
scroll to position [646, 0]
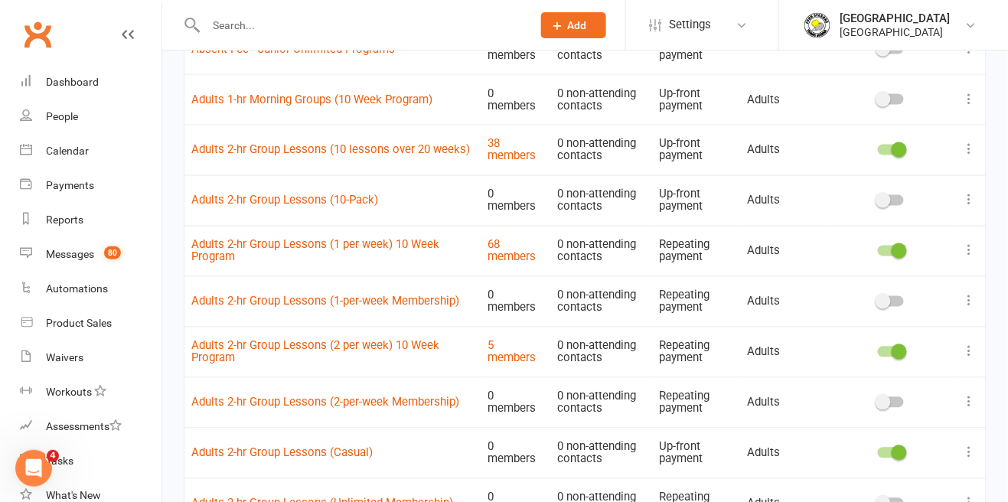
click at [896, 453] on span at bounding box center [898, 452] width 15 height 15
click at [878, 451] on input "checkbox" at bounding box center [878, 451] width 0 height 0
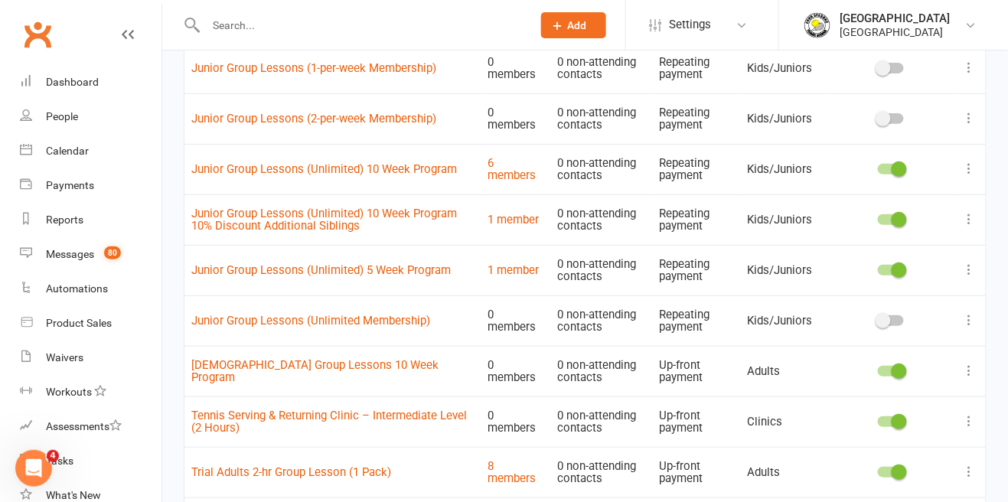
scroll to position [1637, 0]
click at [896, 370] on span at bounding box center [898, 370] width 15 height 15
click at [878, 369] on input "checkbox" at bounding box center [878, 369] width 0 height 0
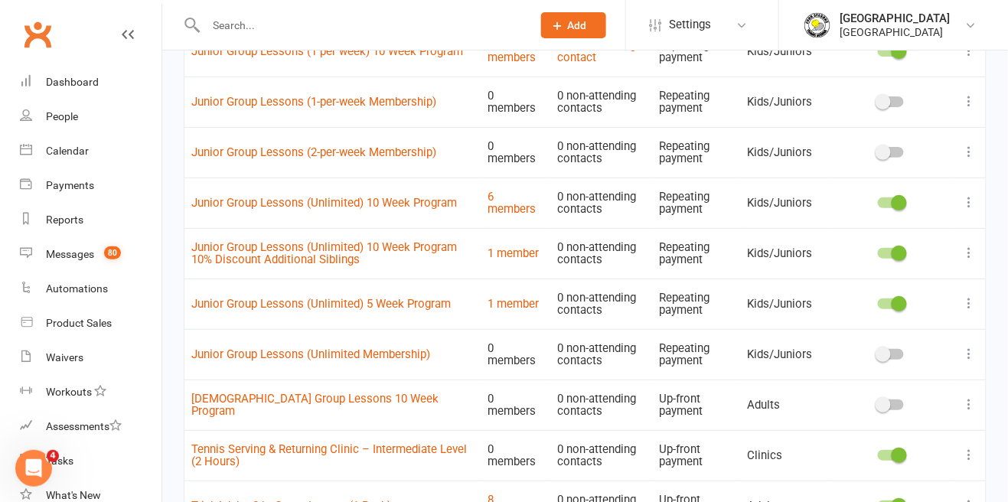
scroll to position [1775, 0]
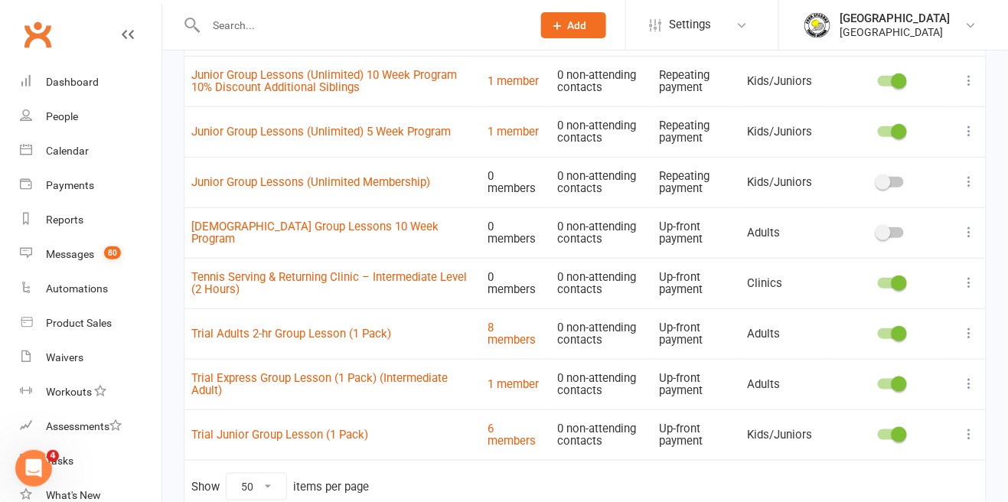
click at [970, 433] on icon at bounding box center [969, 434] width 15 height 15
click at [885, 464] on link "Edit" at bounding box center [903, 462] width 152 height 31
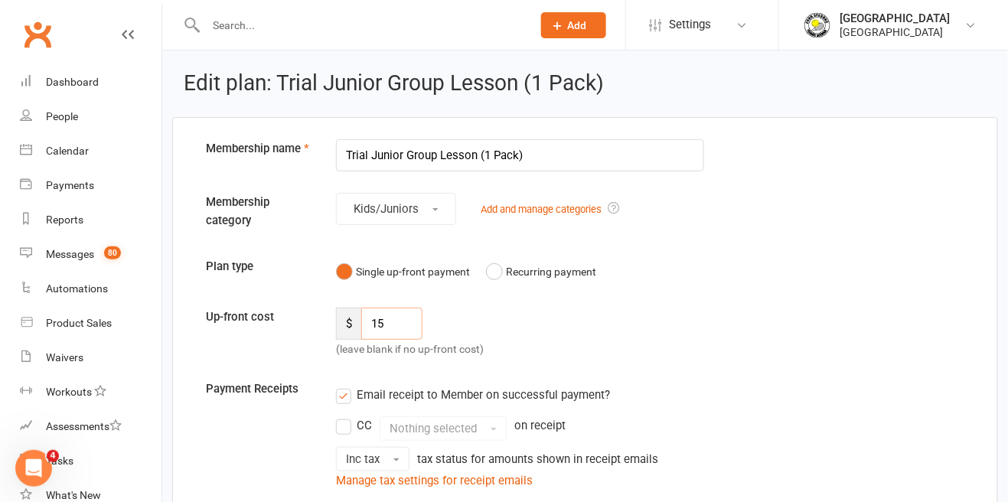
click at [400, 324] on input "15" at bounding box center [391, 324] width 61 height 32
type input "18"
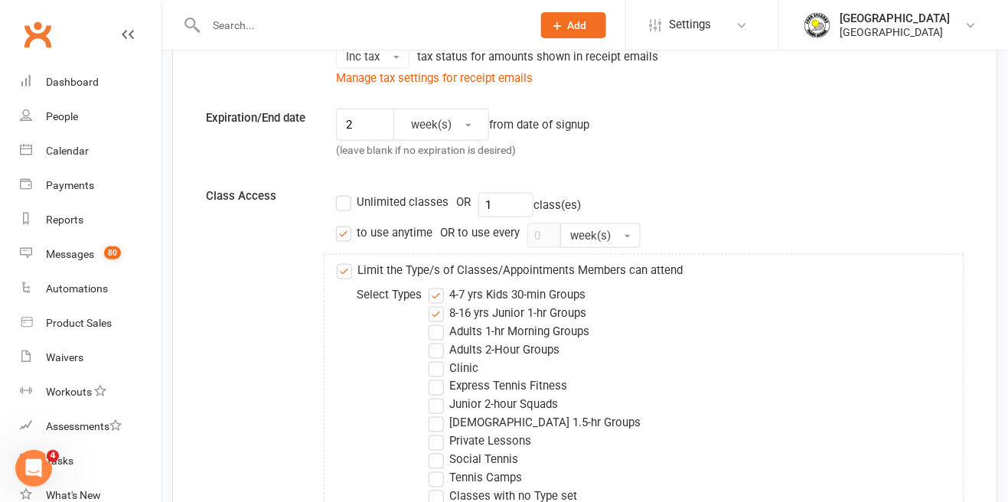
scroll to position [401, 0]
click at [356, 129] on input "2" at bounding box center [365, 126] width 58 height 32
type input "3"
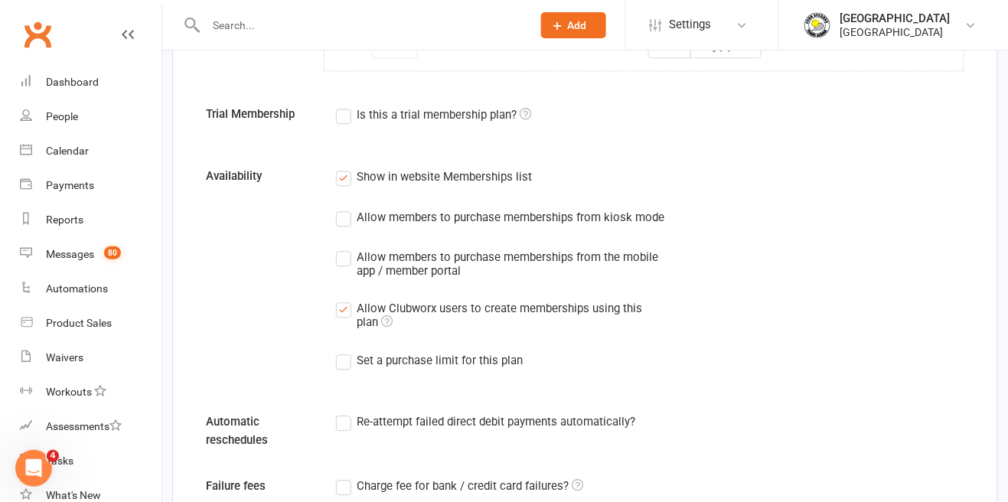
scroll to position [930, 0]
click at [350, 365] on label "Set a purchase limit for this plan" at bounding box center [429, 360] width 187 height 18
click at [346, 351] on input "Set a purchase limit for this plan" at bounding box center [341, 351] width 10 height 0
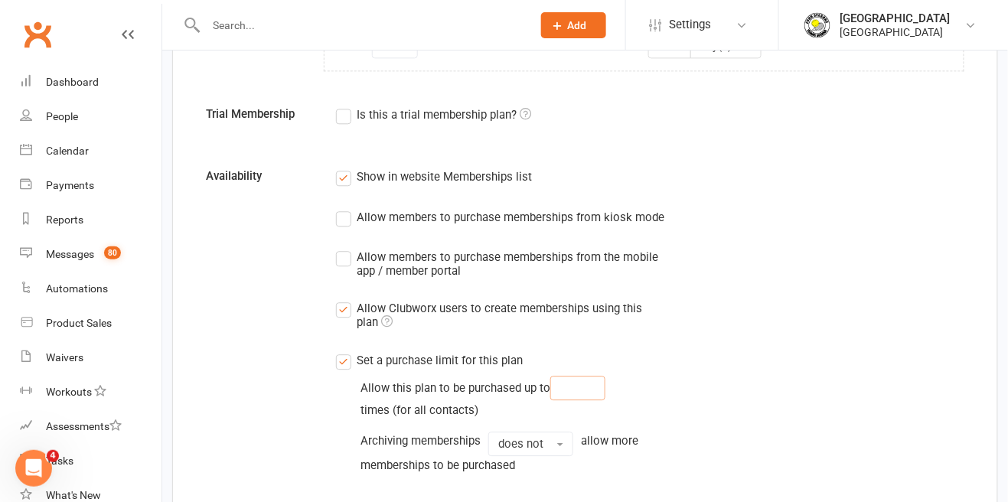
click at [573, 380] on input "number" at bounding box center [577, 388] width 55 height 24
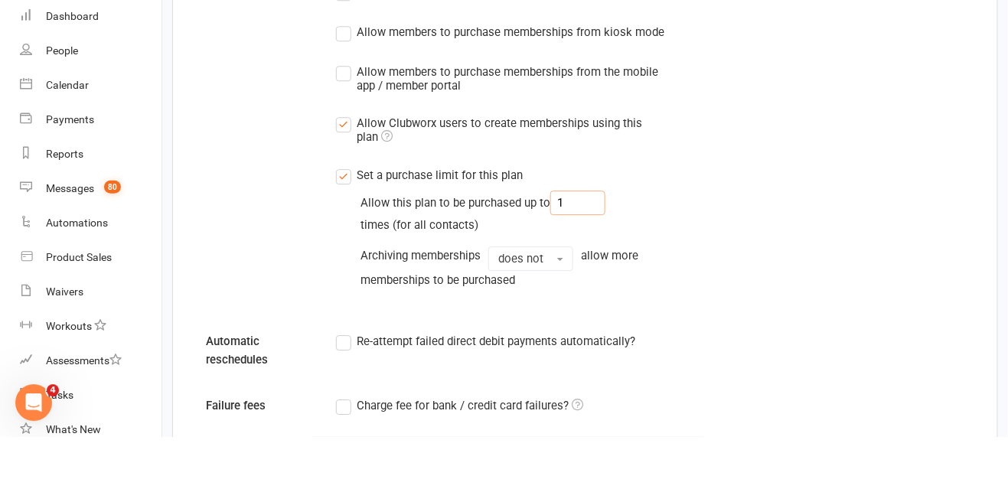
scroll to position [1051, 0]
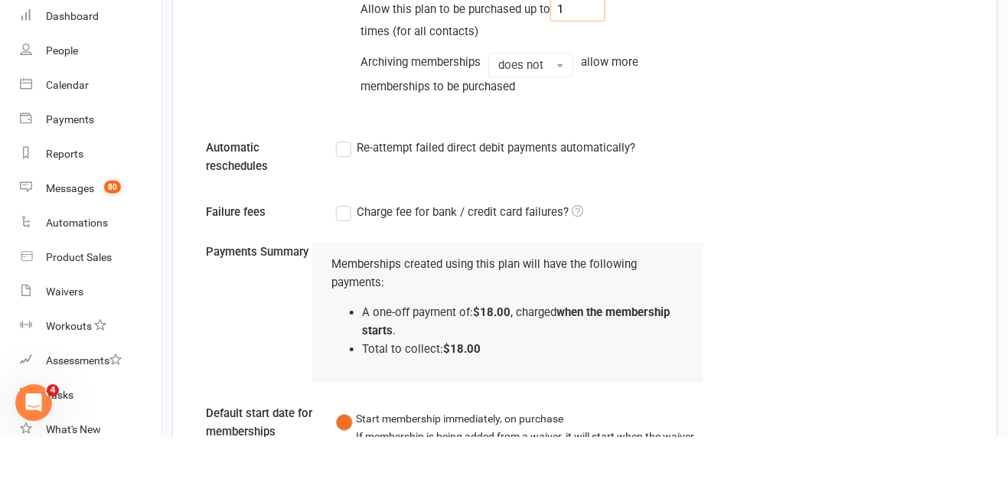
type input "1"
click at [339, 218] on label "Re-attempt failed direct debit payments automatically?" at bounding box center [485, 213] width 299 height 18
click at [339, 204] on input "Re-attempt failed direct debit payments automatically?" at bounding box center [341, 204] width 10 height 0
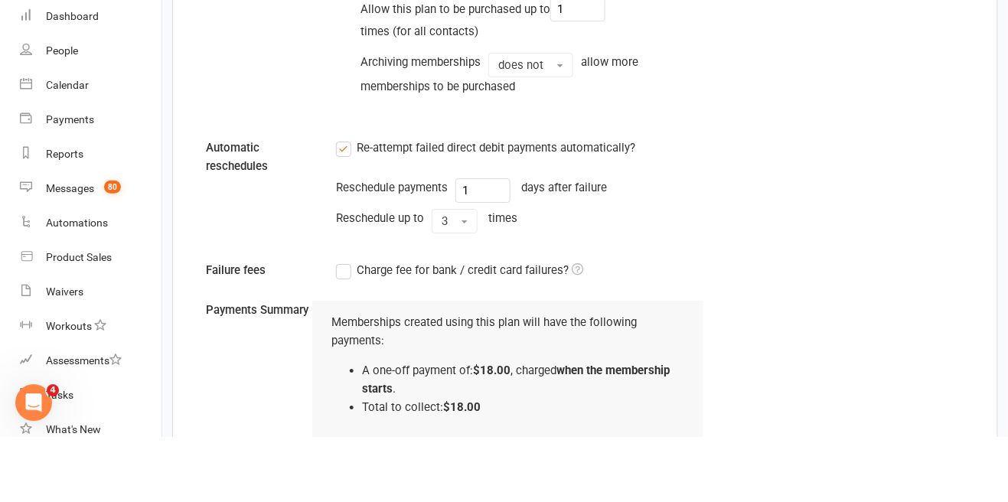
scroll to position [1243, 0]
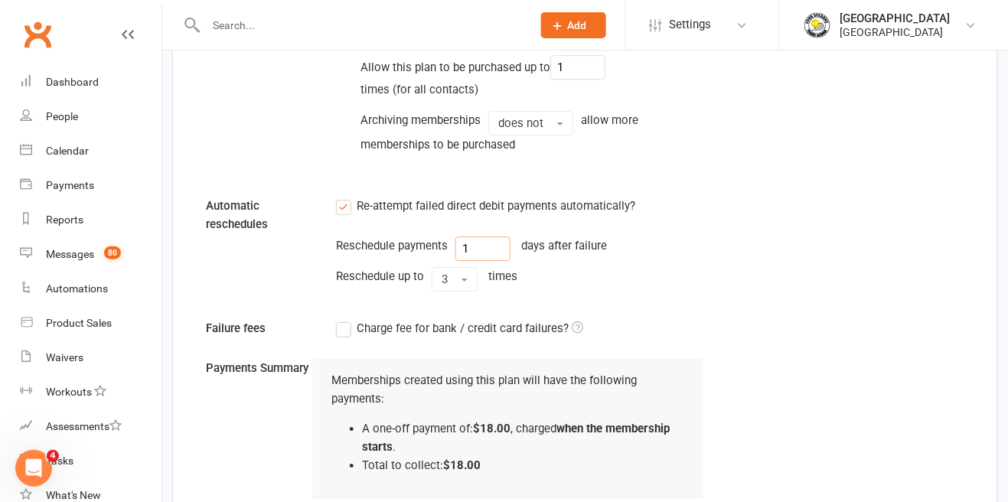
click at [469, 241] on input "1" at bounding box center [482, 248] width 55 height 24
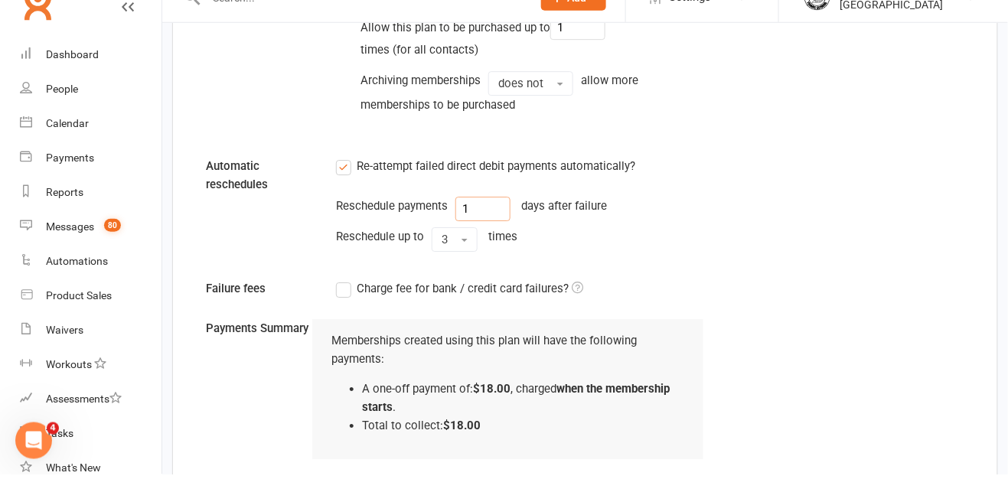
scroll to position [1287, 0]
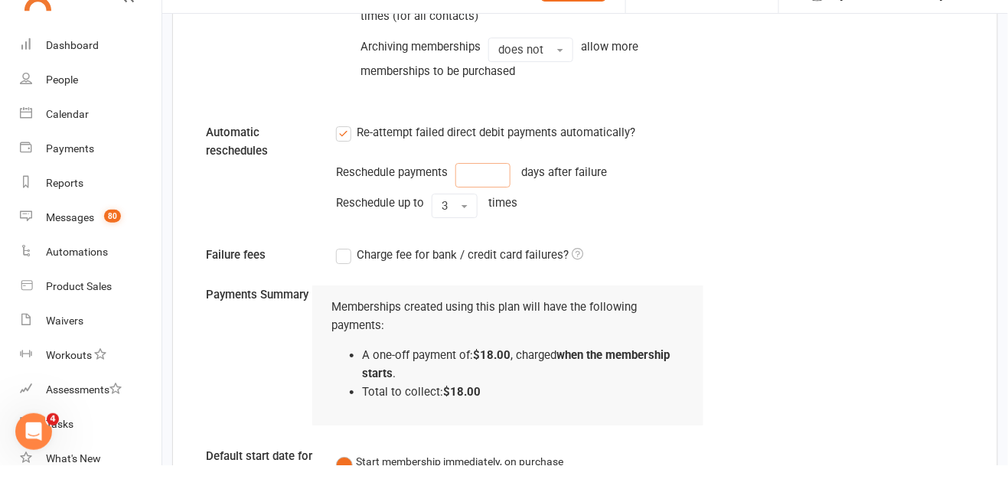
type input "1"
click at [446, 246] on span "3" at bounding box center [445, 243] width 6 height 14
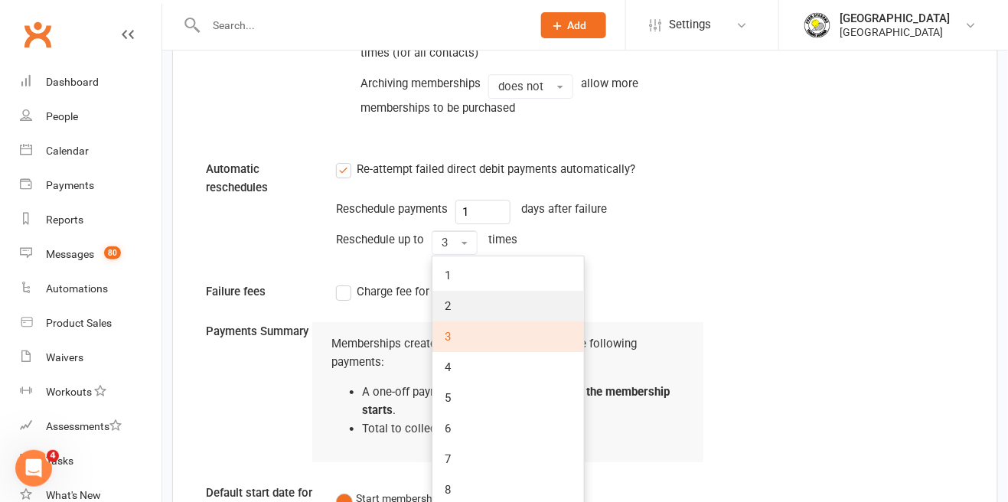
click at [501, 291] on link "2" at bounding box center [508, 306] width 152 height 31
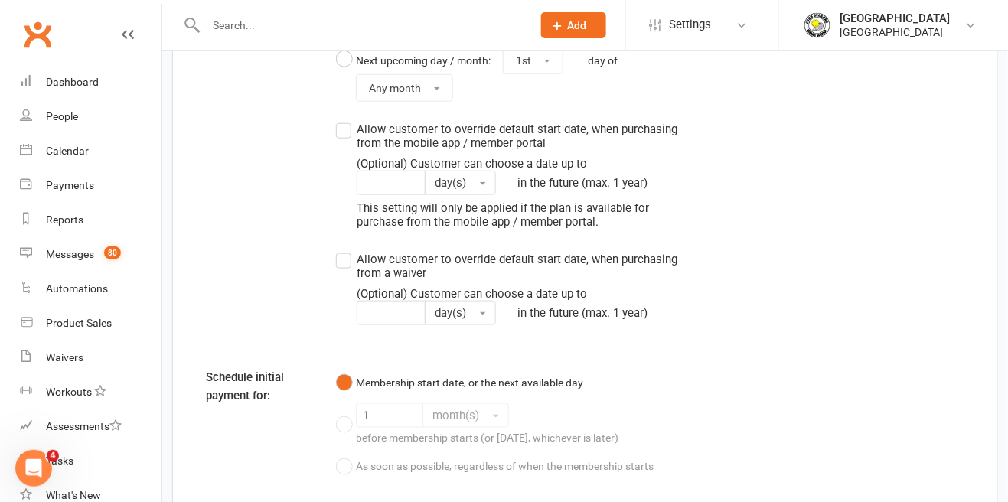
scroll to position [1948, 0]
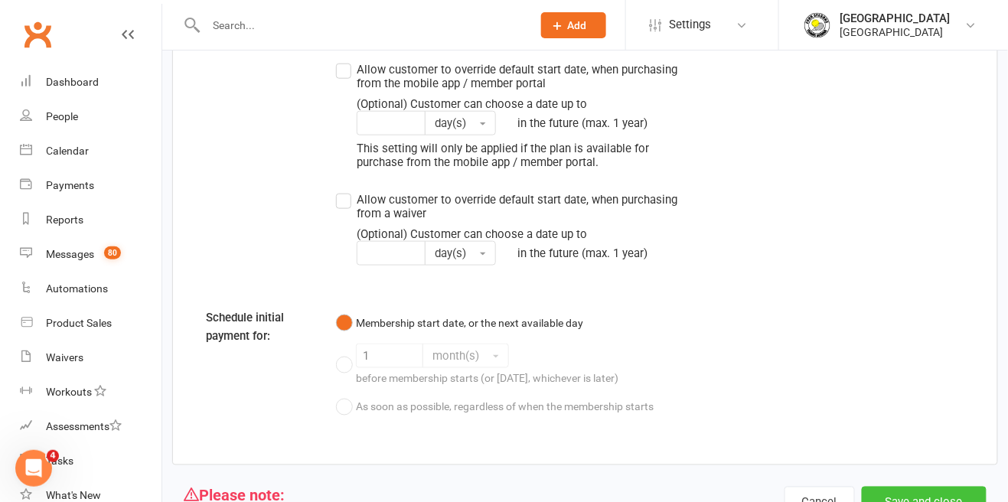
click at [931, 501] on button "Save and close" at bounding box center [924, 503] width 125 height 32
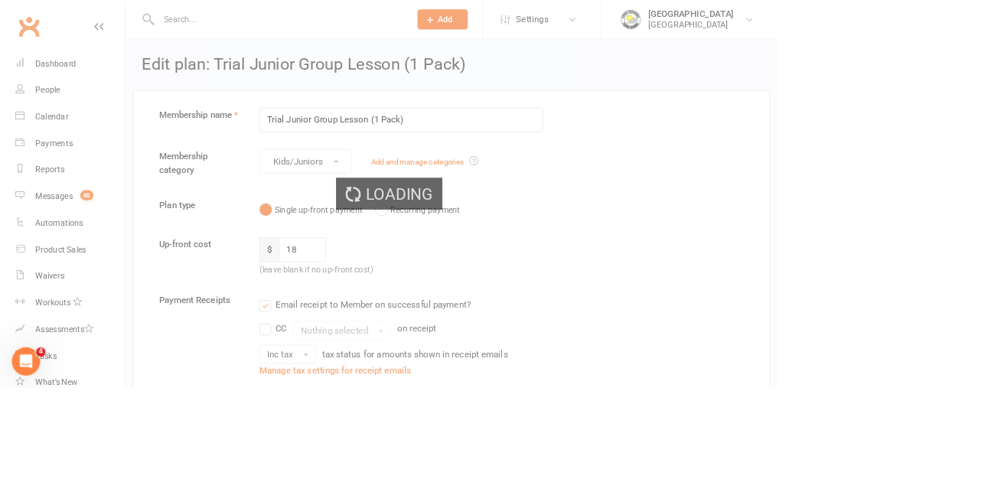
select select "50"
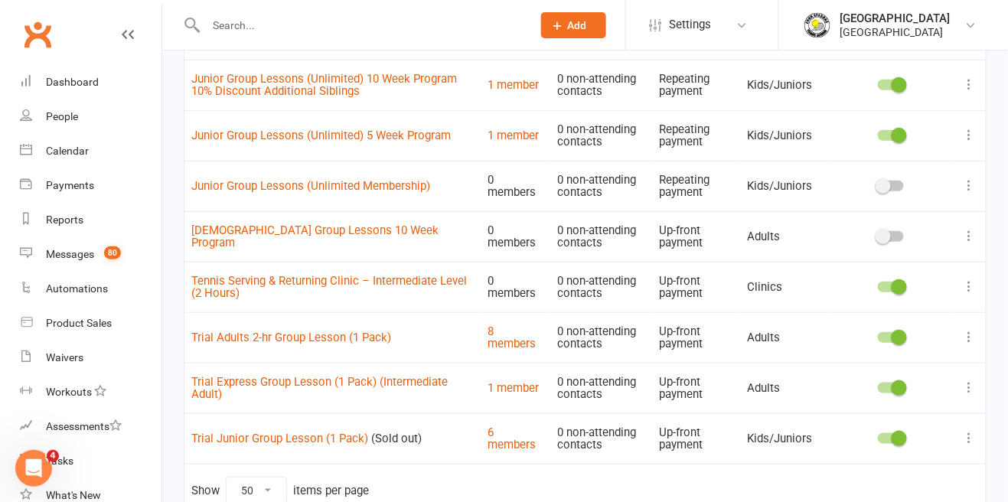
scroll to position [1775, 0]
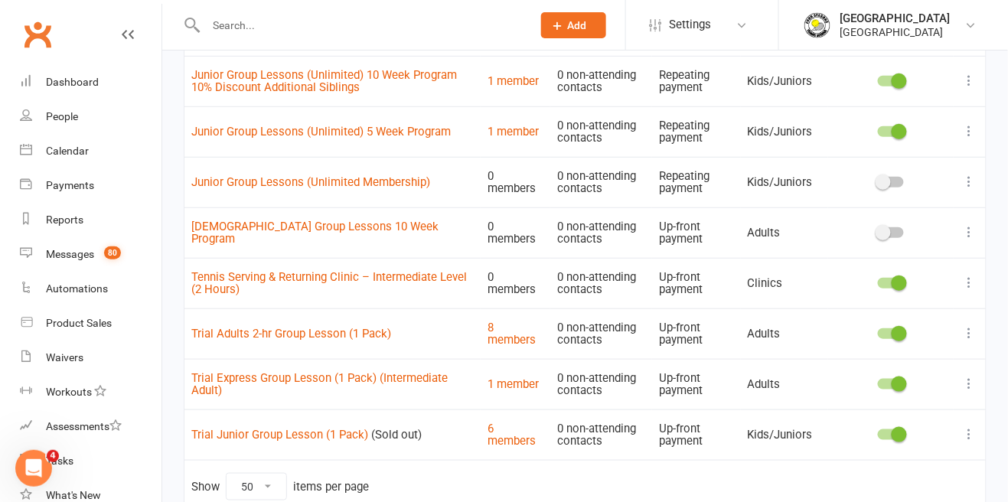
click at [963, 440] on button at bounding box center [969, 434] width 18 height 18
click at [865, 468] on link "Edit" at bounding box center [903, 462] width 152 height 31
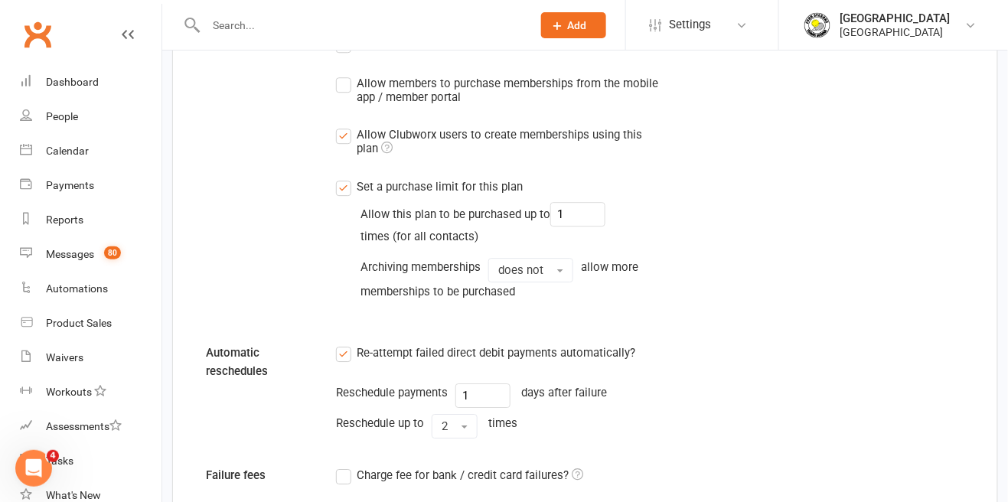
scroll to position [1100, 0]
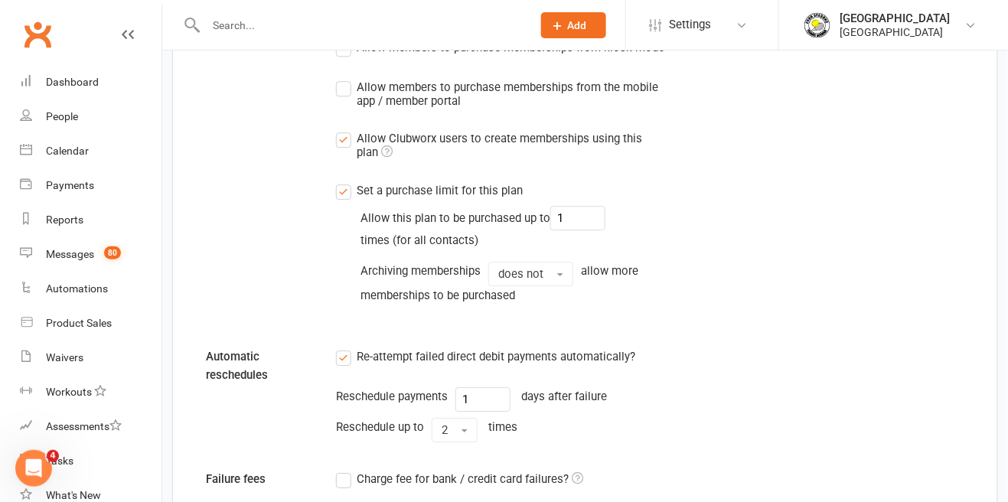
click at [349, 188] on label "Set a purchase limit for this plan" at bounding box center [429, 190] width 187 height 18
click at [346, 181] on input "Set a purchase limit for this plan" at bounding box center [341, 181] width 10 height 0
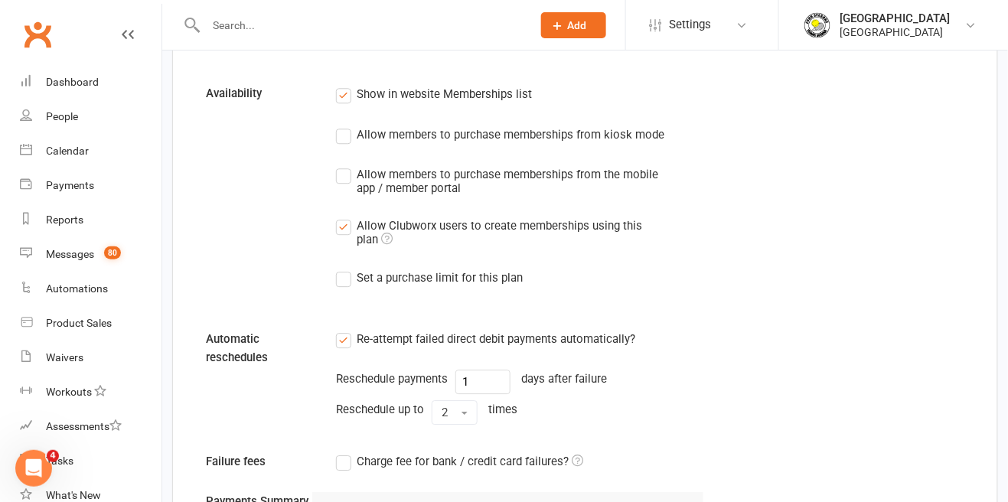
scroll to position [1015, 0]
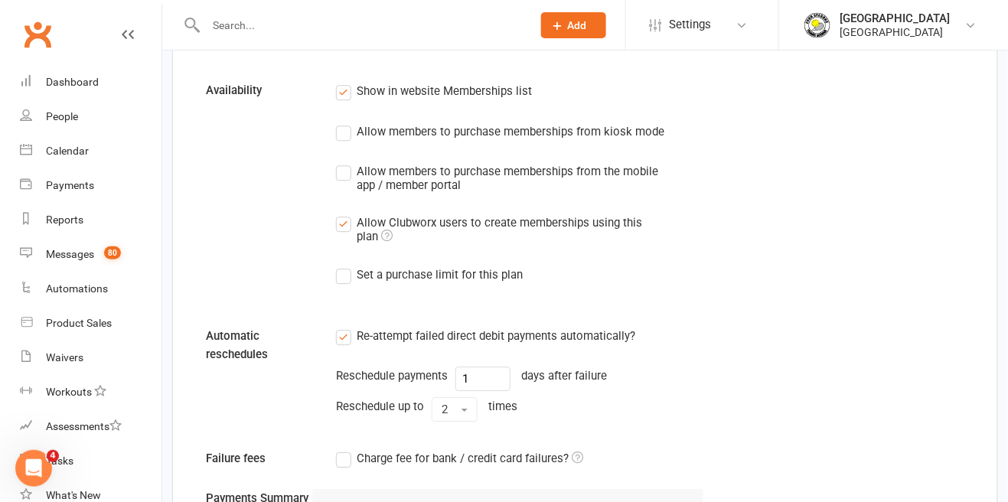
click at [347, 180] on label "Allow members to purchase memberships from the mobile app / member portal" at bounding box center [508, 177] width 344 height 30
click at [346, 162] on input "Allow members to purchase memberships from the mobile app / member portal" at bounding box center [341, 162] width 10 height 0
click at [349, 187] on label "Allow members to purchase memberships from the mobile app / member portal" at bounding box center [508, 177] width 344 height 30
click at [346, 162] on input "Allow members to purchase memberships from the mobile app / member portal" at bounding box center [341, 162] width 10 height 0
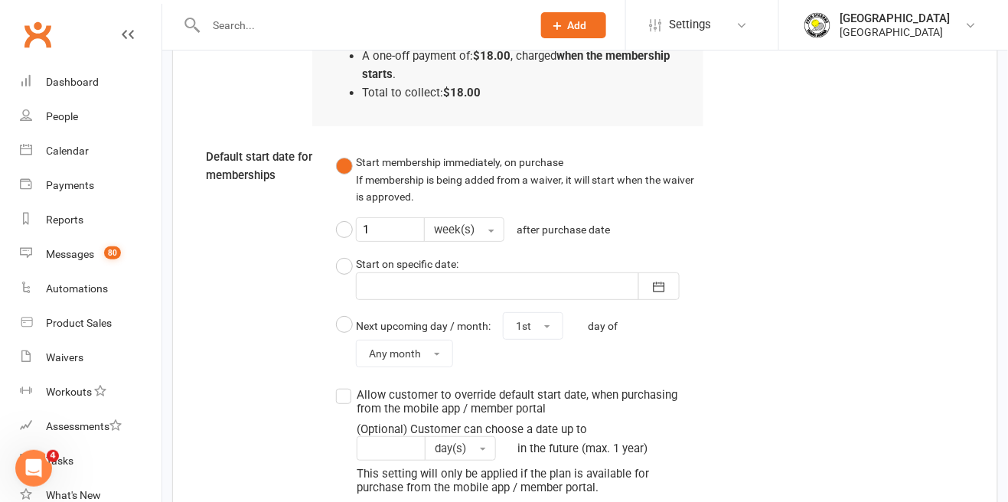
scroll to position [1844, 0]
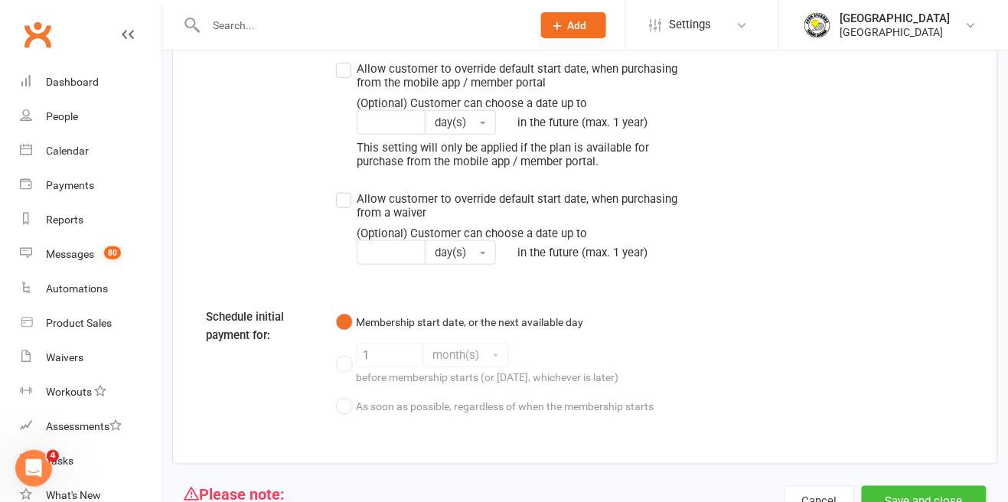
click at [915, 501] on button "Save and close" at bounding box center [924, 502] width 125 height 32
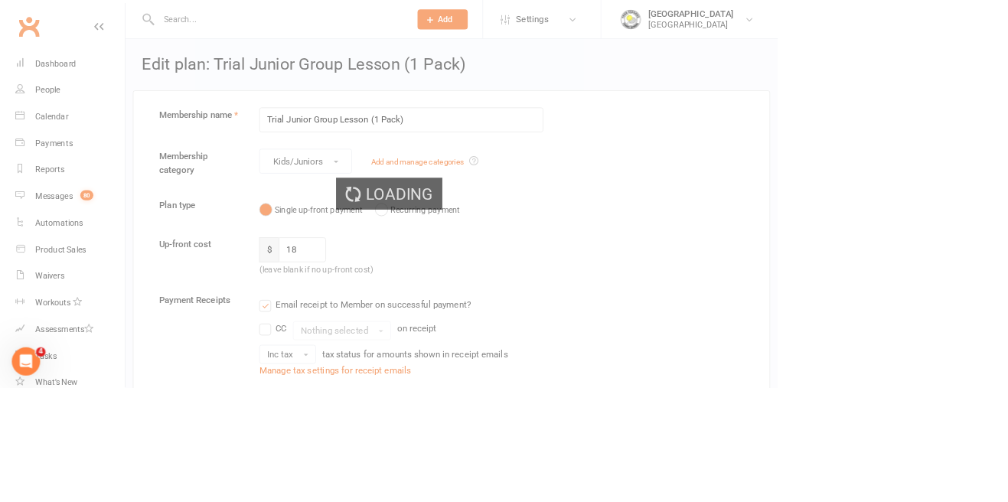
select select "50"
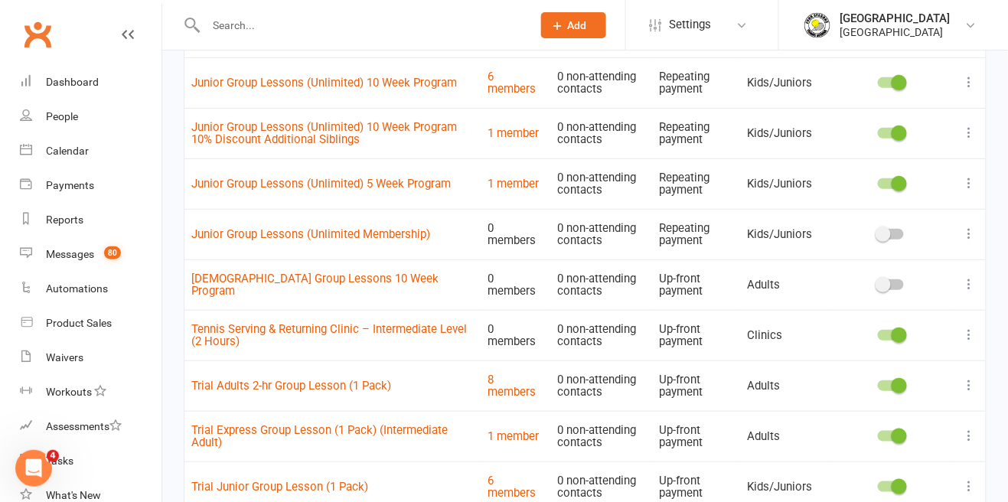
scroll to position [1775, 0]
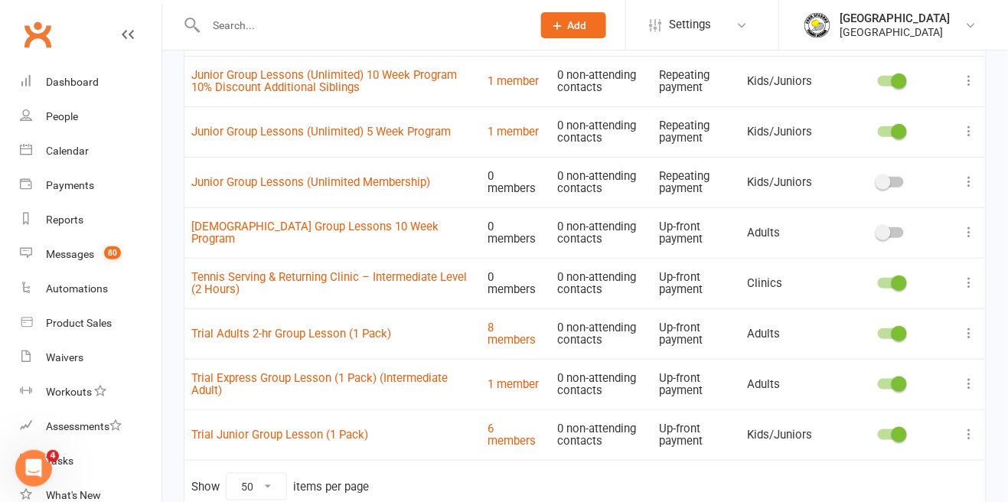
click at [974, 337] on icon at bounding box center [969, 333] width 15 height 15
click at [892, 362] on link "Edit" at bounding box center [903, 361] width 152 height 31
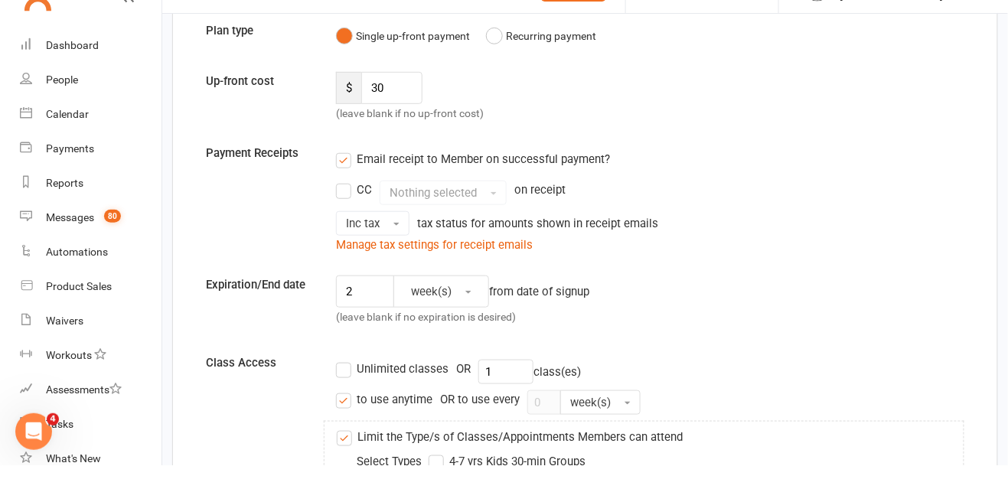
scroll to position [200, 0]
click at [410, 125] on input "30" at bounding box center [391, 124] width 61 height 32
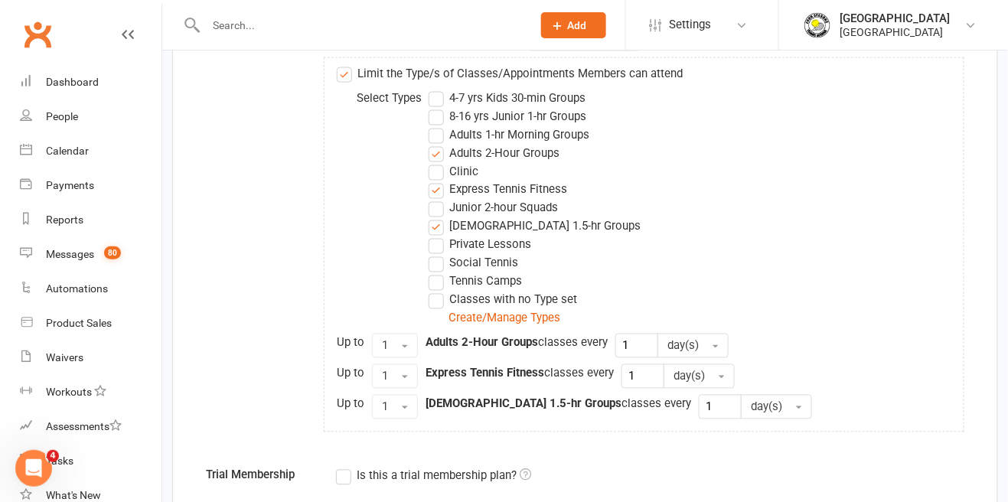
scroll to position [598, 0]
type input "35"
click at [441, 236] on label "[DEMOGRAPHIC_DATA] 1.5-hr Groups" at bounding box center [535, 228] width 212 height 18
click at [438, 219] on input "[DEMOGRAPHIC_DATA] 1.5-hr Groups" at bounding box center [434, 219] width 10 height 0
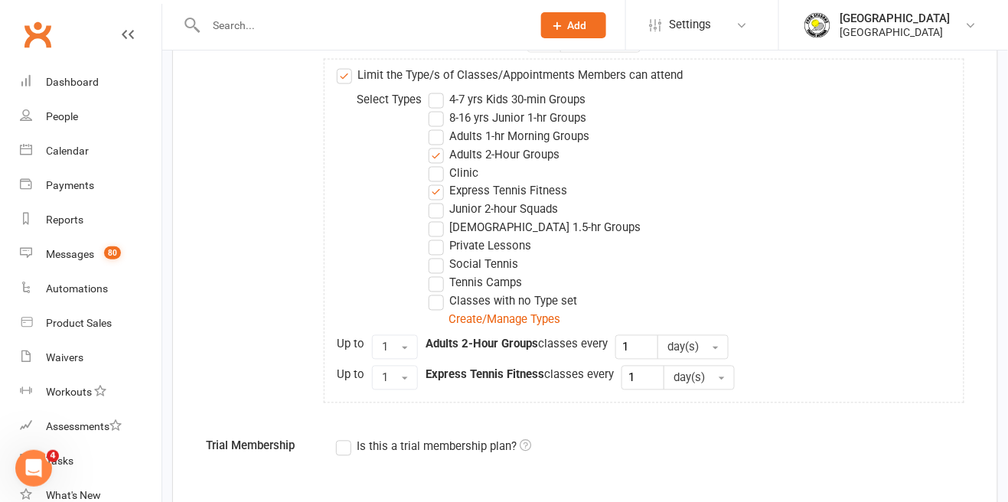
click at [442, 200] on label "Junior 2-hour Squads" at bounding box center [493, 209] width 129 height 18
click at [438, 200] on input "Junior 2-hour Squads" at bounding box center [434, 200] width 10 height 0
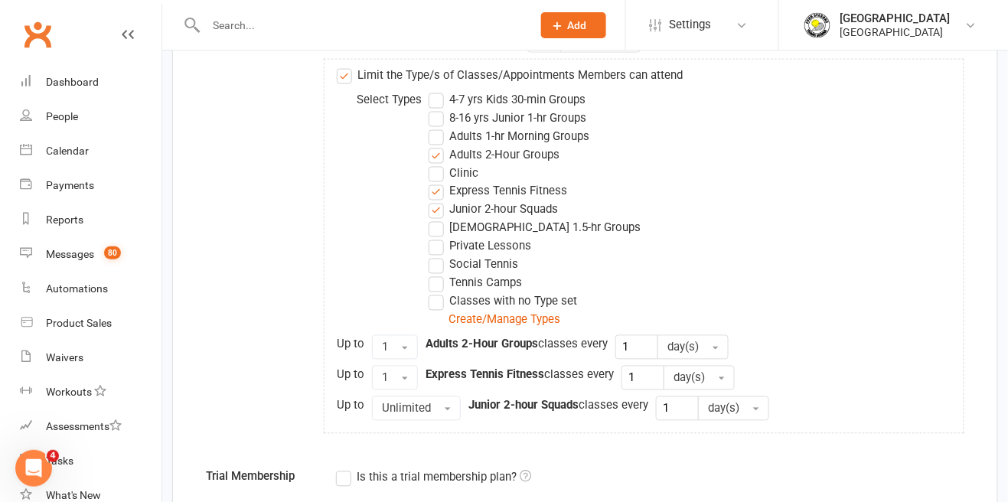
click at [440, 216] on label "Junior 2-hour Squads" at bounding box center [493, 209] width 129 height 18
click at [438, 200] on input "Junior 2-hour Squads" at bounding box center [434, 200] width 10 height 0
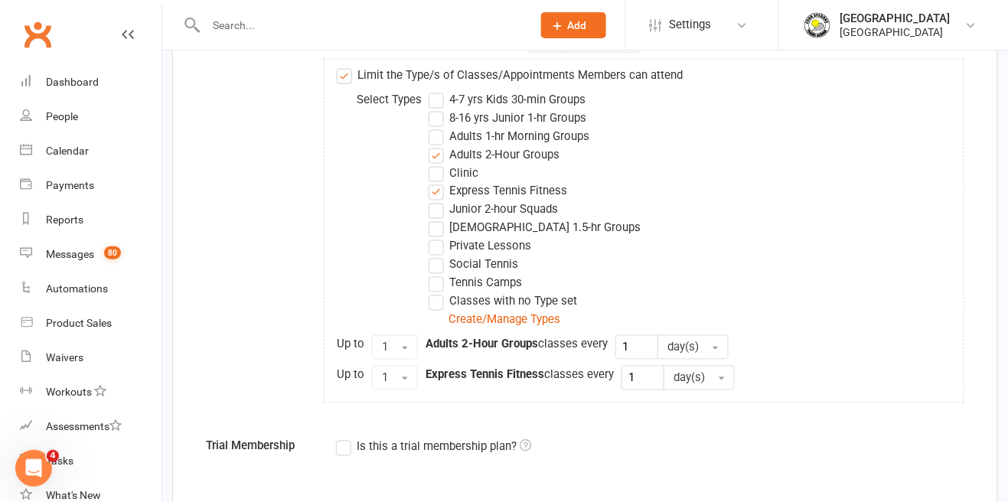
click at [441, 194] on label "Express Tennis Fitness" at bounding box center [498, 191] width 138 height 18
click at [438, 182] on input "Express Tennis Fitness" at bounding box center [434, 182] width 10 height 0
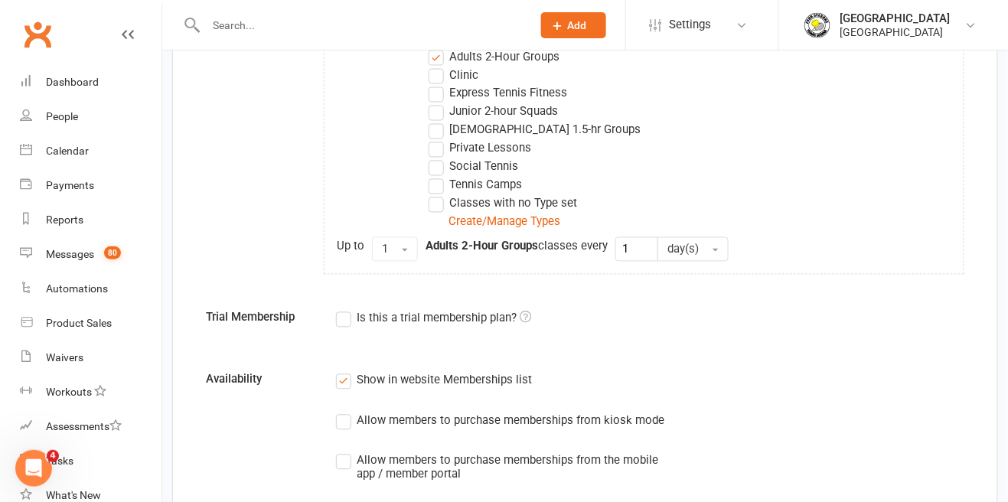
scroll to position [727, 0]
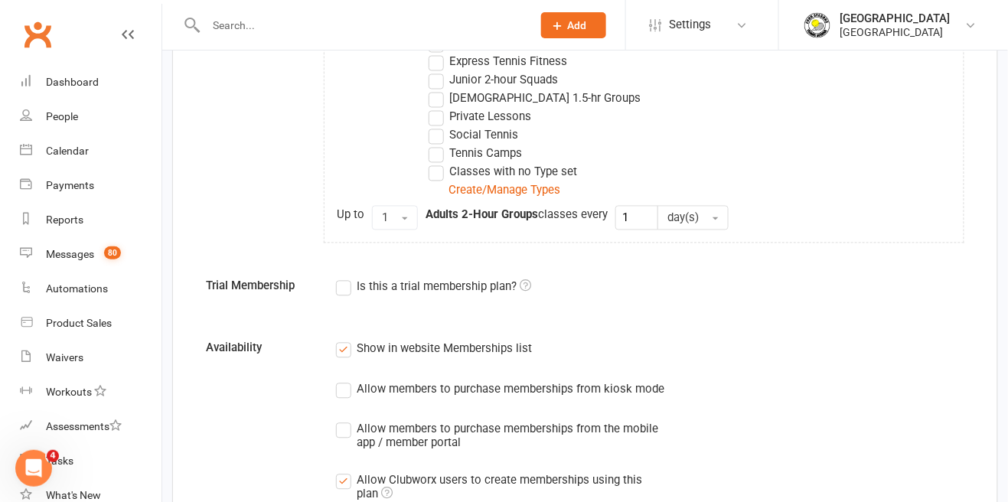
click at [344, 292] on label "Is this a trial membership plan?" at bounding box center [433, 287] width 195 height 18
click at [344, 278] on input "Is this a trial membership plan?" at bounding box center [341, 278] width 10 height 0
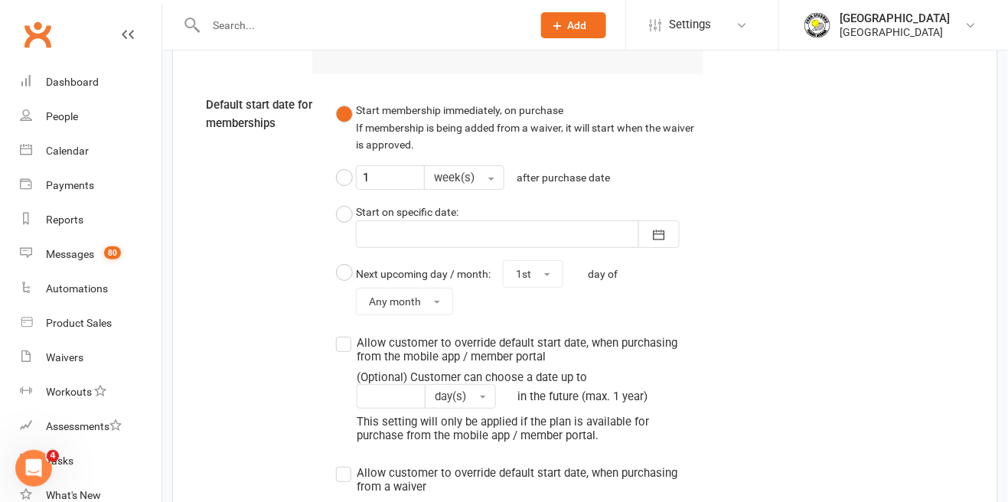
scroll to position [1755, 0]
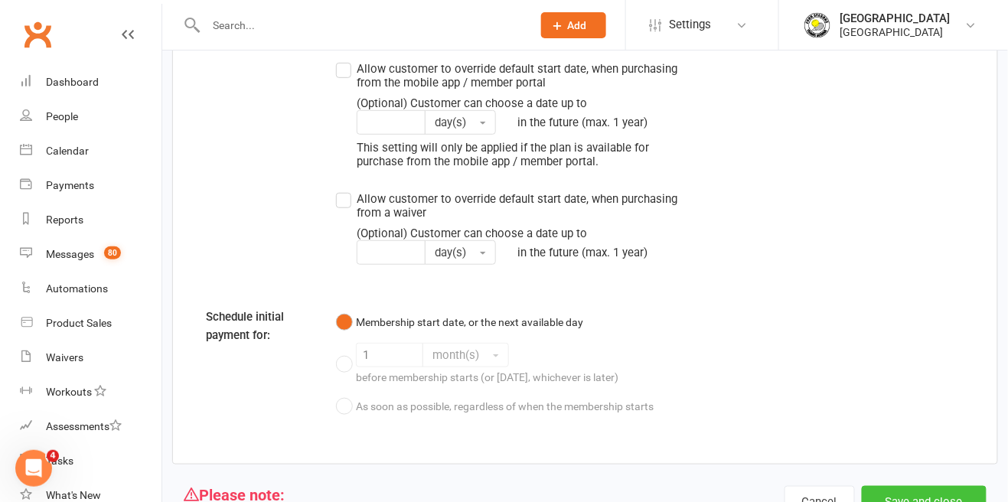
click at [922, 501] on button "Save and close" at bounding box center [924, 502] width 125 height 32
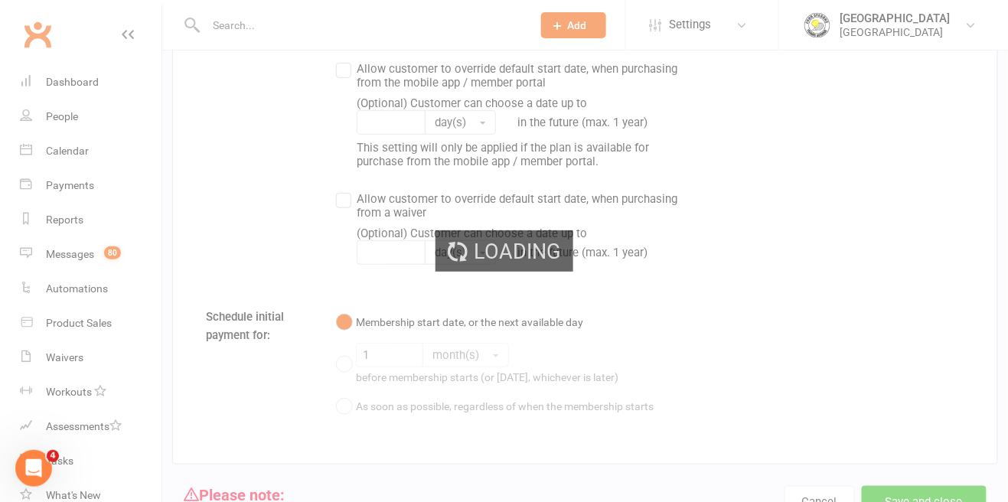
select select "50"
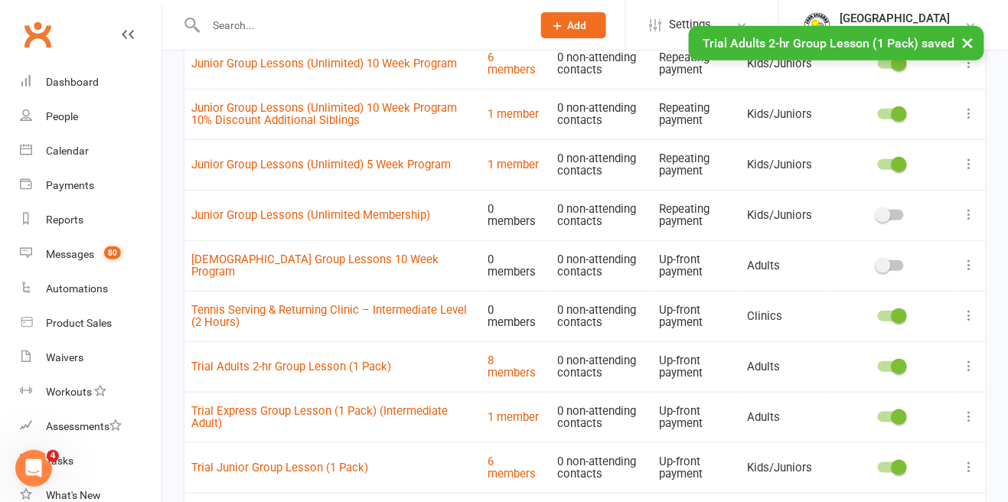
scroll to position [1775, 0]
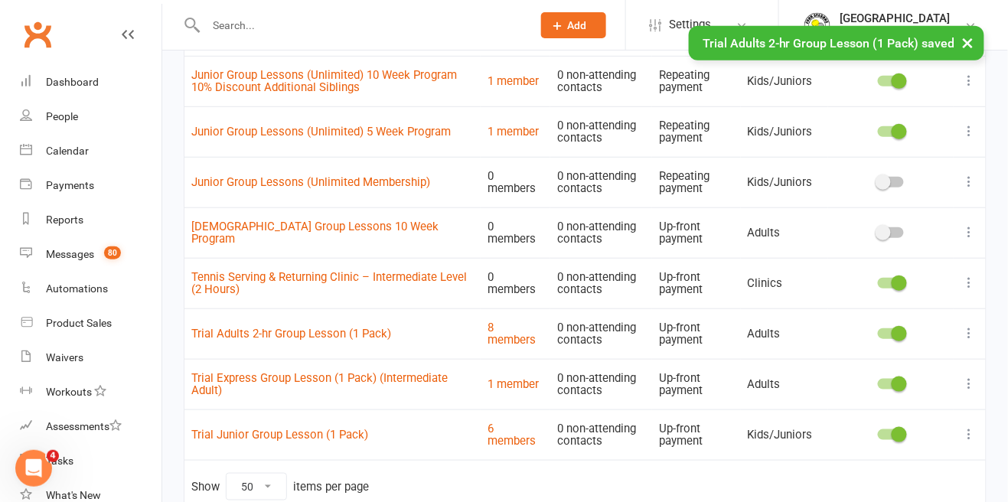
click at [966, 438] on icon at bounding box center [969, 434] width 15 height 15
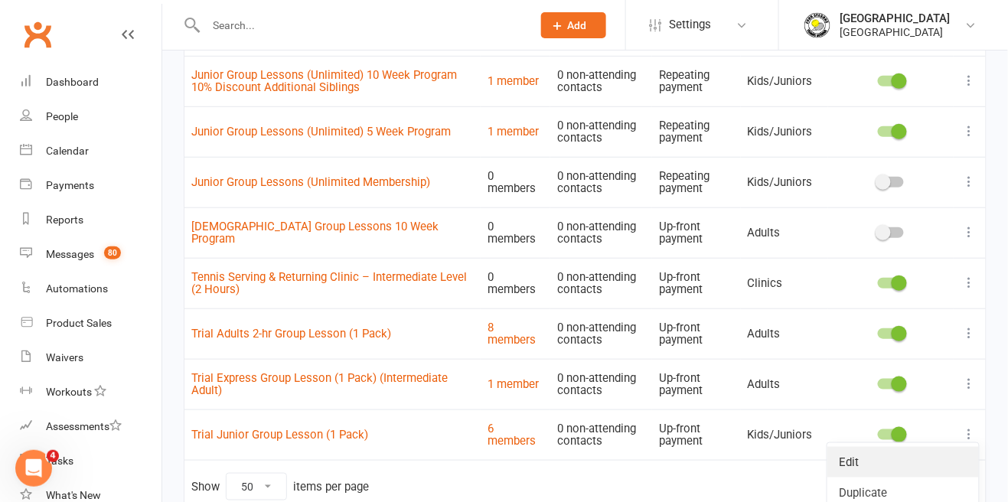
click at [909, 464] on link "Edit" at bounding box center [903, 462] width 152 height 31
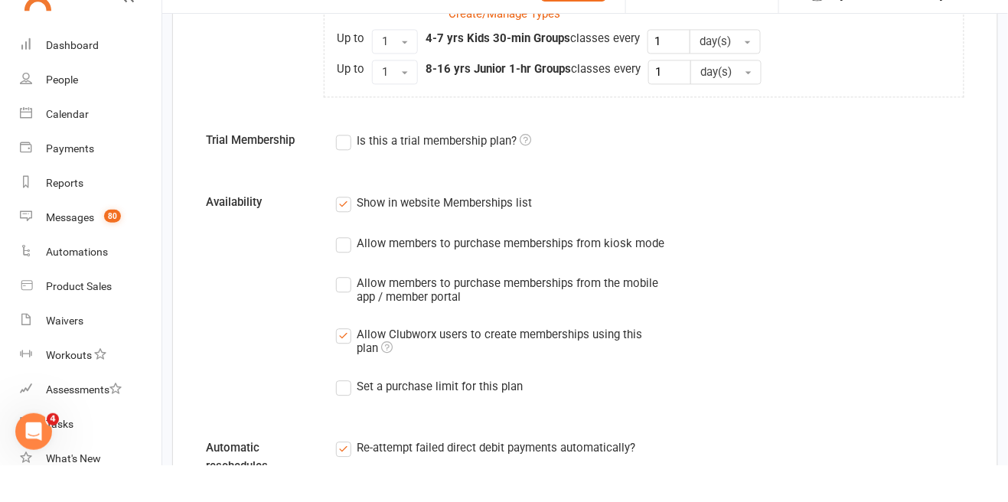
scroll to position [868, 0]
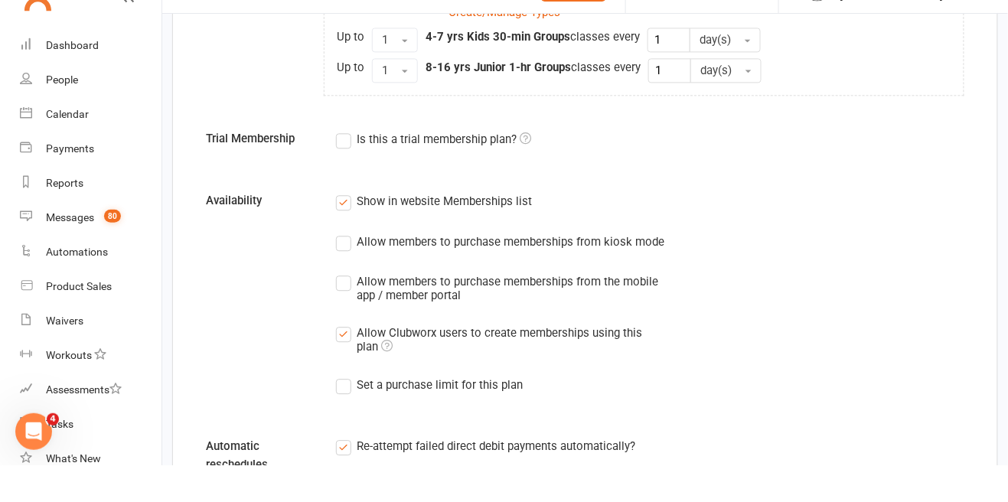
click at [531, 171] on icon at bounding box center [525, 174] width 11 height 11
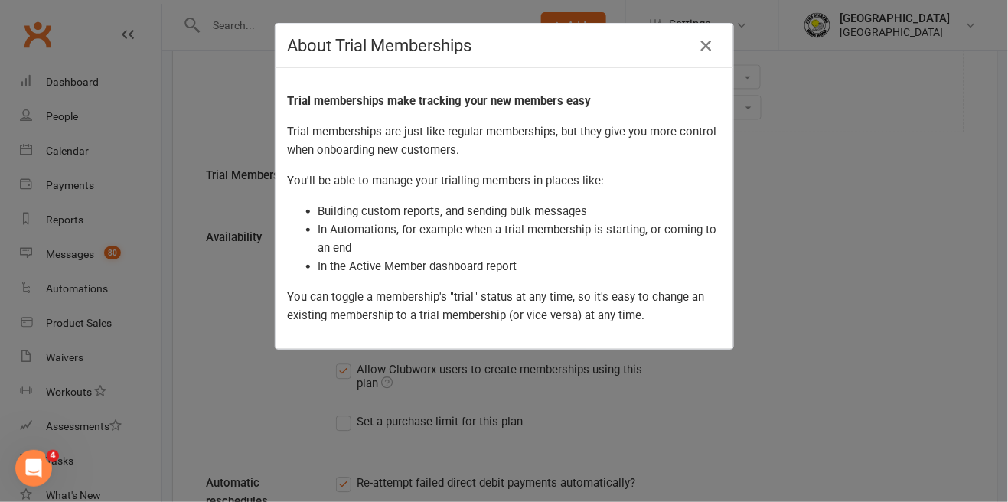
click at [706, 47] on icon "button" at bounding box center [705, 46] width 18 height 18
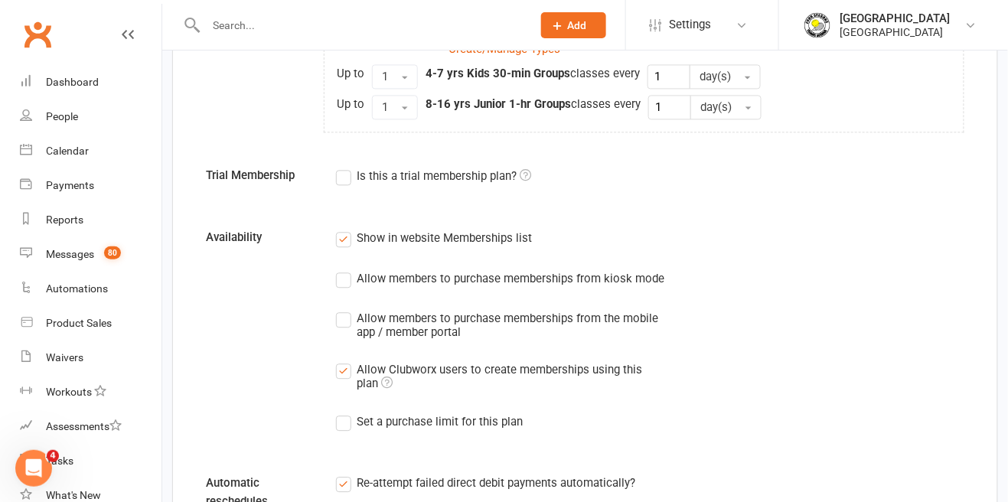
click at [368, 272] on div "Allow members to purchase memberships from kiosk mode" at bounding box center [511, 277] width 308 height 16
click at [346, 269] on input "Allow members to purchase memberships from kiosk mode" at bounding box center [341, 269] width 10 height 0
click at [350, 175] on label "Is this a trial membership plan?" at bounding box center [433, 176] width 195 height 18
click at [346, 167] on input "Is this a trial membership plan?" at bounding box center [341, 167] width 10 height 0
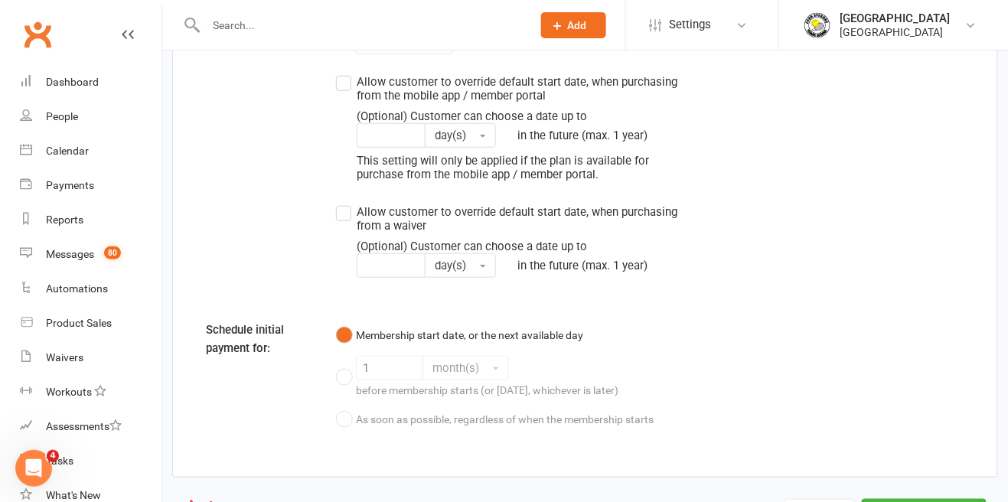
scroll to position [1844, 0]
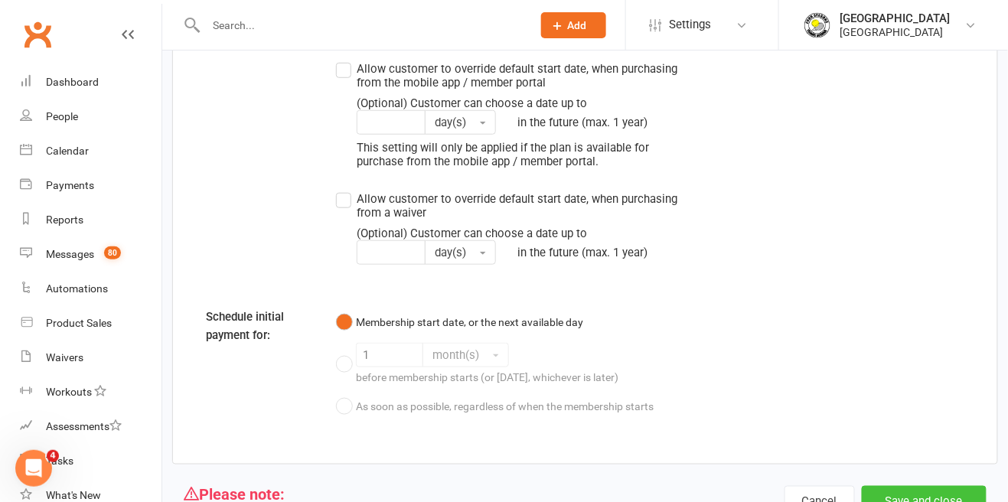
click at [944, 492] on button "Save and close" at bounding box center [924, 502] width 125 height 32
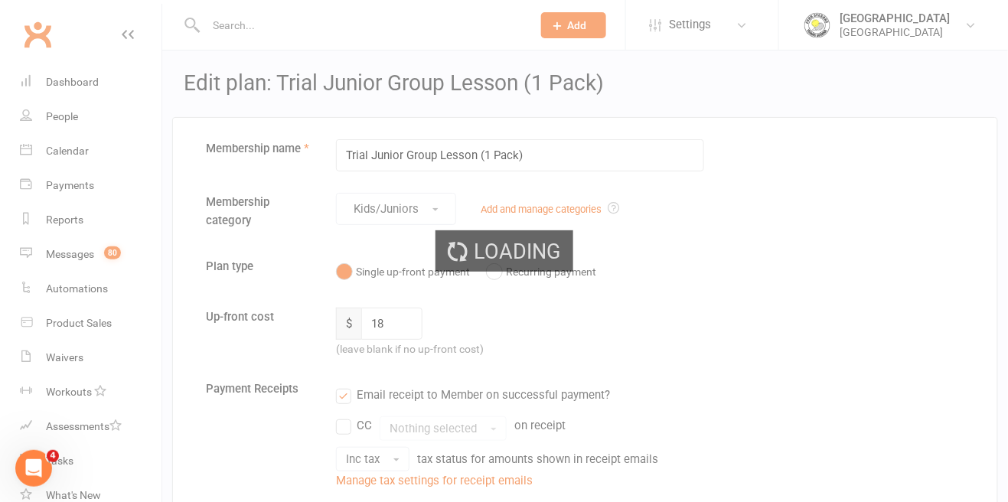
select select "50"
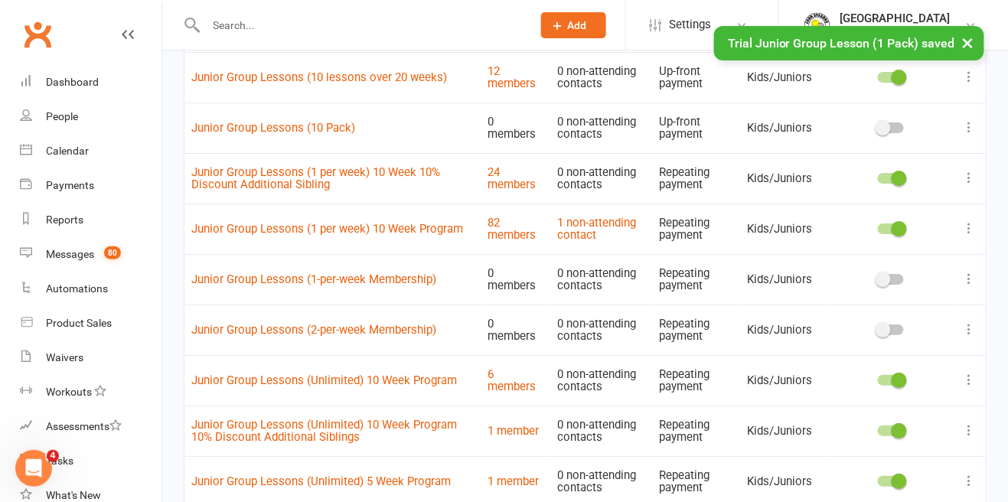
scroll to position [1775, 0]
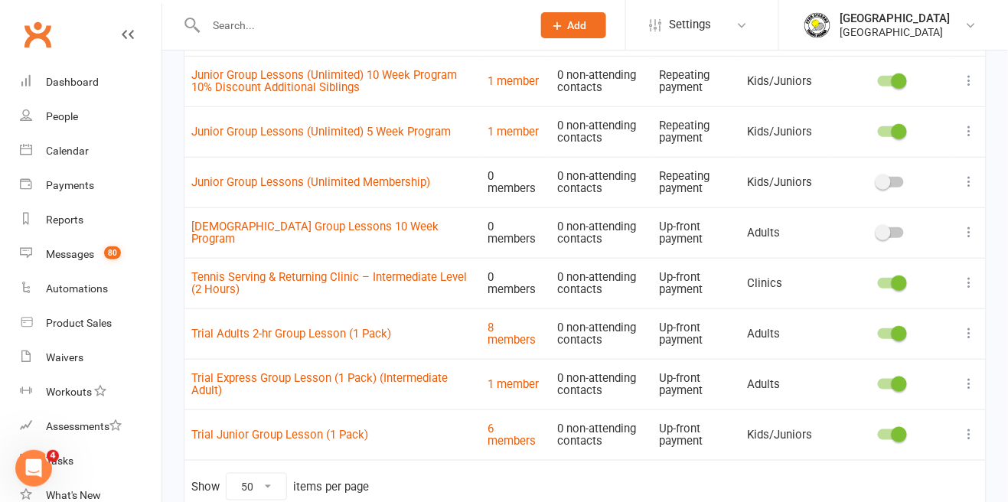
click at [973, 383] on icon at bounding box center [969, 383] width 15 height 15
click at [867, 415] on link "Edit" at bounding box center [903, 411] width 152 height 31
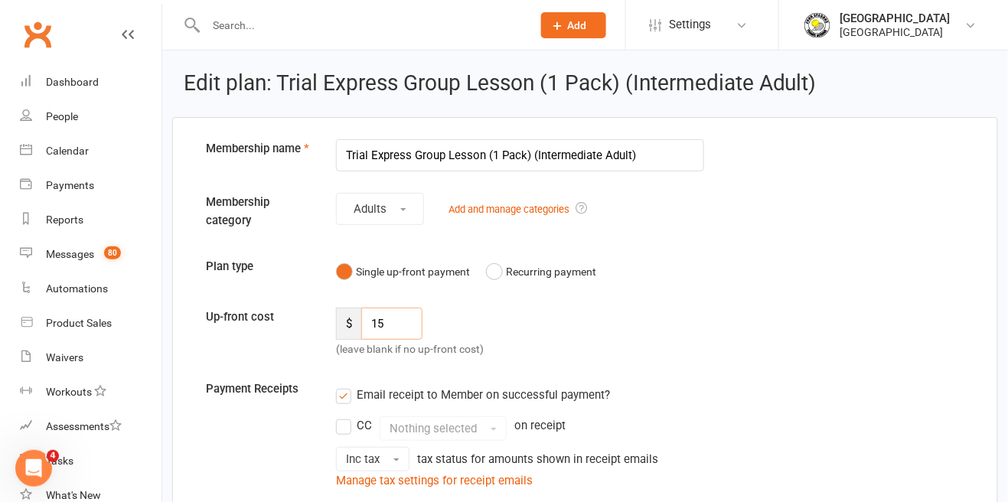
click at [383, 317] on input "15" at bounding box center [391, 324] width 61 height 32
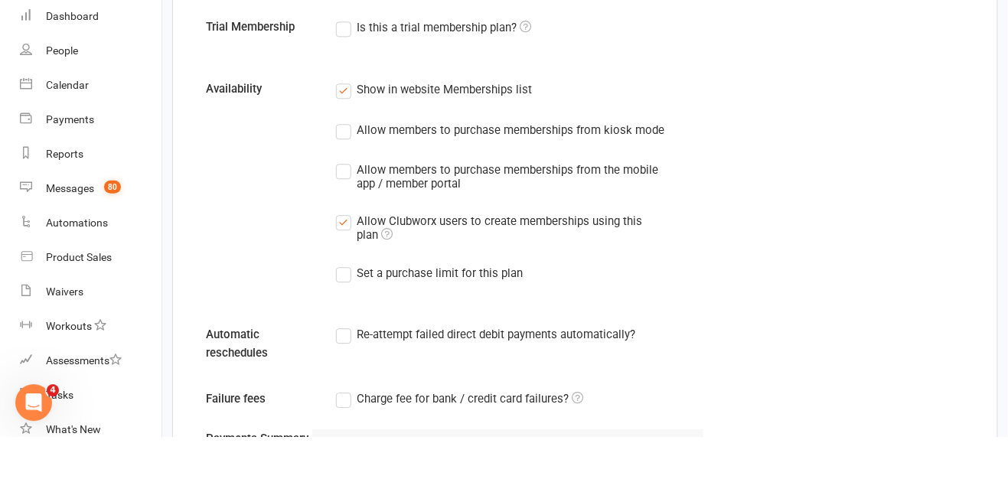
scroll to position [924, 0]
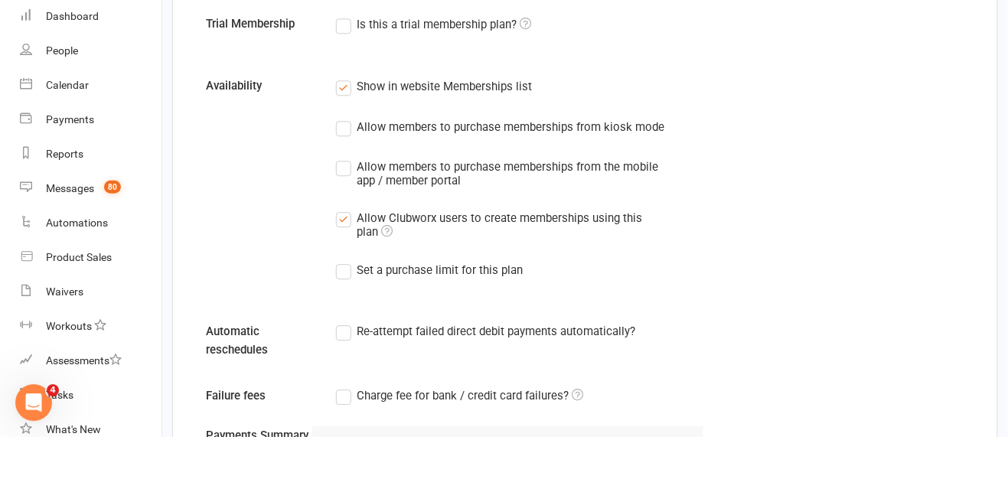
type input "18"
click at [356, 94] on label "Is this a trial membership plan?" at bounding box center [433, 90] width 195 height 18
click at [346, 81] on input "Is this a trial membership plan?" at bounding box center [341, 81] width 10 height 0
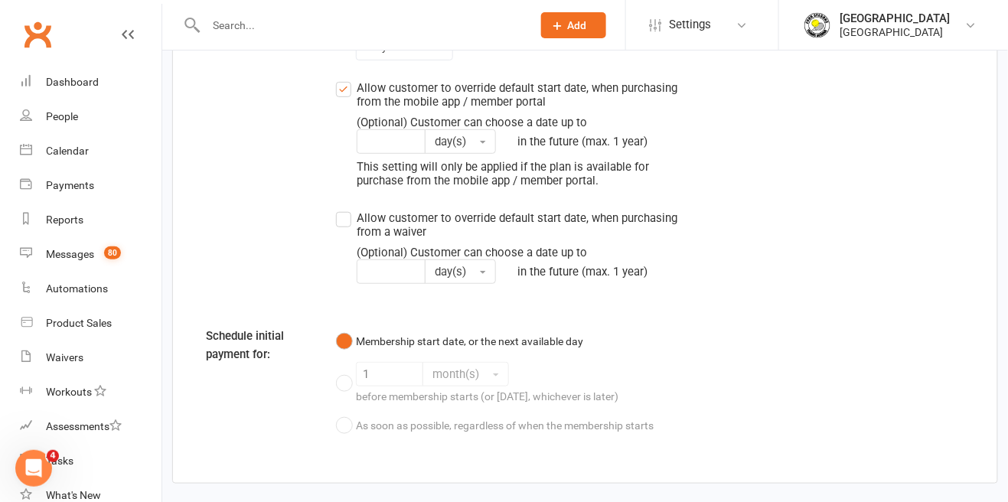
scroll to position [1745, 0]
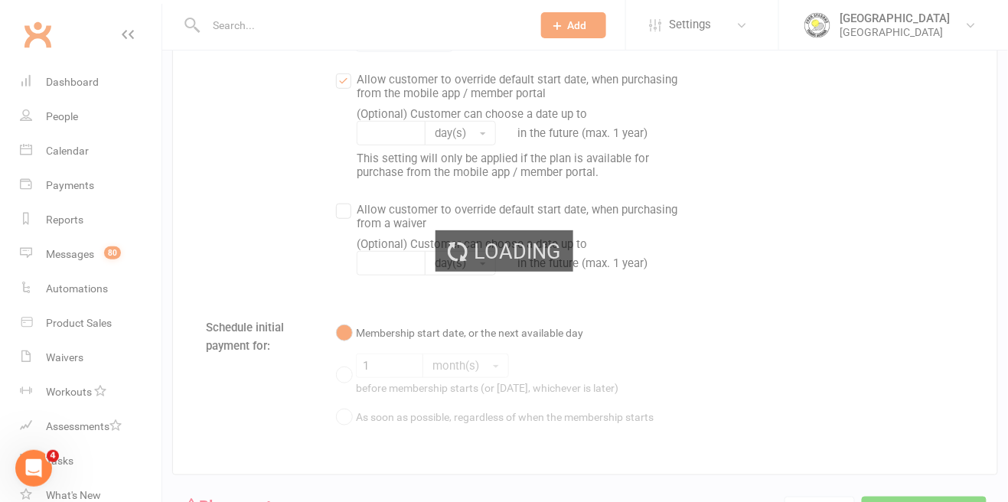
select select "50"
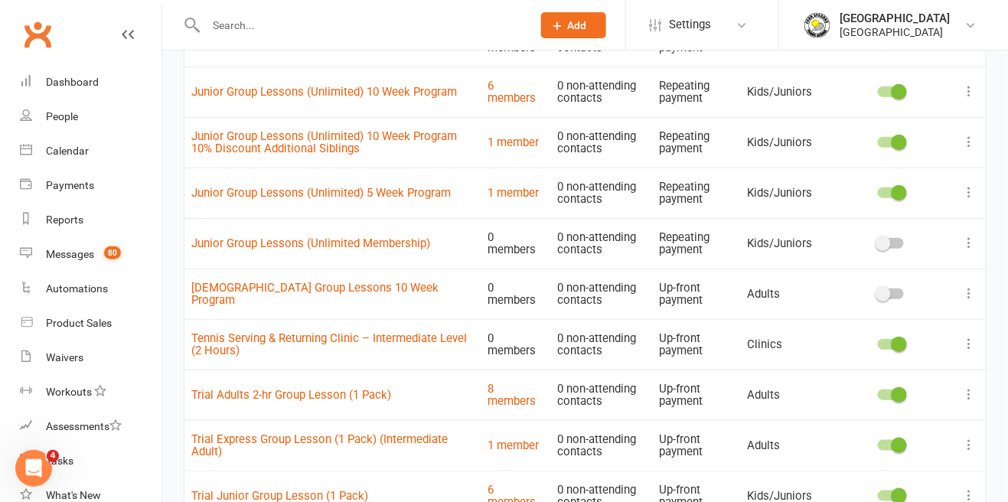
scroll to position [1704, 0]
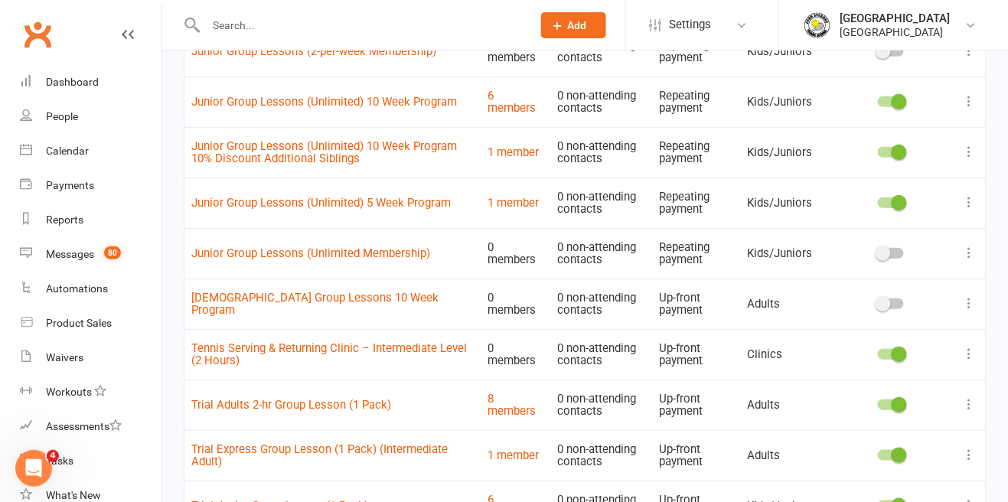
click at [970, 305] on icon at bounding box center [969, 303] width 15 height 15
click at [928, 337] on link "Edit" at bounding box center [903, 331] width 152 height 31
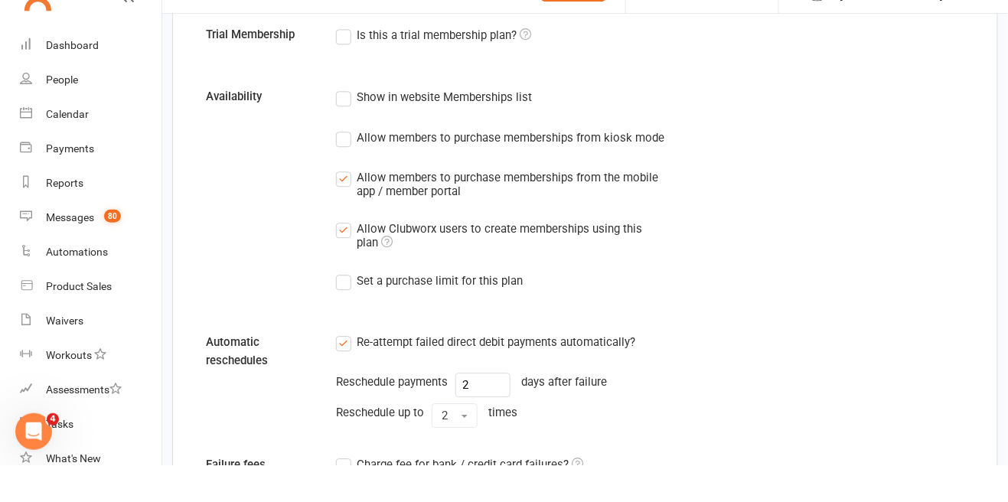
scroll to position [943, 0]
click at [339, 135] on label "Show in website Memberships list" at bounding box center [434, 133] width 196 height 18
click at [339, 124] on input "Show in website Memberships list" at bounding box center [341, 124] width 10 height 0
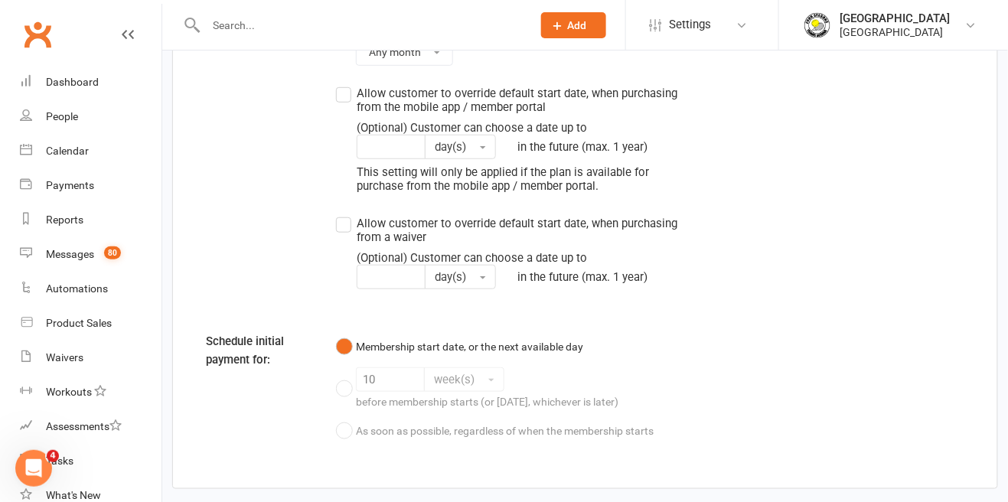
scroll to position [1813, 0]
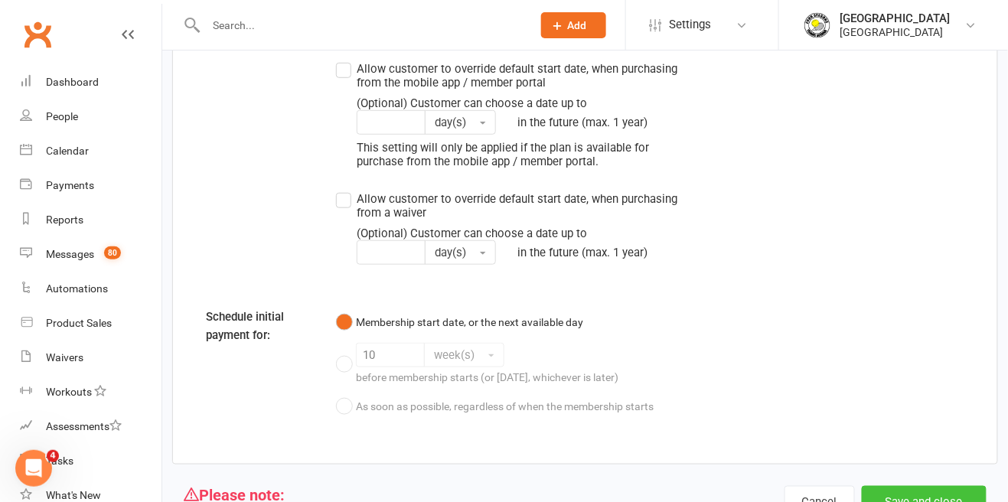
click at [953, 501] on button "Save and close" at bounding box center [924, 502] width 125 height 32
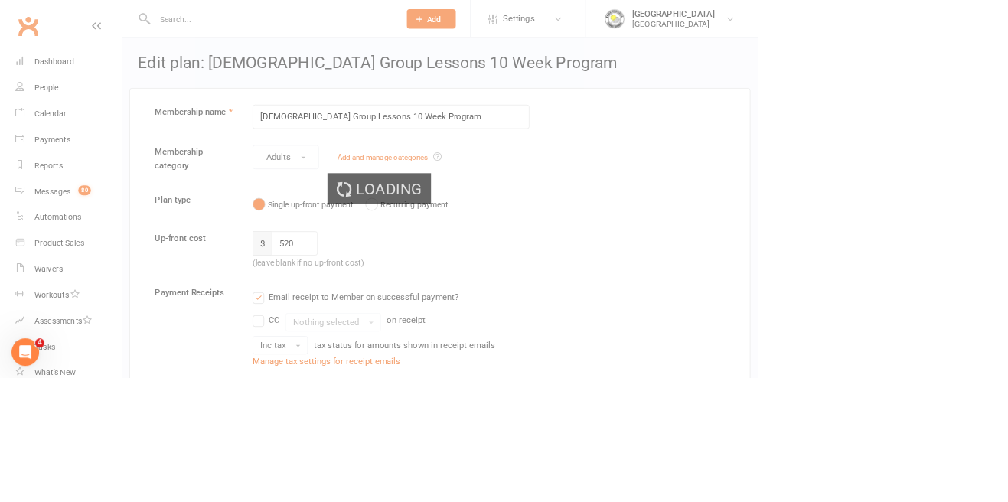
select select "50"
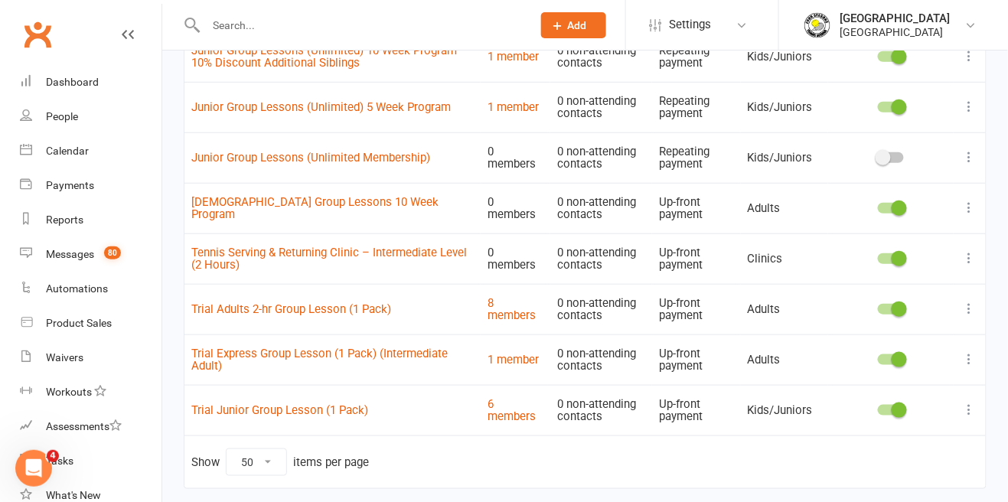
scroll to position [1804, 0]
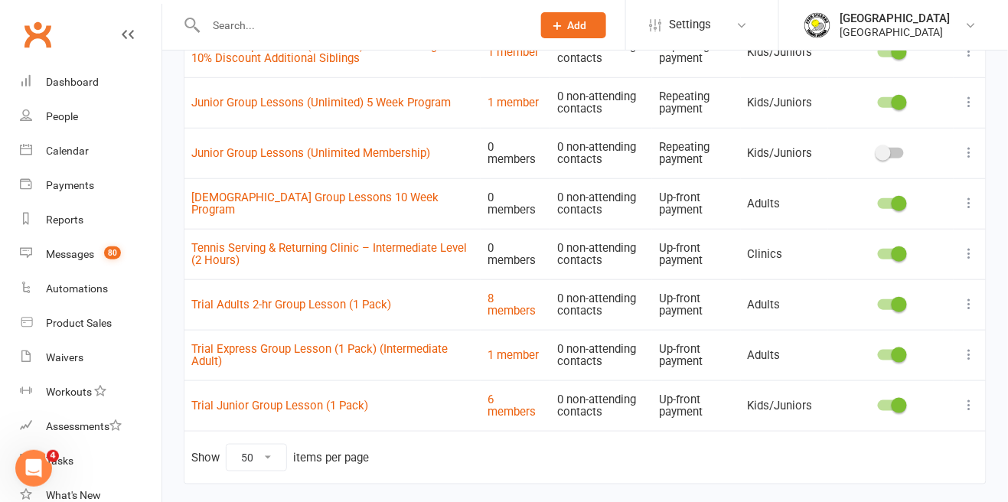
click at [968, 260] on button at bounding box center [969, 254] width 18 height 18
click at [888, 271] on link "Edit" at bounding box center [903, 281] width 152 height 31
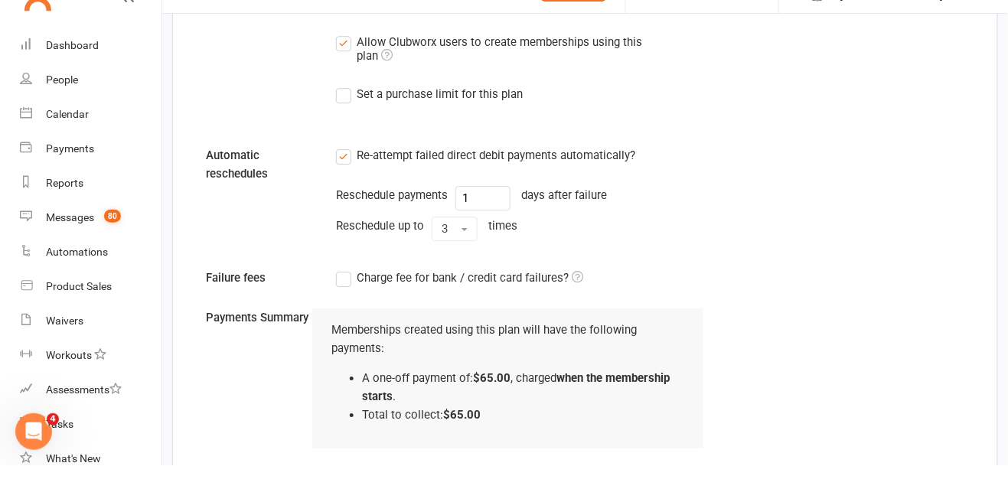
scroll to position [1887, 0]
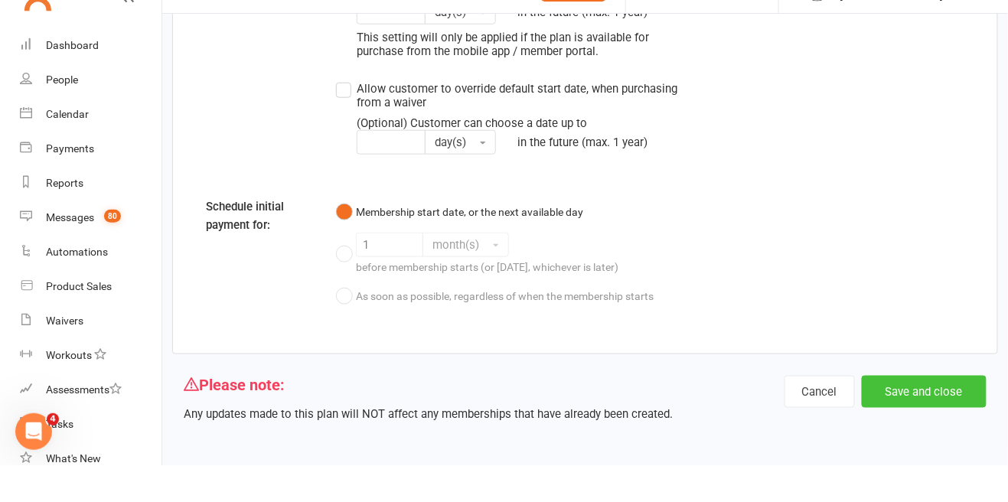
click at [943, 429] on button "Save and close" at bounding box center [924, 428] width 125 height 32
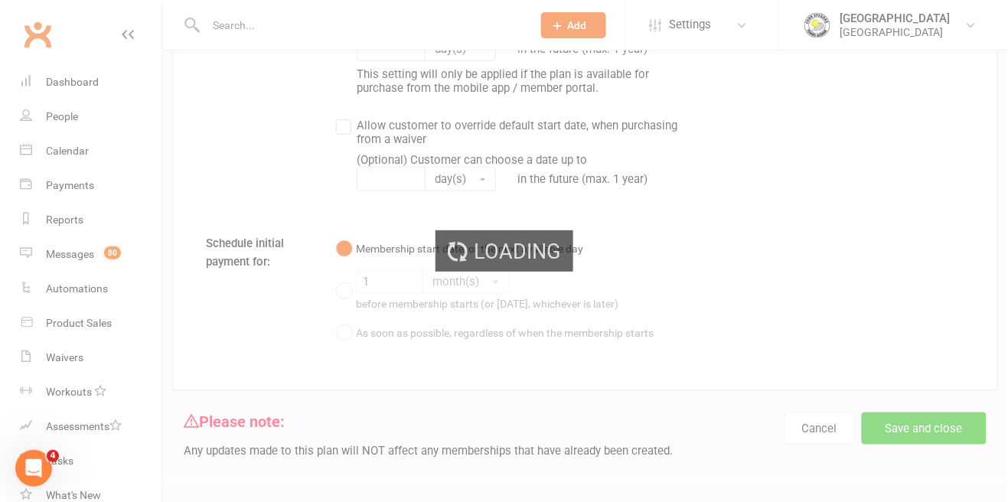
select select "50"
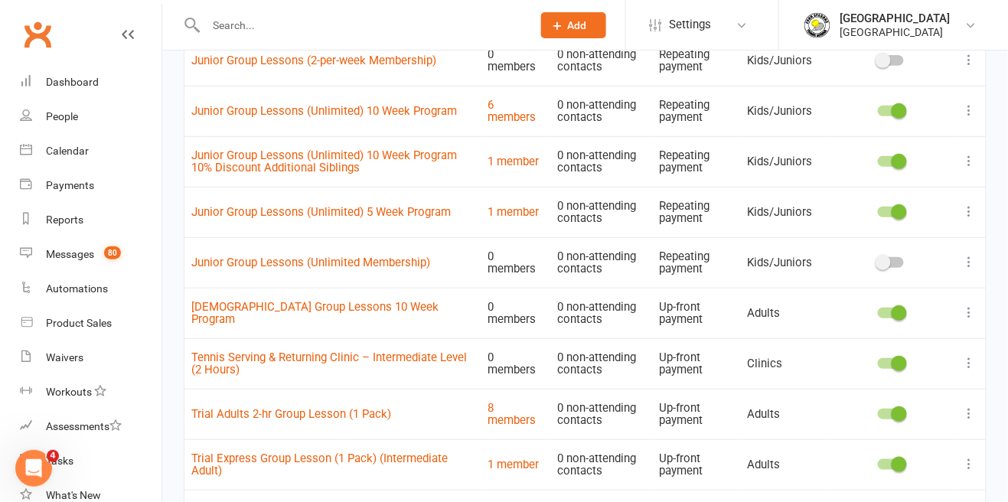
scroll to position [1693, 0]
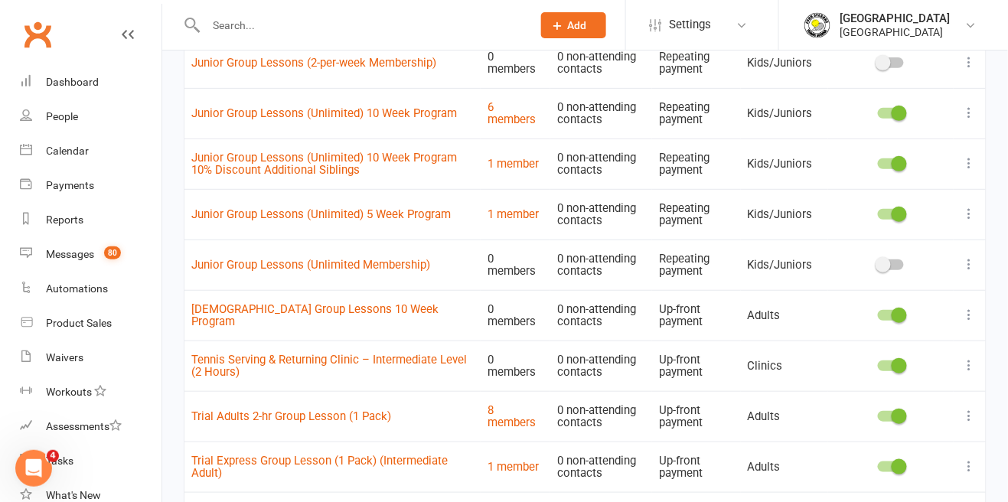
click at [892, 311] on span at bounding box center [898, 315] width 15 height 15
click at [878, 313] on input "checkbox" at bounding box center [878, 313] width 0 height 0
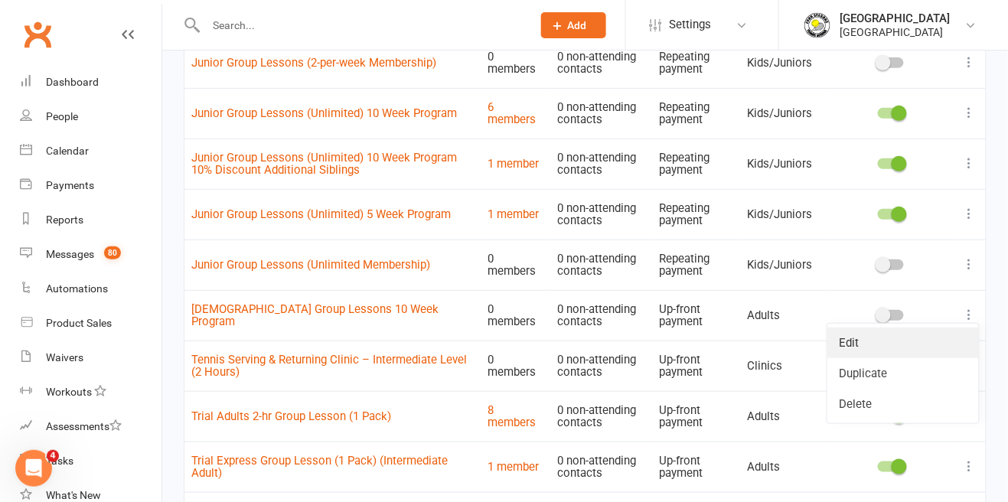
click at [869, 337] on link "Edit" at bounding box center [903, 342] width 152 height 31
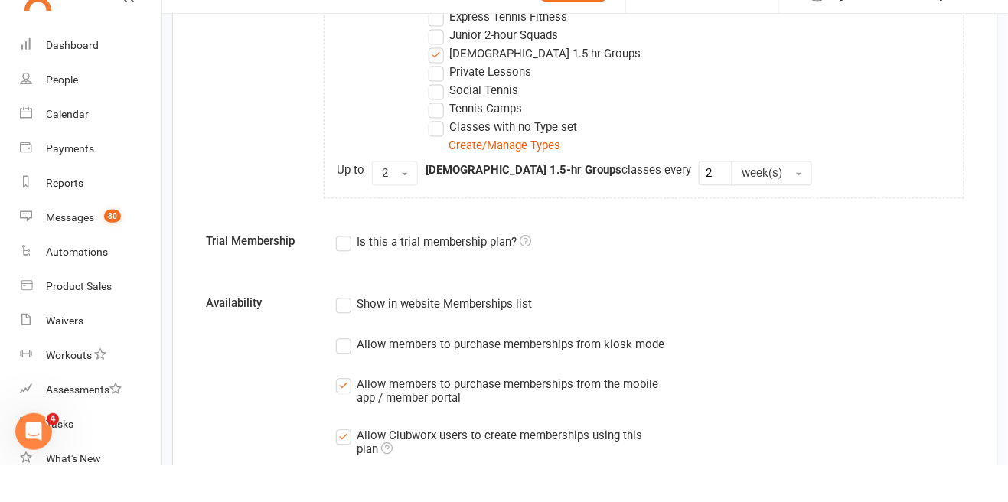
scroll to position [735, 0]
click at [354, 338] on label "Show in website Memberships list" at bounding box center [434, 340] width 196 height 18
click at [346, 331] on input "Show in website Memberships list" at bounding box center [341, 331] width 10 height 0
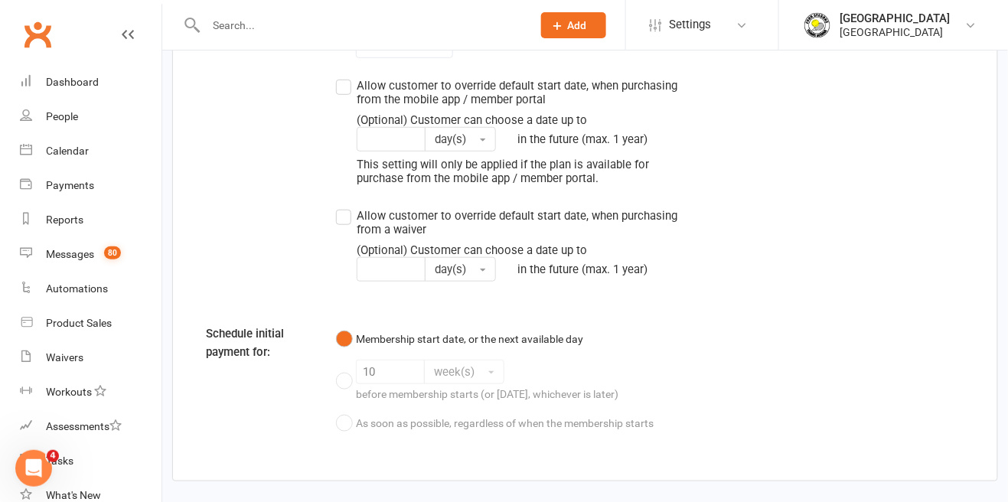
scroll to position [1813, 0]
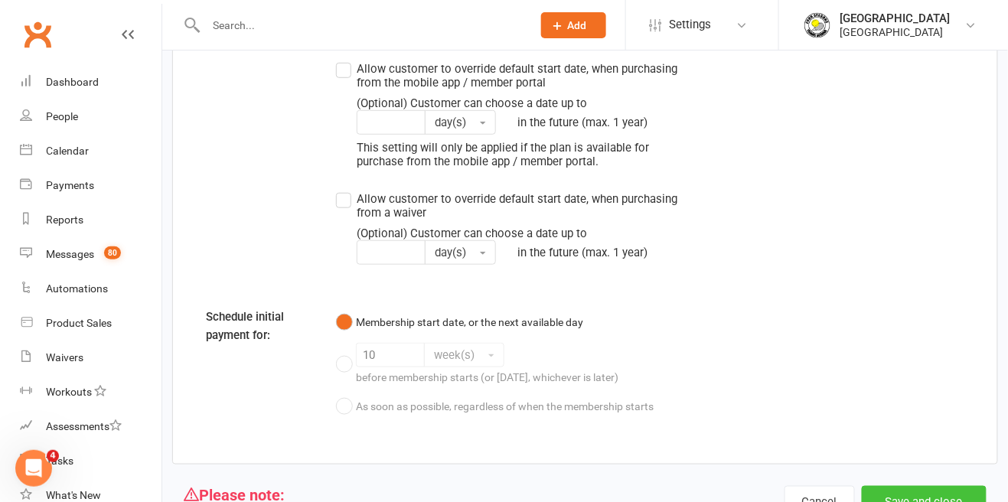
click at [956, 497] on button "Save and close" at bounding box center [924, 502] width 125 height 32
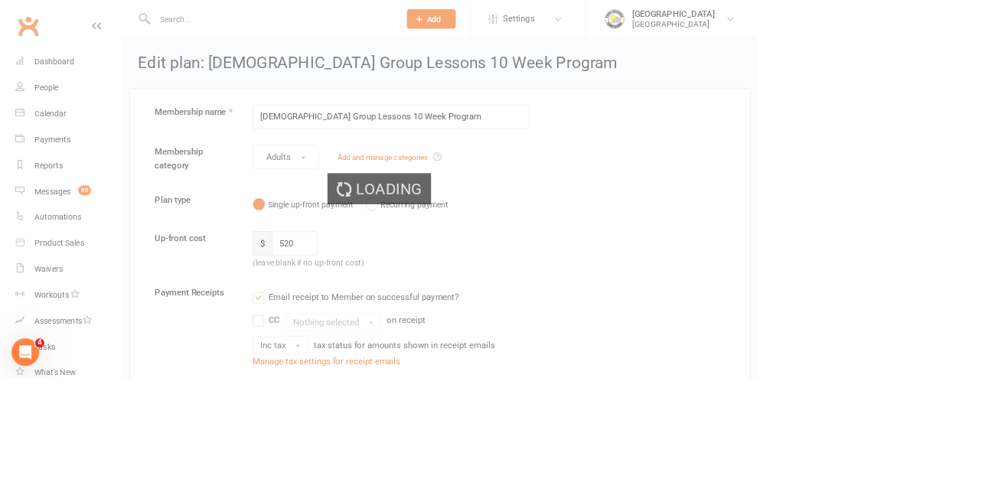
select select "50"
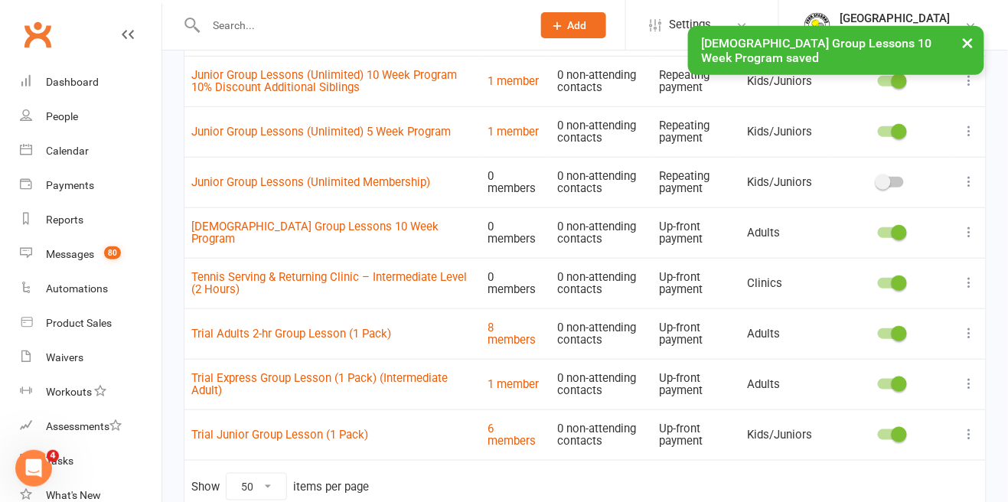
scroll to position [1784, 0]
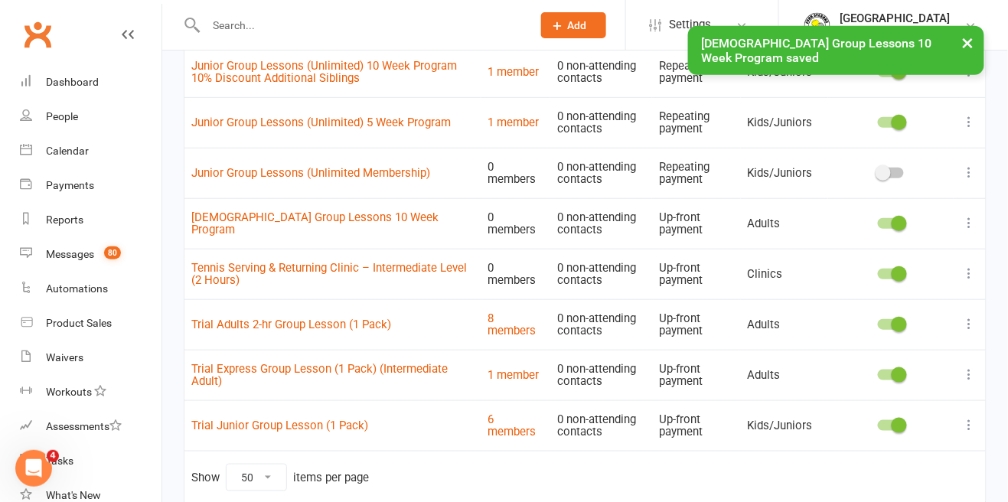
click at [911, 235] on td at bounding box center [890, 223] width 125 height 51
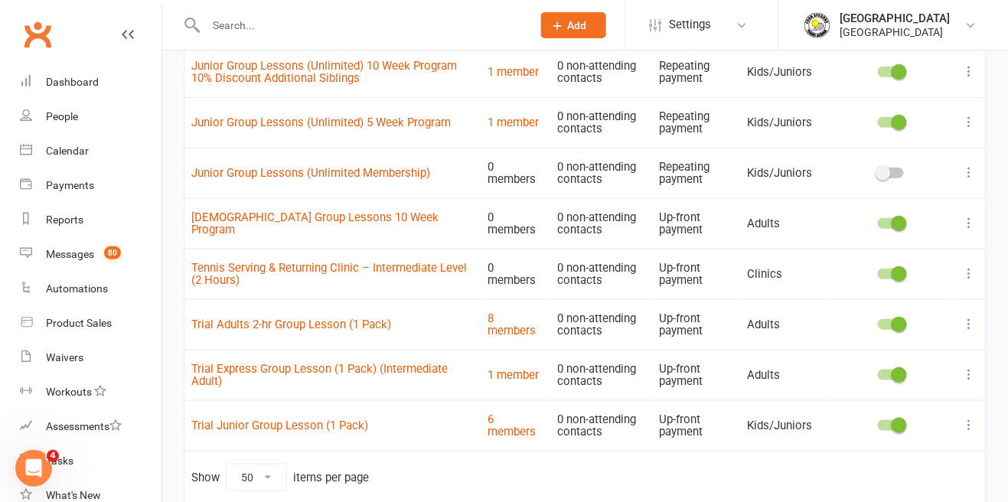
click at [893, 223] on span at bounding box center [898, 223] width 15 height 15
click at [878, 221] on input "checkbox" at bounding box center [878, 221] width 0 height 0
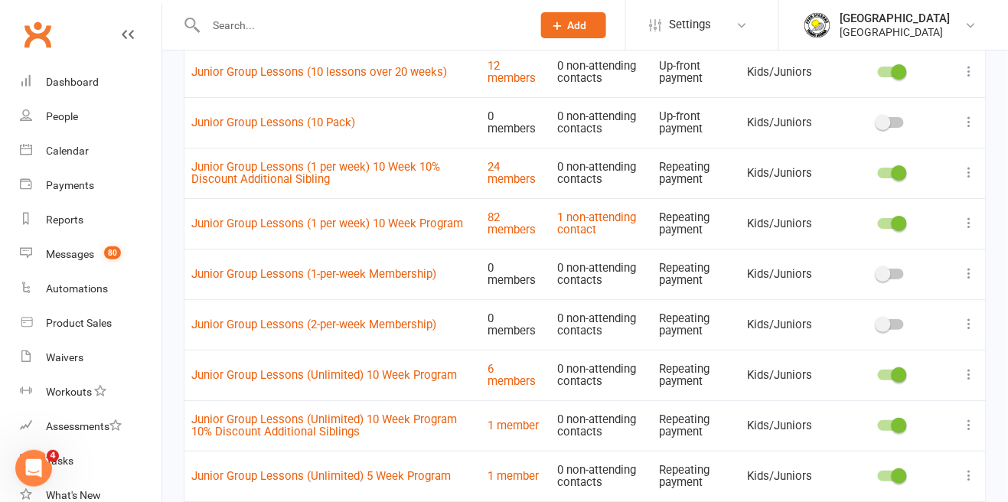
scroll to position [1430, 0]
click at [969, 325] on icon at bounding box center [969, 325] width 15 height 15
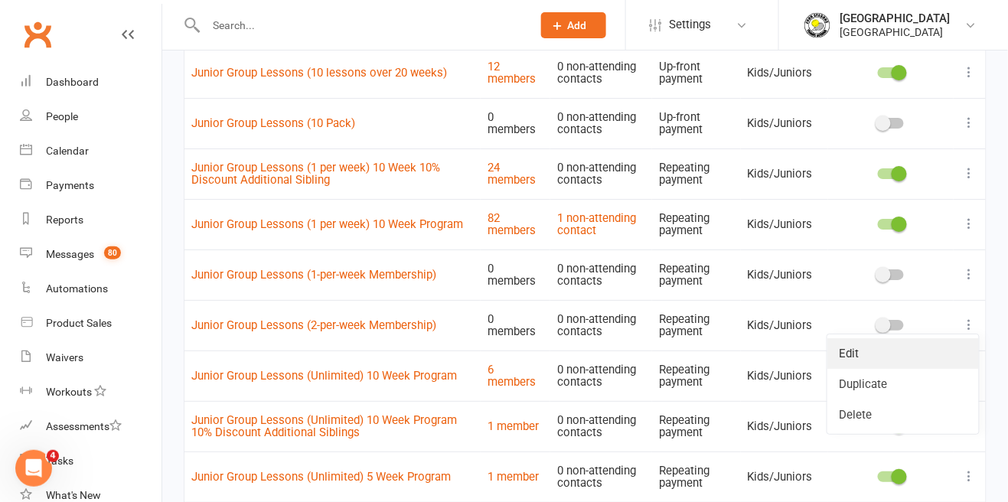
click at [858, 350] on link "Edit" at bounding box center [903, 353] width 152 height 31
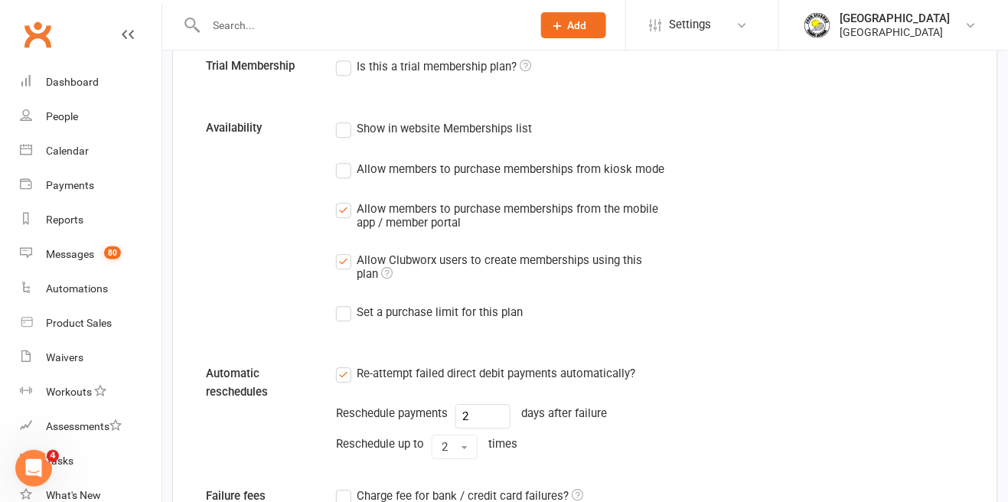
scroll to position [1028, 0]
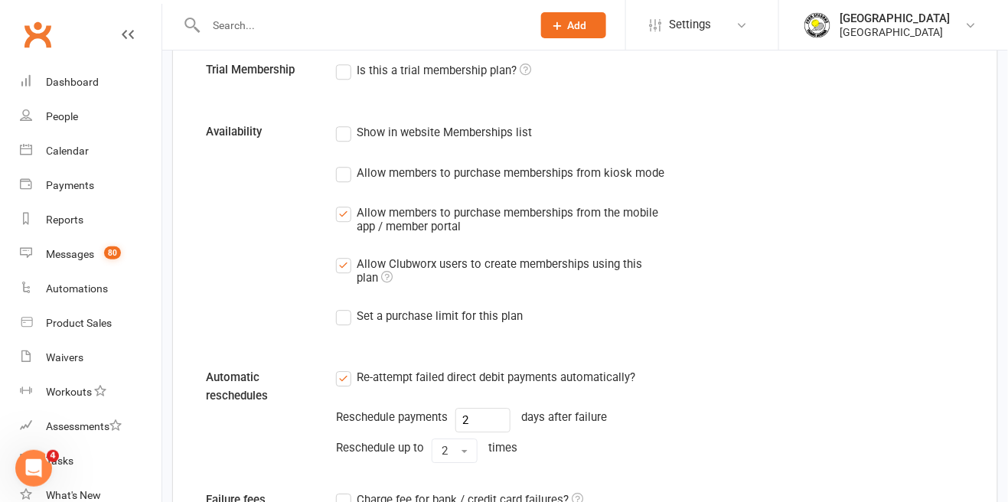
click at [344, 135] on label "Show in website Memberships list" at bounding box center [434, 132] width 196 height 18
click at [344, 123] on input "Show in website Memberships list" at bounding box center [341, 123] width 10 height 0
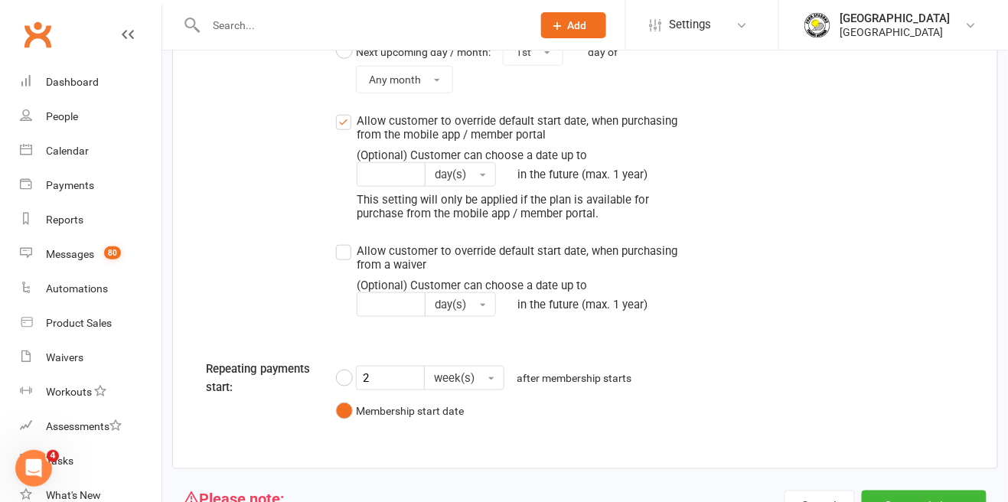
scroll to position [1850, 0]
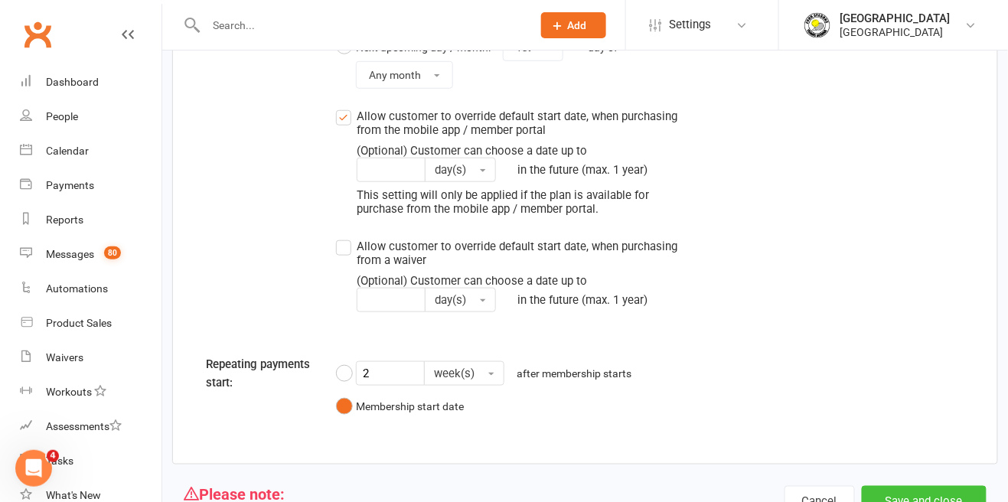
click at [930, 501] on button "Save and close" at bounding box center [924, 502] width 125 height 32
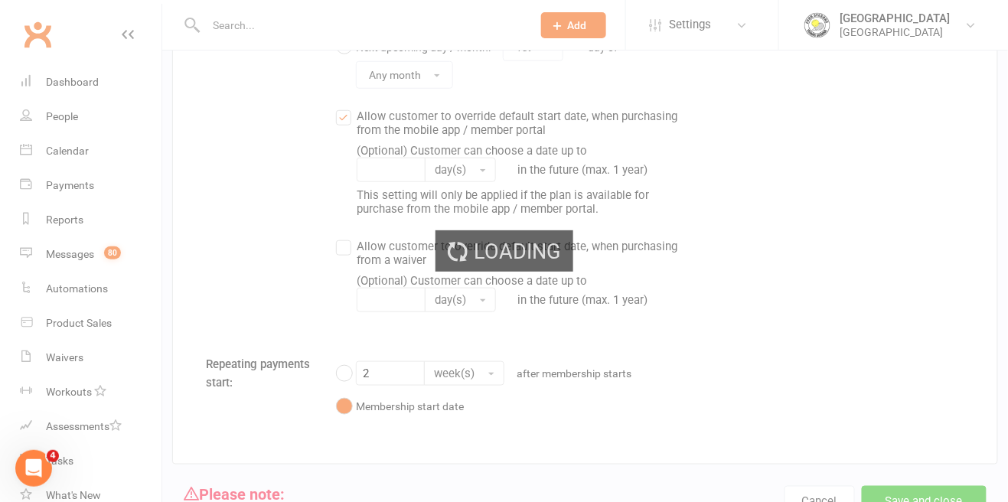
select select "50"
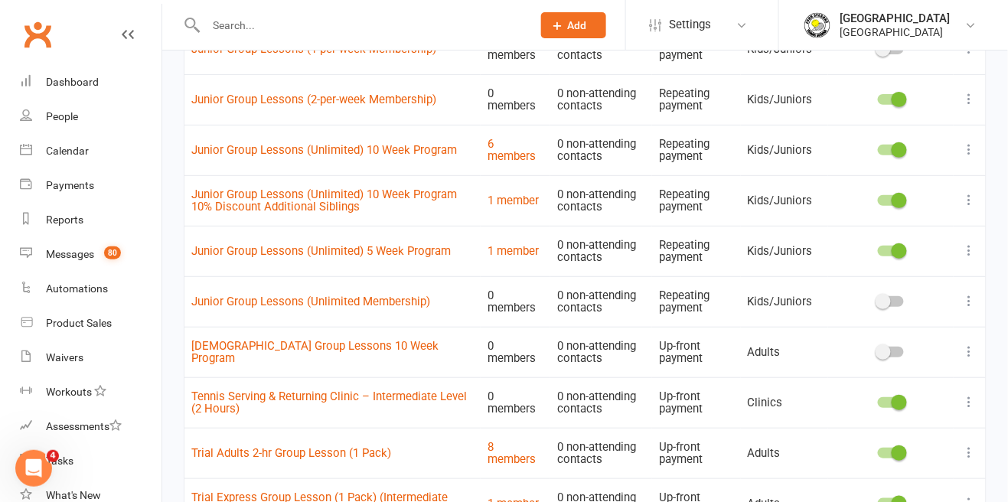
scroll to position [1653, 0]
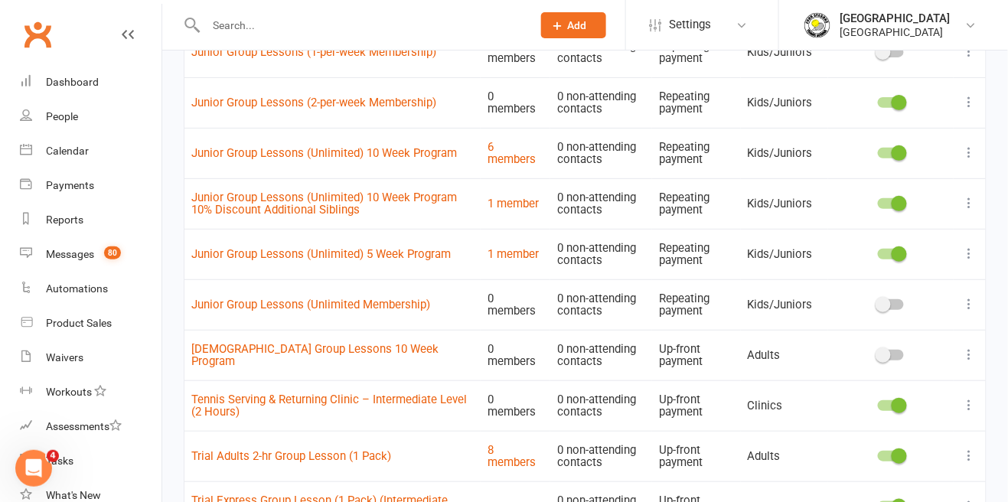
click at [975, 300] on icon at bounding box center [969, 304] width 15 height 15
click at [868, 341] on link "Edit" at bounding box center [903, 332] width 152 height 31
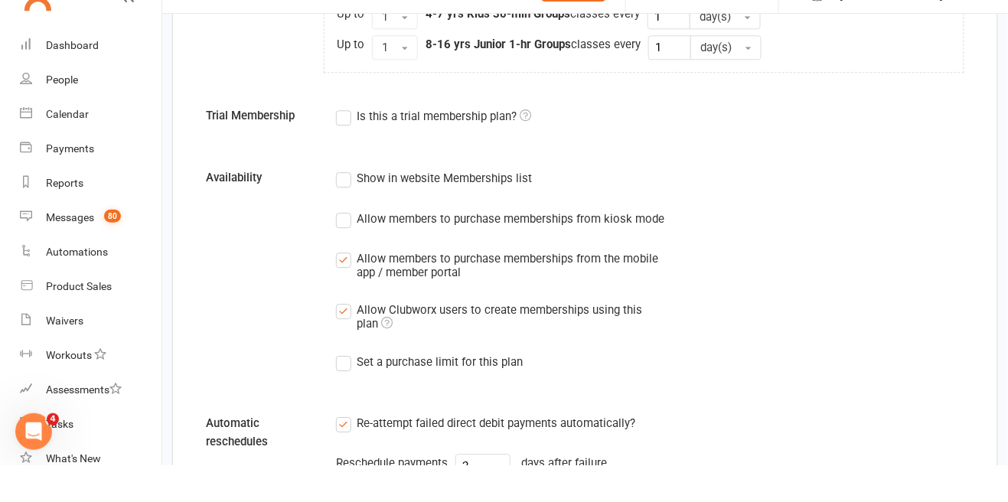
scroll to position [1058, 0]
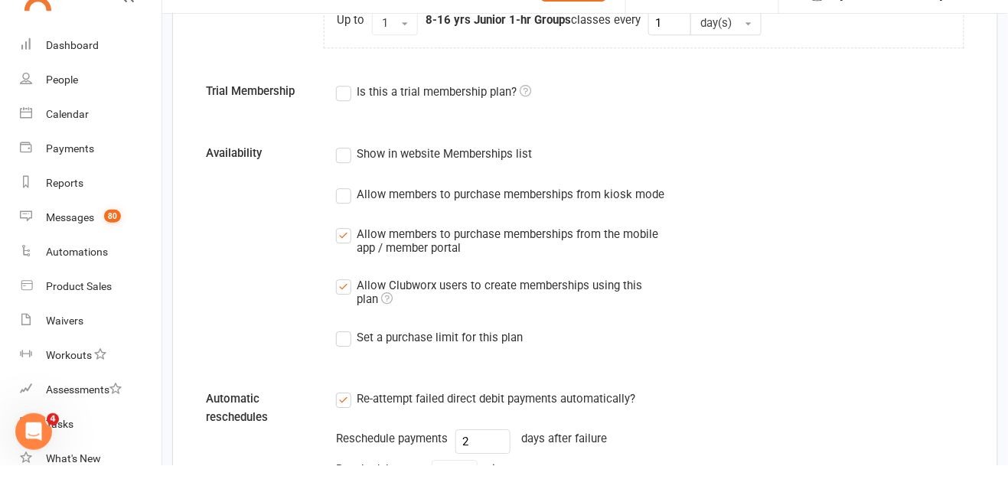
click at [338, 192] on label "Show in website Memberships list" at bounding box center [434, 190] width 196 height 18
click at [338, 181] on input "Show in website Memberships list" at bounding box center [341, 181] width 10 height 0
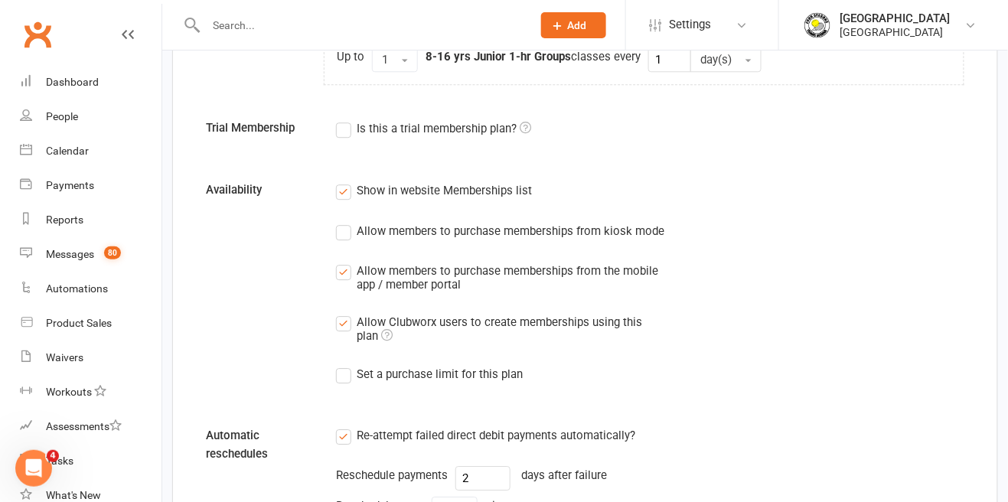
click at [345, 236] on label "Allow members to purchase memberships from kiosk mode" at bounding box center [500, 231] width 328 height 18
click at [345, 222] on input "Allow members to purchase memberships from kiosk mode" at bounding box center [341, 222] width 10 height 0
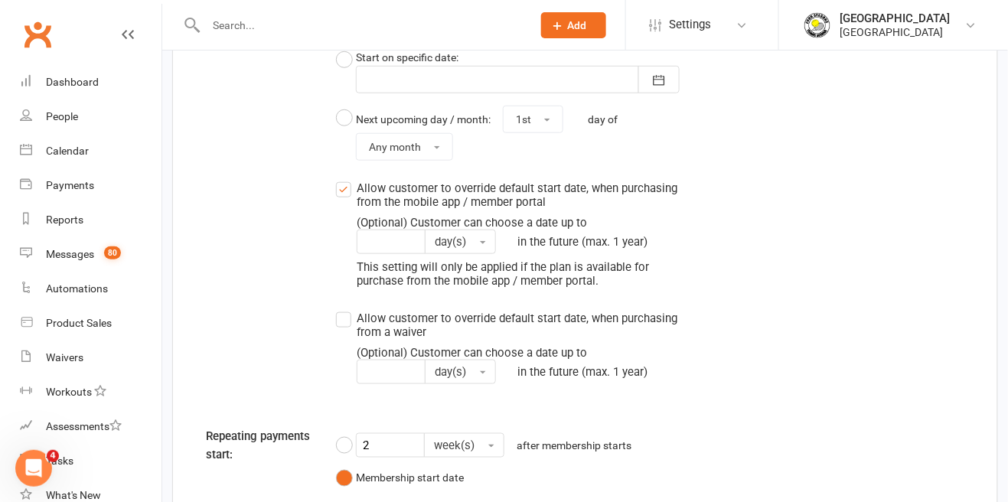
click at [344, 194] on label "Allow customer to override default start date, when purchasing from the mobile …" at bounding box center [508, 233] width 344 height 109
click at [344, 179] on input "Allow customer to override default start date, when purchasing from the mobile …" at bounding box center [341, 179] width 10 height 0
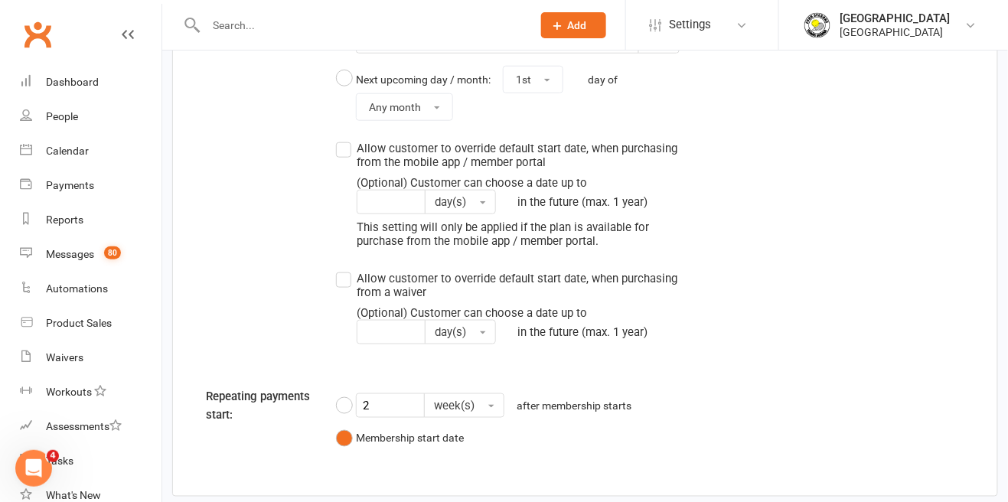
scroll to position [1939, 0]
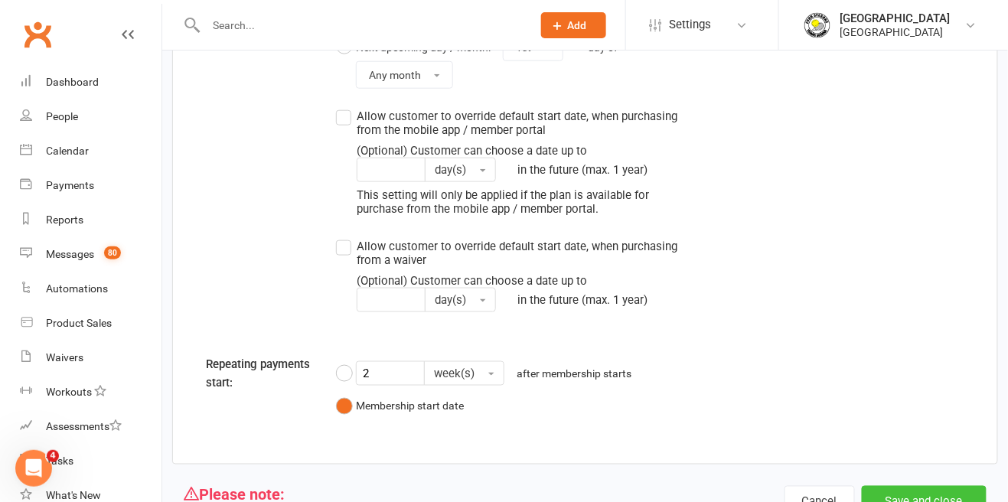
click at [949, 501] on button "Save and close" at bounding box center [924, 502] width 125 height 32
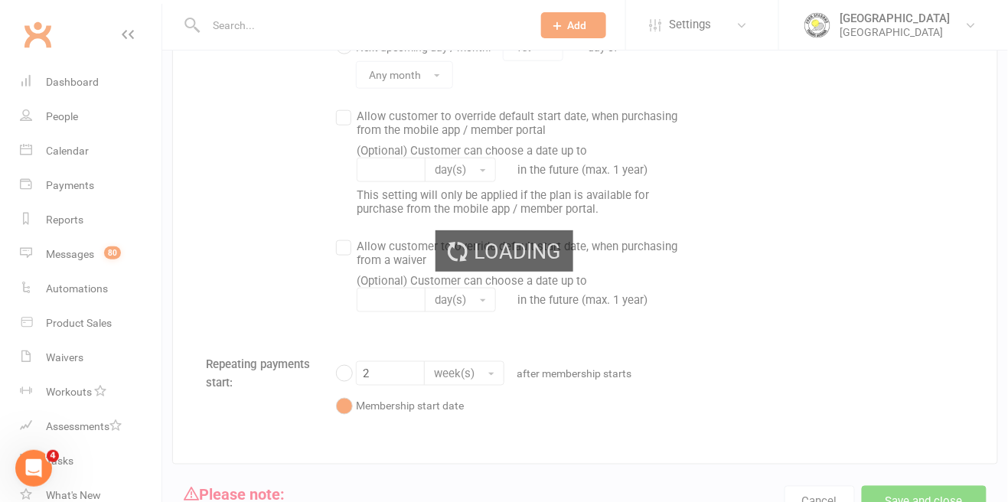
select select "50"
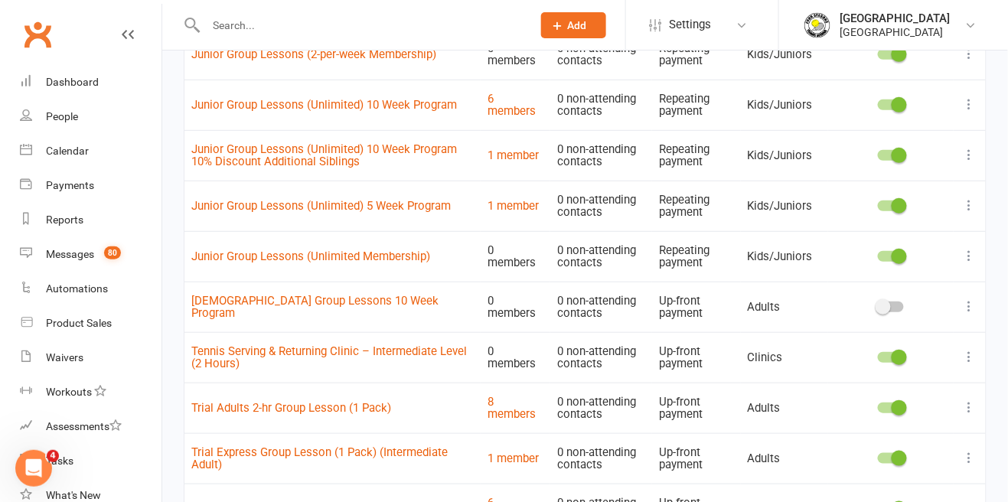
scroll to position [1697, 0]
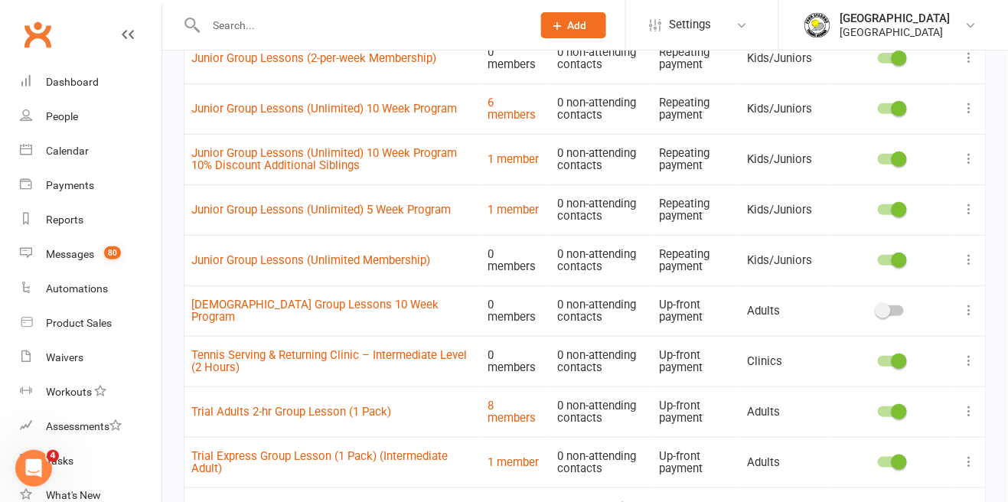
click at [888, 259] on div at bounding box center [891, 260] width 26 height 11
click at [878, 258] on input "checkbox" at bounding box center [878, 258] width 0 height 0
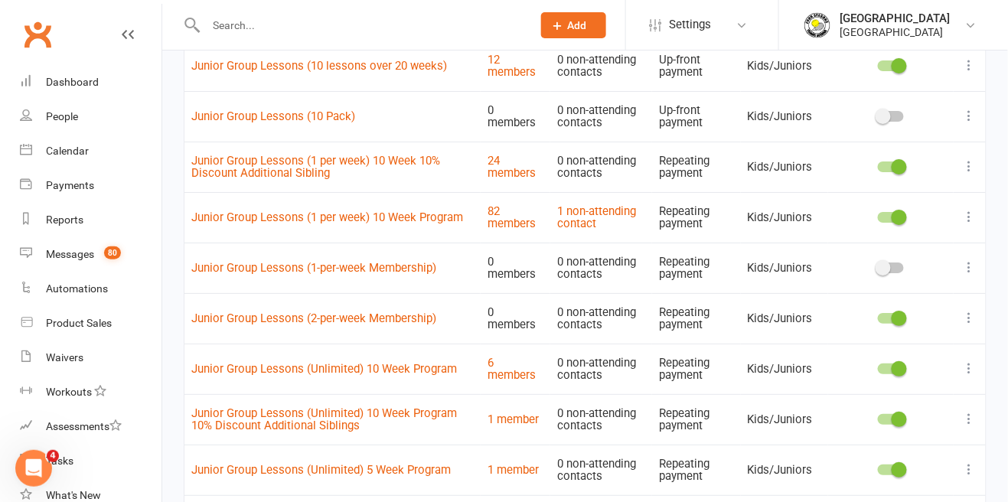
scroll to position [1435, 0]
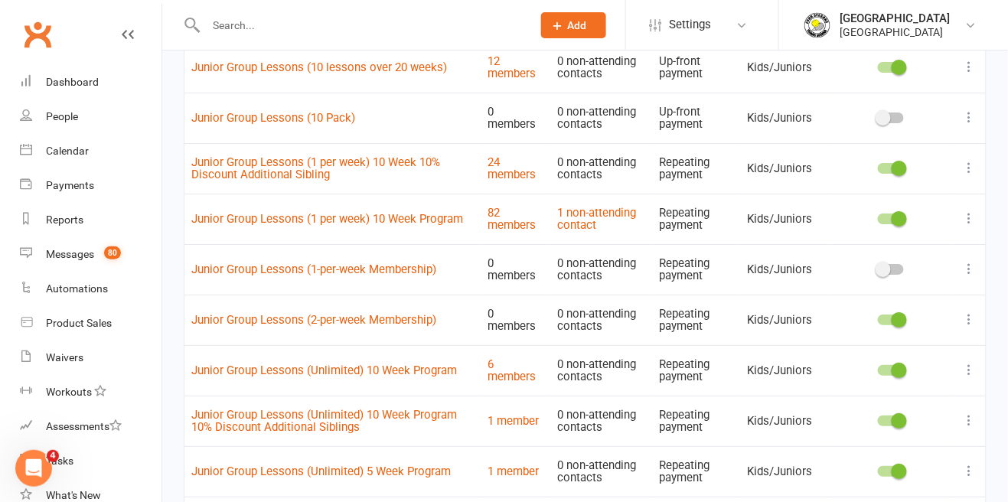
click at [966, 323] on icon at bounding box center [969, 319] width 15 height 15
click at [905, 353] on link "Edit" at bounding box center [903, 348] width 152 height 31
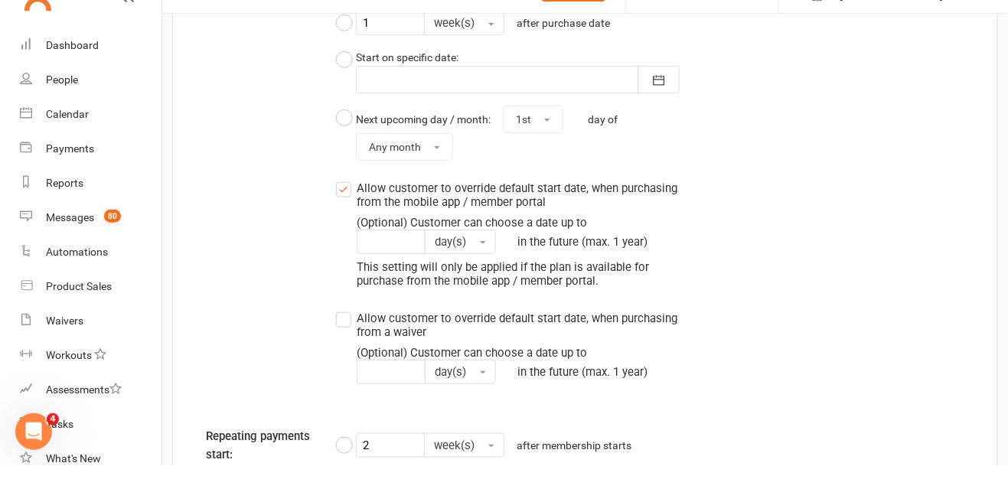
scroll to position [1924, 0]
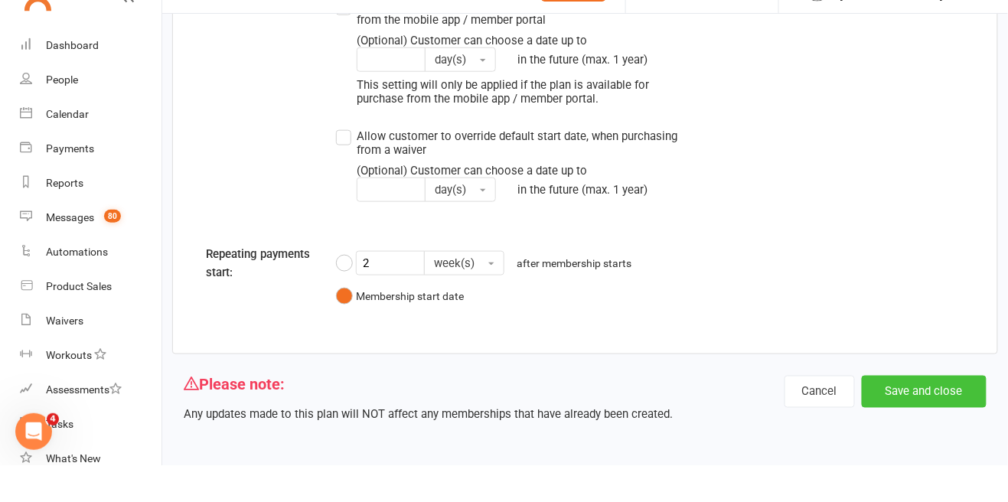
click at [921, 427] on button "Save and close" at bounding box center [924, 428] width 125 height 32
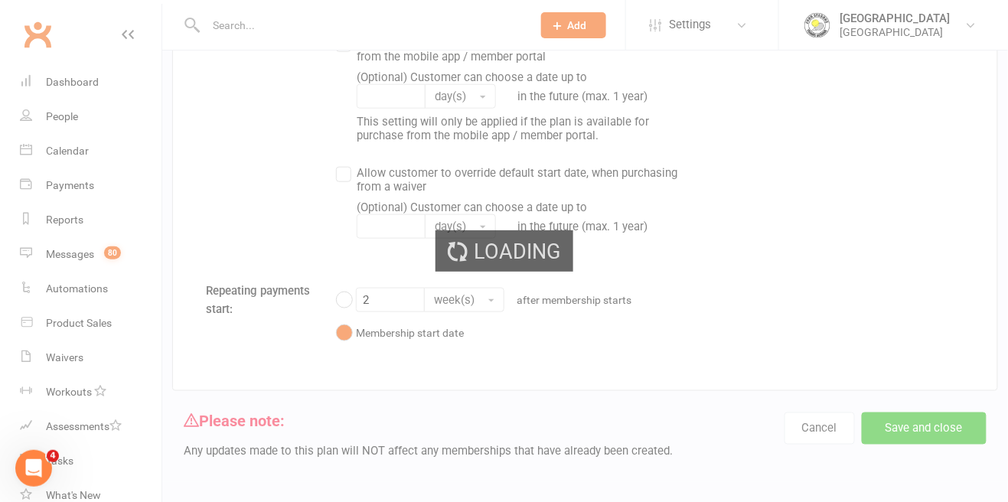
select select "50"
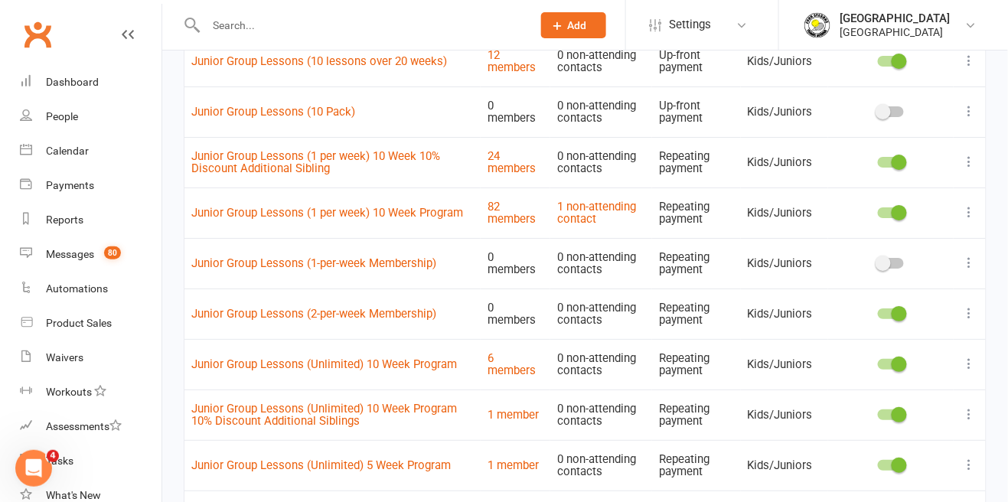
scroll to position [1427, 0]
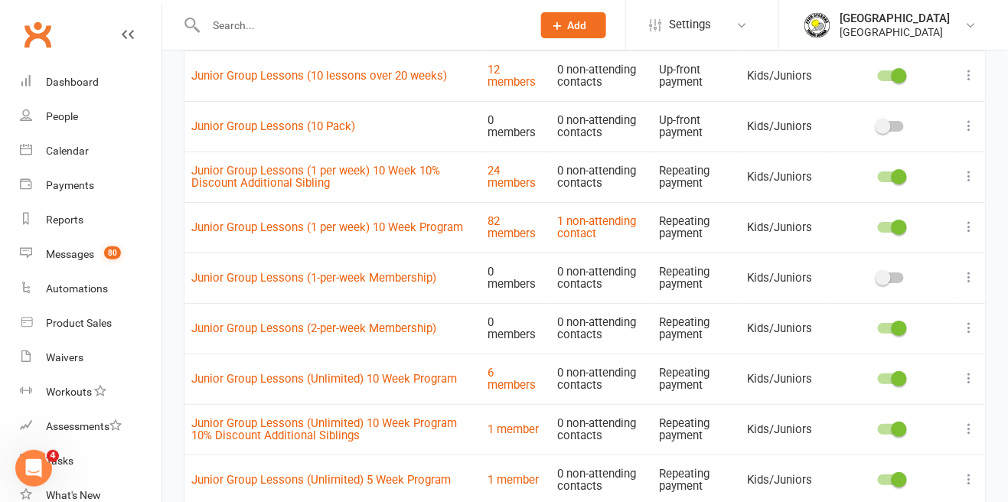
click at [966, 332] on icon at bounding box center [969, 328] width 15 height 15
click at [904, 356] on link "Edit" at bounding box center [903, 356] width 152 height 31
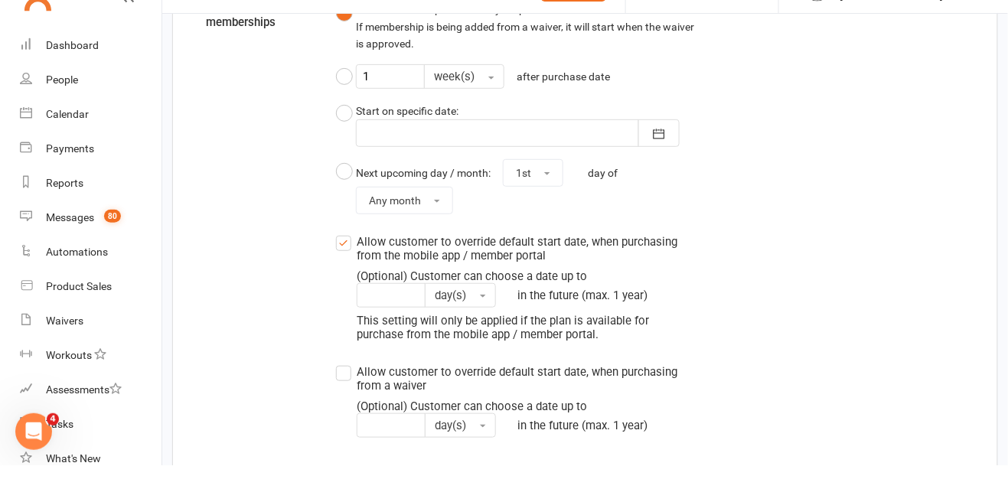
scroll to position [1708, 0]
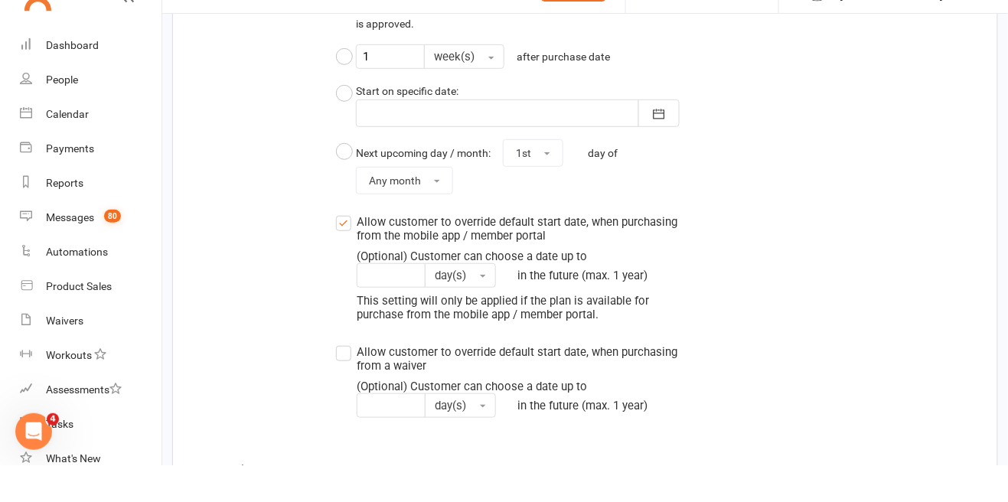
click at [339, 257] on label "Allow customer to override default start date, when purchasing from the mobile …" at bounding box center [508, 303] width 344 height 109
click at [339, 249] on input "Allow customer to override default start date, when purchasing from the mobile …" at bounding box center [341, 249] width 10 height 0
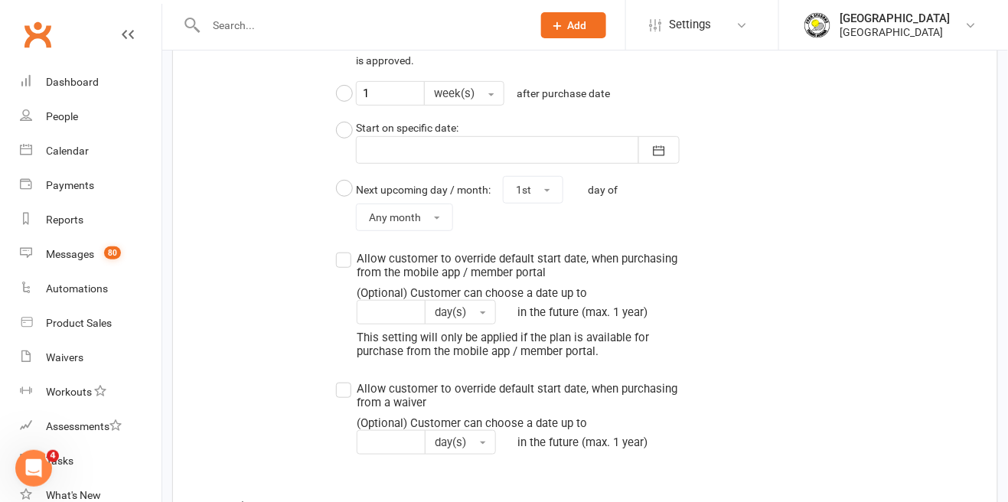
scroll to position [1850, 0]
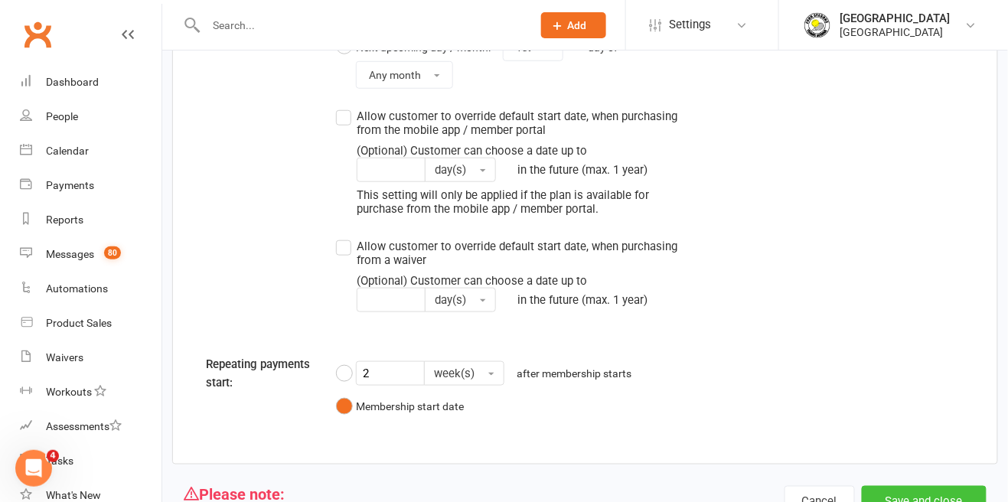
click at [952, 501] on button "Save and close" at bounding box center [924, 502] width 125 height 32
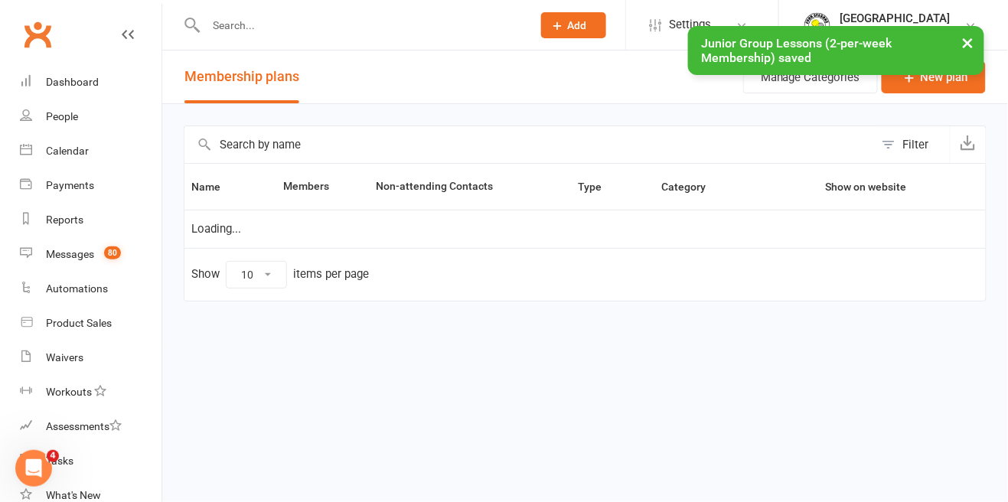
select select "50"
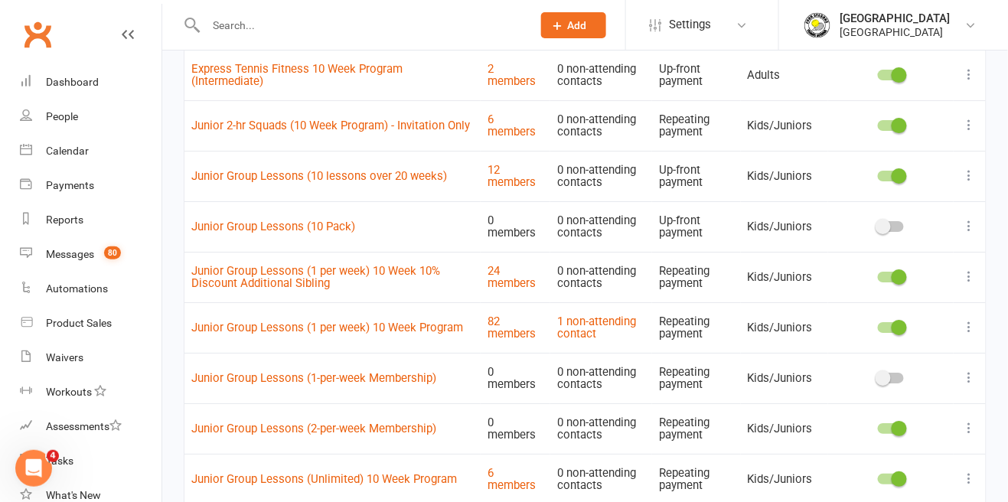
scroll to position [1325, 0]
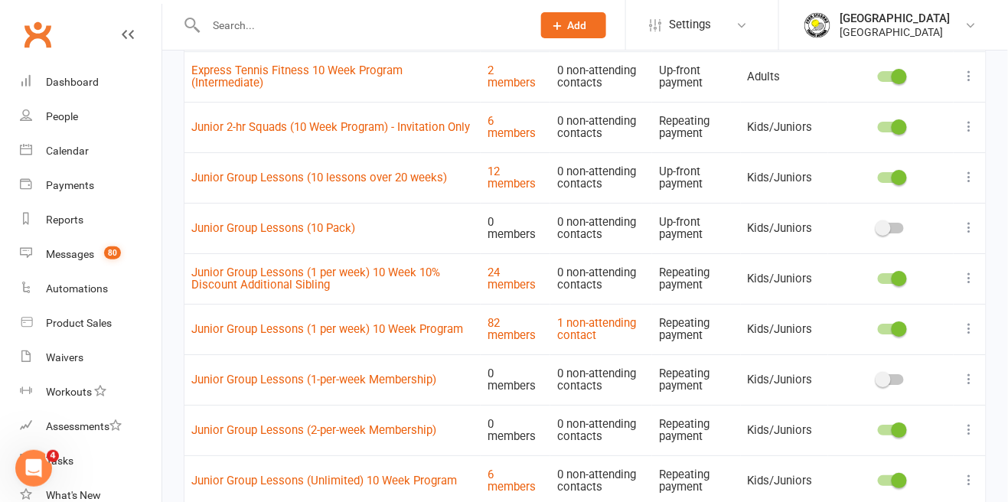
click at [881, 444] on td at bounding box center [890, 430] width 125 height 51
click at [888, 431] on div at bounding box center [891, 430] width 26 height 11
click at [878, 428] on input "checkbox" at bounding box center [878, 428] width 0 height 0
click at [979, 380] on button at bounding box center [969, 379] width 18 height 18
click at [915, 409] on link "Edit" at bounding box center [903, 408] width 152 height 31
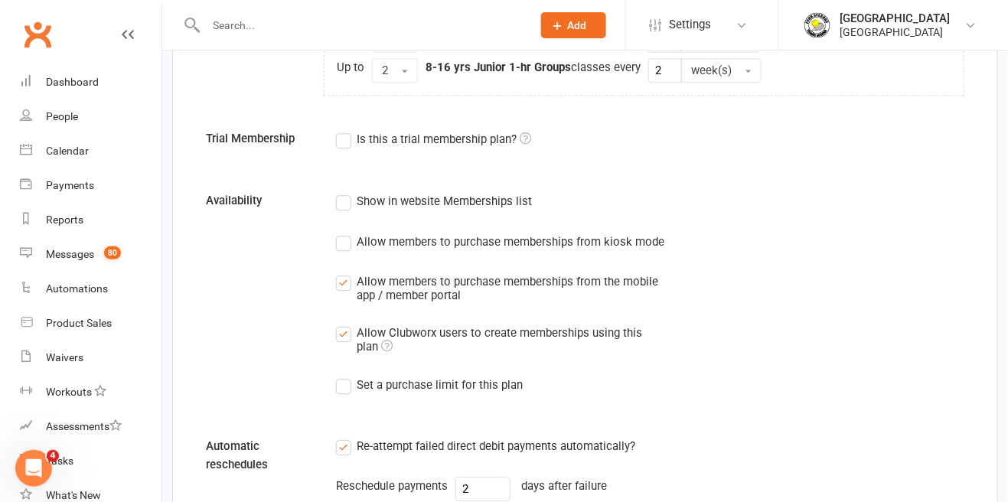
scroll to position [956, 0]
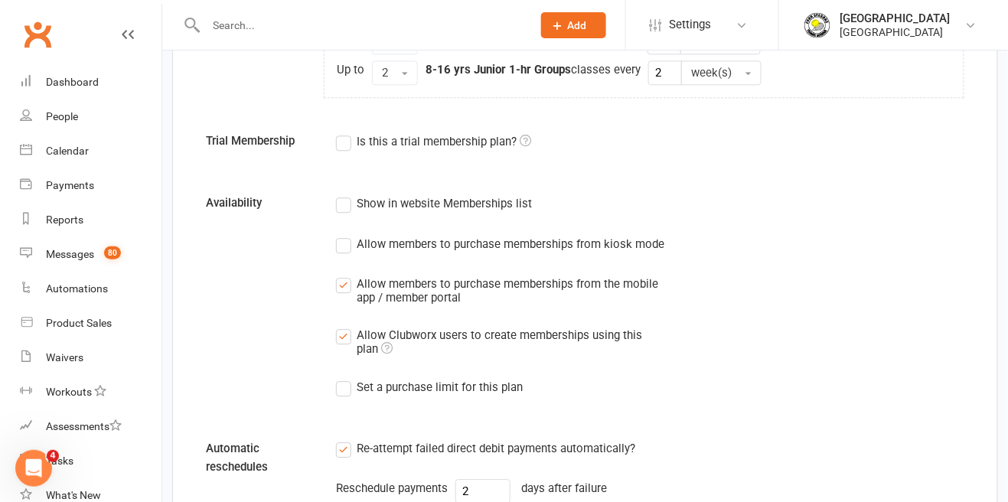
click at [341, 208] on label "Show in website Memberships list" at bounding box center [434, 203] width 196 height 18
click at [341, 194] on input "Show in website Memberships list" at bounding box center [341, 194] width 10 height 0
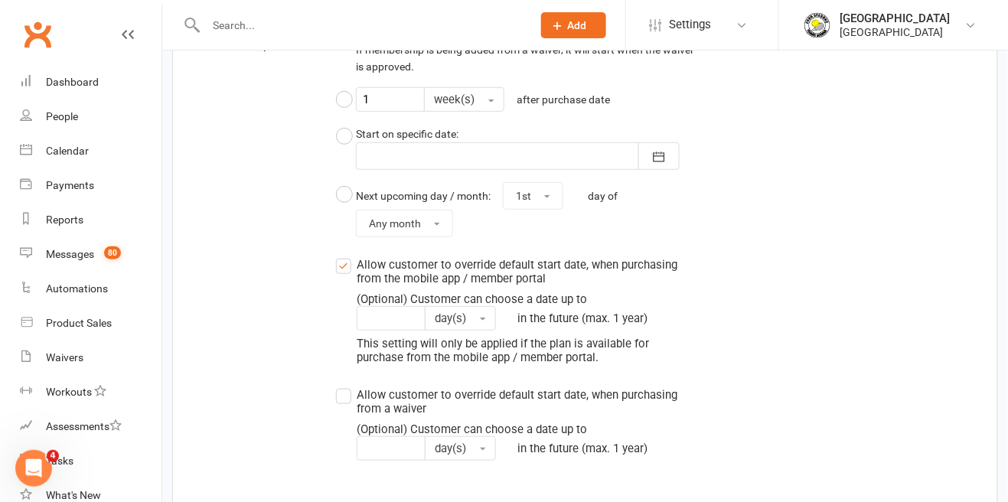
click at [345, 262] on label "Allow customer to override default start date, when purchasing from the mobile …" at bounding box center [508, 310] width 344 height 109
click at [345, 256] on input "Allow customer to override default start date, when purchasing from the mobile …" at bounding box center [341, 256] width 10 height 0
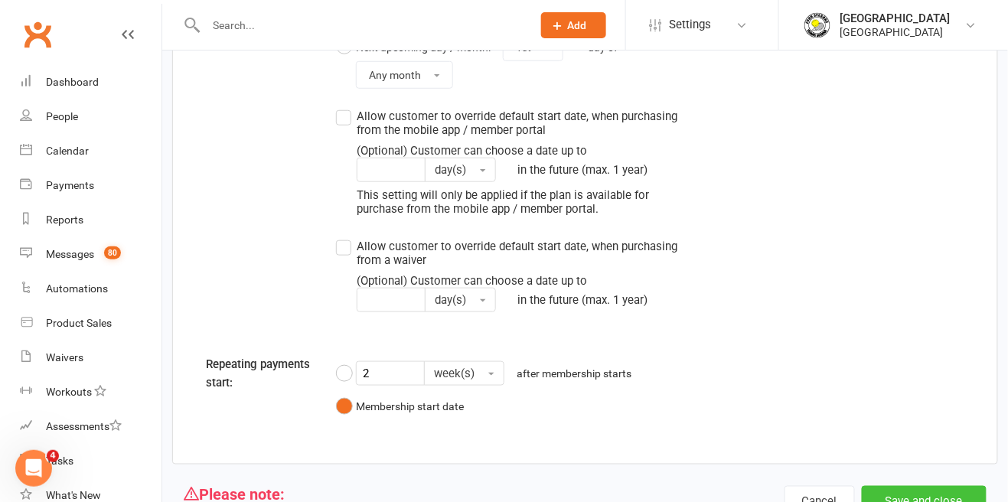
click at [947, 501] on button "Save and close" at bounding box center [924, 502] width 125 height 32
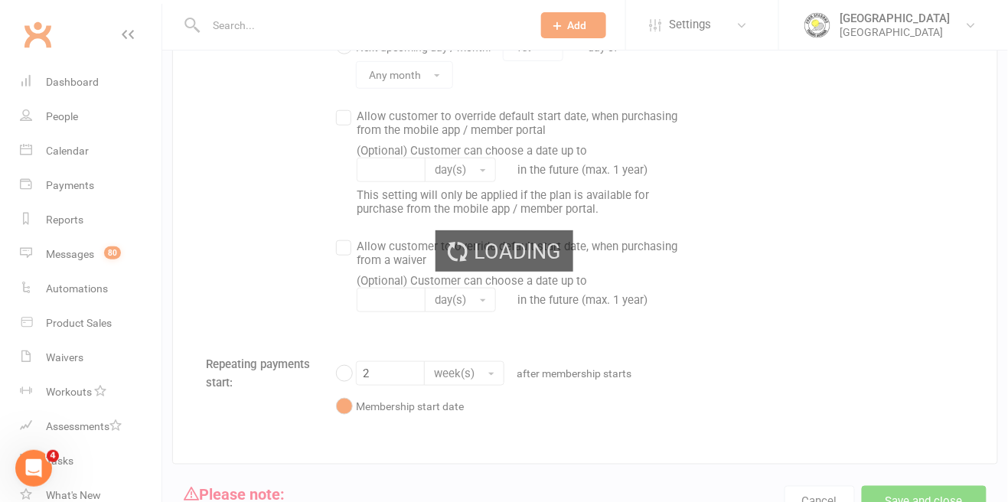
select select "50"
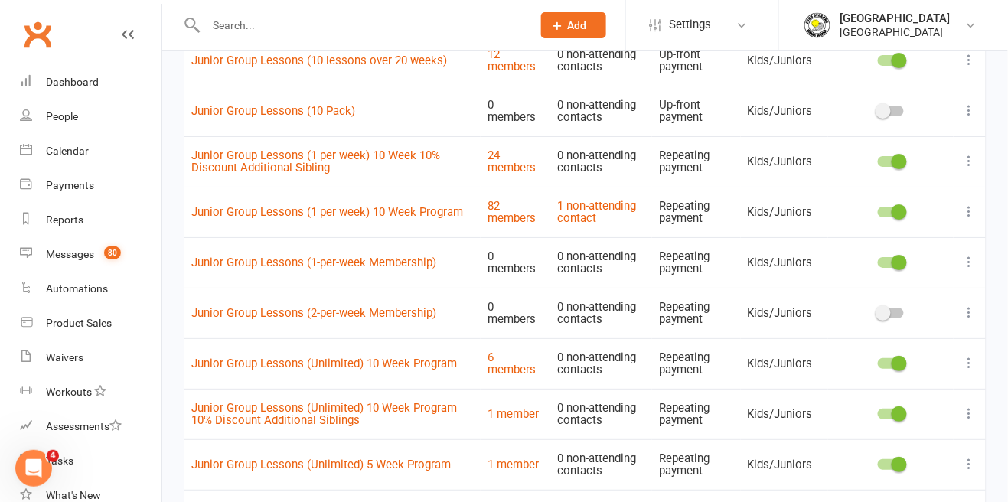
scroll to position [1439, 0]
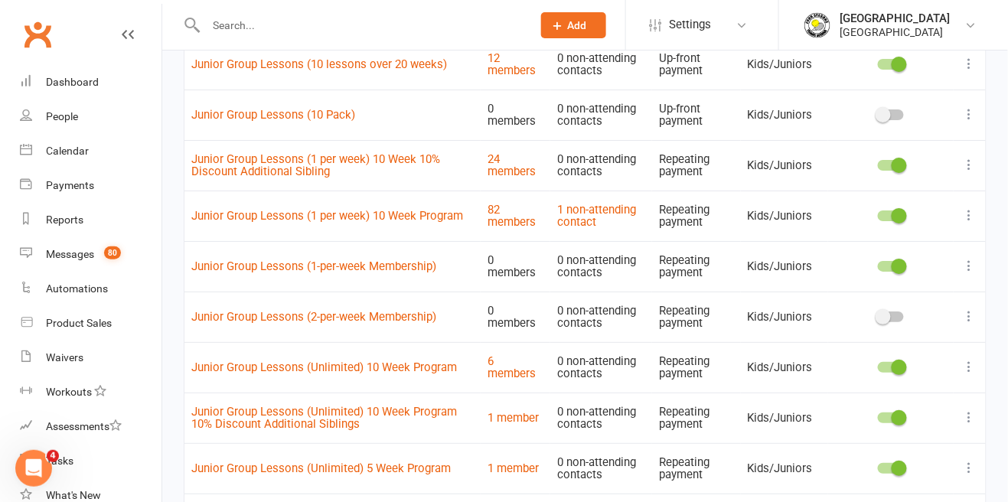
click at [902, 263] on span at bounding box center [898, 266] width 15 height 15
click at [878, 264] on input "checkbox" at bounding box center [878, 264] width 0 height 0
click at [969, 272] on icon at bounding box center [969, 266] width 15 height 15
click at [917, 302] on link "Edit" at bounding box center [903, 294] width 152 height 31
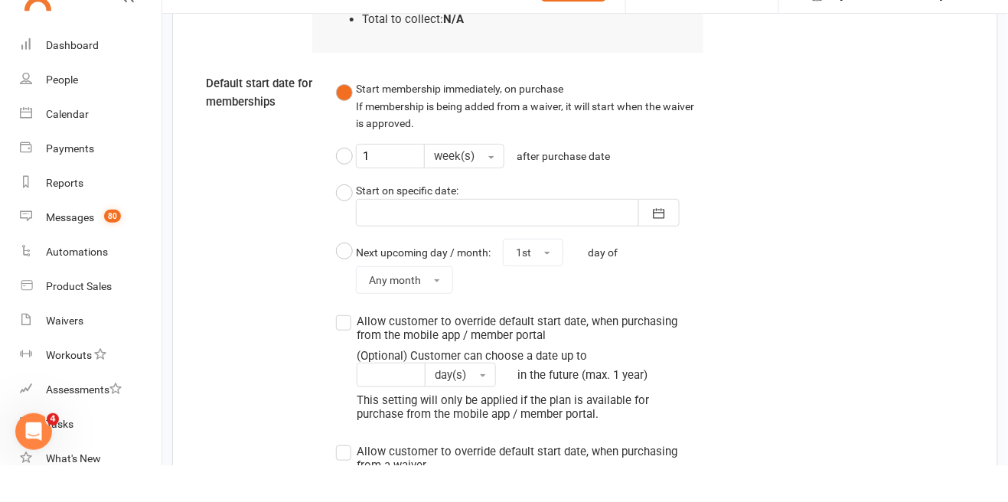
scroll to position [1924, 0]
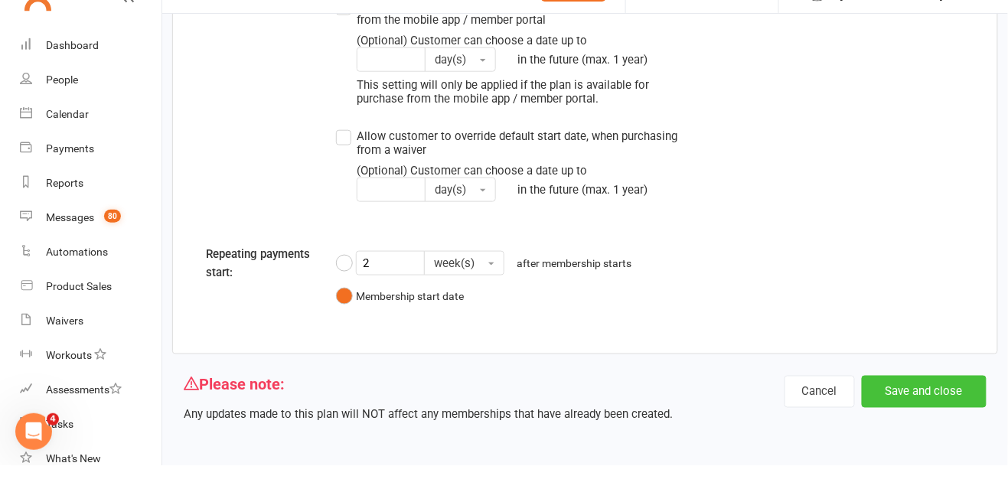
click at [950, 433] on button "Save and close" at bounding box center [924, 428] width 125 height 32
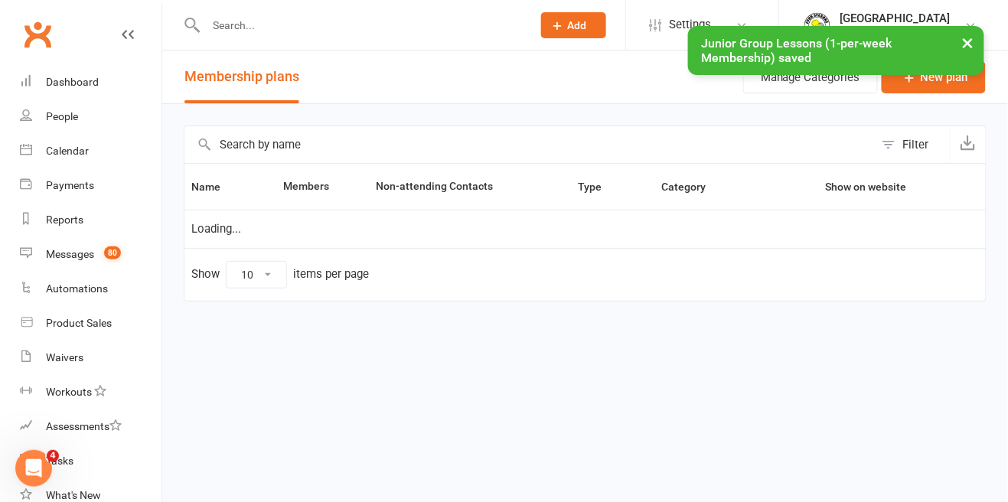
select select "50"
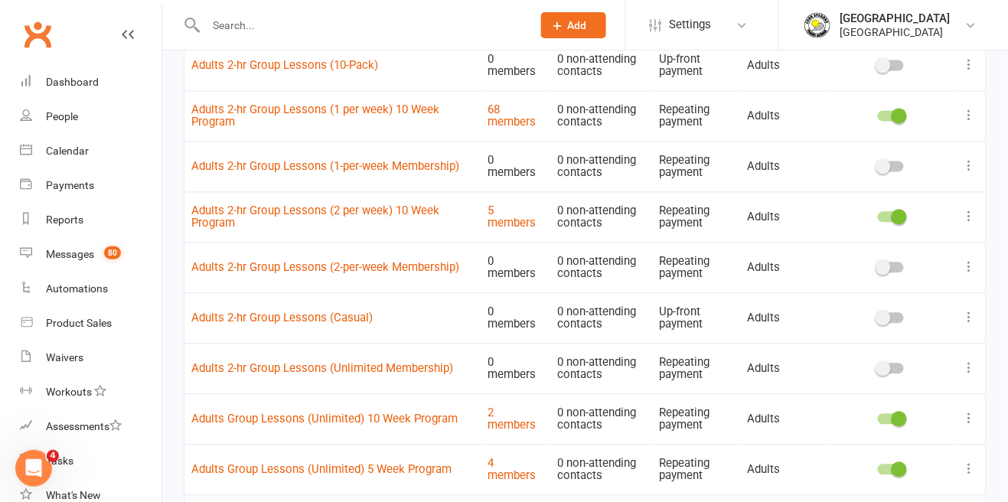
scroll to position [779, 0]
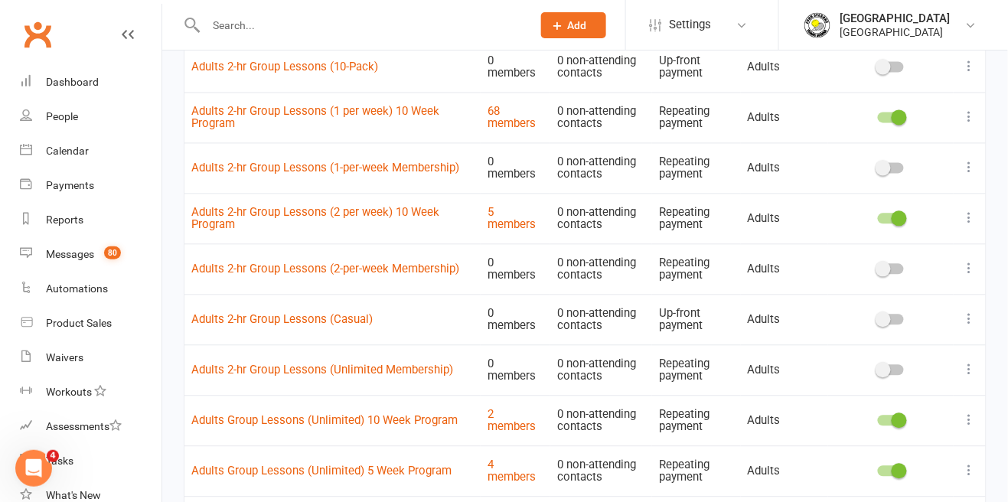
click at [975, 370] on icon at bounding box center [969, 370] width 15 height 15
click at [876, 399] on link "Edit" at bounding box center [903, 398] width 152 height 31
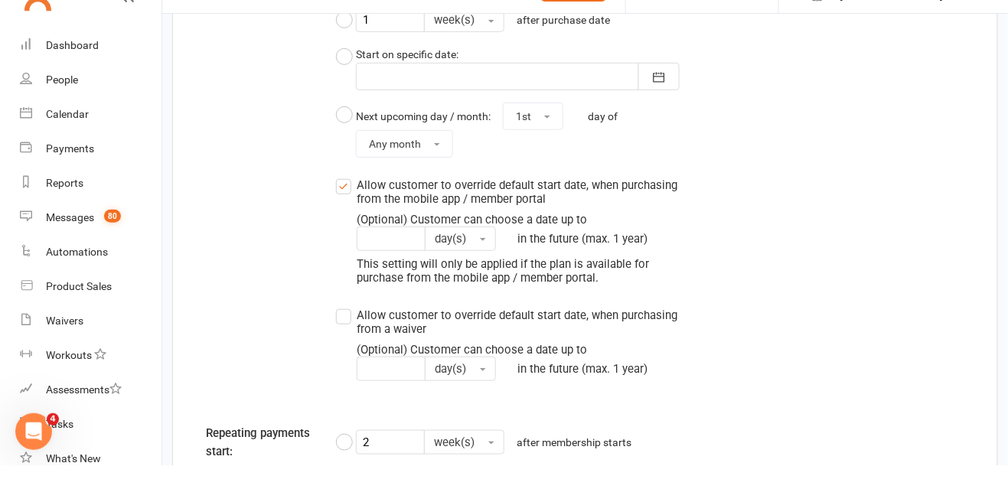
scroll to position [1722, 0]
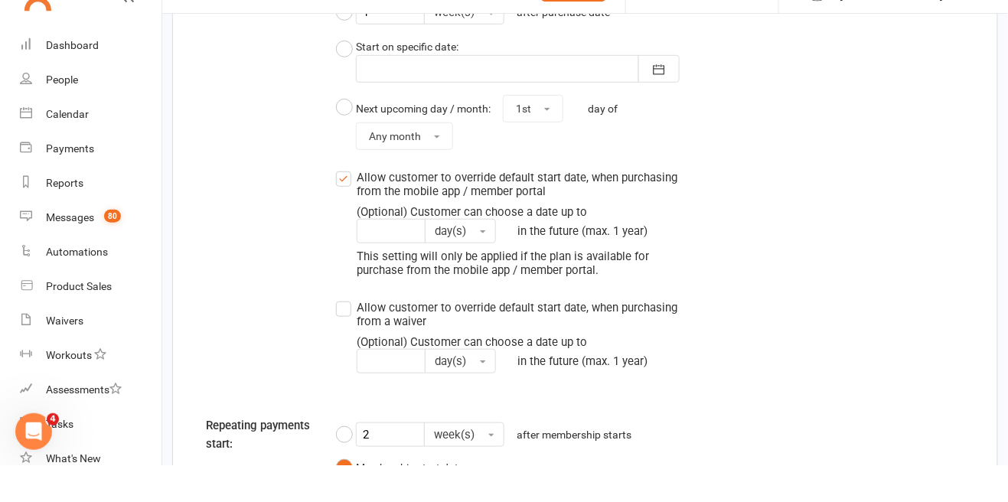
click at [338, 220] on label "Allow customer to override default start date, when purchasing from the mobile …" at bounding box center [508, 259] width 344 height 109
click at [338, 205] on input "Allow customer to override default start date, when purchasing from the mobile …" at bounding box center [341, 205] width 10 height 0
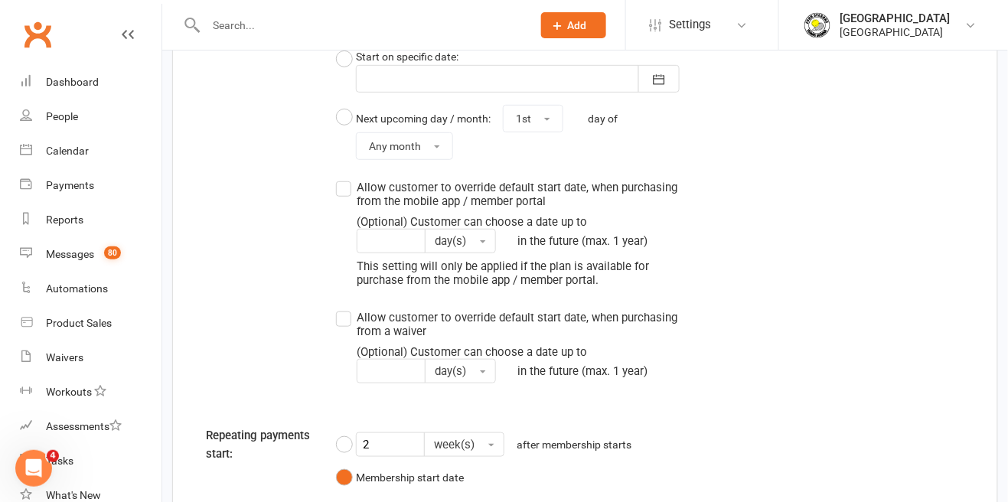
scroll to position [1820, 0]
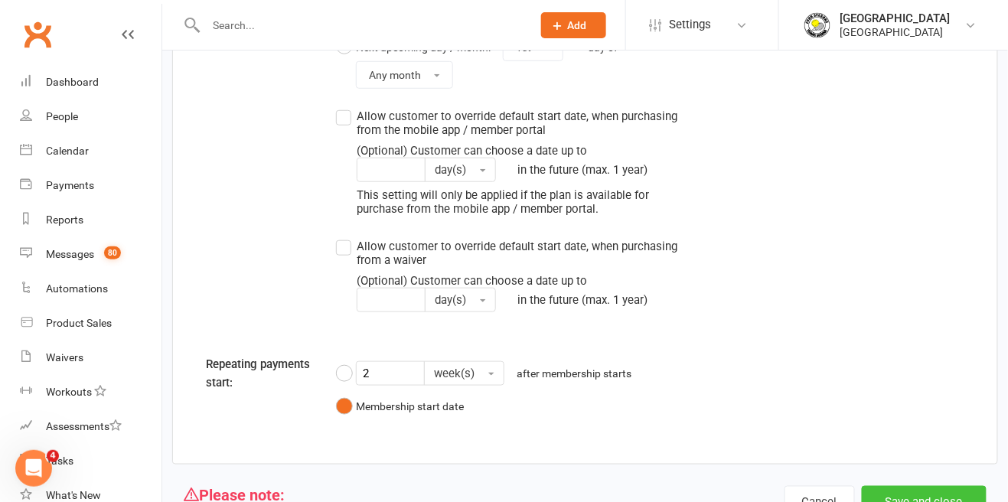
click at [930, 501] on button "Save and close" at bounding box center [924, 502] width 125 height 32
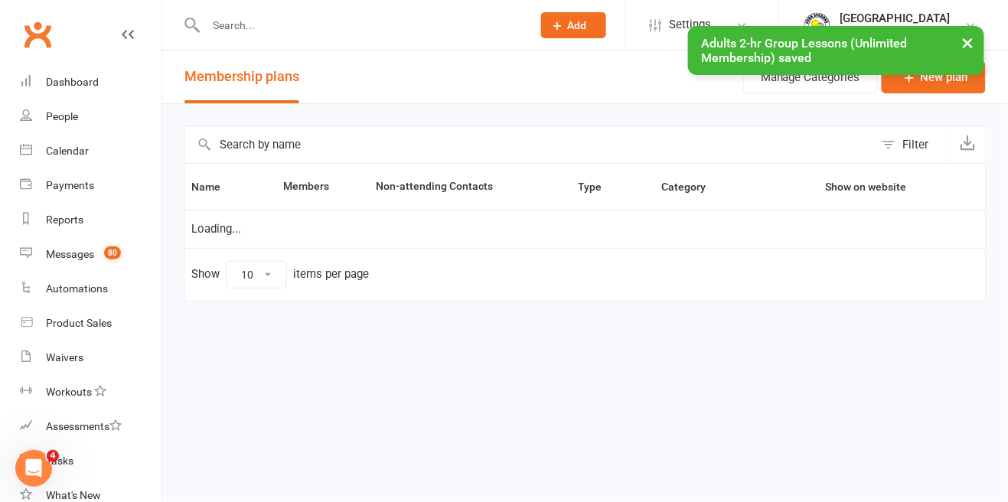
select select "50"
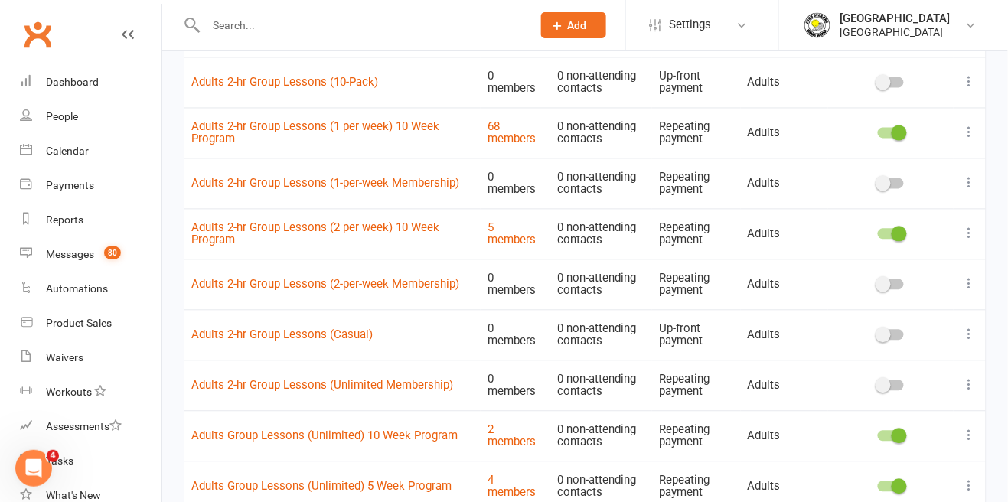
scroll to position [762, 0]
click at [964, 343] on icon at bounding box center [969, 336] width 15 height 15
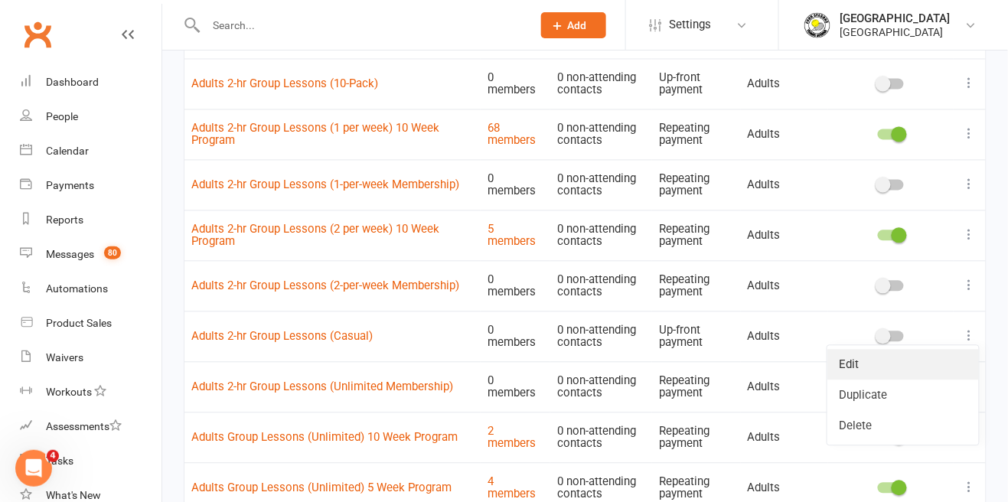
click at [868, 363] on link "Edit" at bounding box center [903, 365] width 152 height 31
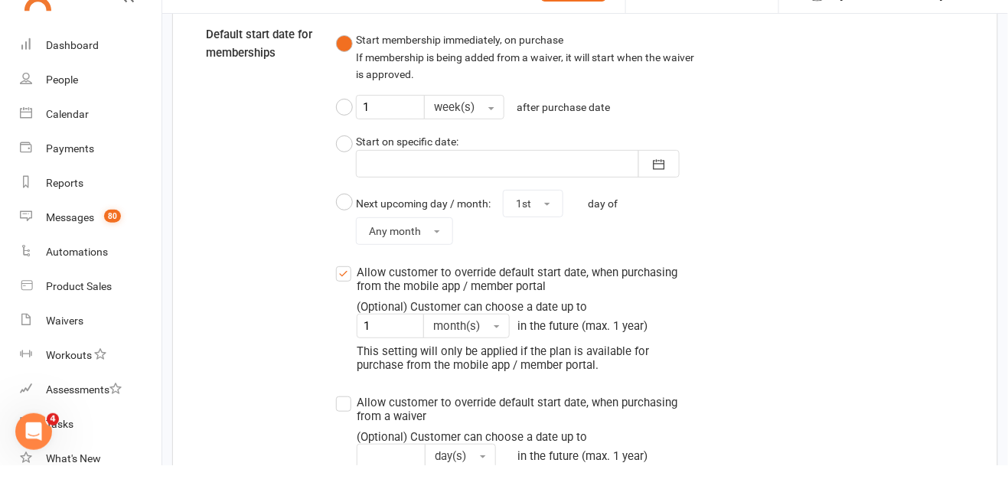
scroll to position [1576, 0]
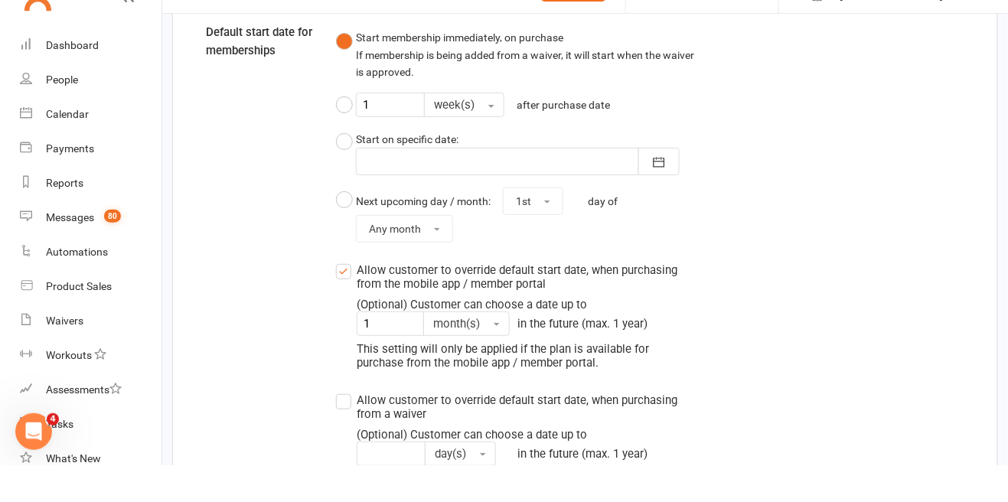
click at [348, 318] on label "Allow customer to override default start date, when purchasing from the mobile …" at bounding box center [508, 352] width 344 height 109
click at [346, 298] on input "Allow customer to override default start date, when purchasing from the mobile …" at bounding box center [341, 298] width 10 height 0
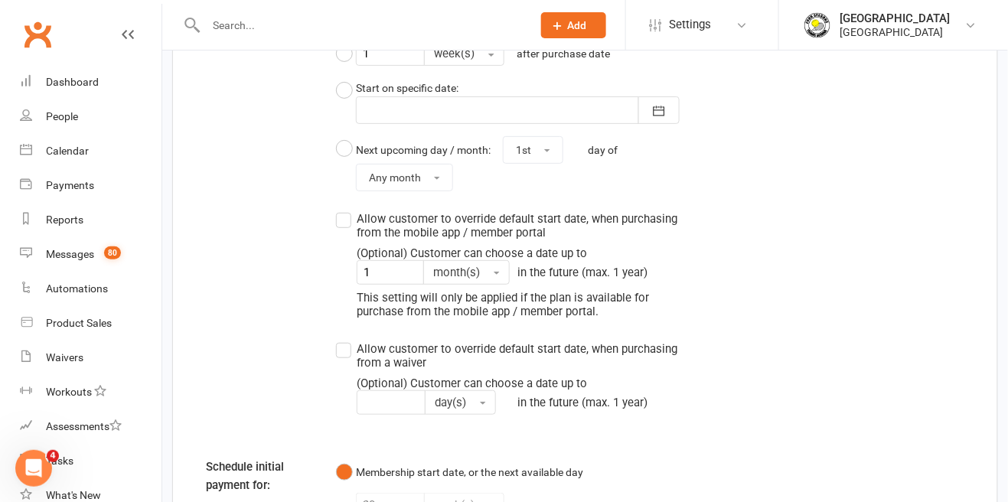
scroll to position [1813, 0]
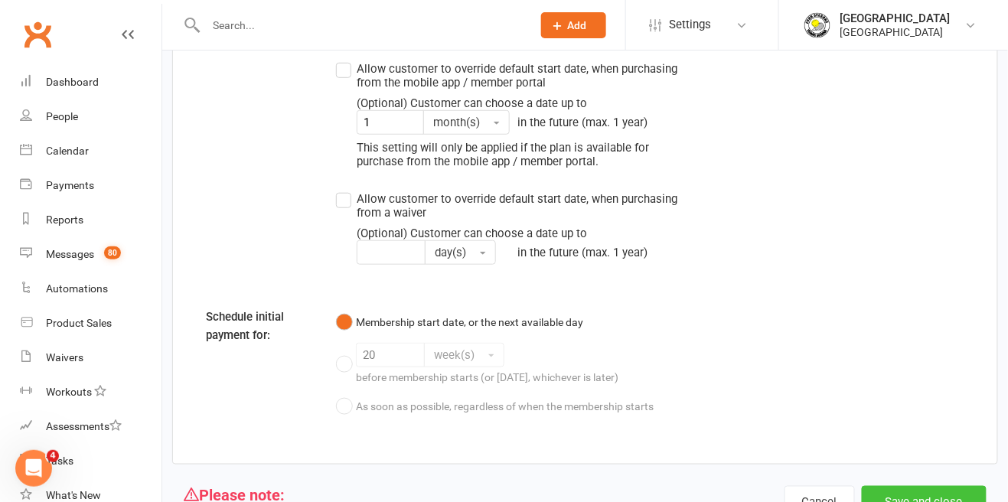
click at [925, 501] on button "Save and close" at bounding box center [924, 502] width 125 height 32
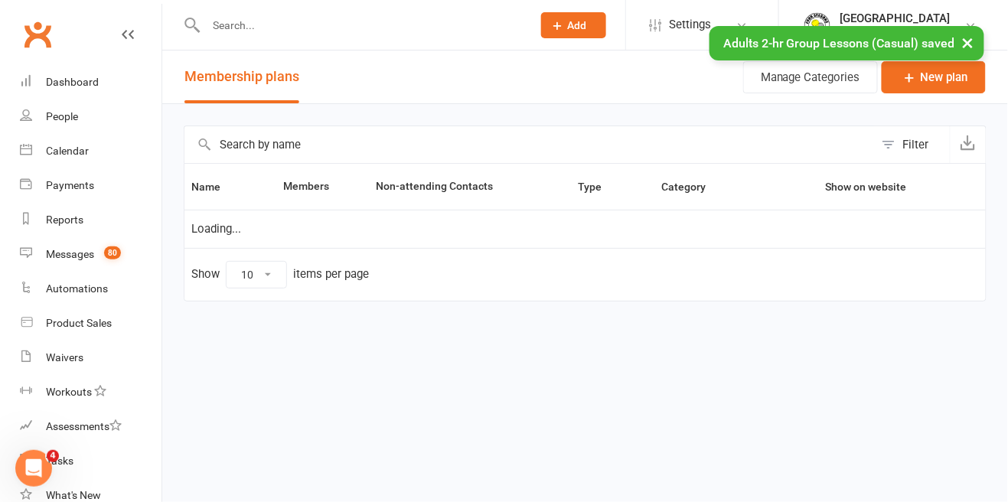
select select "50"
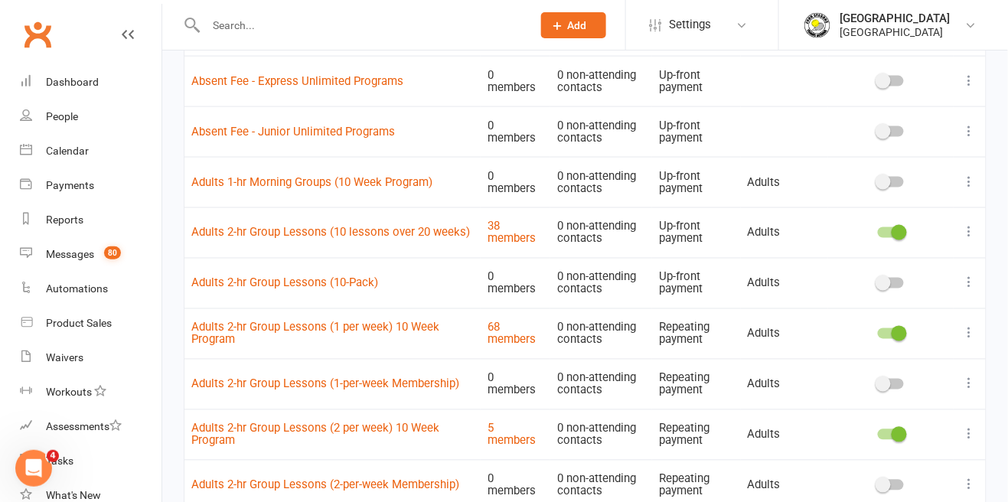
scroll to position [562, 0]
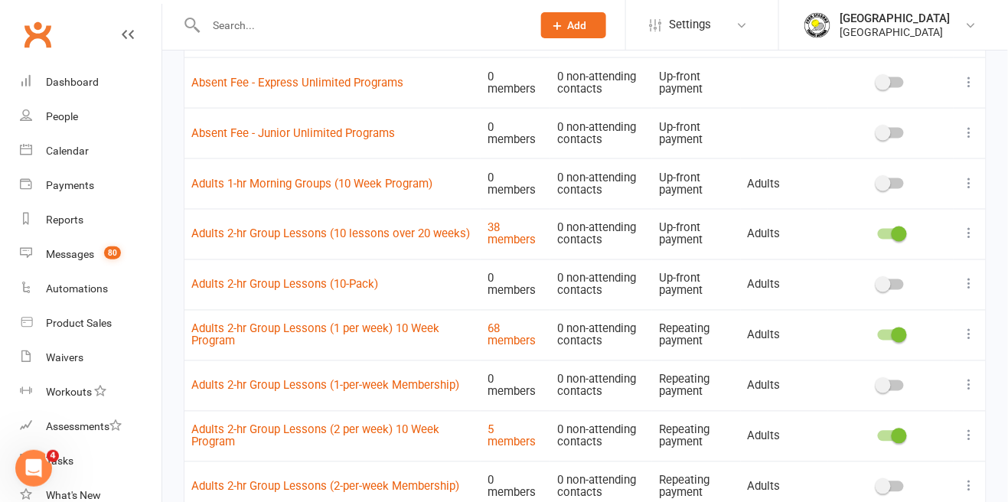
click at [973, 292] on button at bounding box center [969, 284] width 18 height 18
click at [870, 314] on link "Edit" at bounding box center [903, 313] width 152 height 31
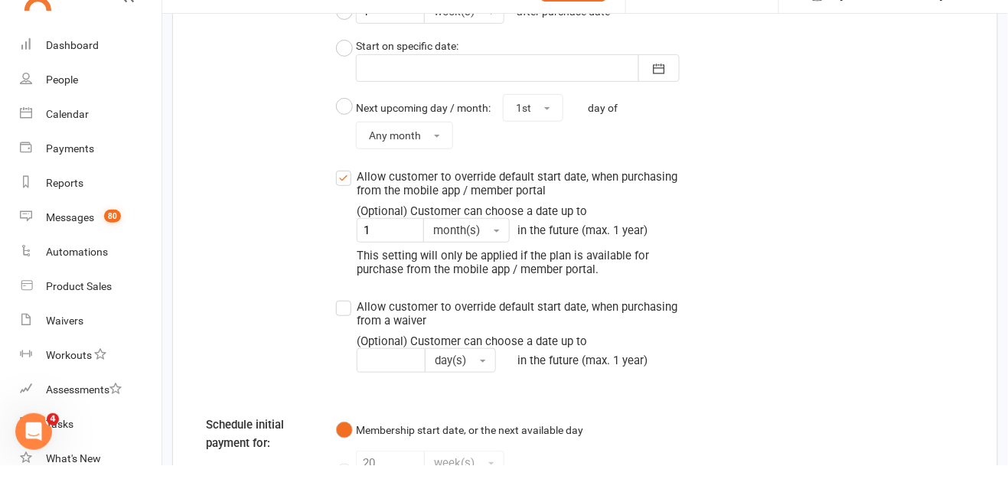
scroll to position [1671, 0]
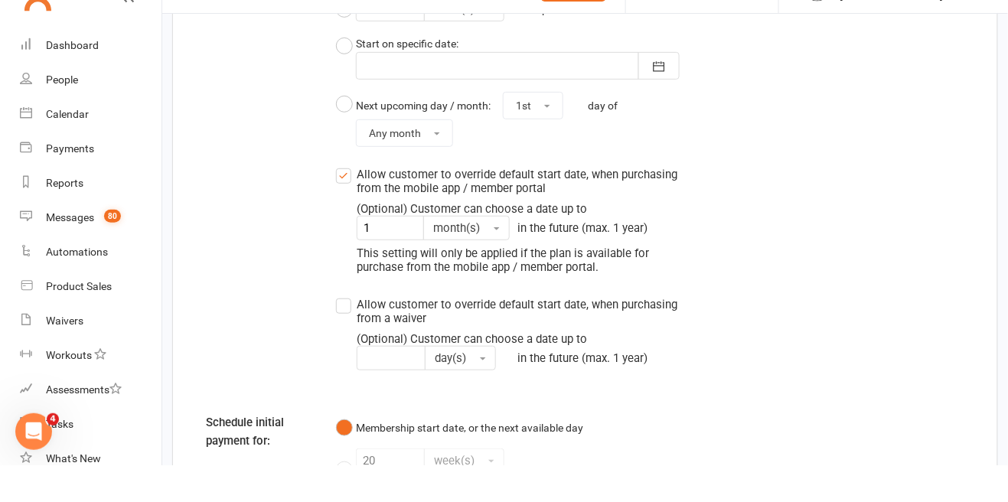
click at [343, 206] on label "Allow customer to override default start date, when purchasing from the mobile …" at bounding box center [508, 256] width 344 height 109
click at [343, 202] on input "Allow customer to override default start date, when purchasing from the mobile …" at bounding box center [341, 202] width 10 height 0
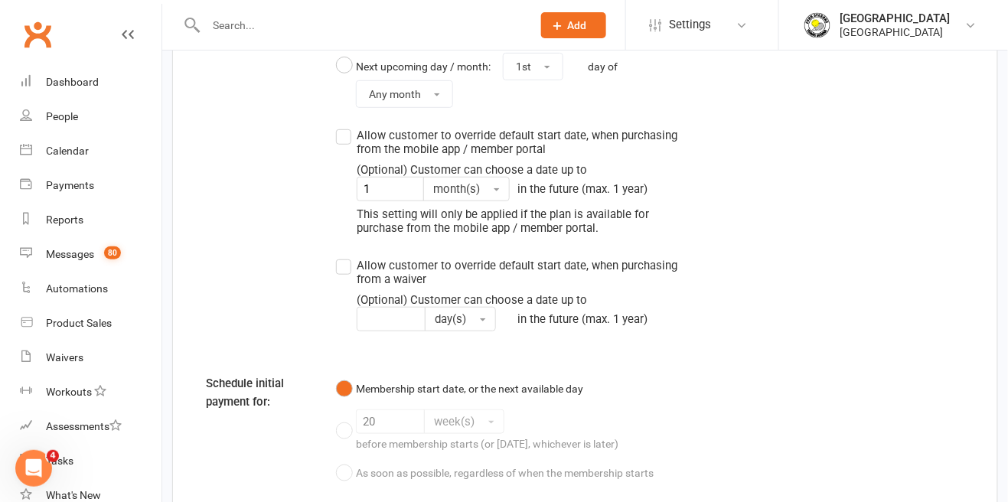
scroll to position [1813, 0]
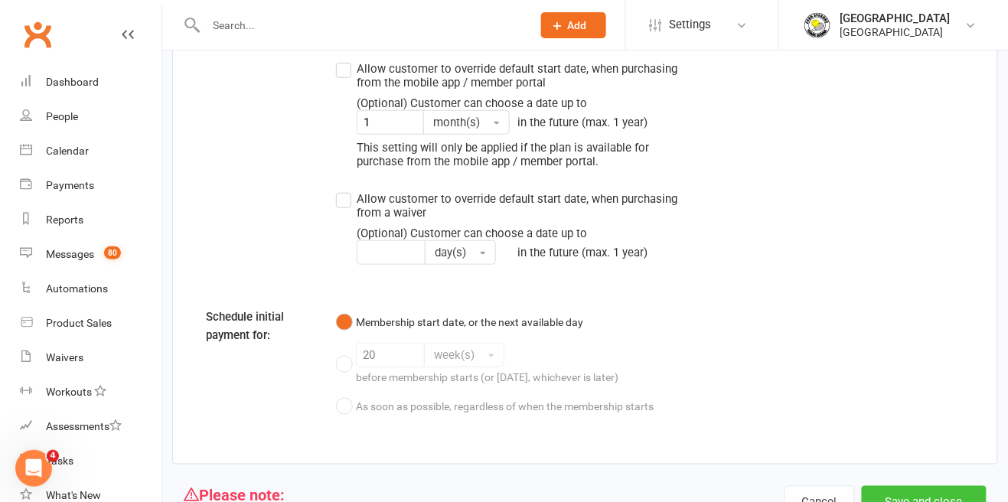
click at [938, 490] on button "Save and close" at bounding box center [924, 502] width 125 height 32
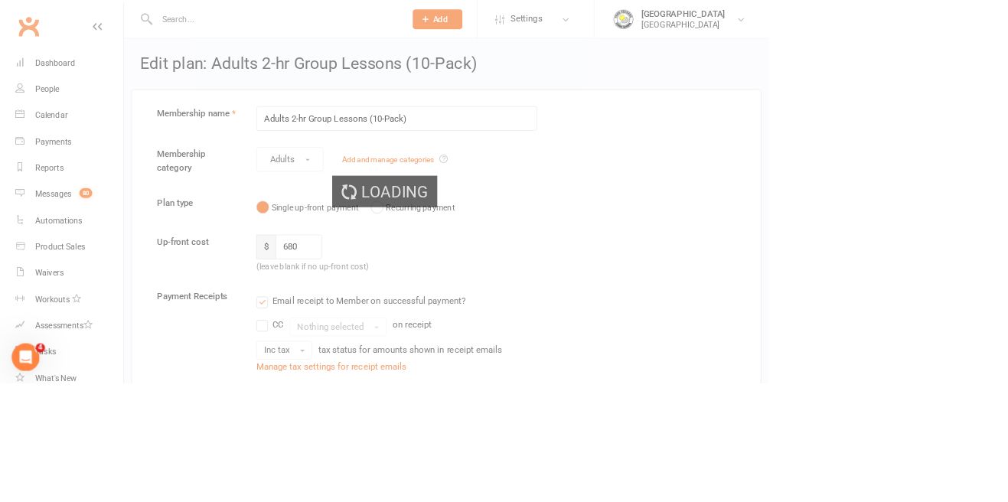
select select "50"
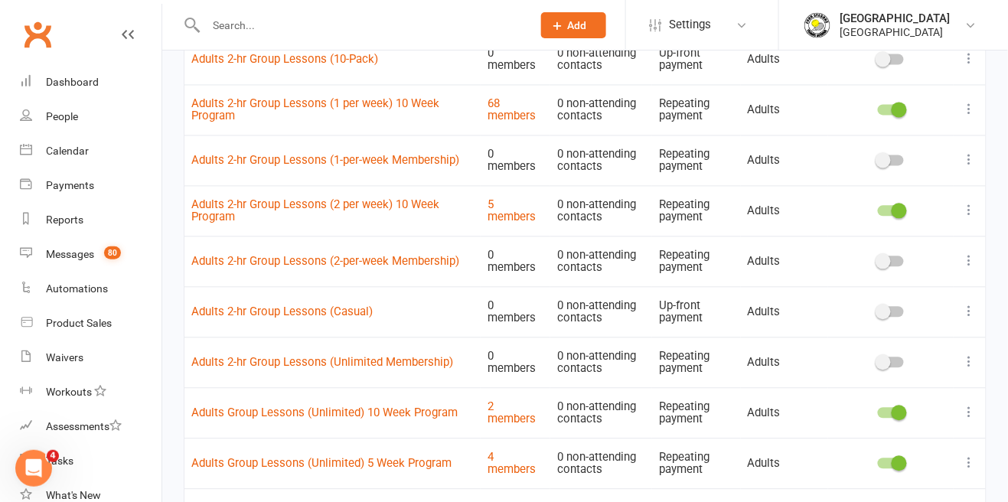
scroll to position [813, 0]
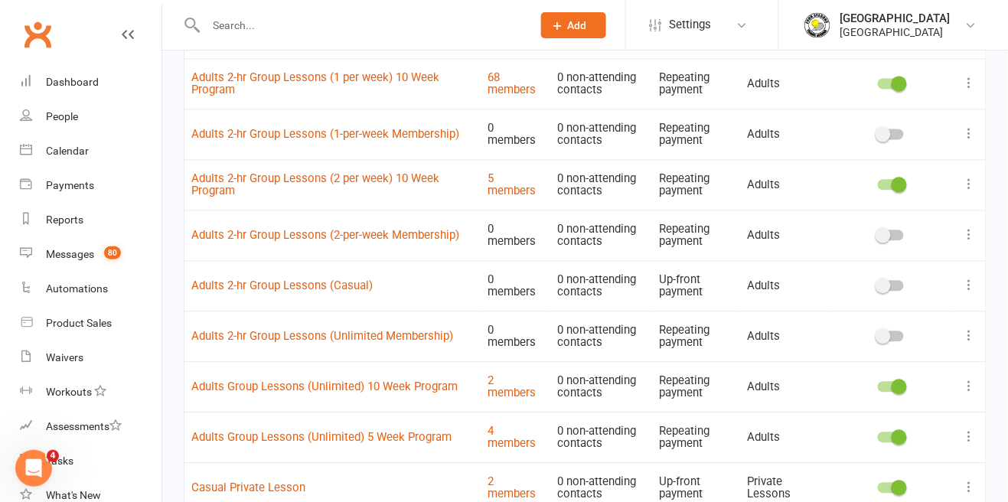
click at [968, 236] on icon at bounding box center [969, 234] width 15 height 15
click at [871, 266] on link "Edit" at bounding box center [903, 264] width 152 height 31
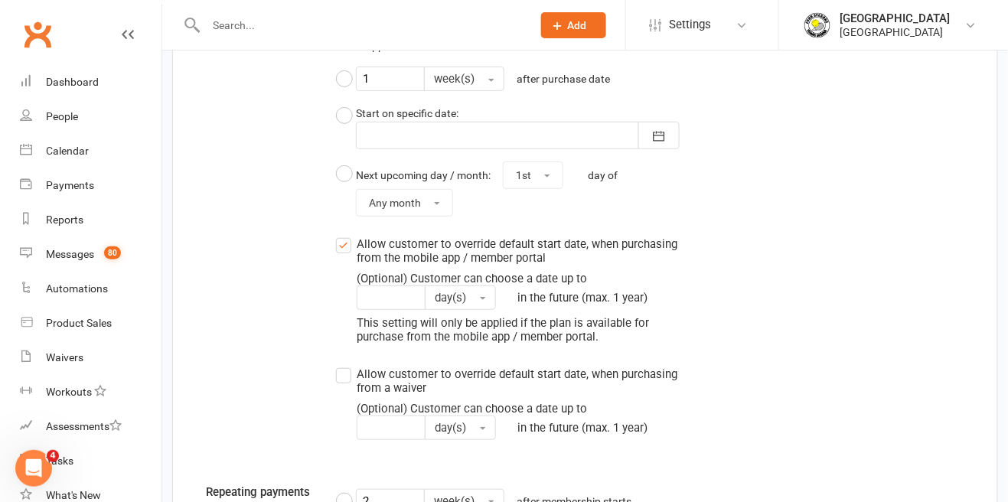
scroll to position [1689, 0]
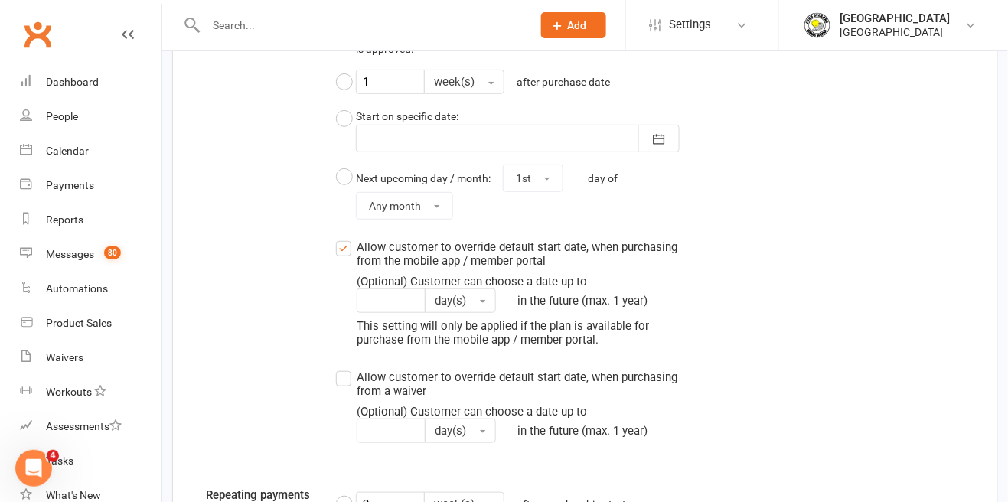
click at [342, 239] on label "Allow customer to override default start date, when purchasing from the mobile …" at bounding box center [508, 292] width 344 height 109
click at [342, 238] on input "Allow customer to override default start date, when purchasing from the mobile …" at bounding box center [341, 238] width 10 height 0
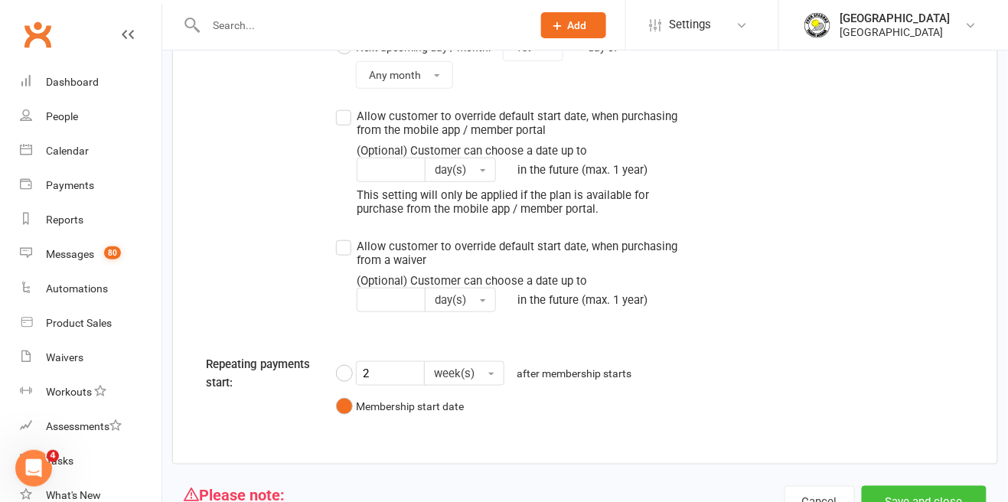
click at [940, 497] on button "Save and close" at bounding box center [924, 502] width 125 height 32
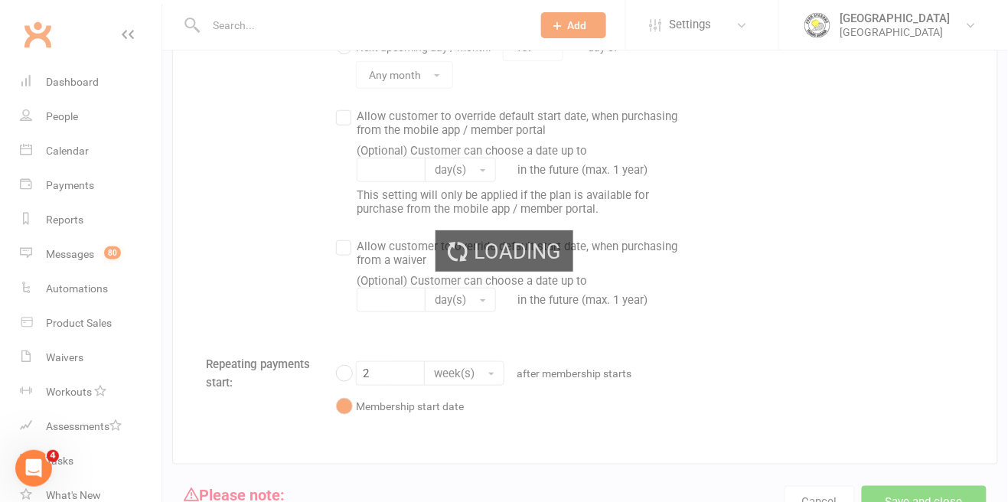
select select "50"
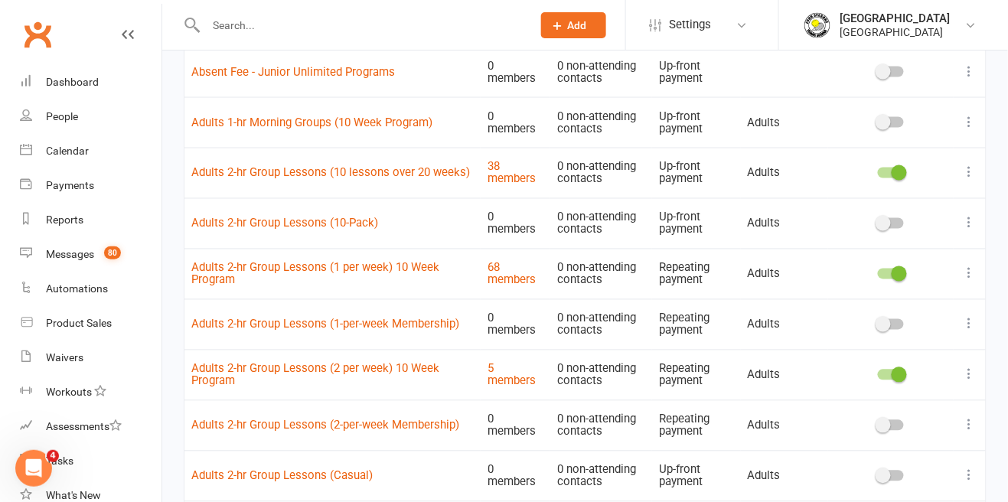
scroll to position [620, 0]
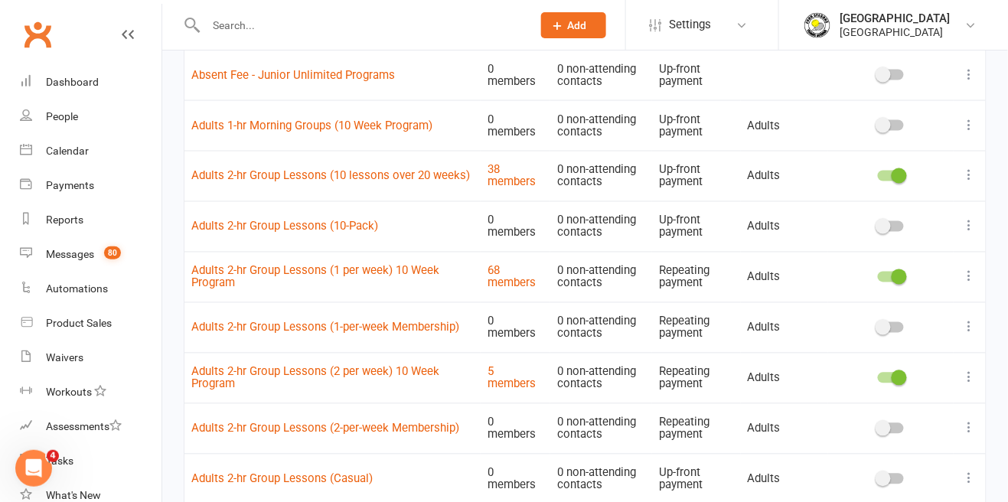
click at [972, 327] on icon at bounding box center [969, 327] width 15 height 15
click at [889, 386] on link "Duplicate" at bounding box center [903, 387] width 152 height 31
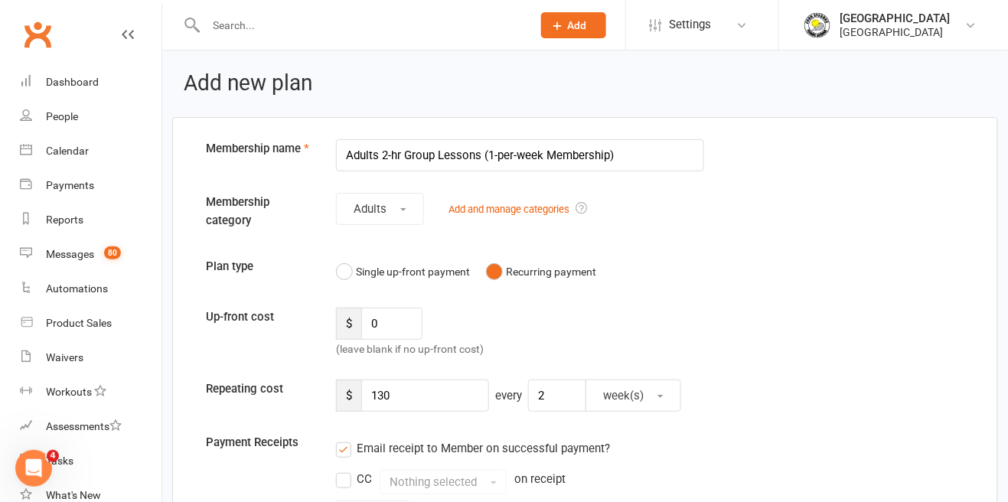
select select "50"
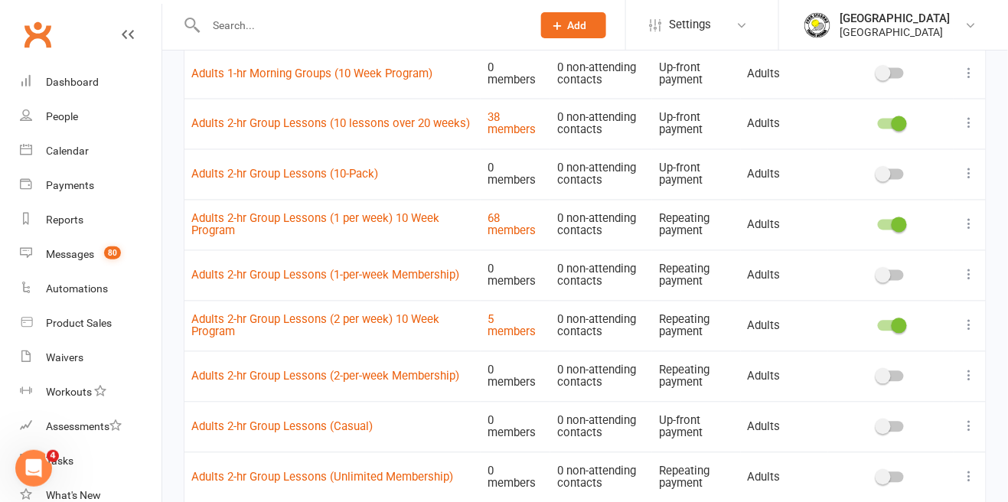
scroll to position [664, 0]
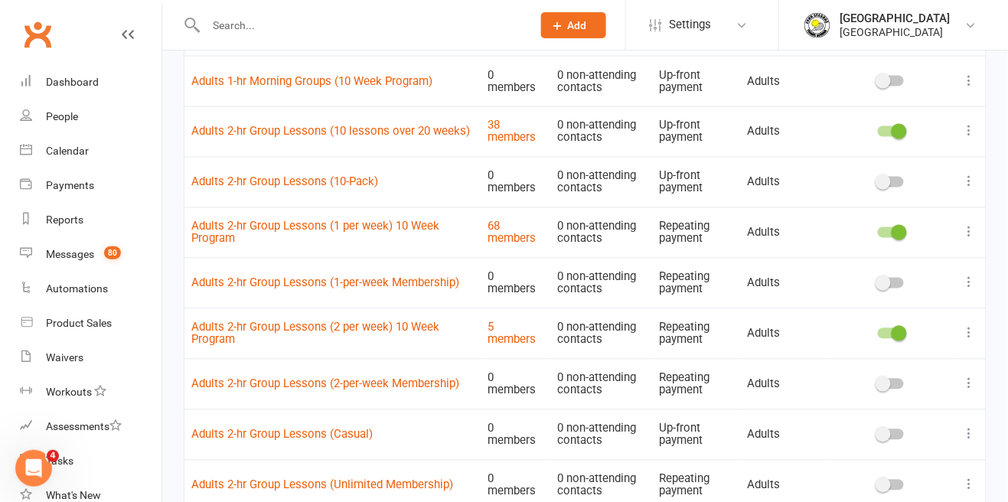
click at [975, 285] on icon at bounding box center [969, 282] width 15 height 15
click at [934, 318] on link "Edit" at bounding box center [903, 312] width 152 height 31
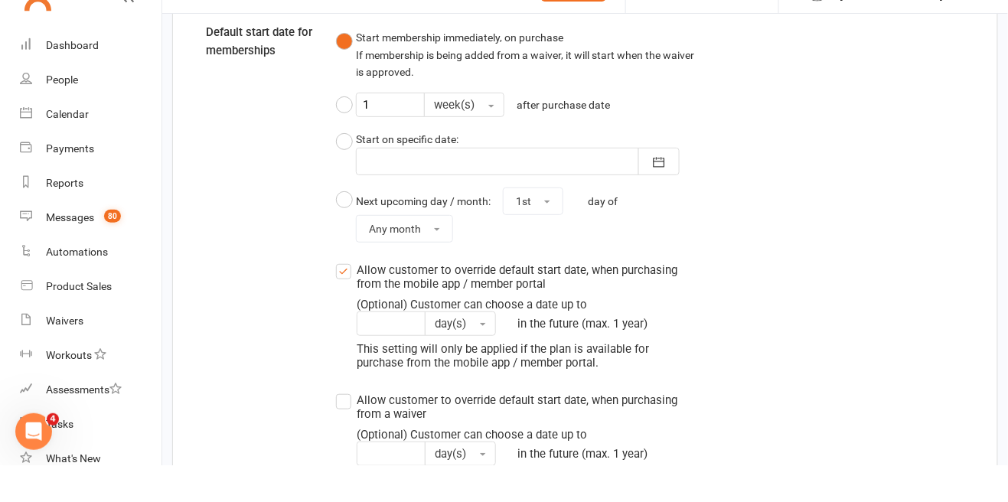
scroll to position [1637, 0]
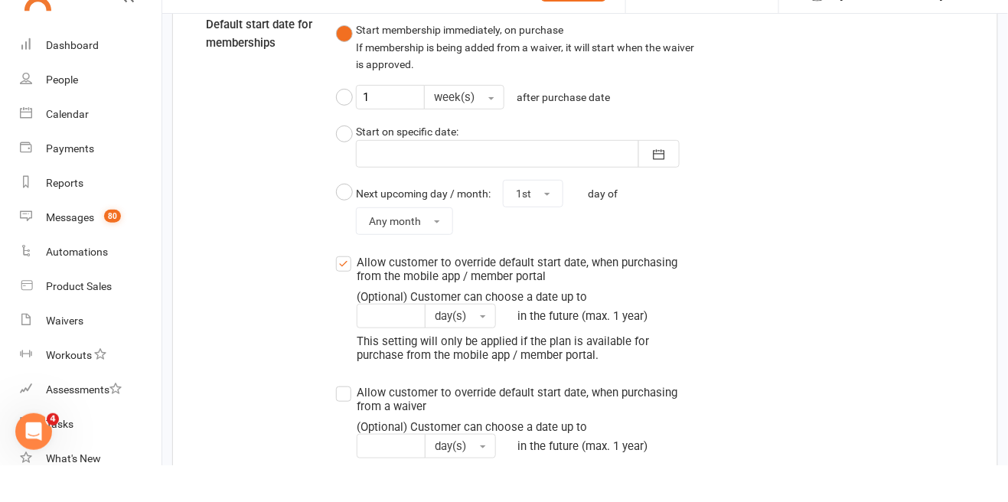
click at [342, 322] on label "Allow customer to override default start date, when purchasing from the mobile …" at bounding box center [508, 344] width 344 height 109
click at [342, 290] on input "Allow customer to override default start date, when purchasing from the mobile …" at bounding box center [341, 290] width 10 height 0
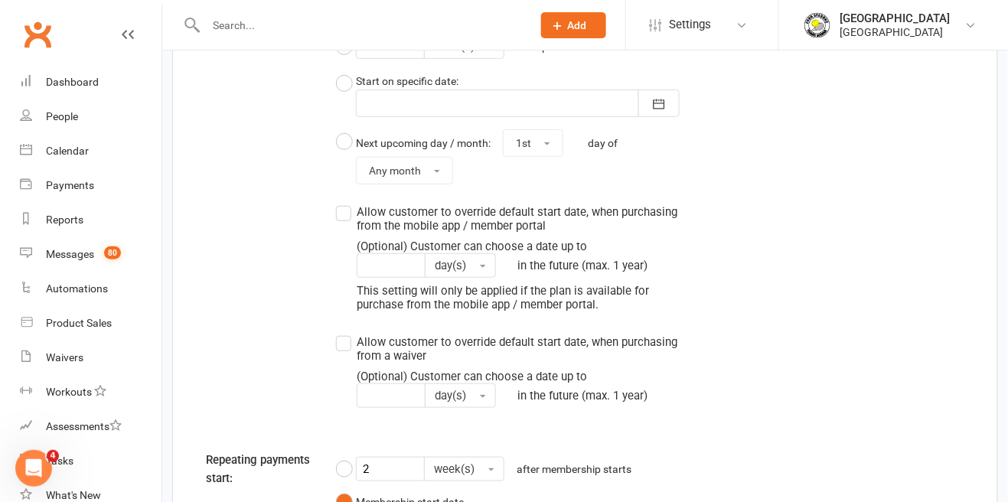
scroll to position [1820, 0]
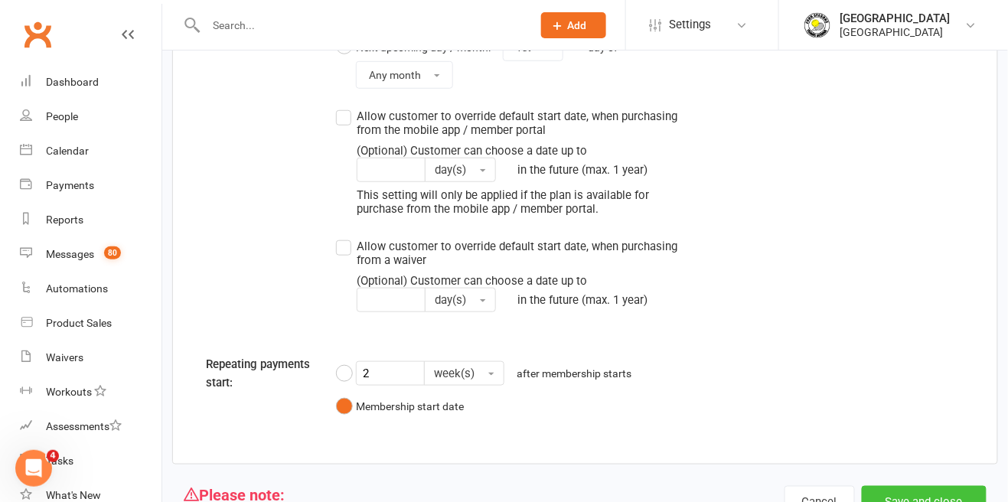
click at [946, 501] on button "Save and close" at bounding box center [924, 502] width 125 height 32
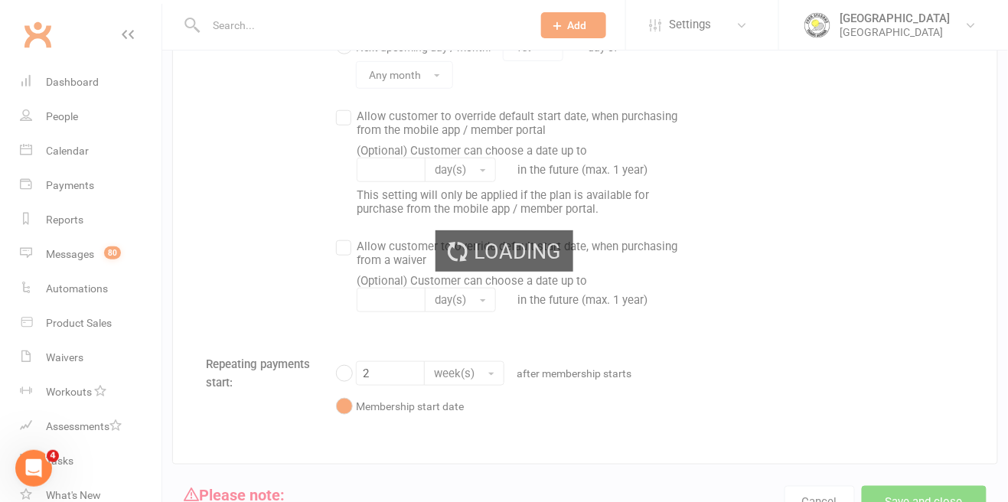
select select "50"
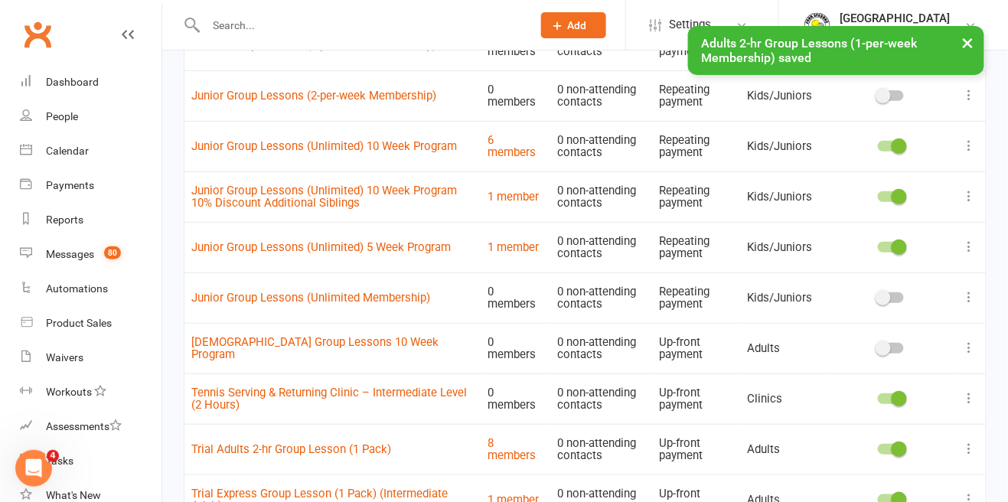
scroll to position [1775, 0]
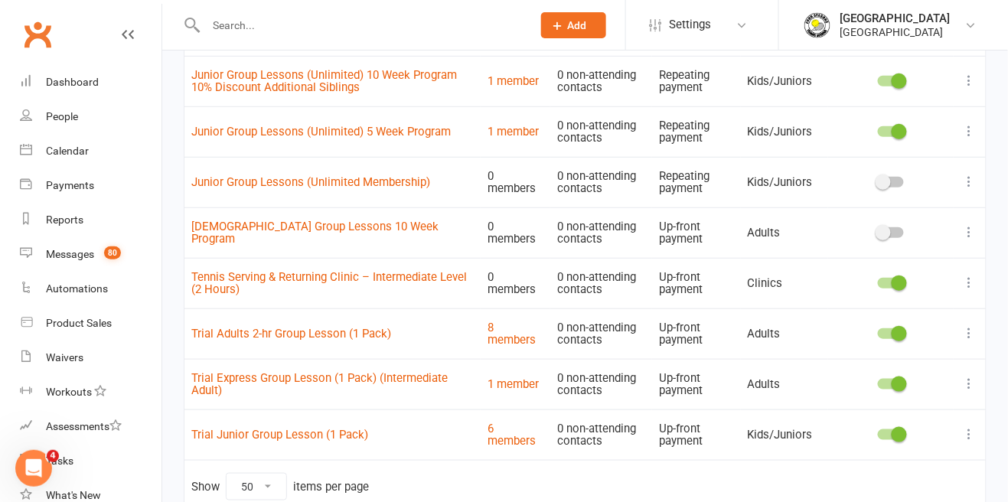
click at [974, 324] on button at bounding box center [969, 333] width 18 height 18
click at [878, 358] on link "Edit" at bounding box center [903, 361] width 152 height 31
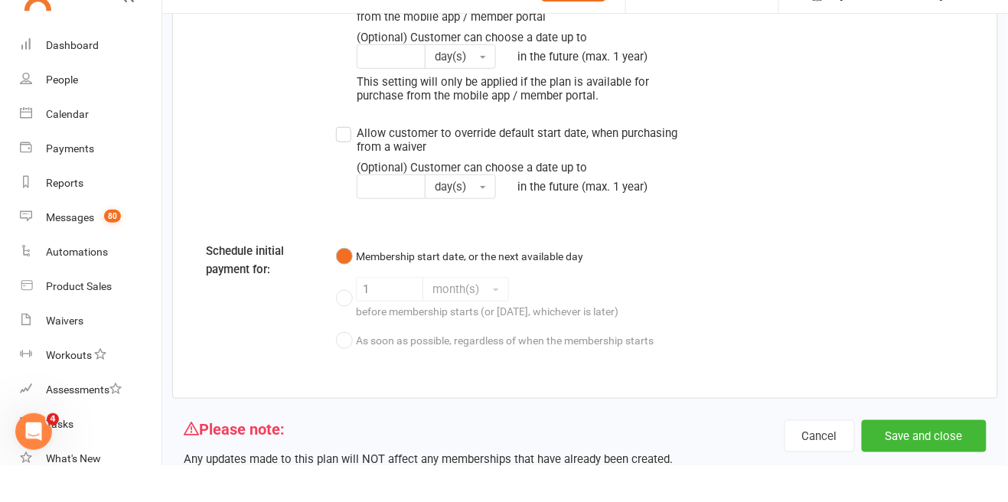
scroll to position [1829, 0]
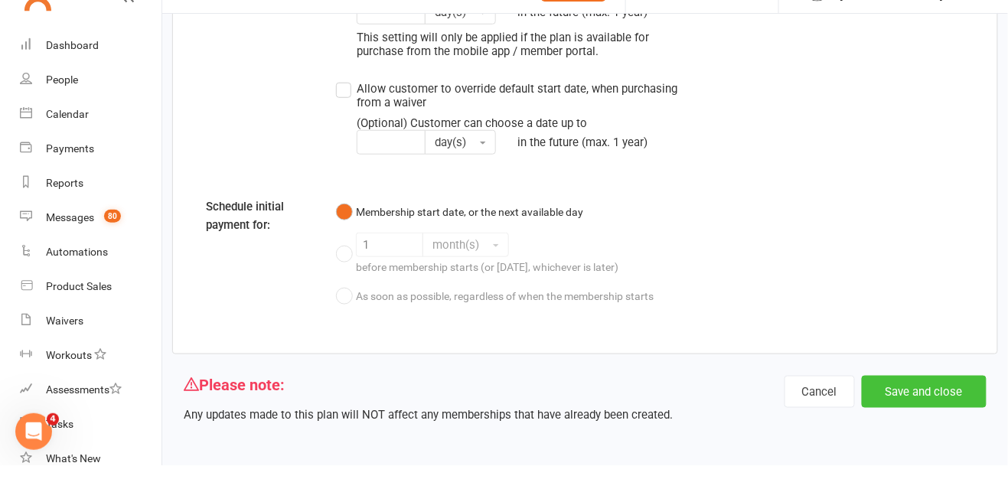
click at [927, 434] on button "Save and close" at bounding box center [924, 428] width 125 height 32
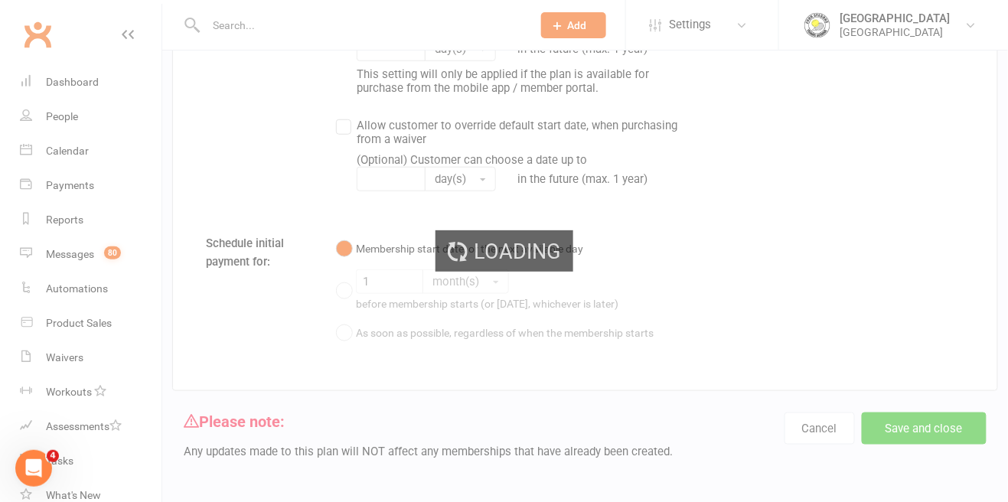
select select "50"
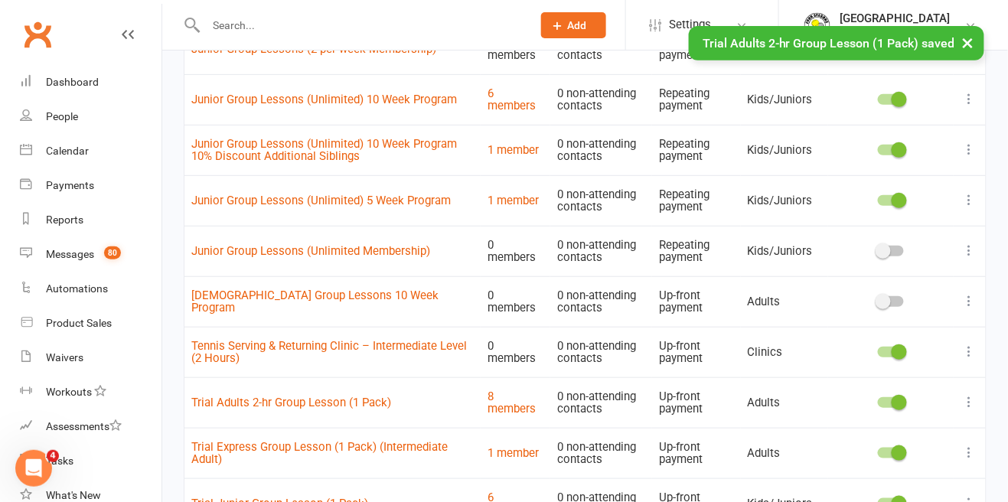
scroll to position [1775, 0]
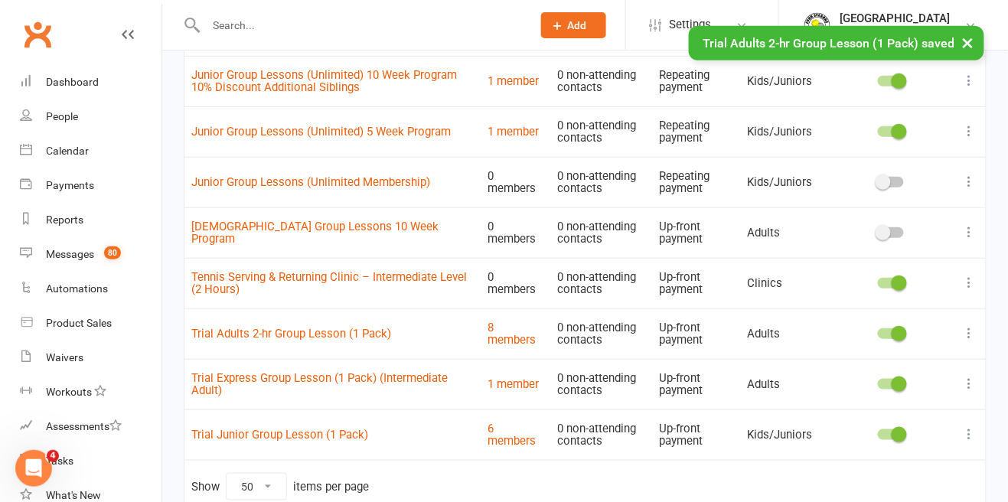
click at [973, 441] on button at bounding box center [969, 434] width 18 height 18
click at [895, 468] on link "Edit" at bounding box center [903, 462] width 152 height 31
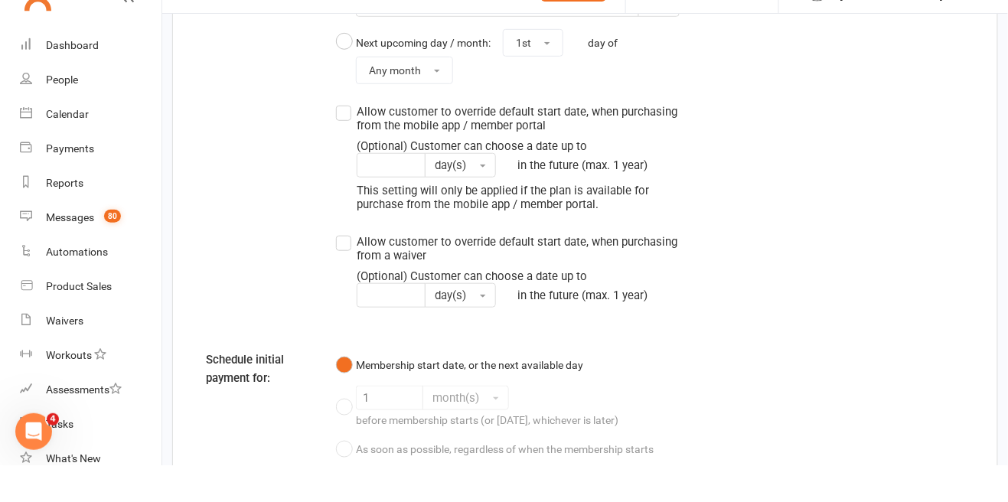
scroll to position [1918, 0]
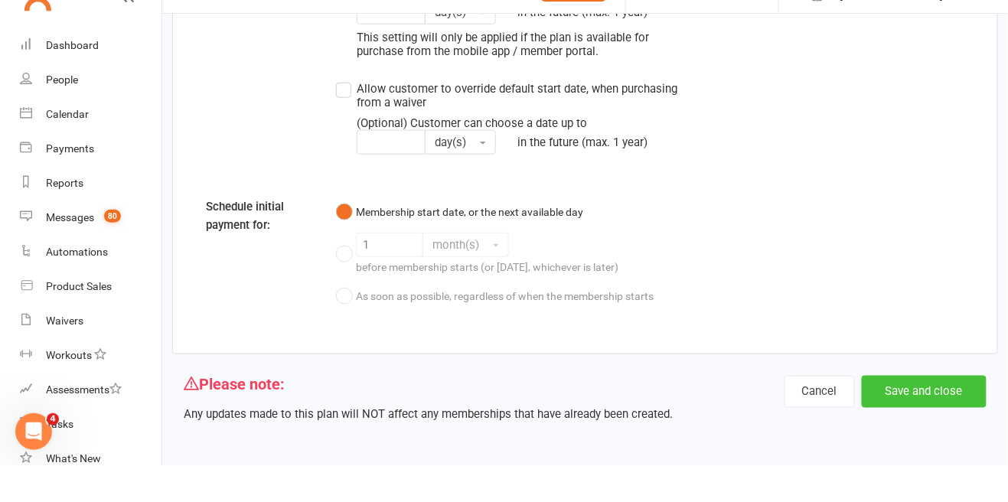
click at [935, 438] on button "Save and close" at bounding box center [924, 428] width 125 height 32
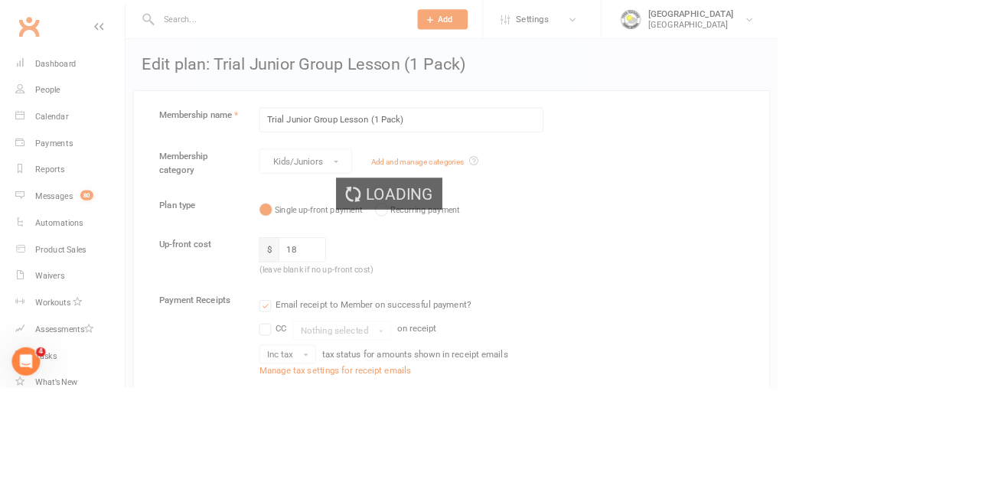
select select "50"
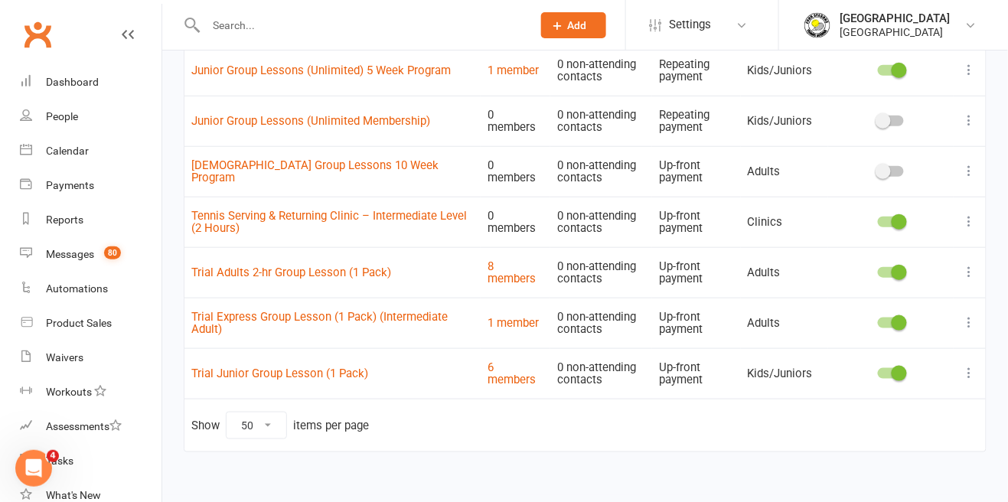
scroll to position [1849, 0]
